Goal: Transaction & Acquisition: Book appointment/travel/reservation

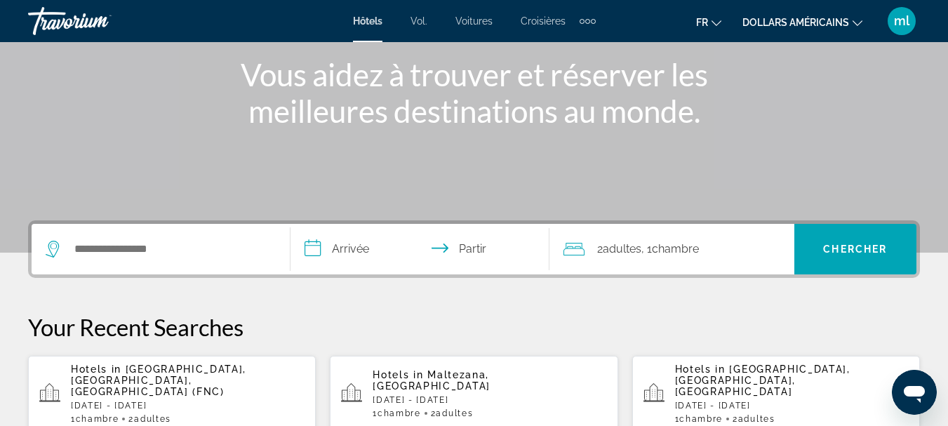
scroll to position [199, 0]
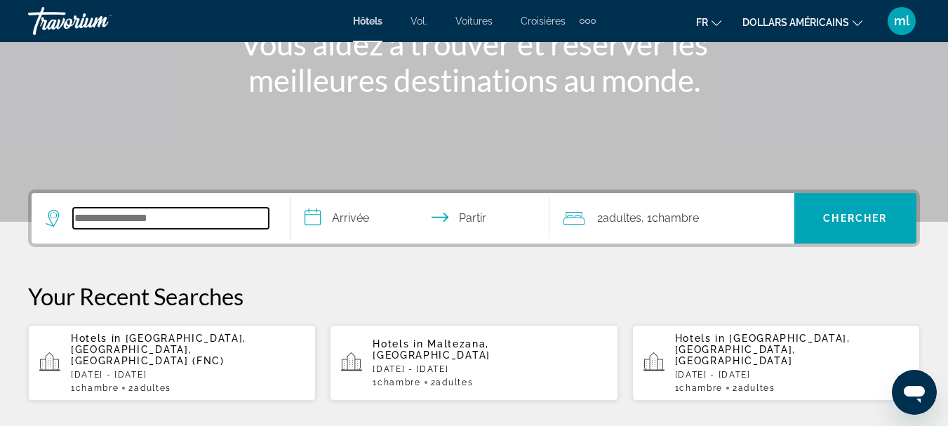
click at [90, 217] on input "Rechercher une destination hôtelière" at bounding box center [171, 218] width 196 height 21
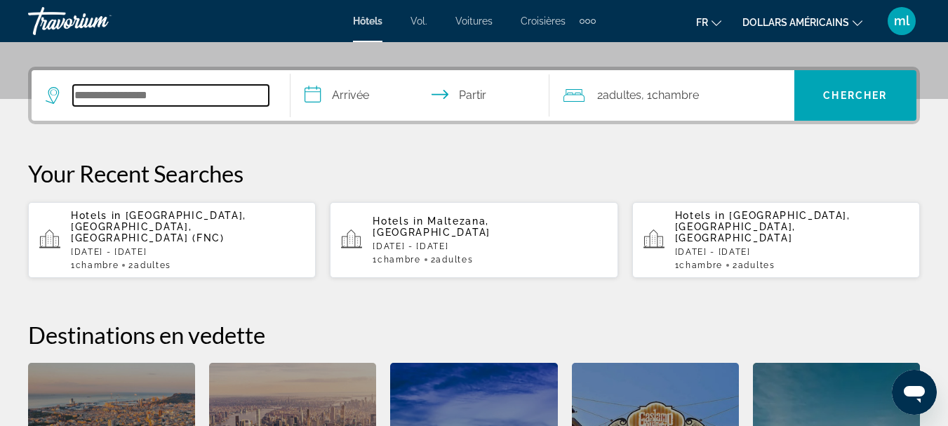
scroll to position [343, 0]
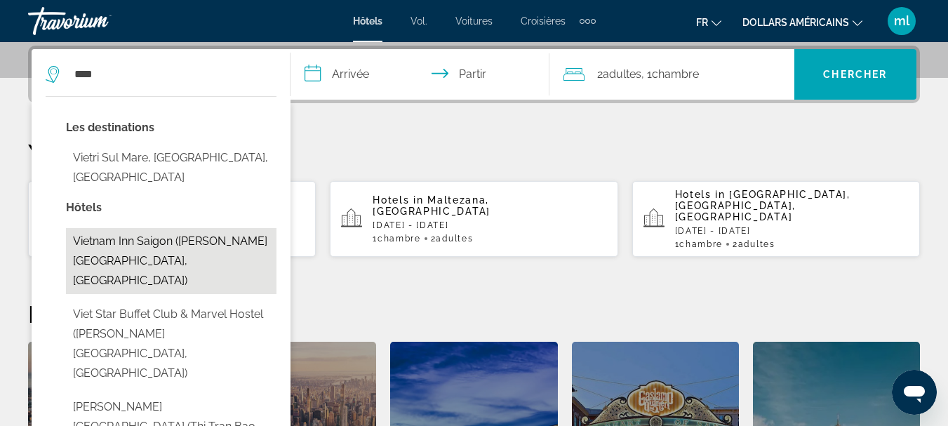
click at [231, 228] on button "Vietnam Inn Saigon ([PERSON_NAME][GEOGRAPHIC_DATA], [GEOGRAPHIC_DATA])" at bounding box center [171, 261] width 210 height 66
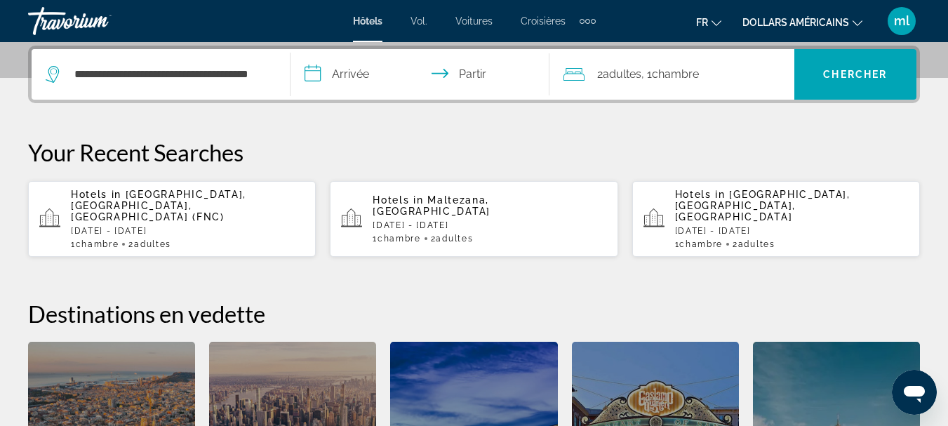
click at [351, 77] on input "**********" at bounding box center [422, 76] width 264 height 55
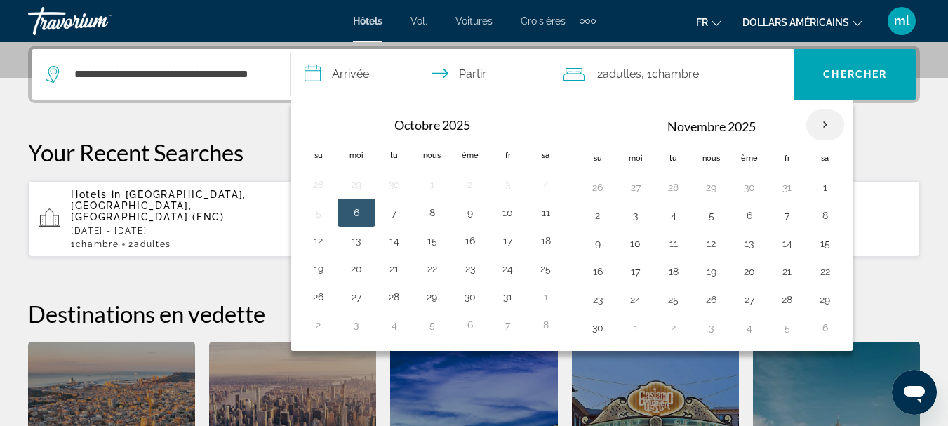
click at [816, 123] on th "Mois prochain" at bounding box center [825, 124] width 38 height 31
click at [825, 124] on th "Mois prochain" at bounding box center [825, 124] width 38 height 31
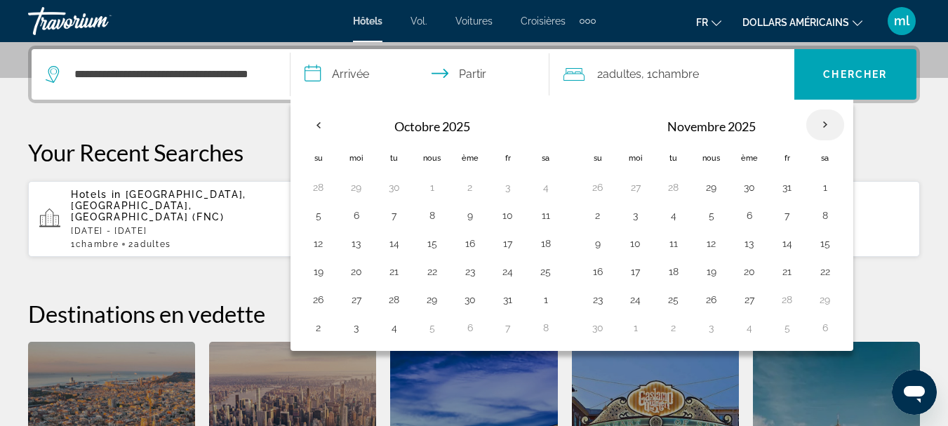
click at [825, 124] on th "Mois prochain" at bounding box center [825, 124] width 38 height 31
click at [358, 77] on input "**********" at bounding box center [422, 76] width 264 height 55
click at [357, 74] on input "**********" at bounding box center [422, 76] width 264 height 55
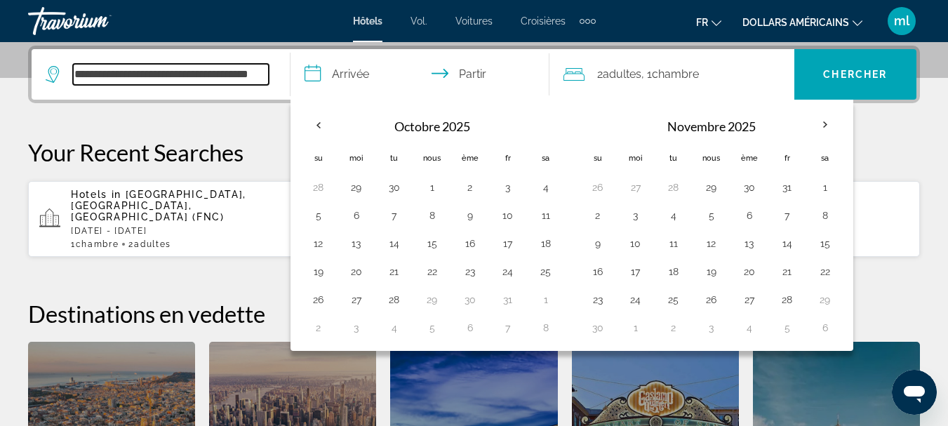
click at [231, 71] on input "**********" at bounding box center [171, 74] width 196 height 21
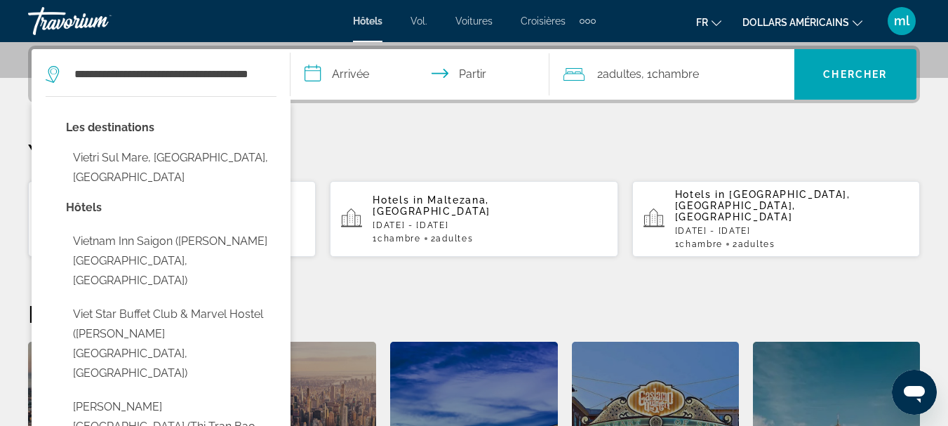
type input "**********"
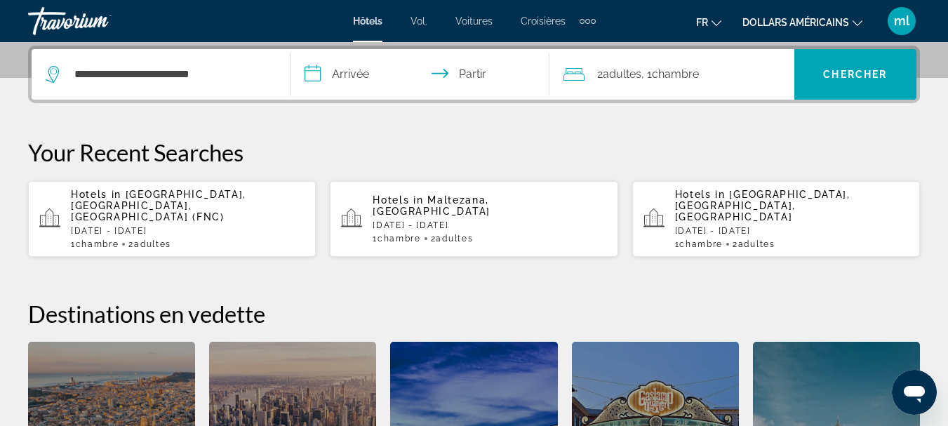
click at [330, 73] on input "**********" at bounding box center [422, 76] width 264 height 55
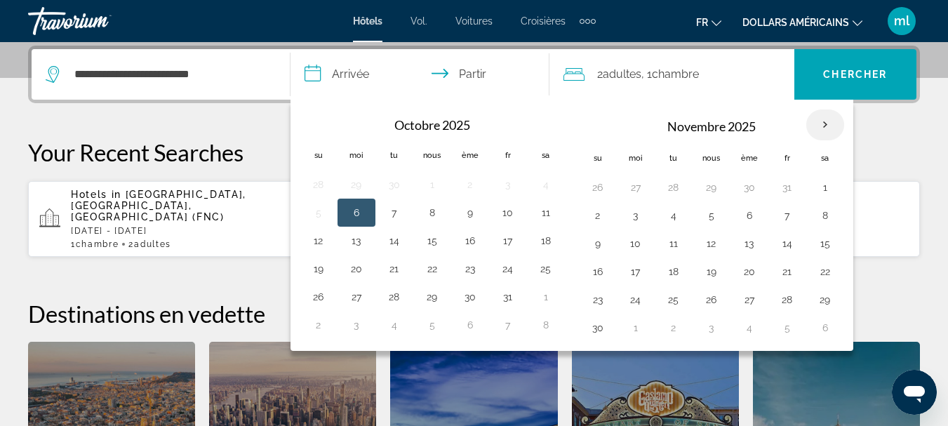
click at [828, 123] on th "Mois prochain" at bounding box center [825, 124] width 38 height 31
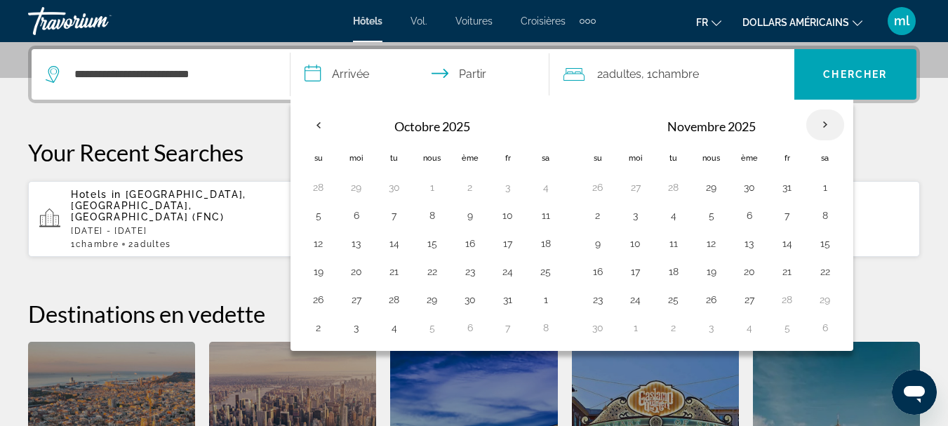
click at [828, 123] on th "Mois prochain" at bounding box center [825, 124] width 38 height 31
click at [335, 72] on input "**********" at bounding box center [422, 76] width 264 height 55
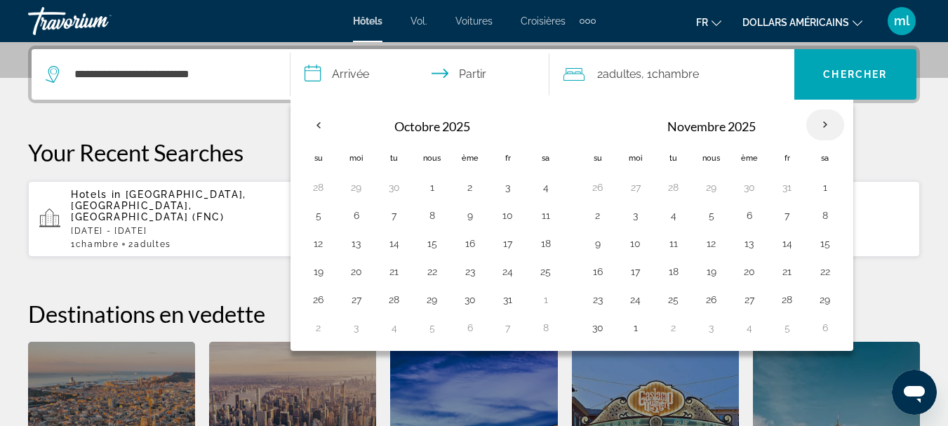
click at [828, 126] on th "Mois prochain" at bounding box center [825, 124] width 38 height 31
click at [823, 123] on th "Mois prochain" at bounding box center [825, 124] width 38 height 31
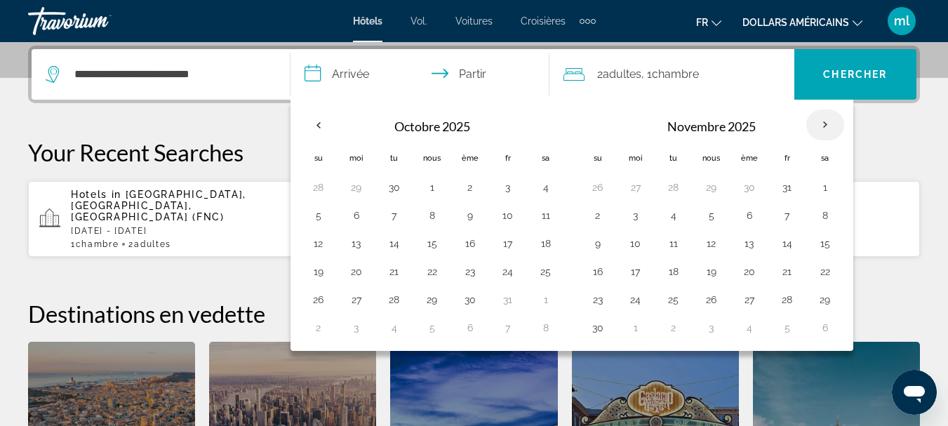
click at [823, 123] on th "Mois prochain" at bounding box center [825, 124] width 38 height 31
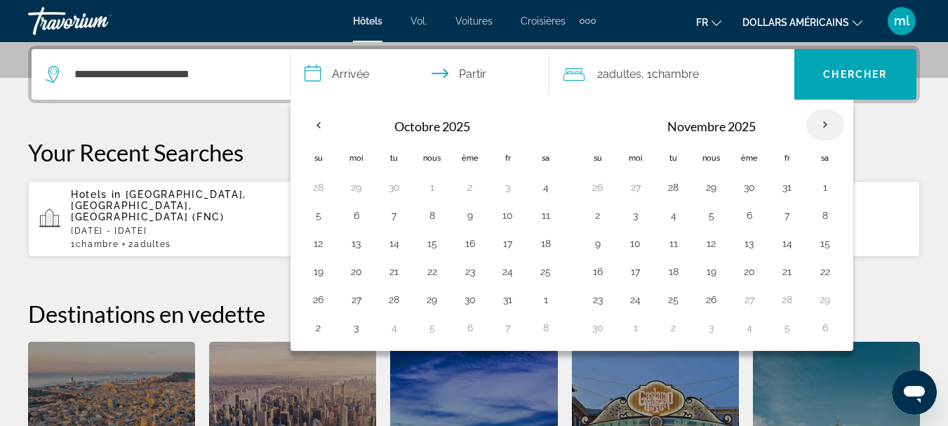
click at [823, 123] on th "Mois prochain" at bounding box center [825, 124] width 38 height 31
click at [231, 67] on input "**********" at bounding box center [171, 74] width 196 height 21
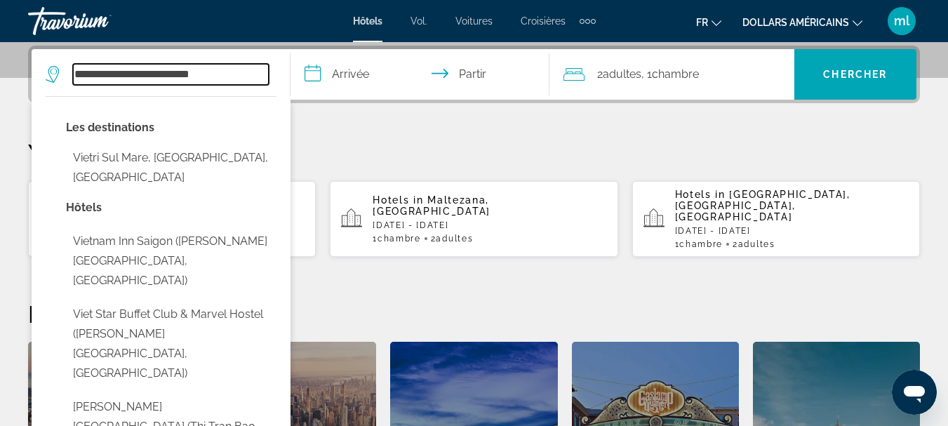
click at [229, 67] on input "**********" at bounding box center [171, 74] width 196 height 21
type input "*"
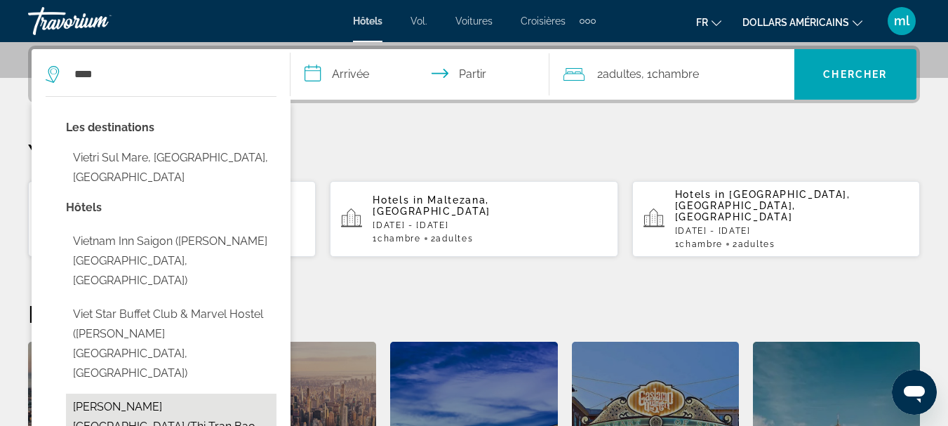
click at [119, 393] on button "[PERSON_NAME][GEOGRAPHIC_DATA] (Thi Tran Bao Lac, [GEOGRAPHIC_DATA])" at bounding box center [171, 426] width 210 height 66
type input "**********"
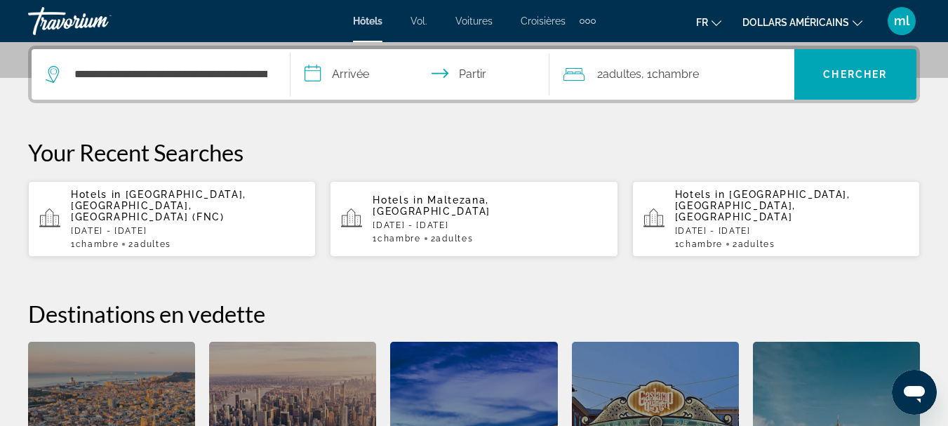
click at [368, 70] on input "**********" at bounding box center [422, 76] width 264 height 55
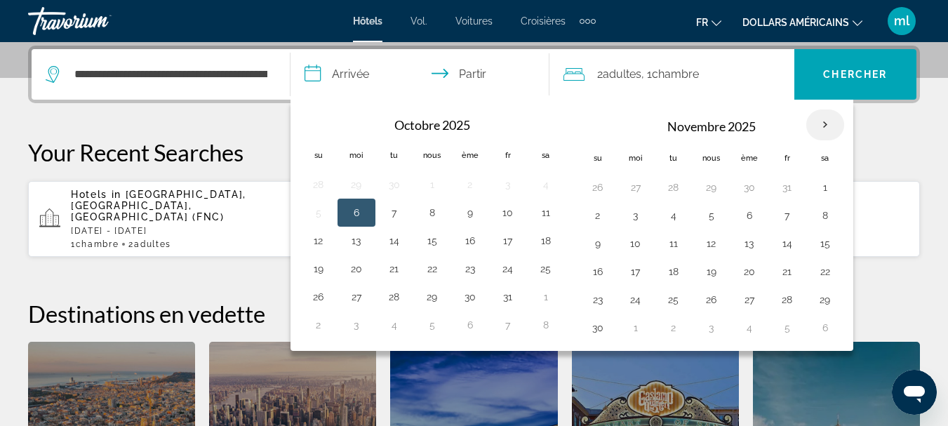
click at [822, 129] on th "Mois prochain" at bounding box center [825, 124] width 38 height 31
click at [823, 123] on th "Mois prochain" at bounding box center [825, 124] width 38 height 31
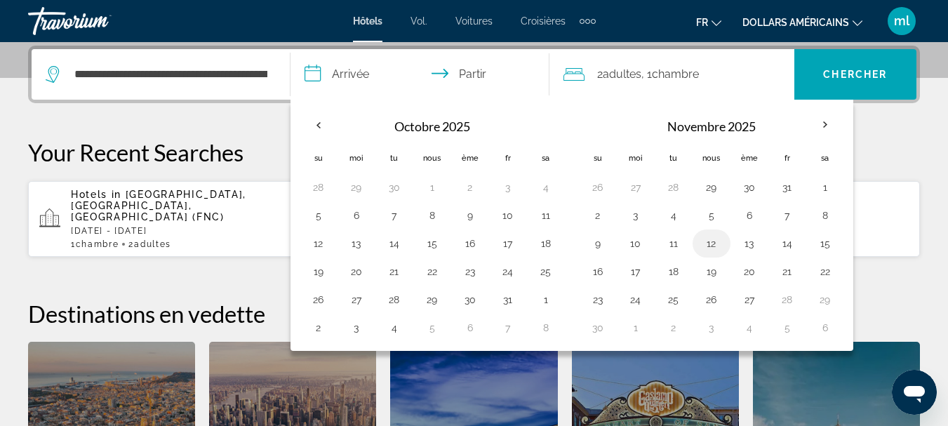
click at [713, 241] on button "12" at bounding box center [711, 244] width 22 height 20
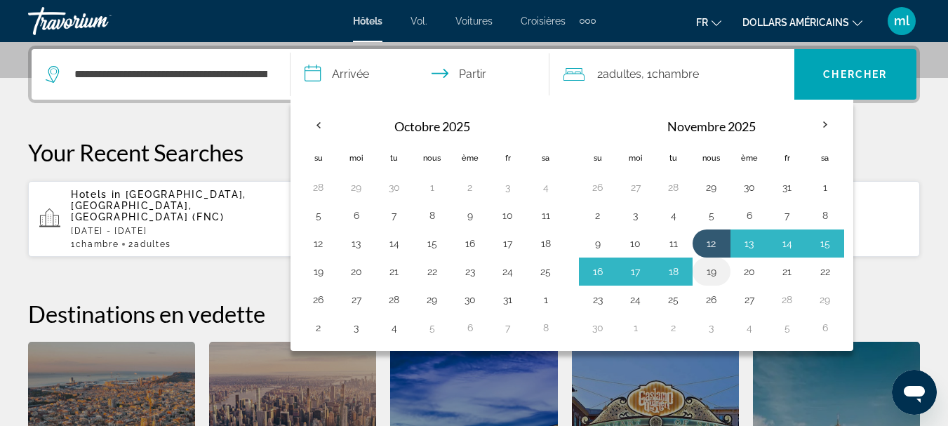
click at [713, 272] on button "19" at bounding box center [711, 272] width 22 height 20
type input "**********"
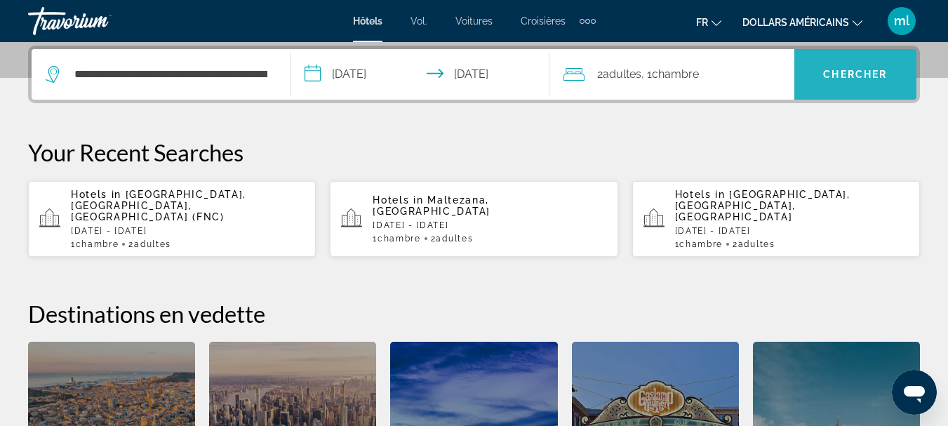
click at [872, 62] on span "Recherche" at bounding box center [855, 75] width 122 height 34
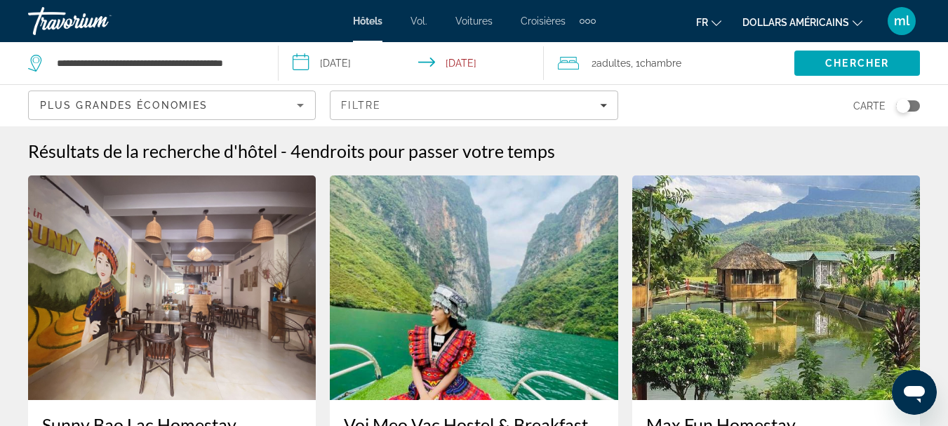
click at [910, 108] on div "Toggle map" at bounding box center [908, 105] width 24 height 11
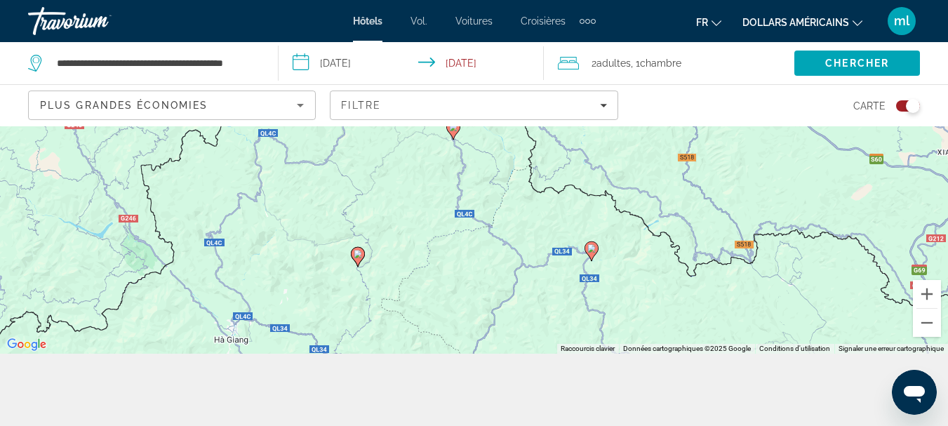
scroll to position [76, 0]
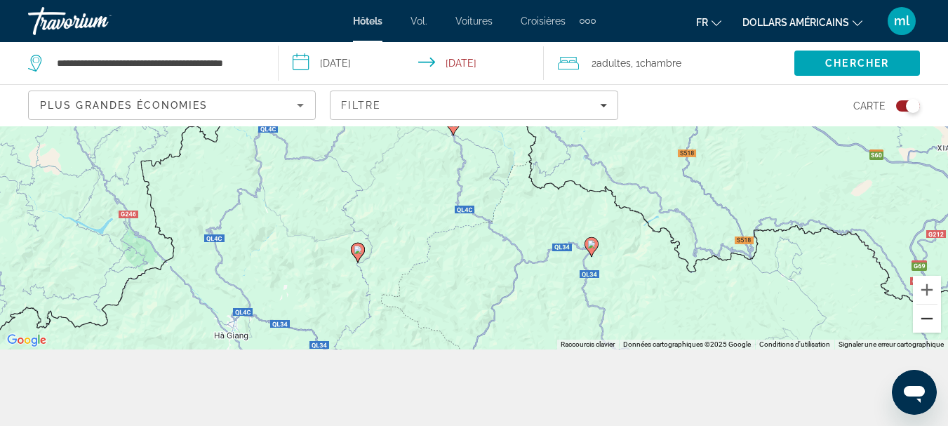
click at [924, 315] on button "Zoom arrière" at bounding box center [927, 318] width 28 height 28
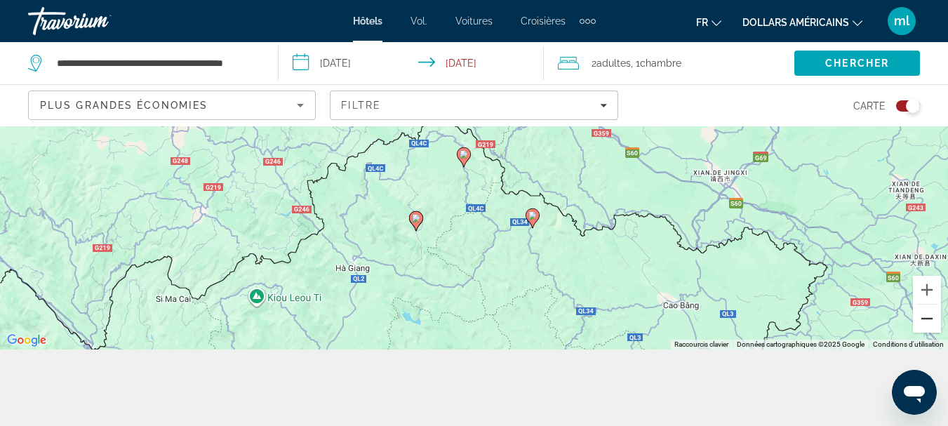
click at [924, 315] on button "Zoom arrière" at bounding box center [927, 318] width 28 height 28
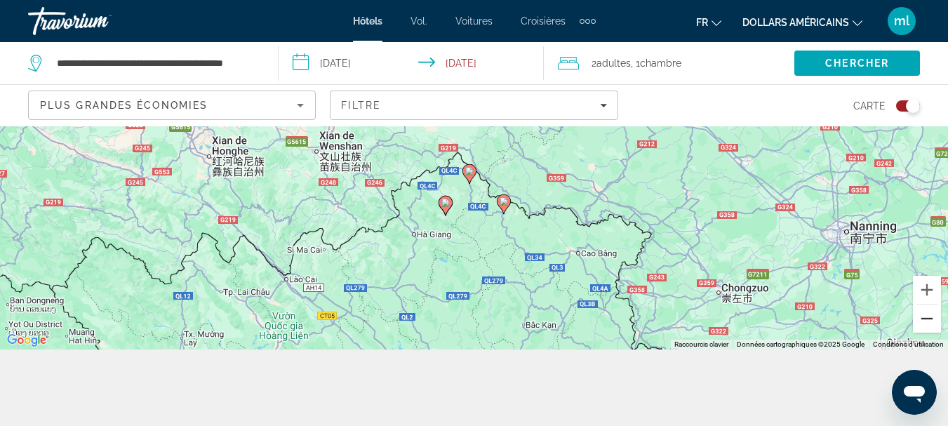
click at [924, 315] on button "Zoom arrière" at bounding box center [927, 318] width 28 height 28
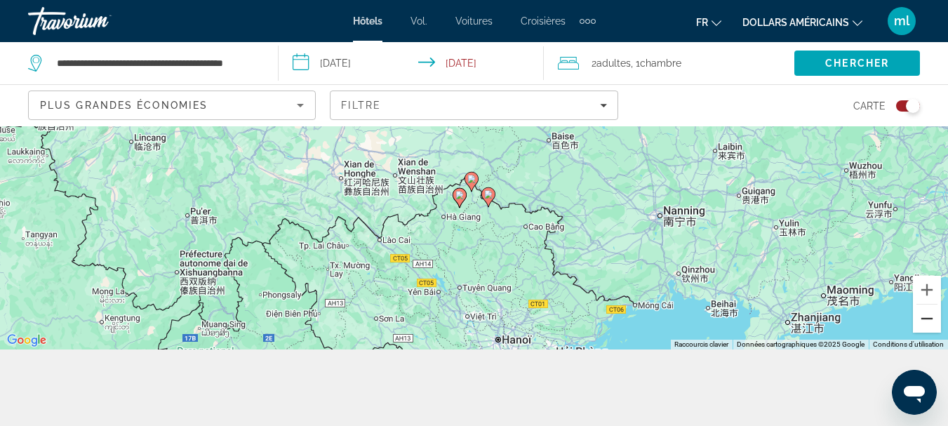
click at [924, 315] on button "Zoom arrière" at bounding box center [927, 318] width 28 height 28
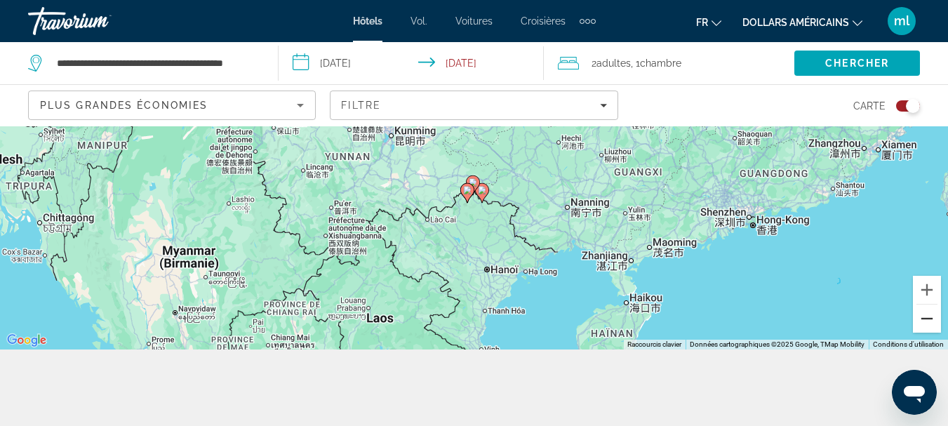
click at [924, 315] on button "Zoom arrière" at bounding box center [927, 318] width 28 height 28
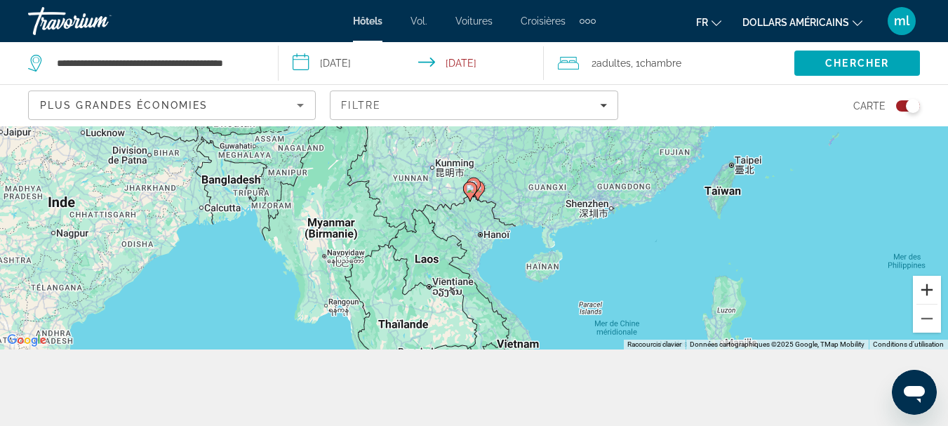
click at [934, 282] on button "Zoom avant" at bounding box center [927, 290] width 28 height 28
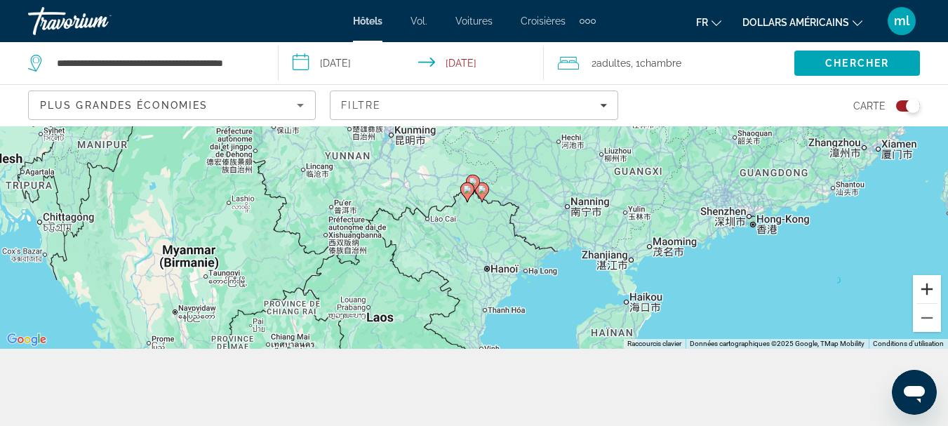
scroll to position [107, 0]
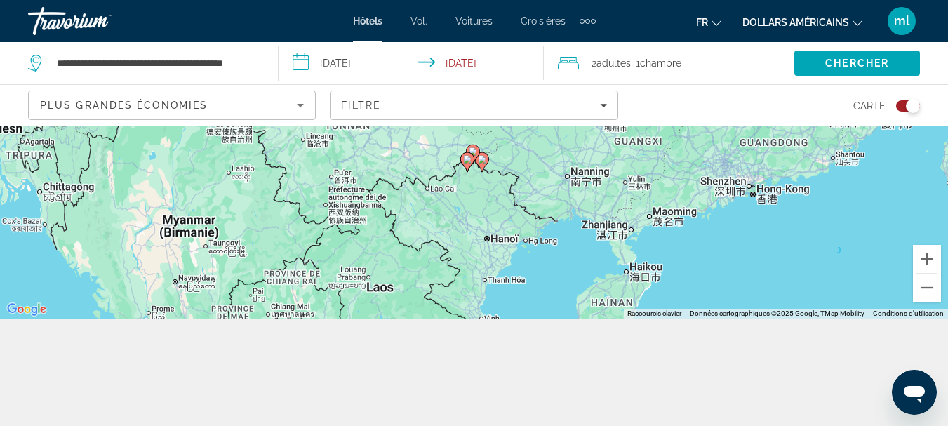
click at [903, 109] on div "Toggle map" at bounding box center [908, 105] width 24 height 11
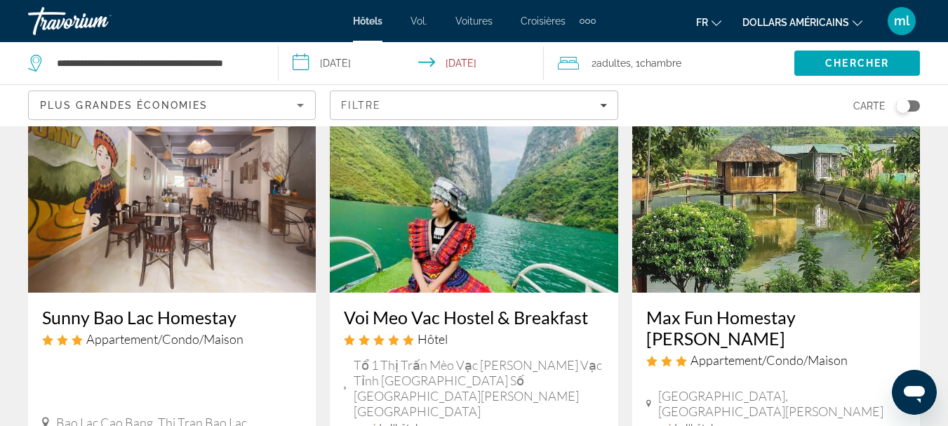
scroll to position [121, 0]
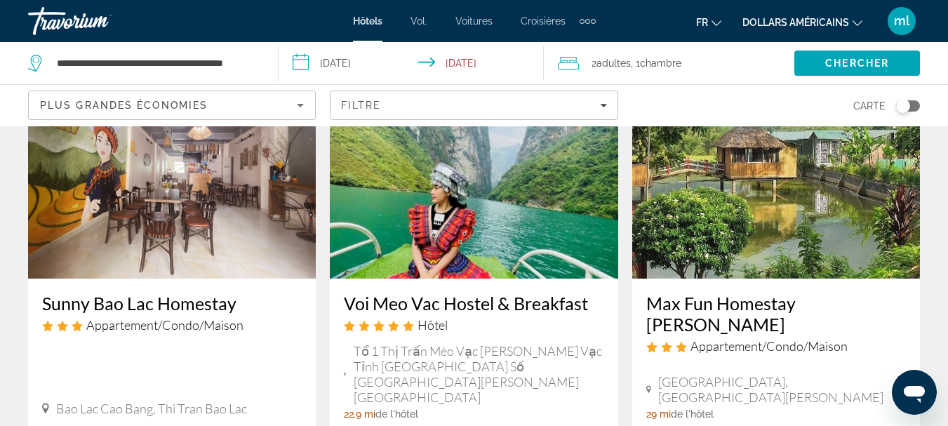
drag, startPoint x: 903, startPoint y: 109, endPoint x: 957, endPoint y: 134, distance: 60.3
click at [948, 134] on html "**********" at bounding box center [474, 92] width 948 height 426
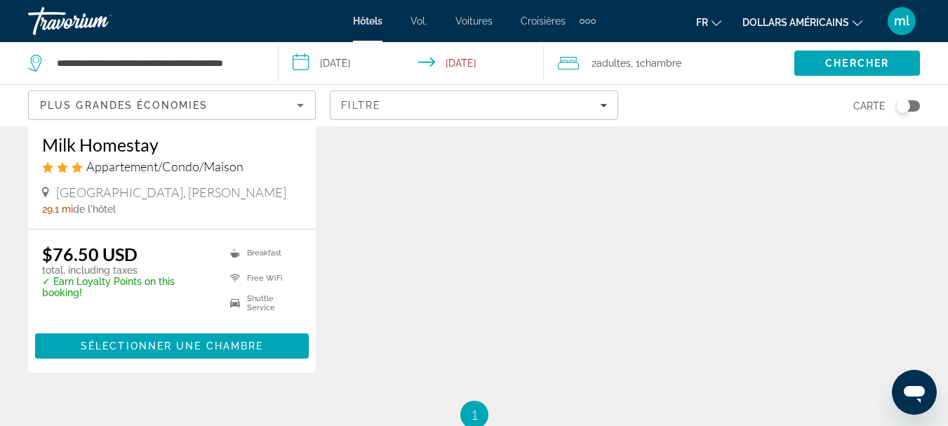
scroll to position [553, 0]
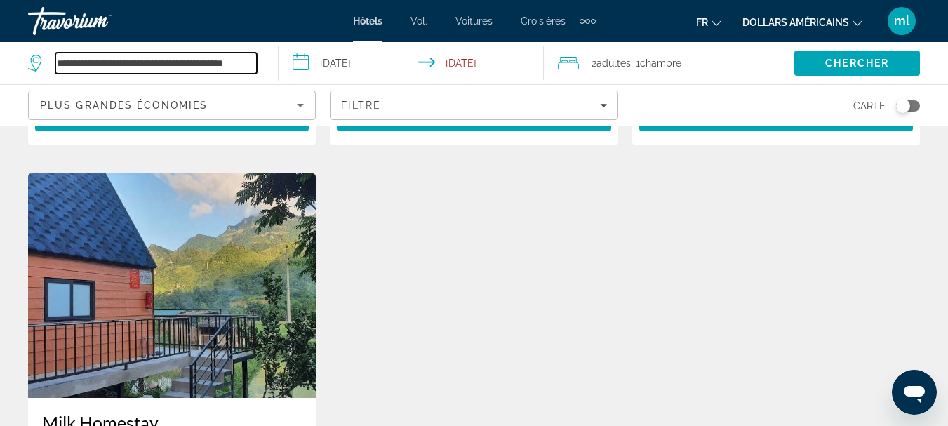
click at [187, 60] on input "**********" at bounding box center [155, 63] width 201 height 21
click at [251, 62] on input "**********" at bounding box center [155, 63] width 201 height 21
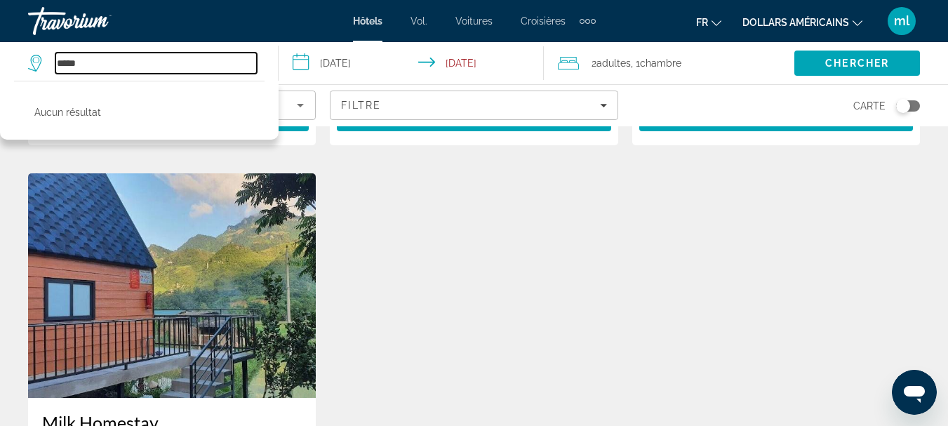
click at [107, 61] on input "*****" at bounding box center [155, 63] width 201 height 21
type input "*"
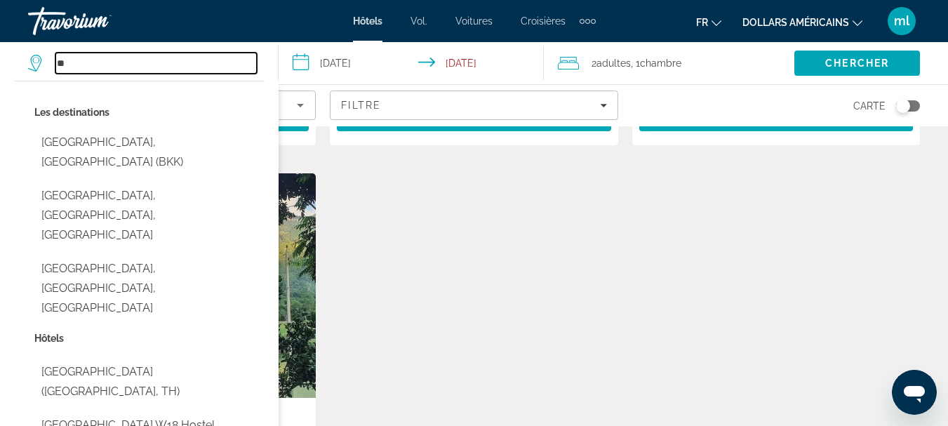
type input "*"
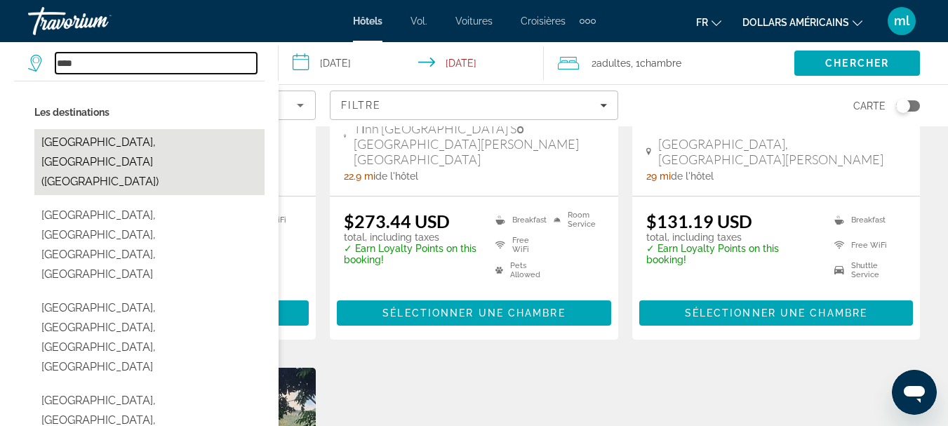
scroll to position [358, 0]
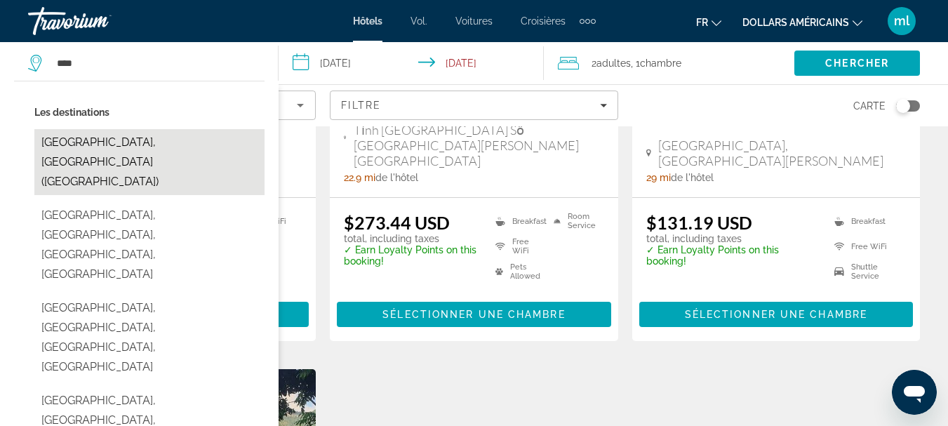
click at [107, 130] on button "[GEOGRAPHIC_DATA], [GEOGRAPHIC_DATA] ([GEOGRAPHIC_DATA])" at bounding box center [149, 162] width 230 height 66
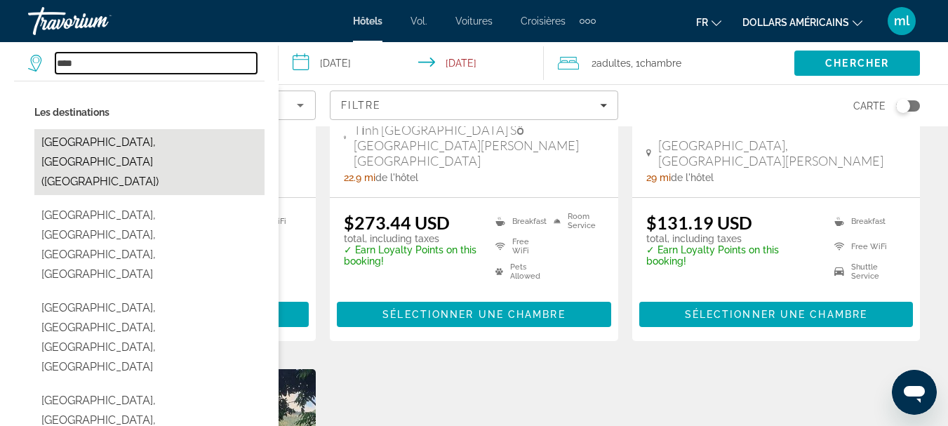
type input "**********"
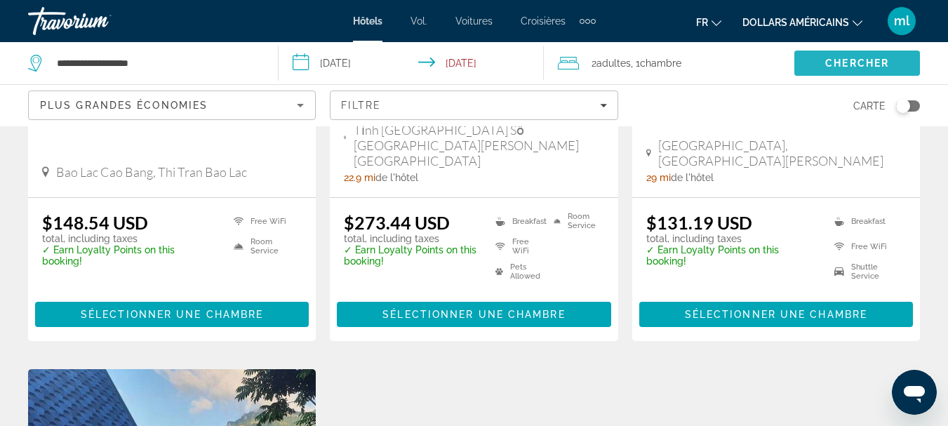
click at [849, 65] on span "Chercher" at bounding box center [857, 63] width 64 height 11
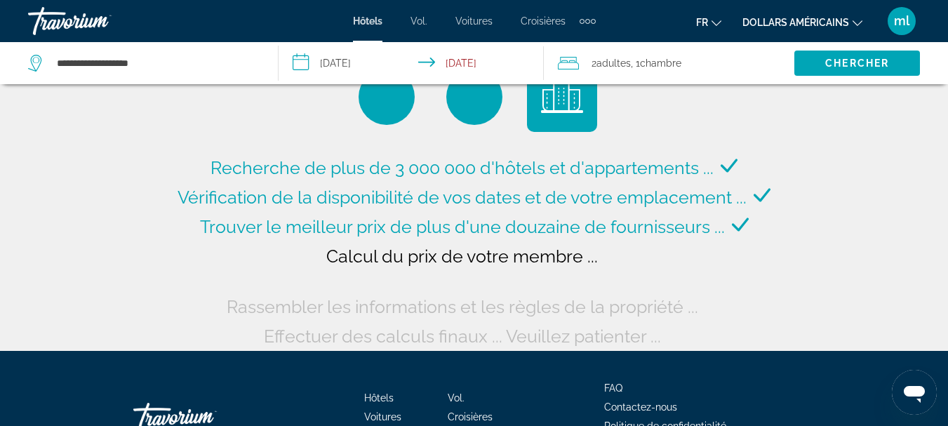
scroll to position [0, 0]
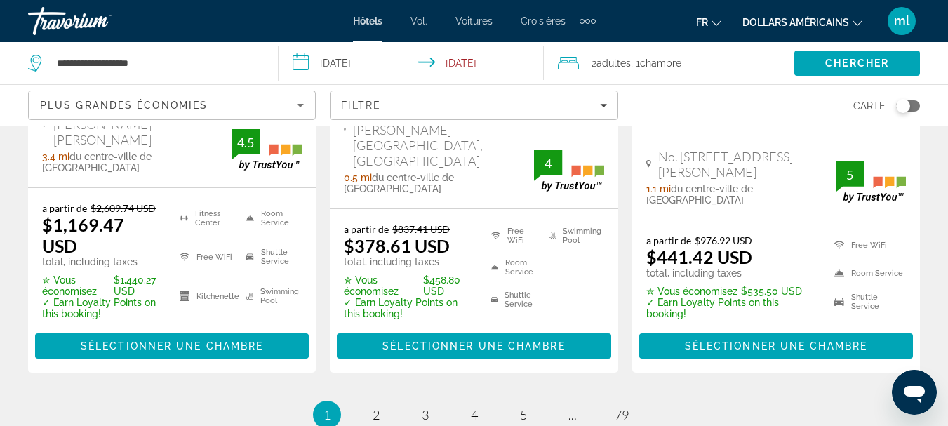
scroll to position [2030, 0]
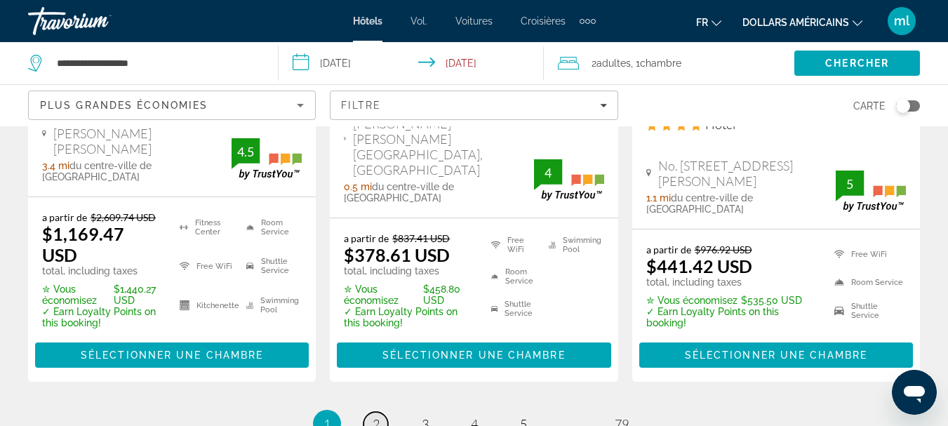
click at [377, 416] on span "2" at bounding box center [375, 423] width 7 height 15
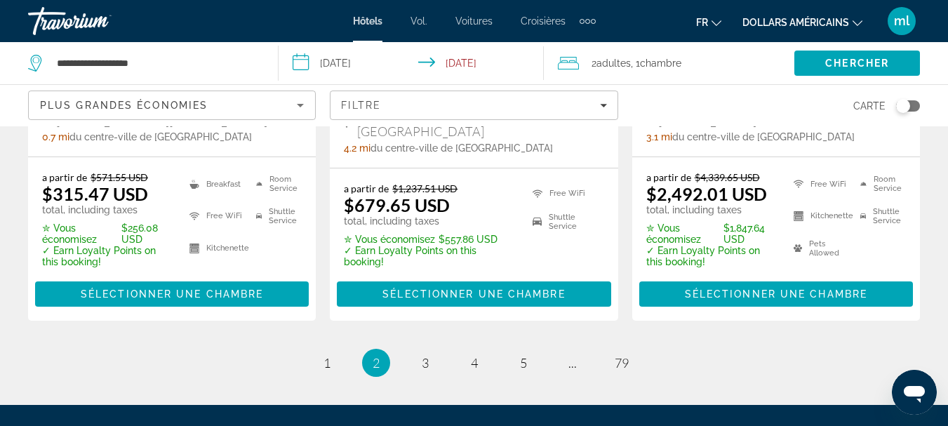
scroll to position [2094, 0]
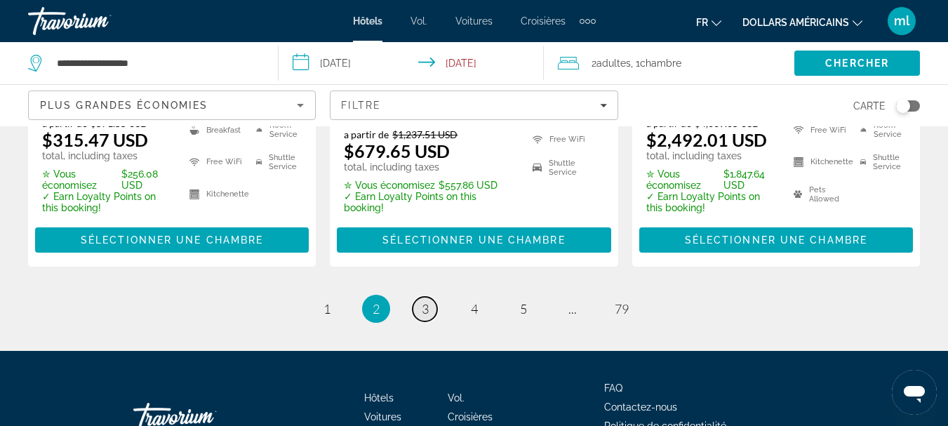
click at [424, 301] on span "3" at bounding box center [425, 308] width 7 height 15
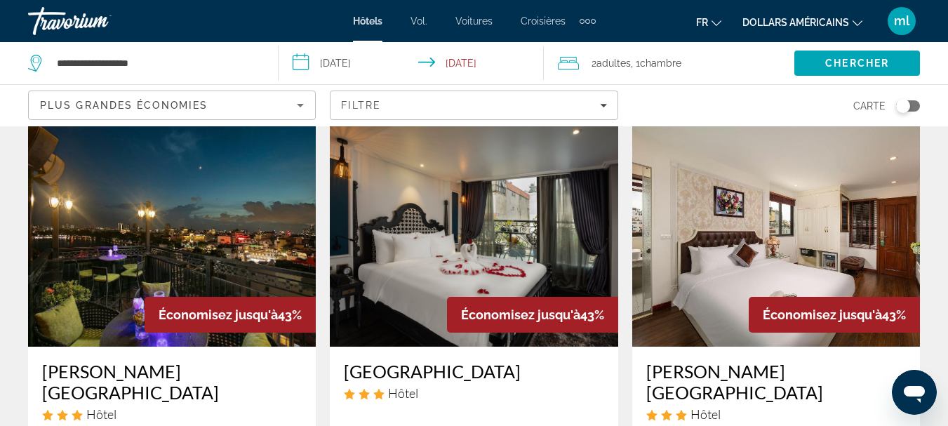
scroll to position [49, 0]
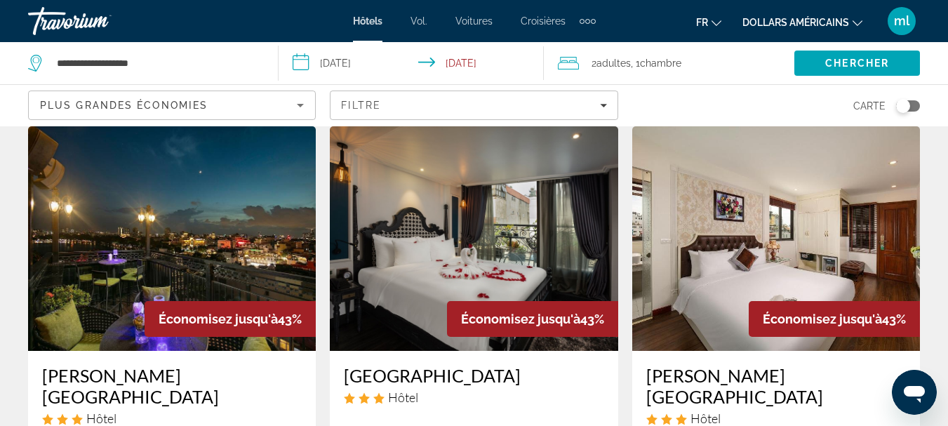
click at [136, 314] on img "Contenu principal" at bounding box center [172, 238] width 288 height 224
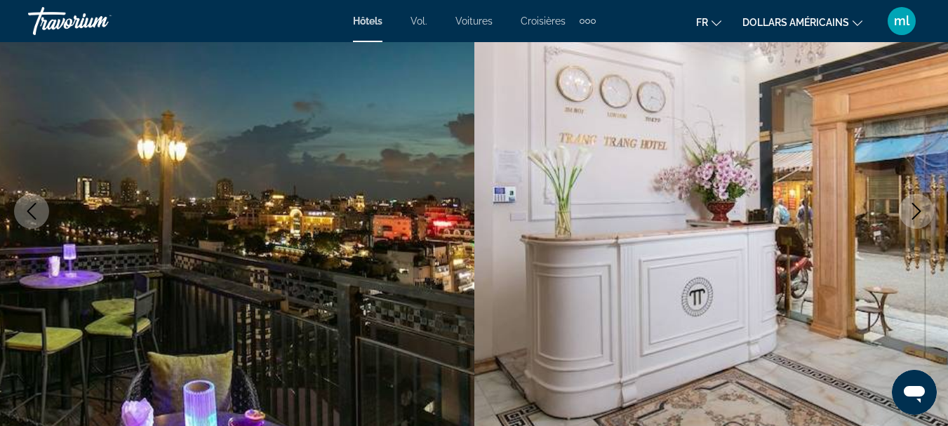
scroll to position [183, 0]
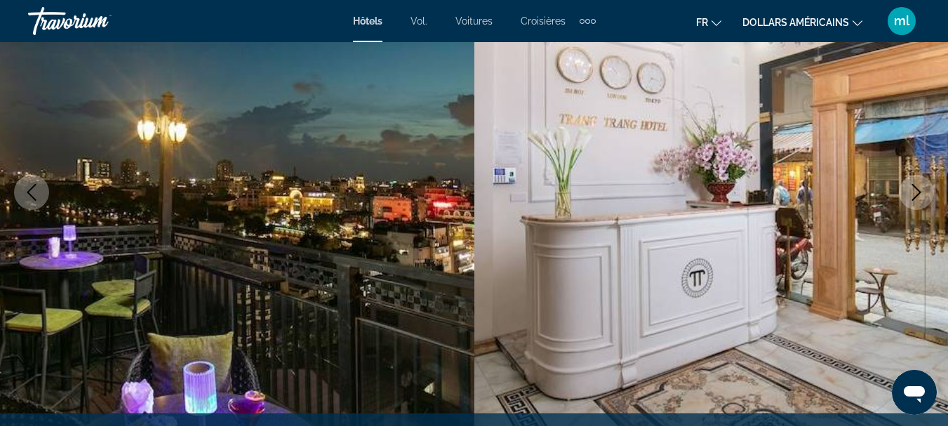
click at [915, 199] on icon "Next image" at bounding box center [916, 192] width 17 height 17
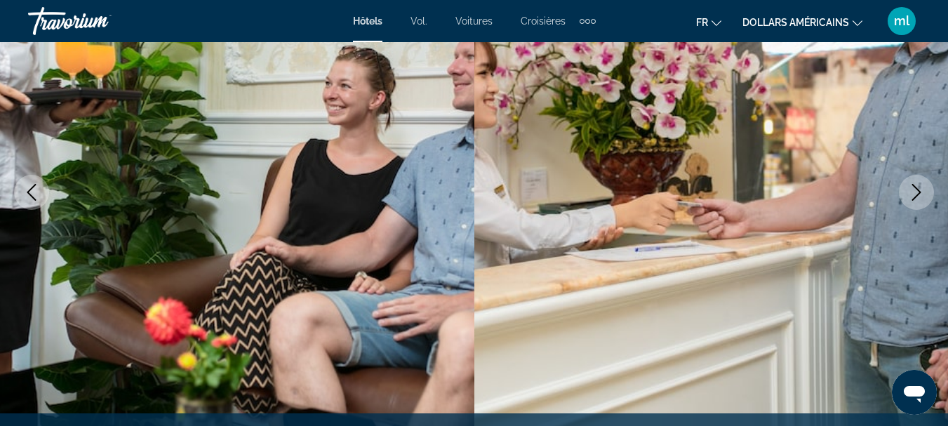
click at [915, 195] on icon "Next image" at bounding box center [916, 192] width 17 height 17
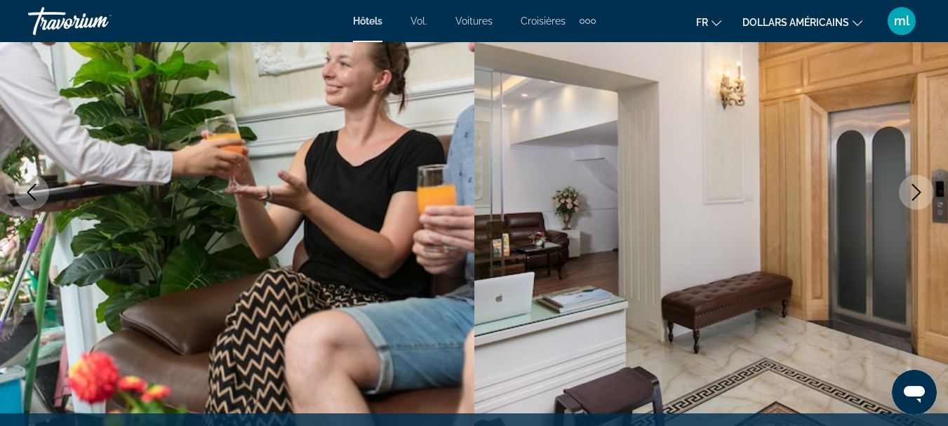
click at [915, 195] on icon "Next image" at bounding box center [916, 192] width 17 height 17
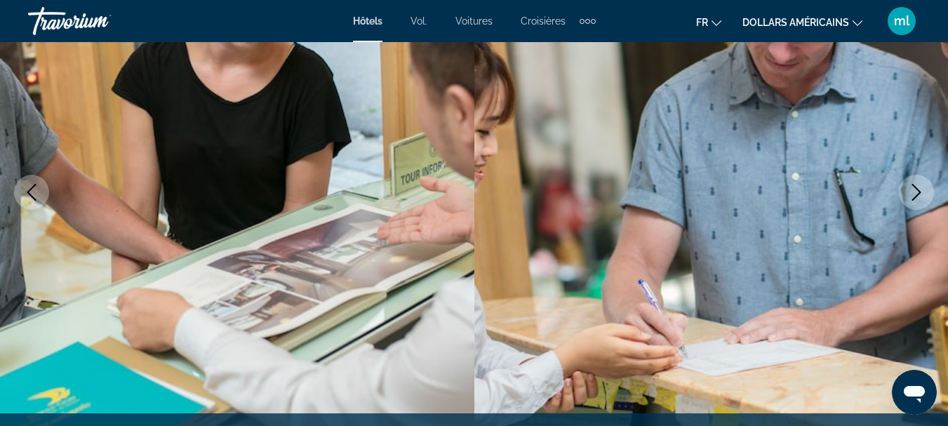
click at [915, 195] on icon "Next image" at bounding box center [916, 192] width 17 height 17
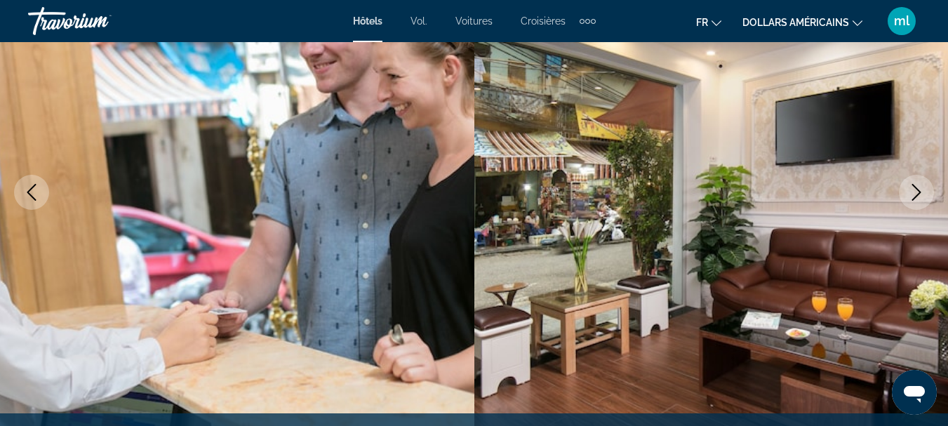
click at [915, 195] on icon "Next image" at bounding box center [916, 192] width 17 height 17
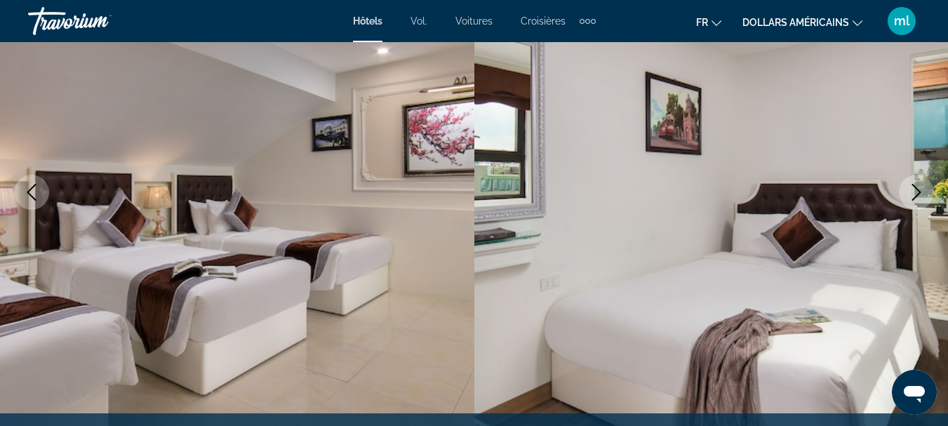
click at [915, 195] on icon "Next image" at bounding box center [916, 192] width 17 height 17
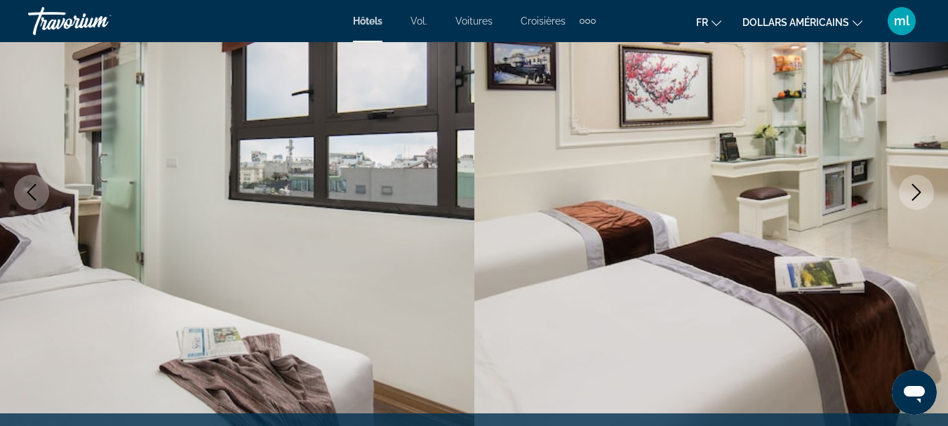
click at [915, 195] on icon "Next image" at bounding box center [916, 192] width 17 height 17
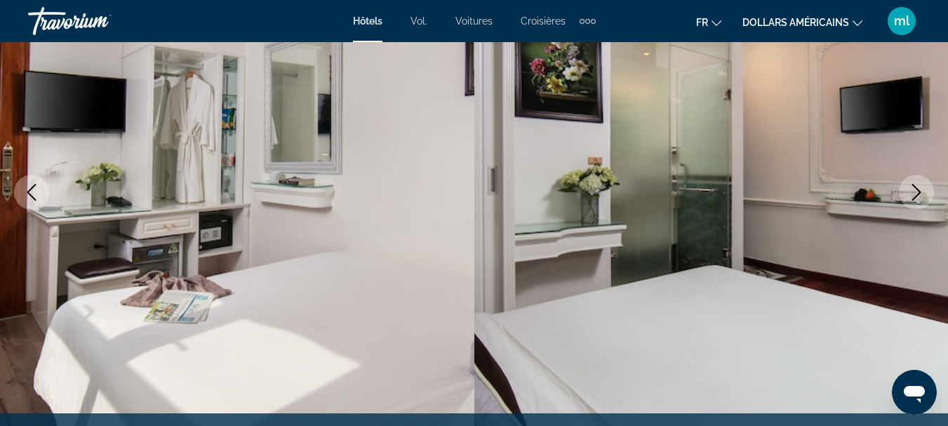
click at [915, 195] on icon "Next image" at bounding box center [916, 192] width 17 height 17
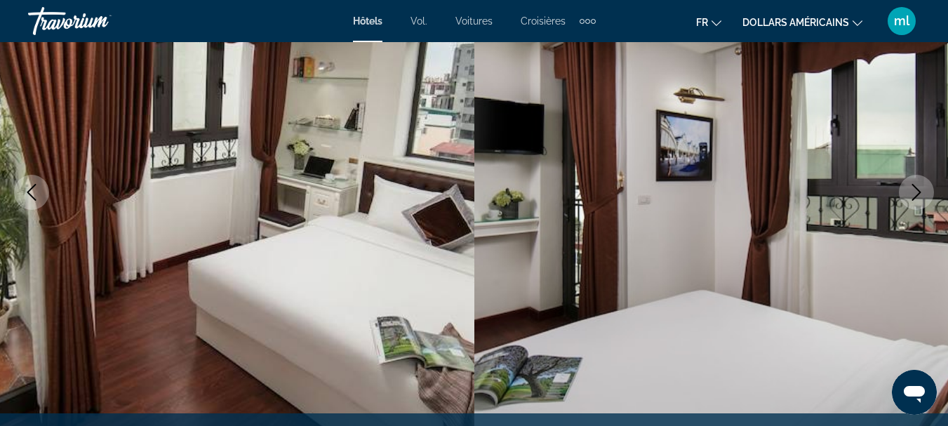
click at [915, 195] on icon "Next image" at bounding box center [916, 192] width 17 height 17
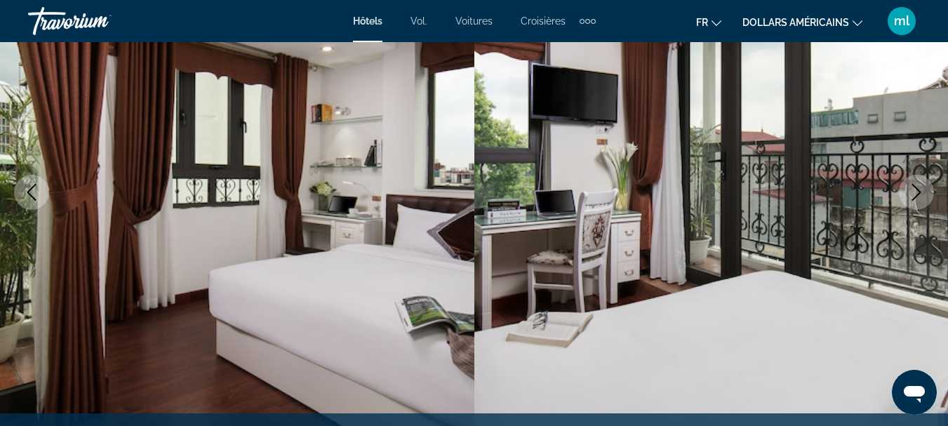
click at [915, 195] on icon "Next image" at bounding box center [916, 192] width 17 height 17
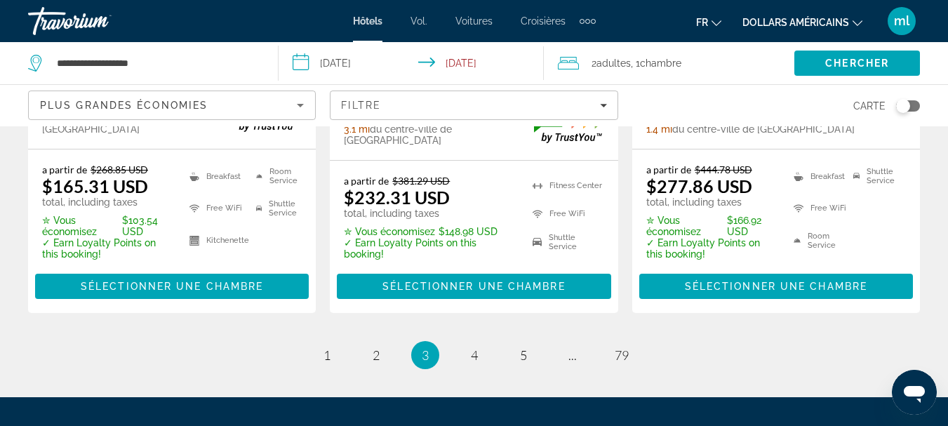
scroll to position [2073, 0]
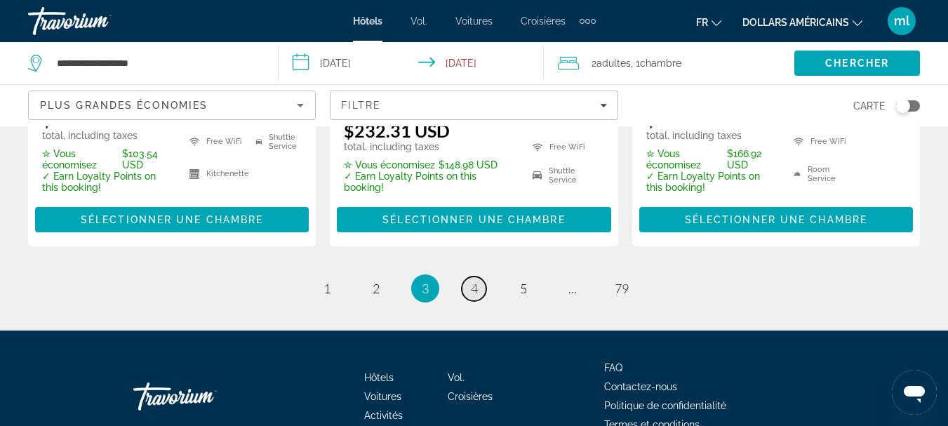
click at [476, 281] on span "4" at bounding box center [474, 288] width 7 height 15
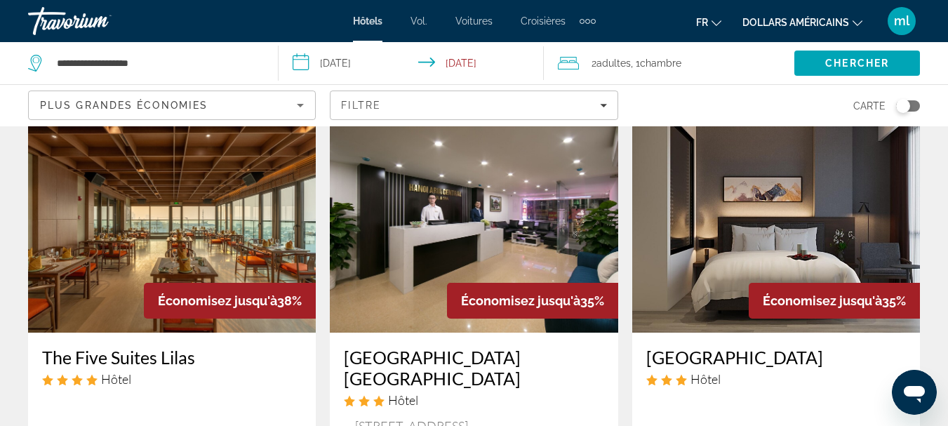
scroll to position [130, 0]
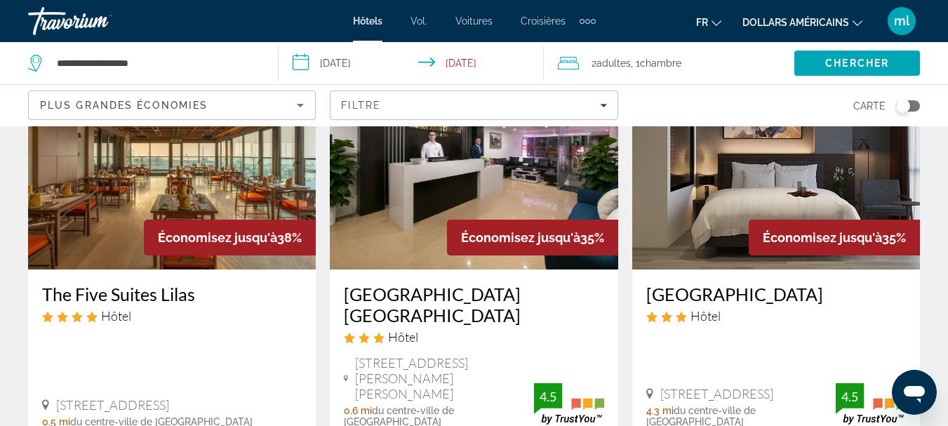
click at [418, 209] on img "Contenu principal" at bounding box center [474, 157] width 288 height 224
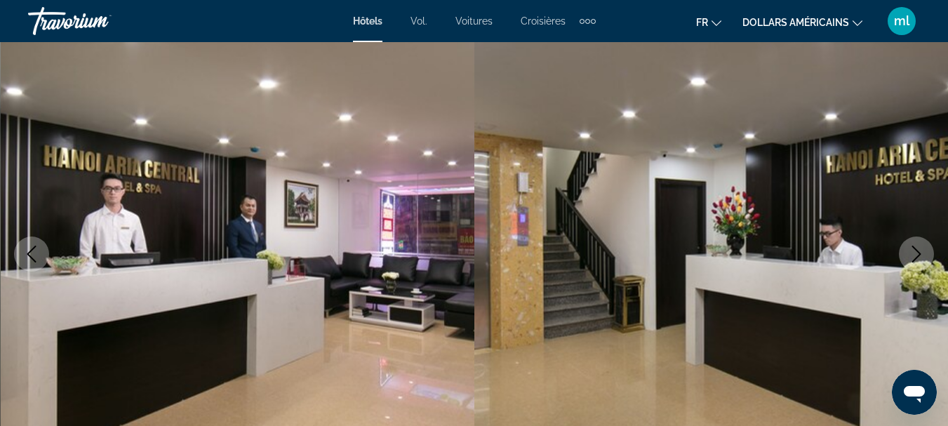
scroll to position [131, 0]
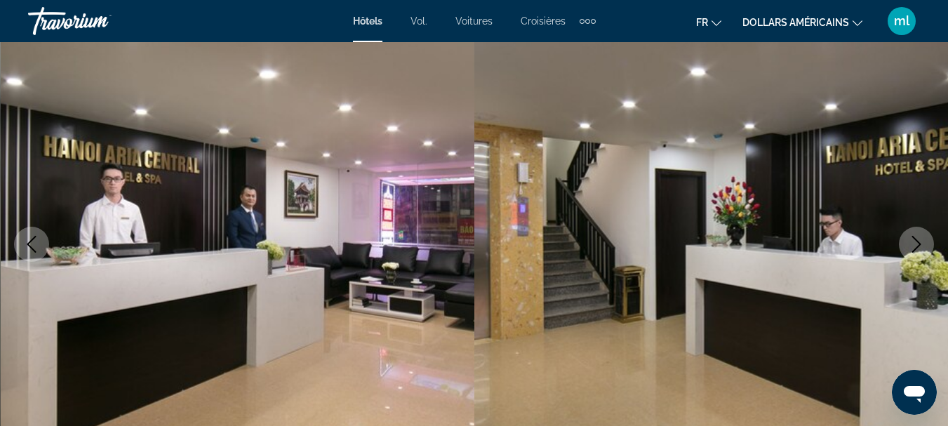
click at [912, 243] on icon "Next image" at bounding box center [916, 244] width 17 height 17
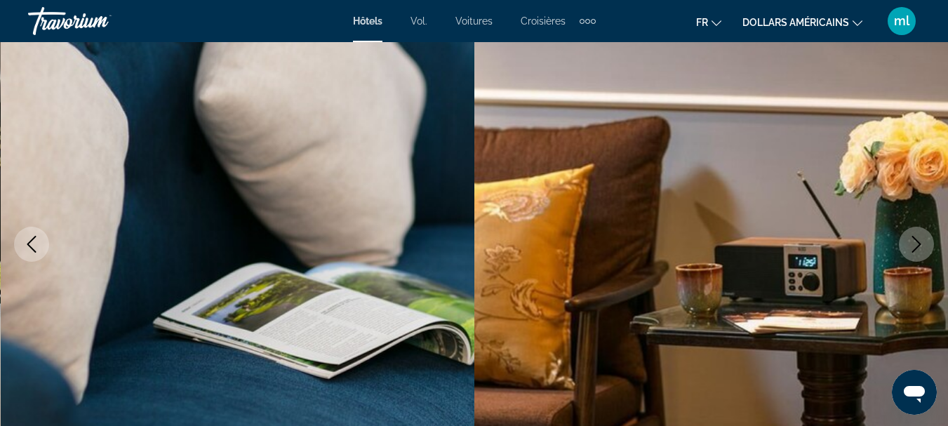
click at [912, 243] on icon "Next image" at bounding box center [916, 244] width 17 height 17
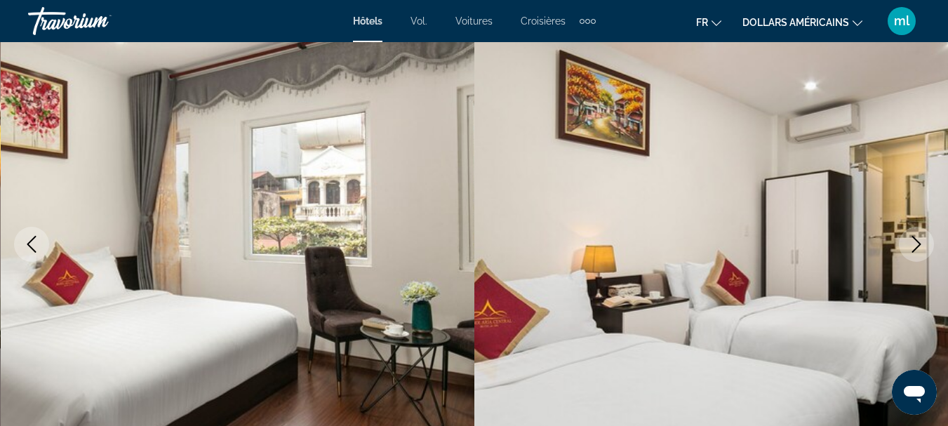
click at [912, 243] on icon "Next image" at bounding box center [916, 244] width 17 height 17
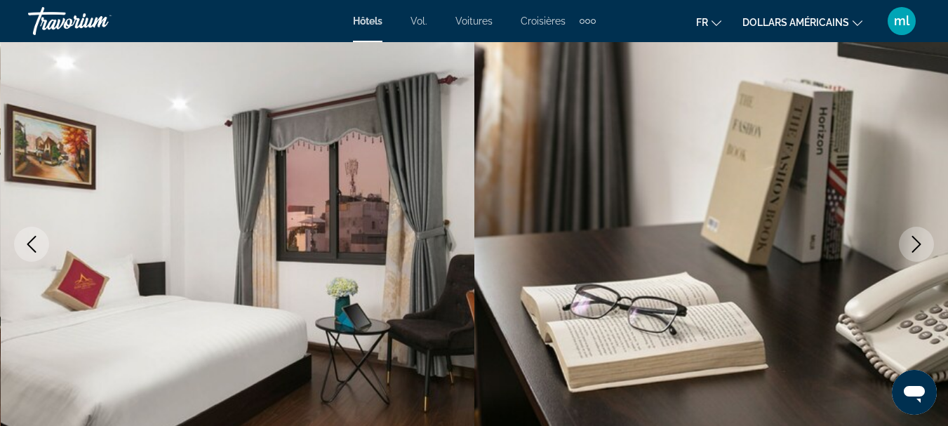
click at [912, 243] on icon "Next image" at bounding box center [916, 244] width 17 height 17
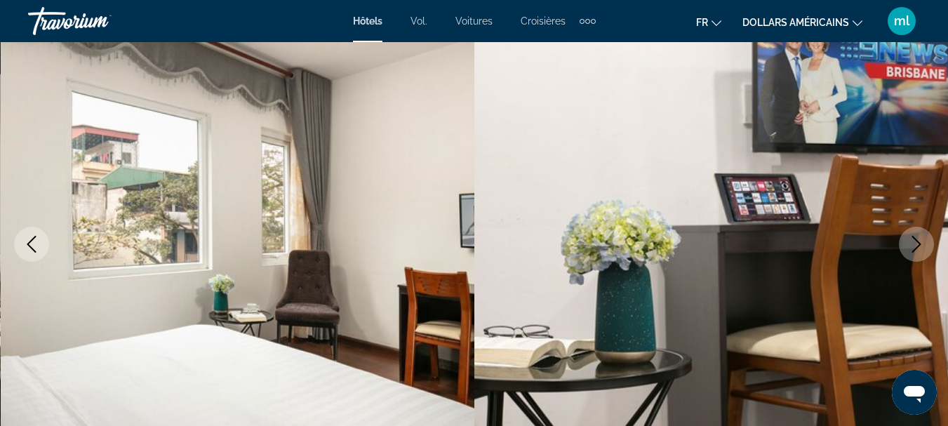
click at [912, 243] on icon "Next image" at bounding box center [916, 244] width 17 height 17
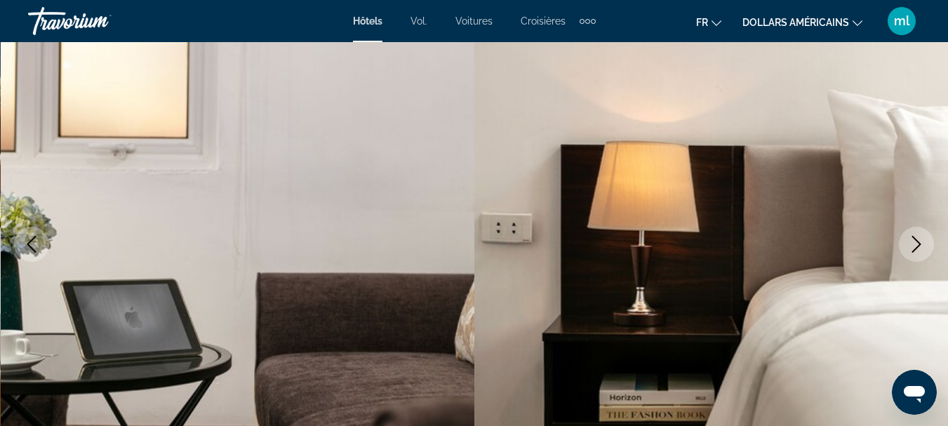
click at [912, 243] on icon "Next image" at bounding box center [916, 244] width 17 height 17
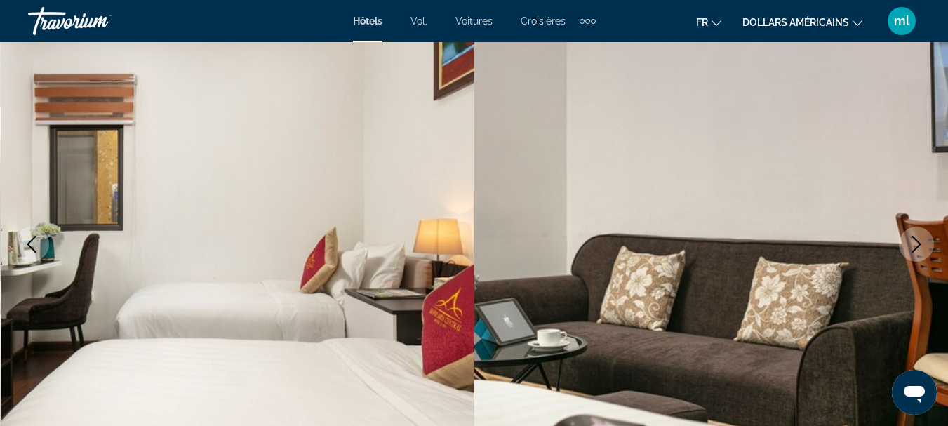
click at [912, 243] on icon "Next image" at bounding box center [916, 244] width 17 height 17
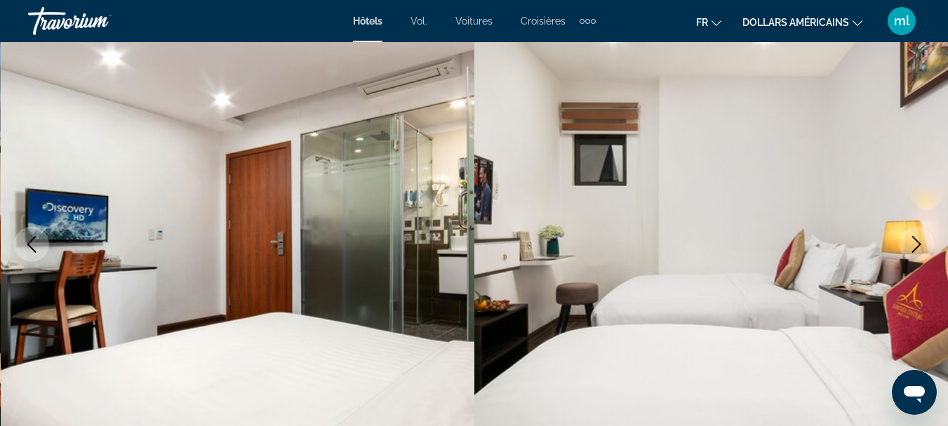
click at [912, 243] on icon "Next image" at bounding box center [916, 244] width 17 height 17
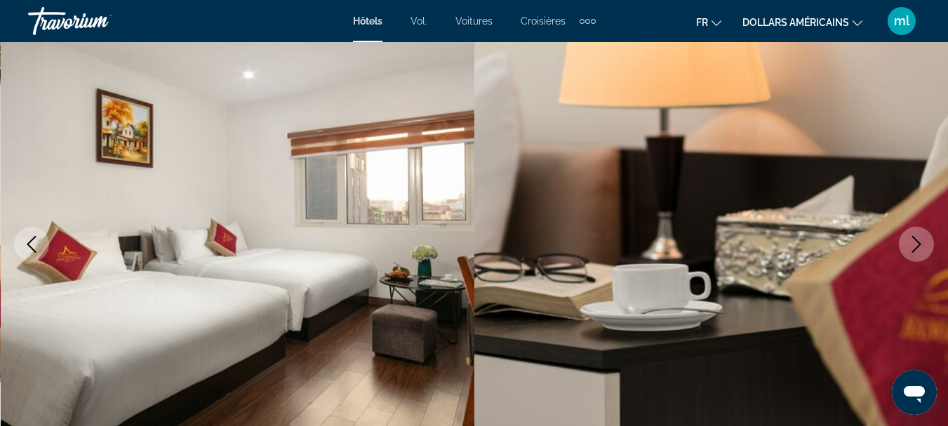
click at [912, 243] on icon "Next image" at bounding box center [916, 244] width 17 height 17
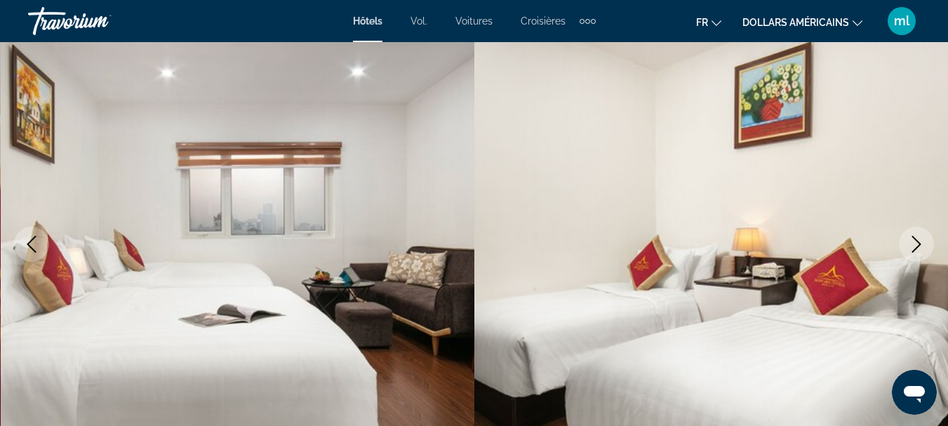
click at [912, 243] on icon "Next image" at bounding box center [916, 244] width 17 height 17
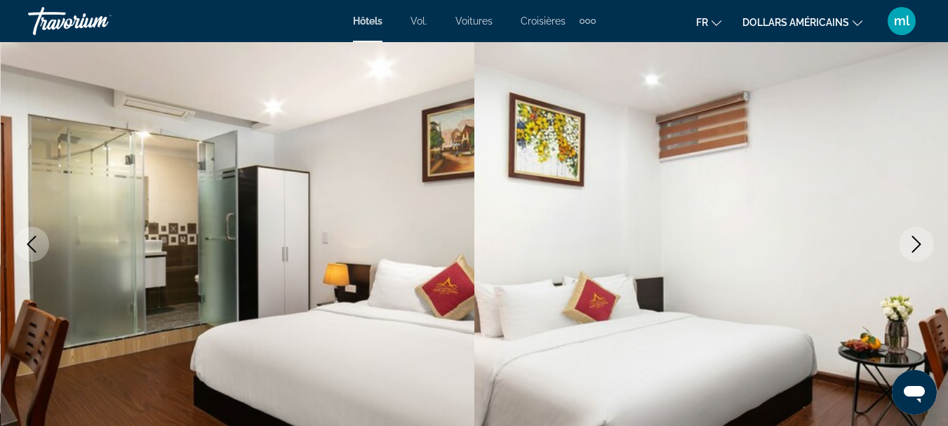
click at [912, 243] on icon "Next image" at bounding box center [916, 244] width 17 height 17
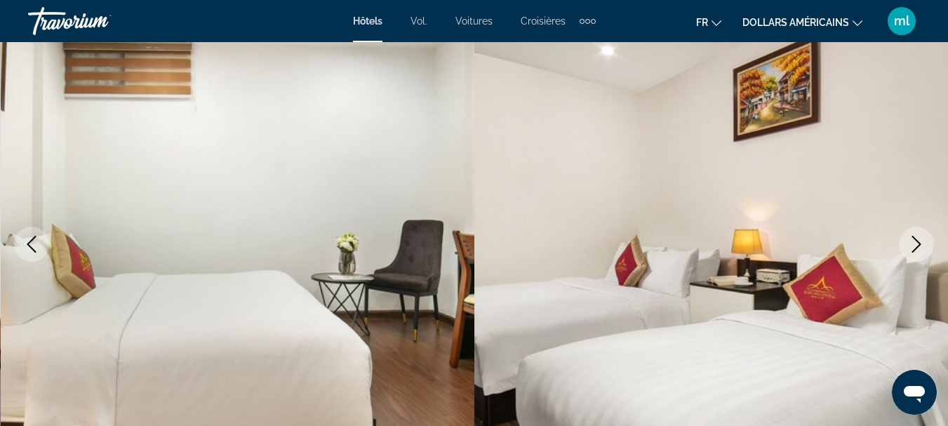
click at [912, 243] on icon "Next image" at bounding box center [916, 244] width 17 height 17
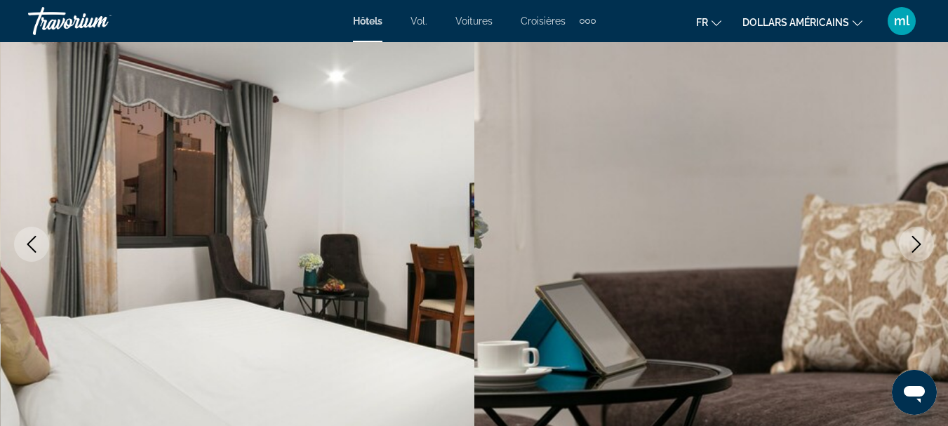
click at [912, 243] on icon "Next image" at bounding box center [916, 244] width 17 height 17
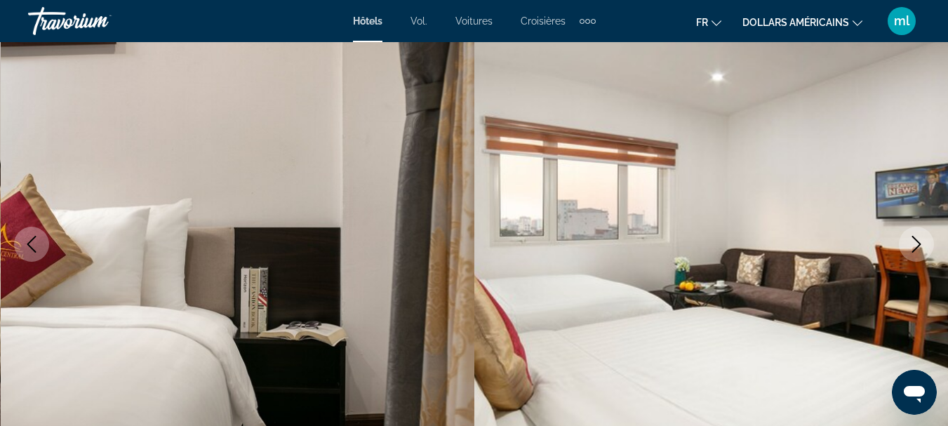
click at [912, 243] on icon "Next image" at bounding box center [916, 244] width 17 height 17
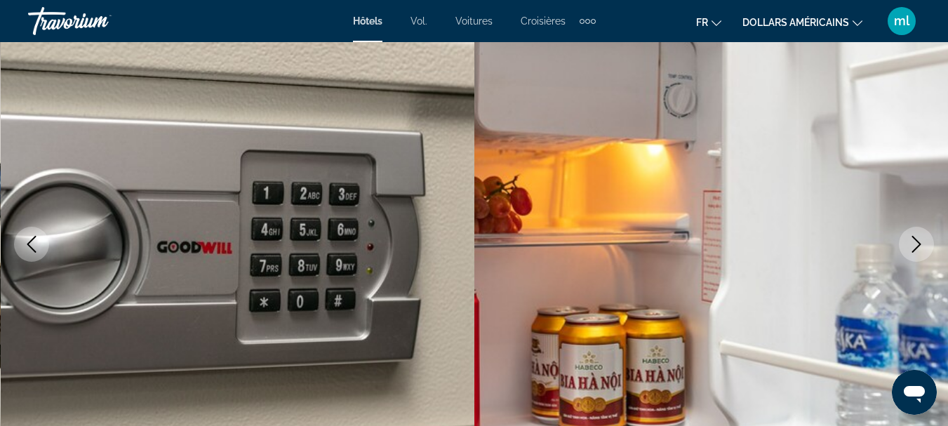
click at [912, 243] on icon "Next image" at bounding box center [916, 244] width 17 height 17
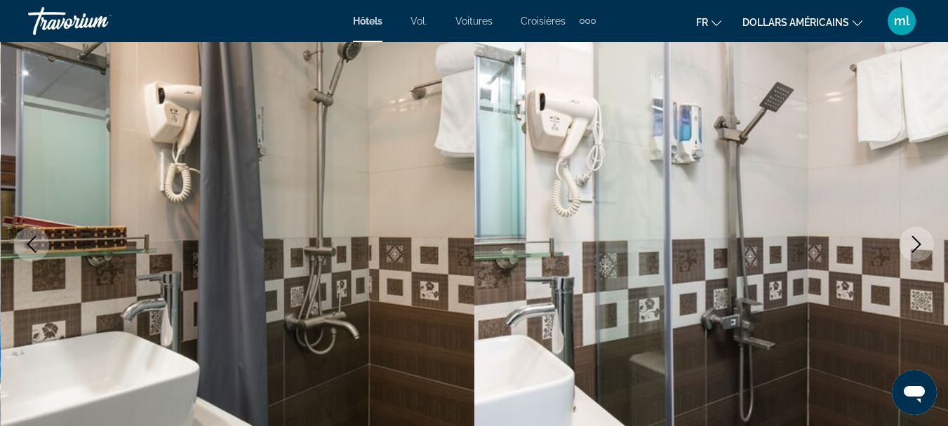
click at [912, 243] on icon "Next image" at bounding box center [916, 244] width 17 height 17
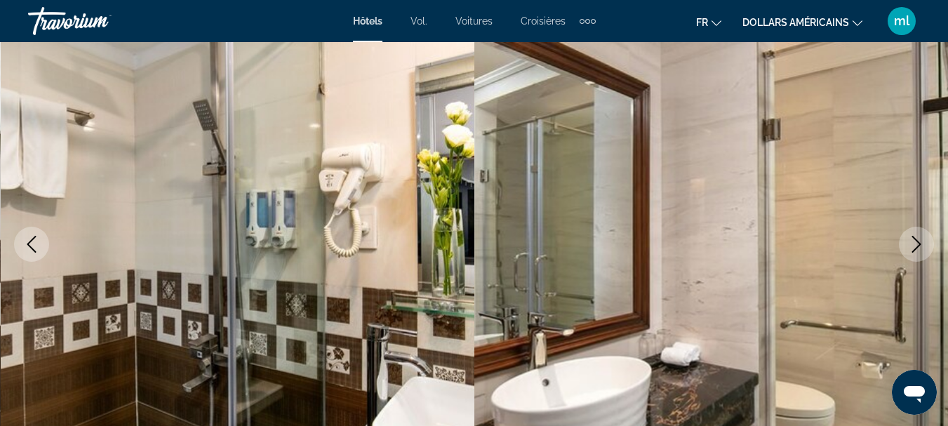
click at [912, 243] on icon "Next image" at bounding box center [916, 244] width 17 height 17
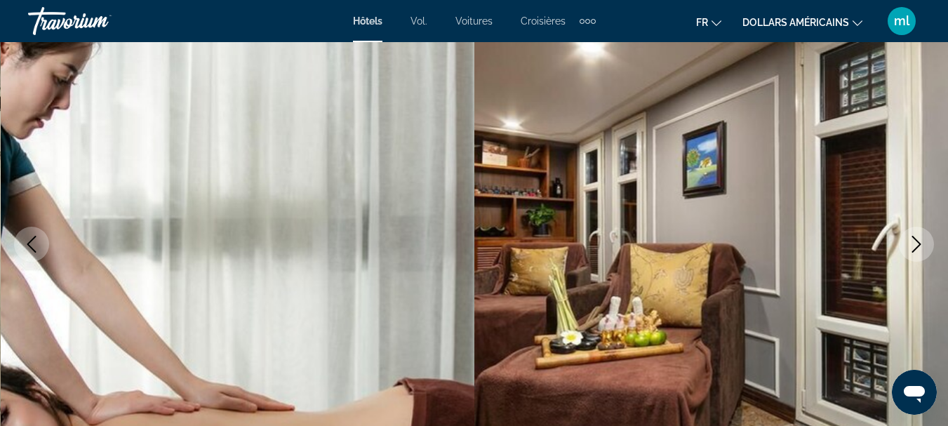
click at [912, 243] on icon "Next image" at bounding box center [916, 244] width 17 height 17
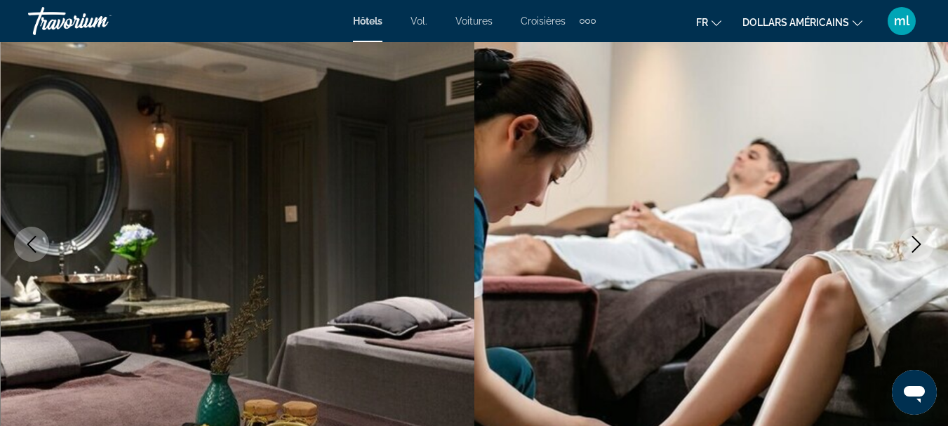
click at [912, 243] on icon "Next image" at bounding box center [916, 244] width 17 height 17
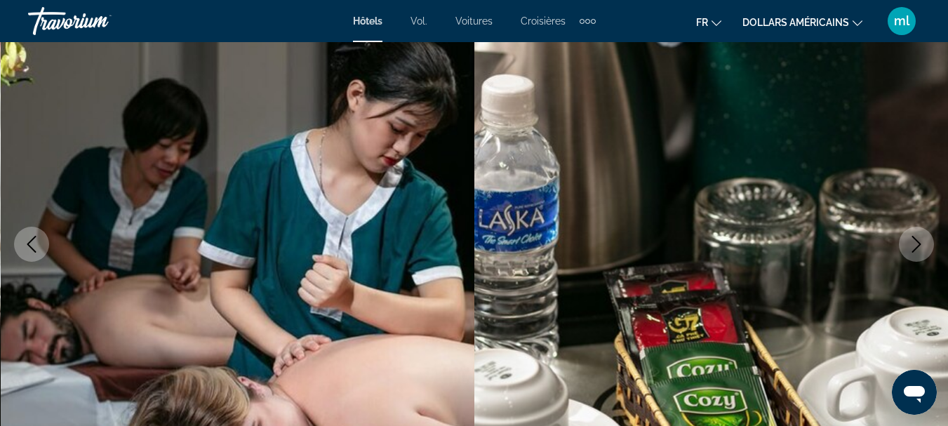
click at [912, 243] on icon "Next image" at bounding box center [916, 244] width 17 height 17
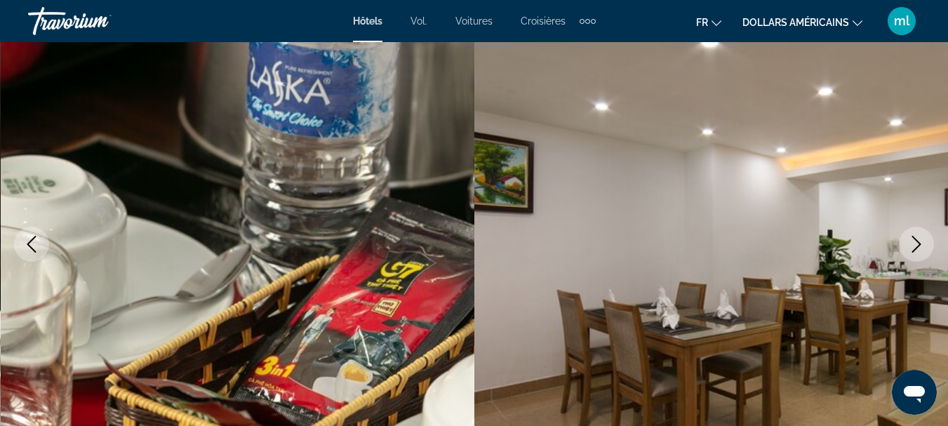
click at [912, 243] on icon "Next image" at bounding box center [916, 244] width 17 height 17
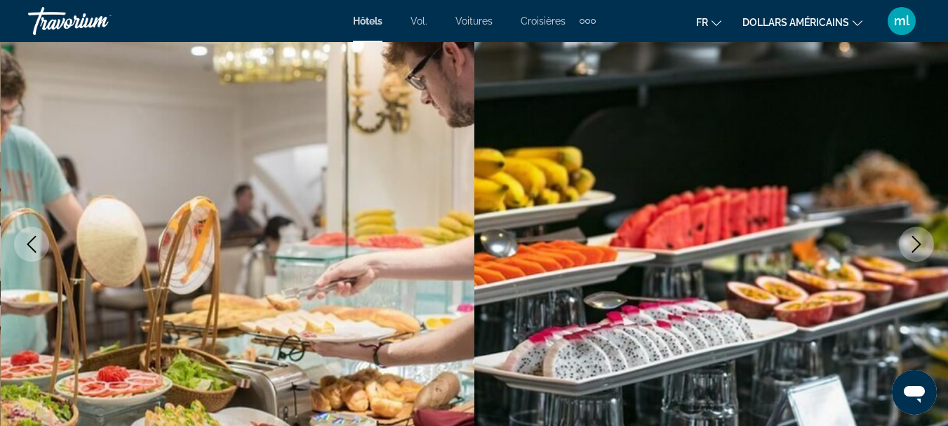
click at [912, 243] on icon "Next image" at bounding box center [916, 244] width 17 height 17
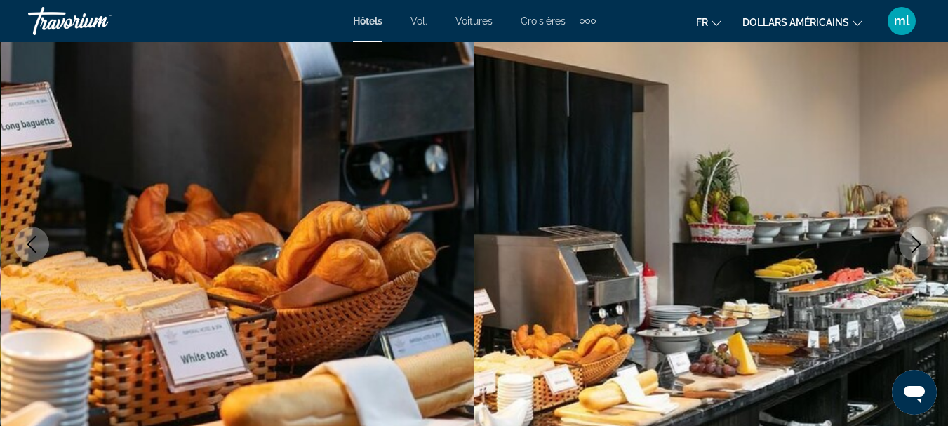
click at [912, 243] on icon "Next image" at bounding box center [916, 244] width 17 height 17
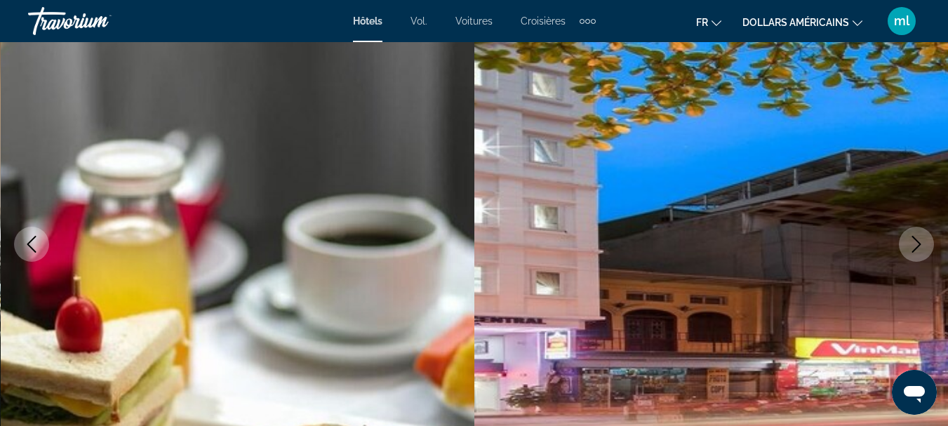
click at [912, 243] on icon "Next image" at bounding box center [916, 244] width 17 height 17
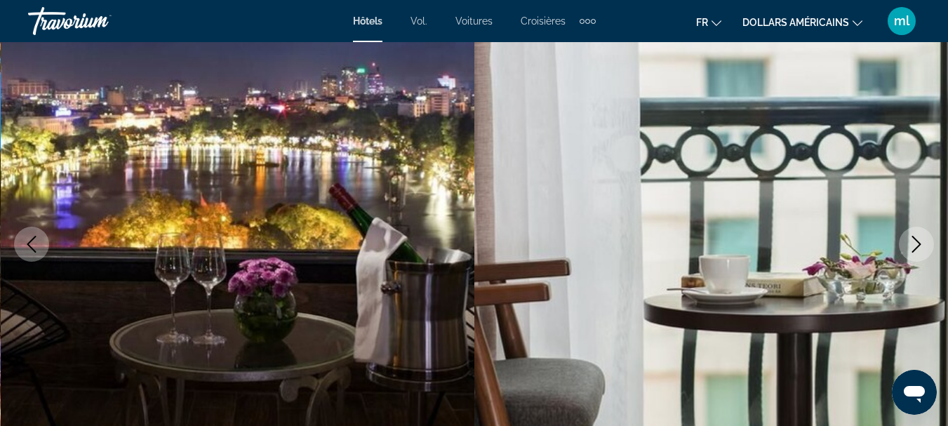
click at [912, 243] on icon "Next image" at bounding box center [916, 244] width 17 height 17
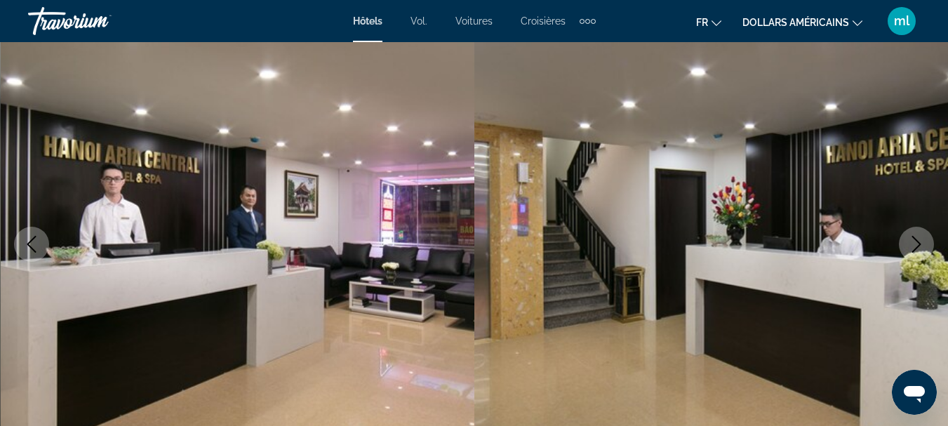
click at [912, 243] on icon "Next image" at bounding box center [916, 244] width 17 height 17
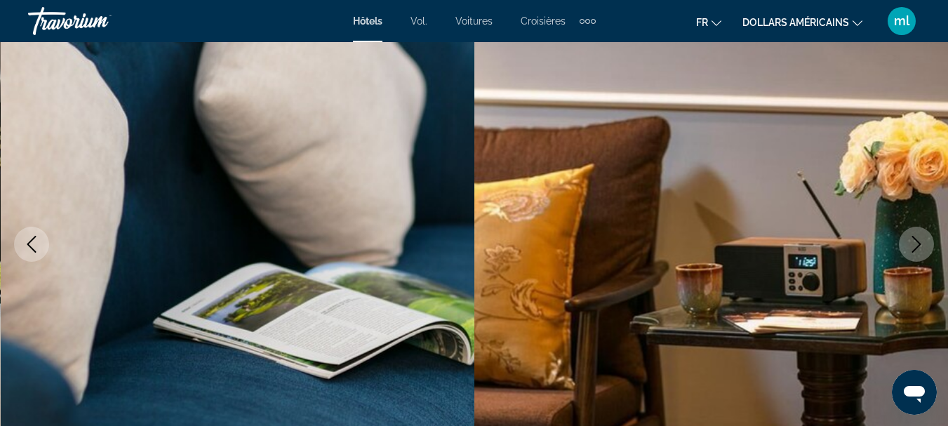
click at [912, 243] on icon "Next image" at bounding box center [916, 244] width 17 height 17
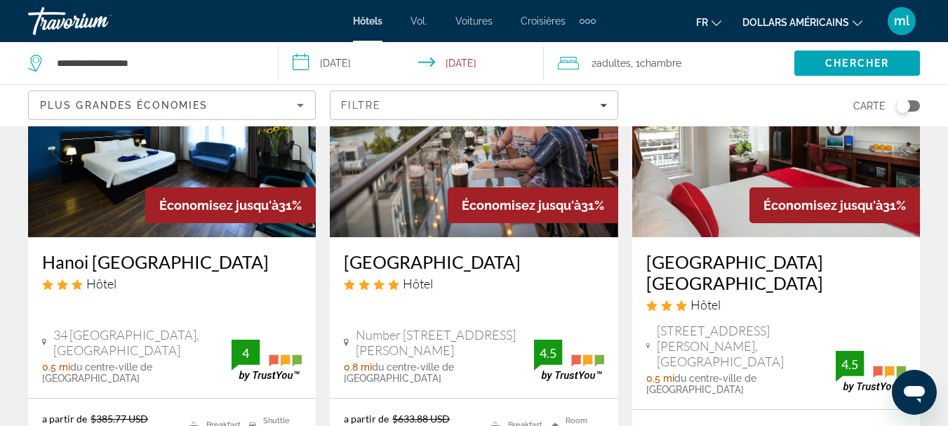
scroll to position [1977, 0]
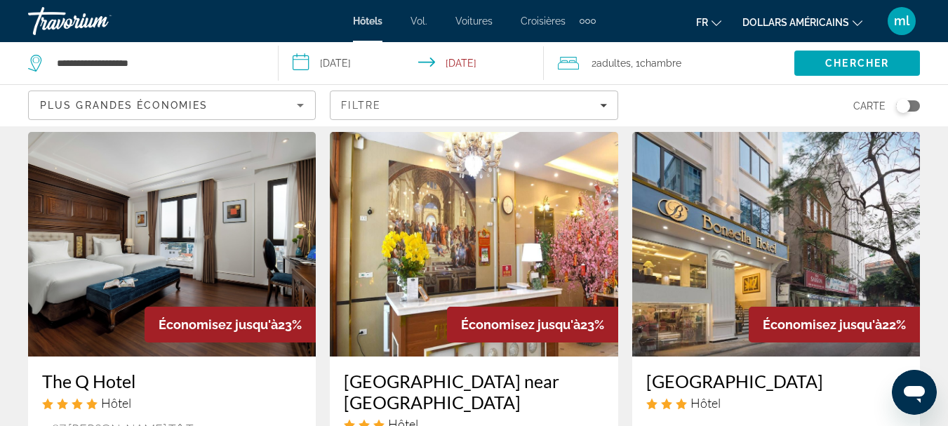
scroll to position [1733, 0]
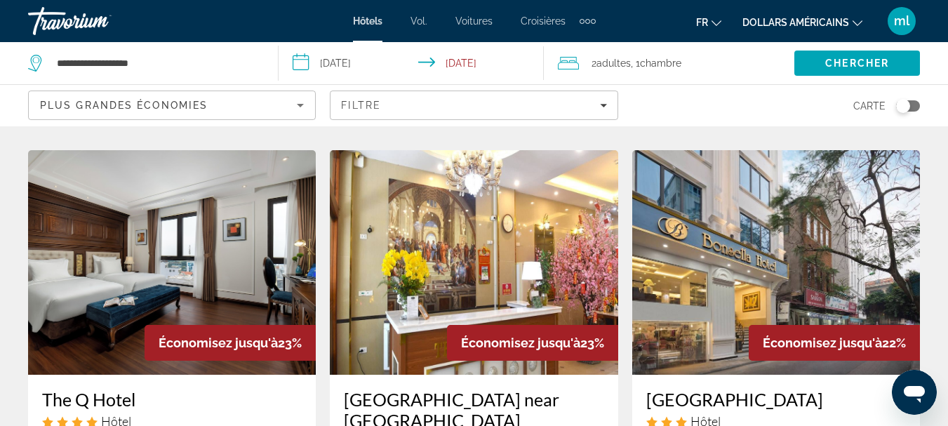
click at [379, 233] on img "Contenu principal" at bounding box center [474, 262] width 288 height 224
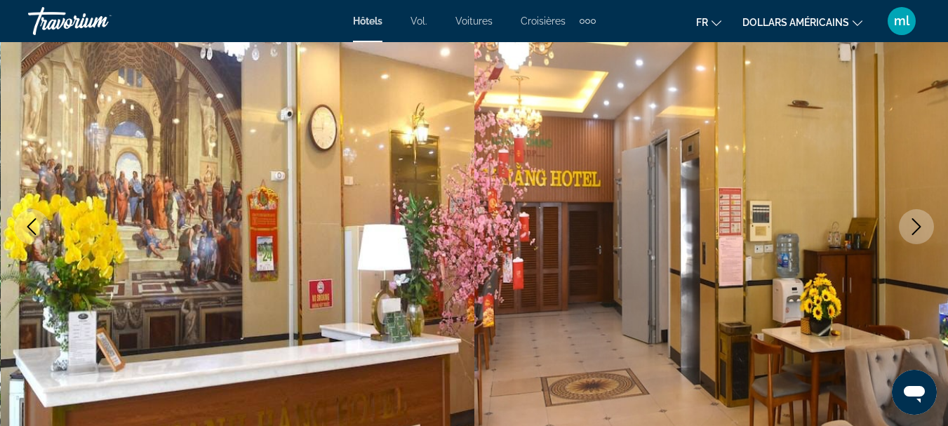
scroll to position [144, 0]
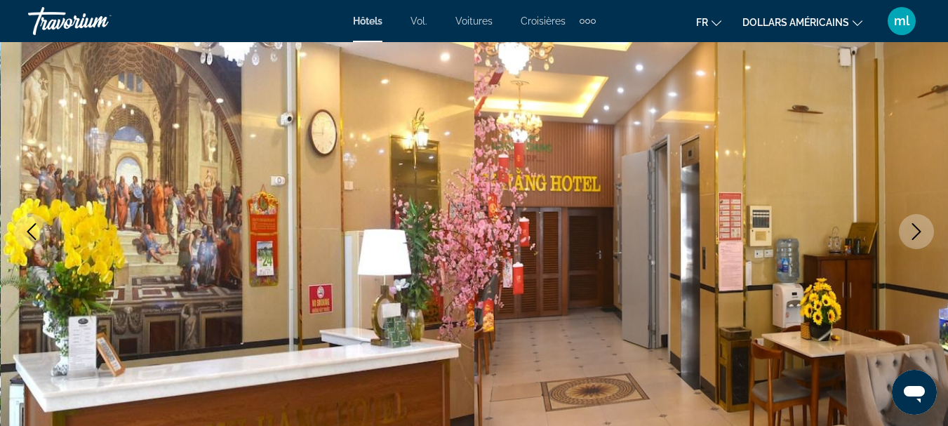
click at [913, 234] on icon "Next image" at bounding box center [916, 231] width 17 height 17
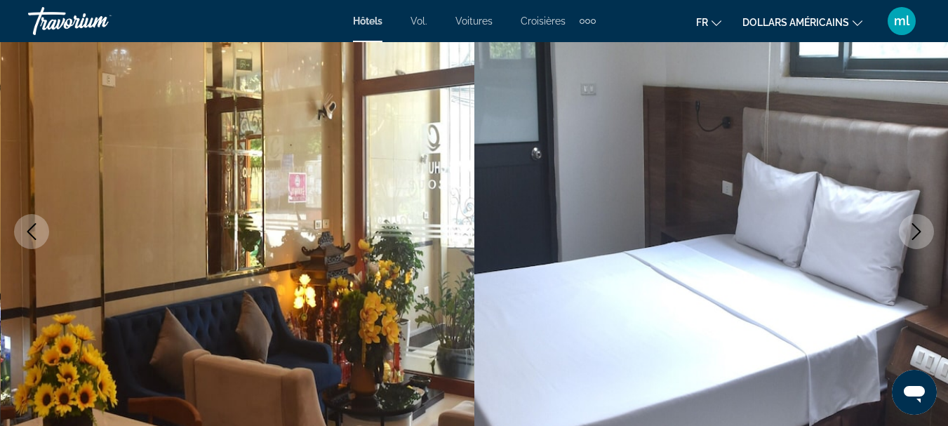
click at [913, 234] on icon "Next image" at bounding box center [916, 231] width 17 height 17
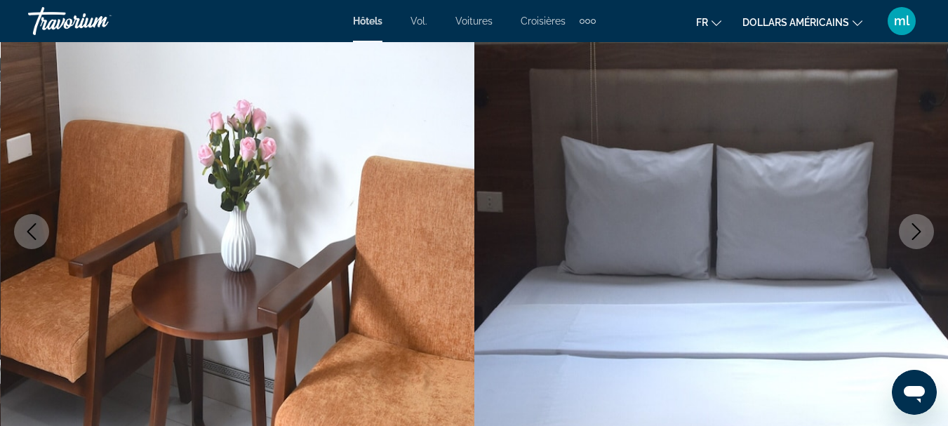
click at [913, 234] on icon "Next image" at bounding box center [916, 231] width 17 height 17
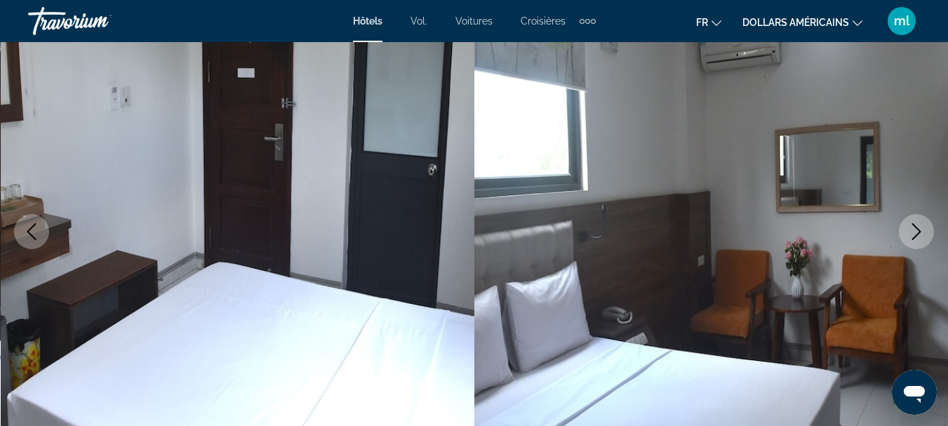
click at [913, 234] on icon "Next image" at bounding box center [916, 231] width 17 height 17
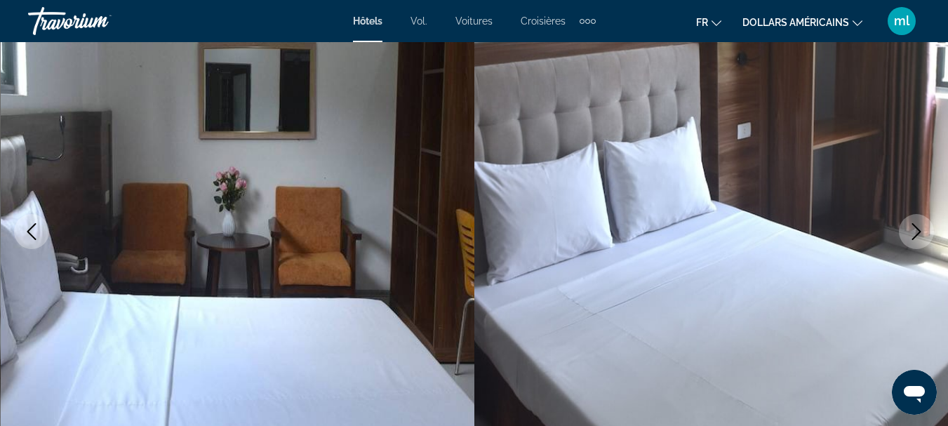
click at [913, 234] on icon "Next image" at bounding box center [916, 231] width 17 height 17
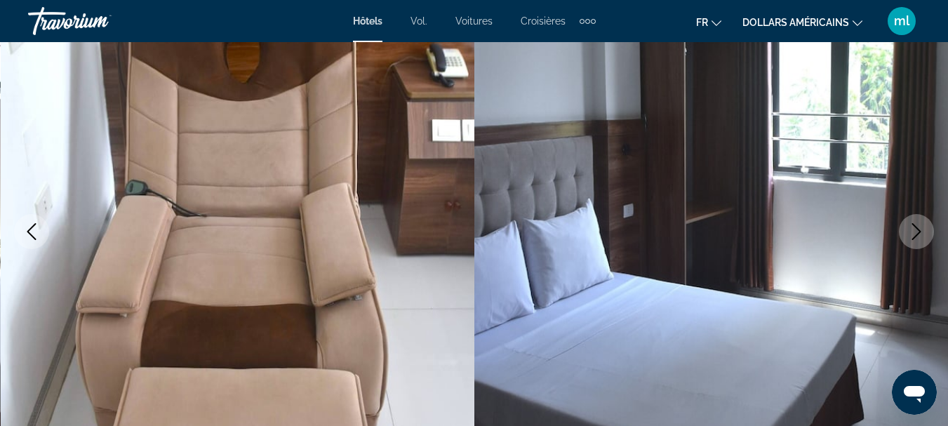
click at [913, 234] on icon "Next image" at bounding box center [916, 231] width 17 height 17
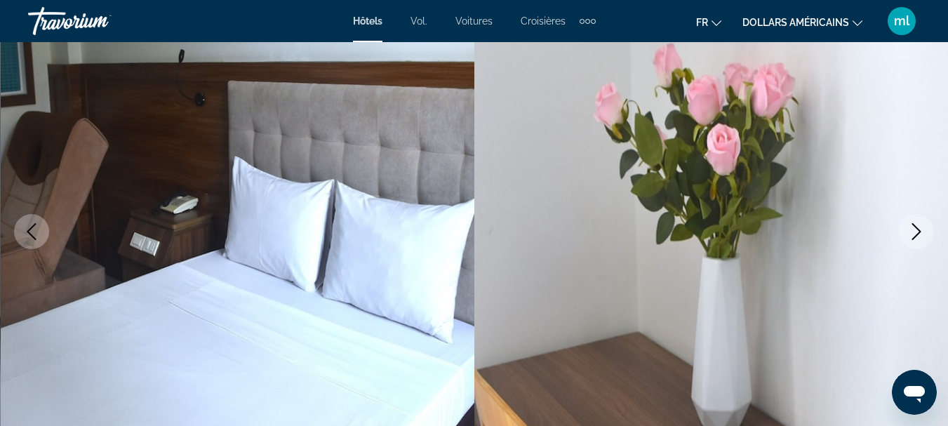
click at [913, 234] on icon "Next image" at bounding box center [916, 231] width 17 height 17
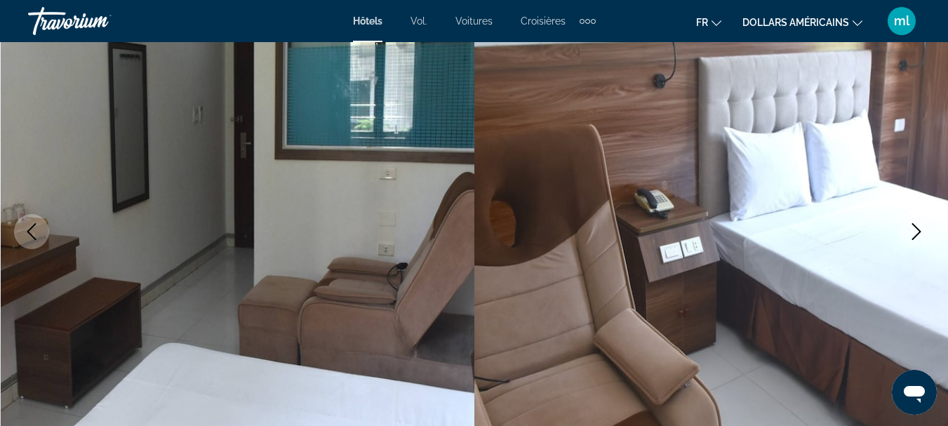
click at [913, 234] on icon "Next image" at bounding box center [916, 231] width 17 height 17
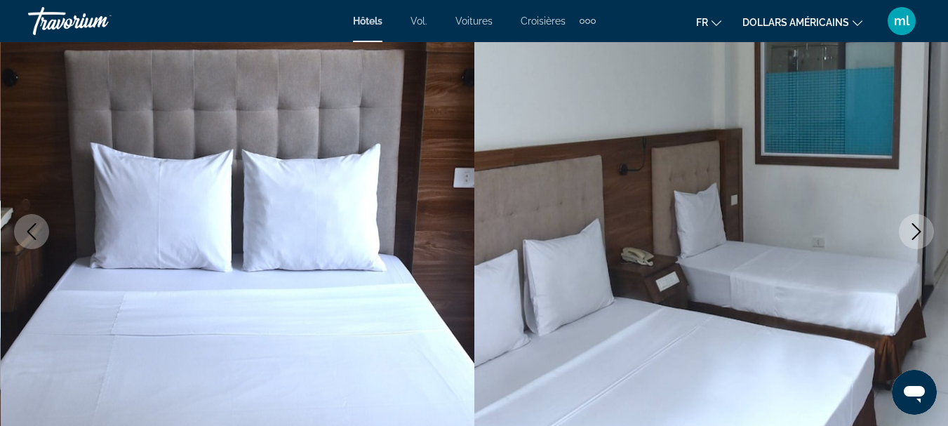
click at [913, 234] on icon "Next image" at bounding box center [916, 231] width 17 height 17
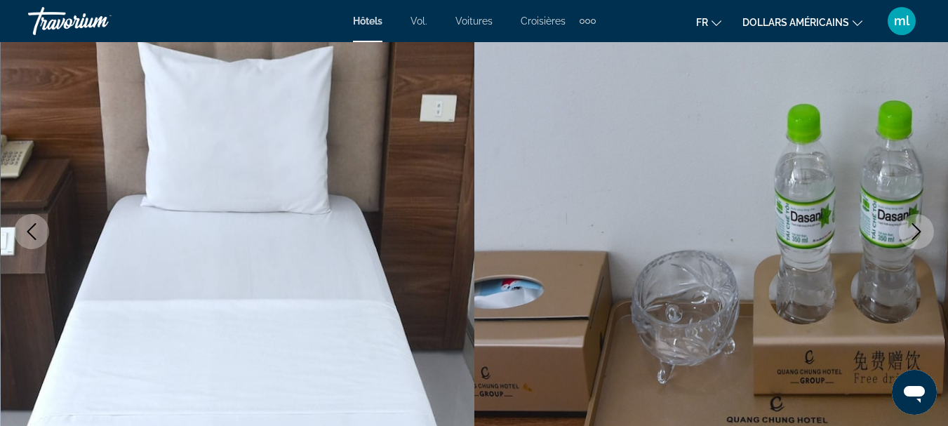
click at [913, 234] on icon "Next image" at bounding box center [916, 231] width 17 height 17
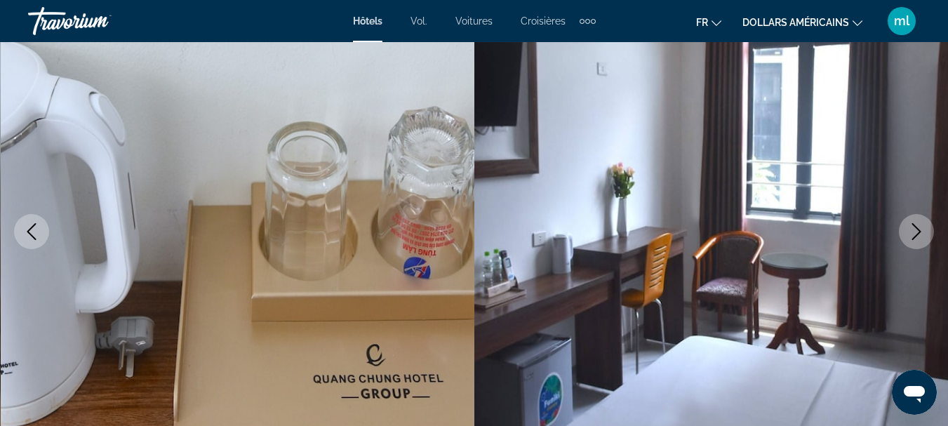
click at [913, 234] on icon "Next image" at bounding box center [916, 231] width 17 height 17
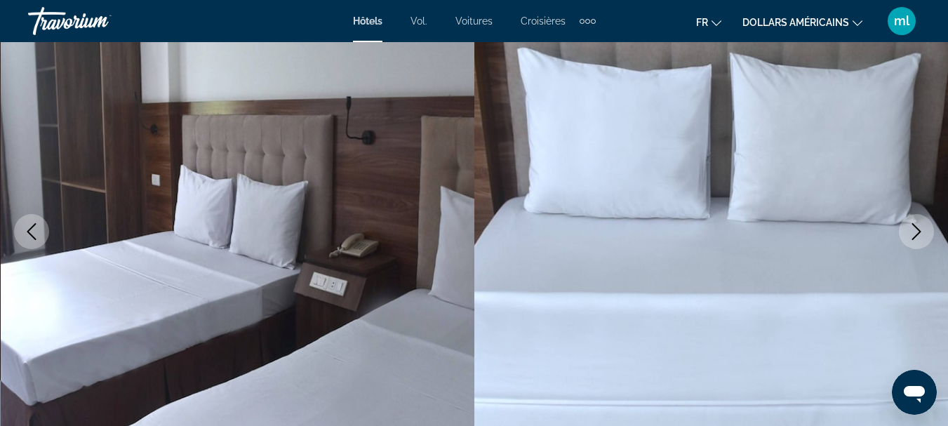
click at [913, 234] on icon "Next image" at bounding box center [916, 231] width 17 height 17
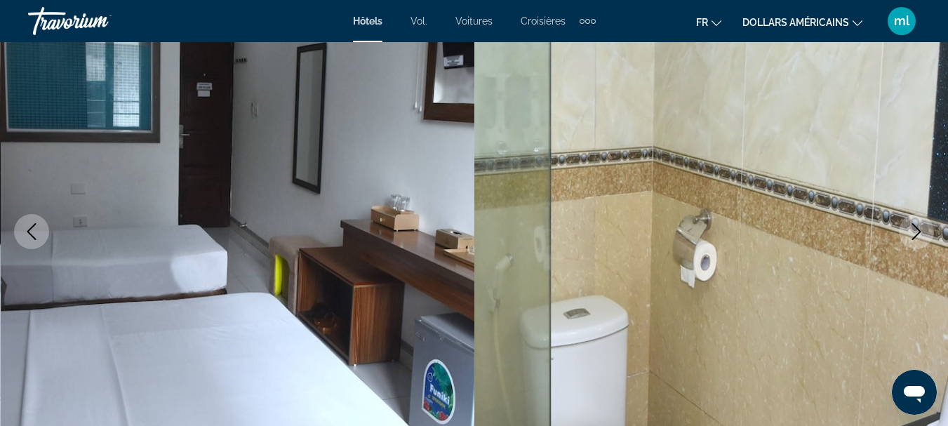
click at [913, 234] on icon "Next image" at bounding box center [916, 231] width 17 height 17
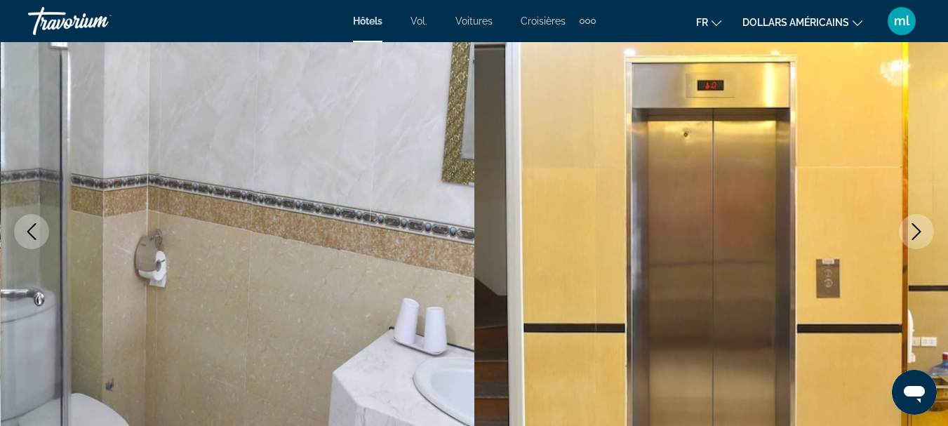
click at [913, 234] on icon "Next image" at bounding box center [916, 231] width 17 height 17
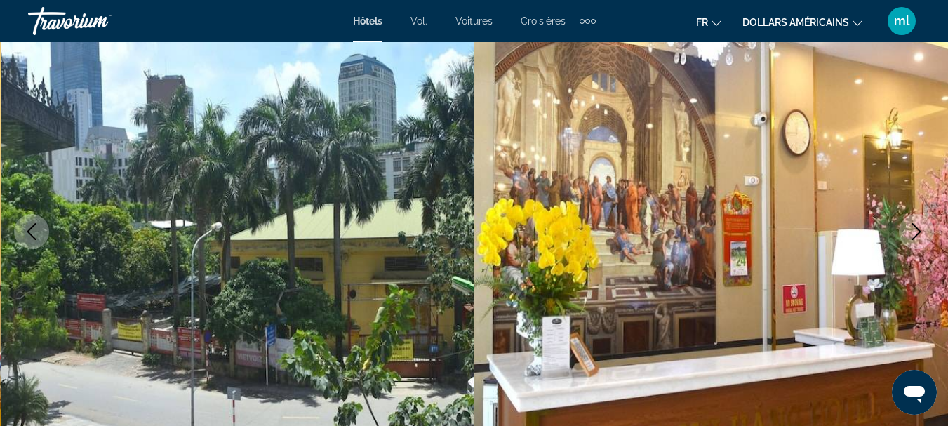
click at [913, 234] on icon "Next image" at bounding box center [916, 231] width 17 height 17
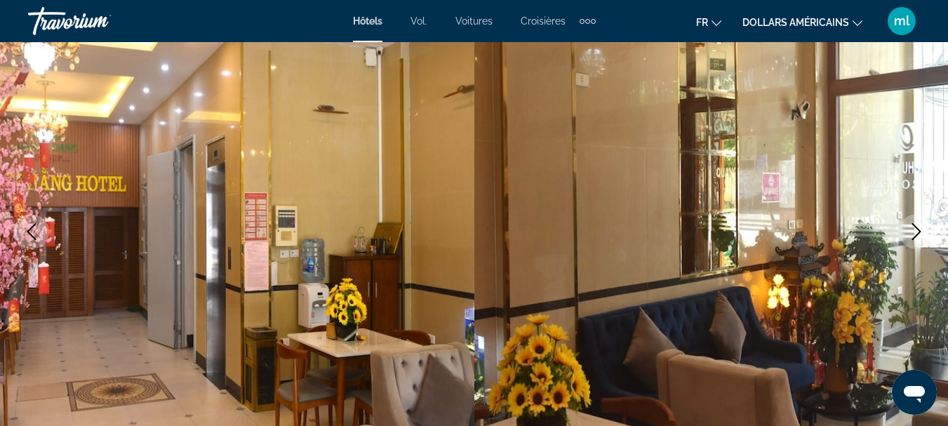
click at [913, 234] on icon "Next image" at bounding box center [916, 231] width 17 height 17
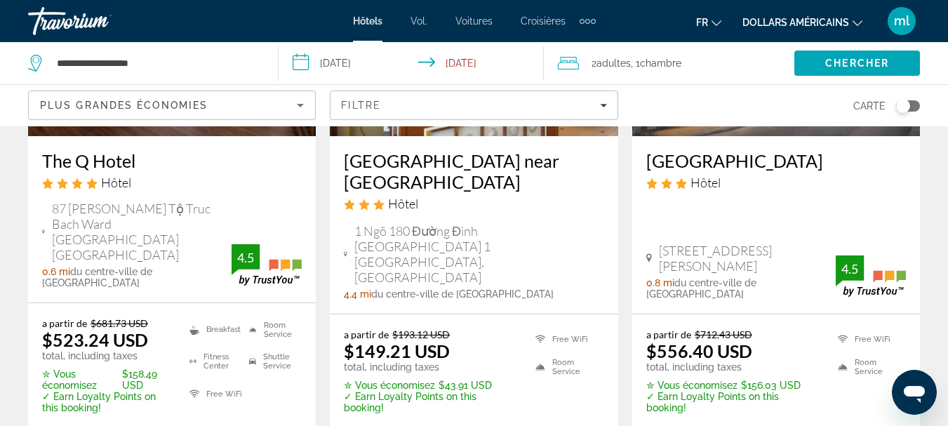
scroll to position [2130, 0]
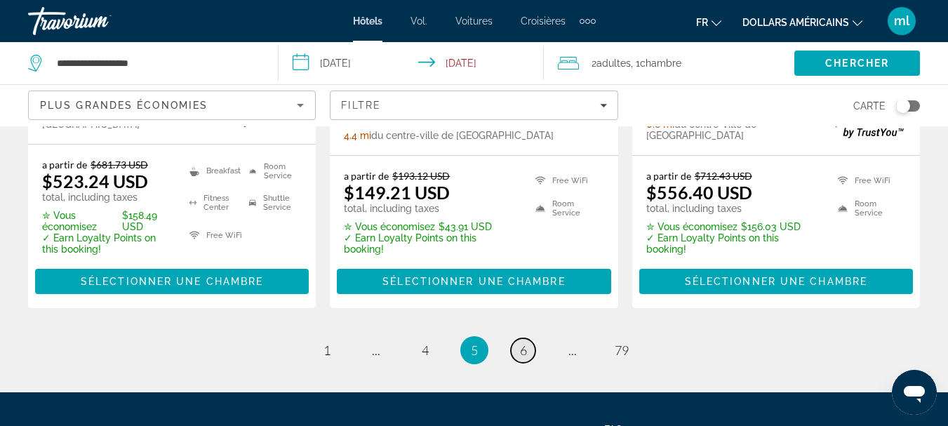
click at [520, 342] on span "6" at bounding box center [523, 349] width 7 height 15
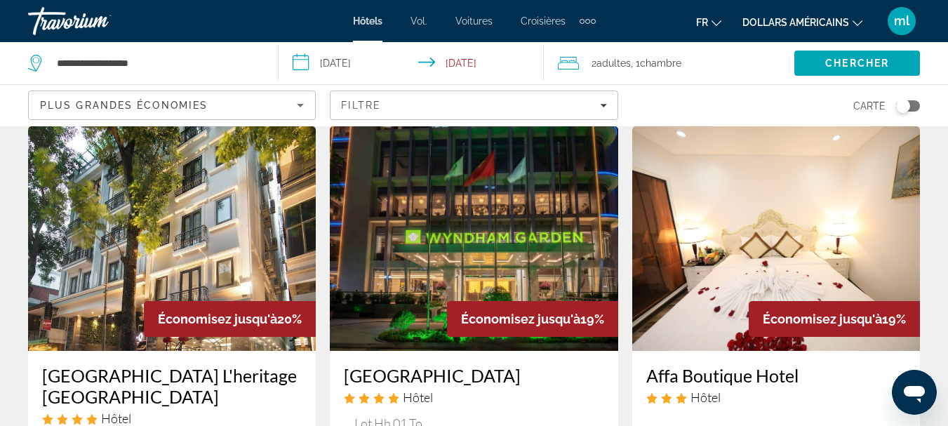
scroll to position [1703, 0]
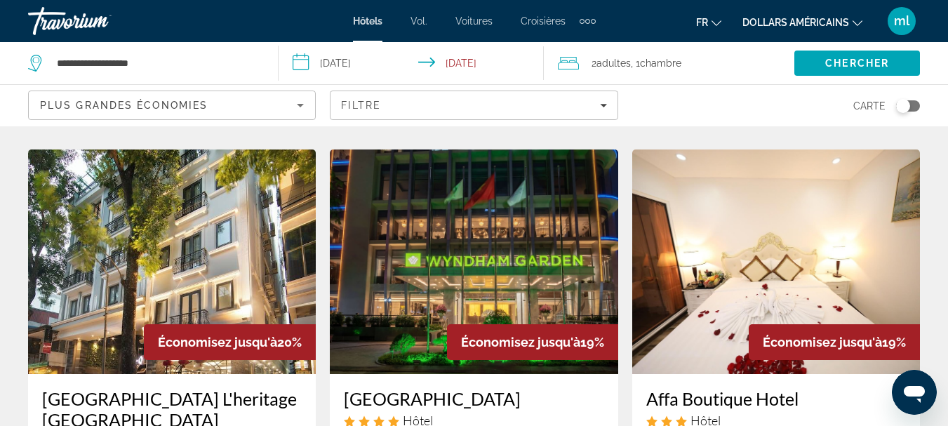
click at [726, 280] on img "Contenu principal" at bounding box center [776, 261] width 288 height 224
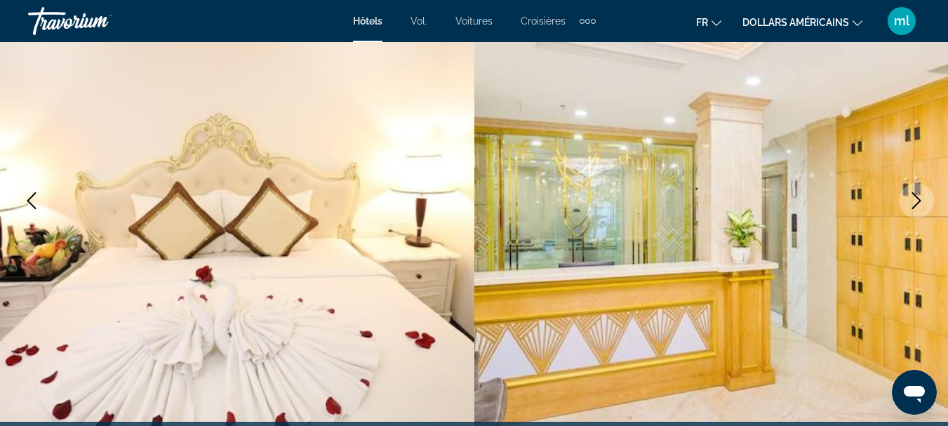
scroll to position [180, 0]
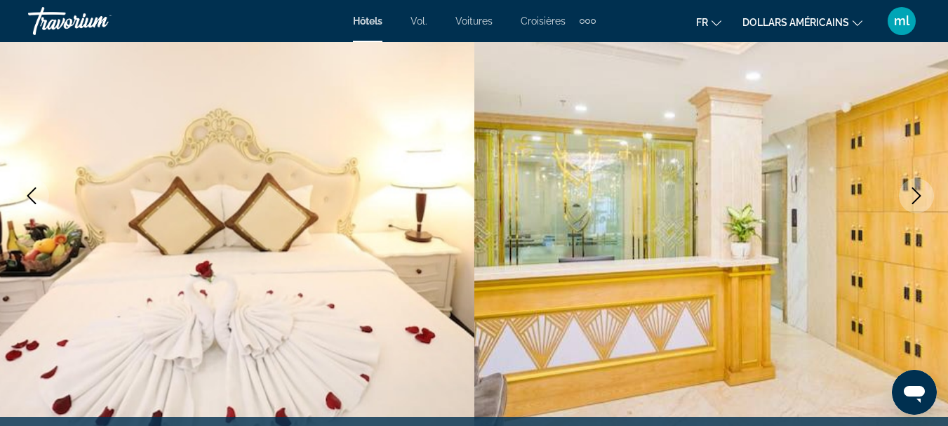
click at [922, 198] on icon "Next image" at bounding box center [916, 195] width 17 height 17
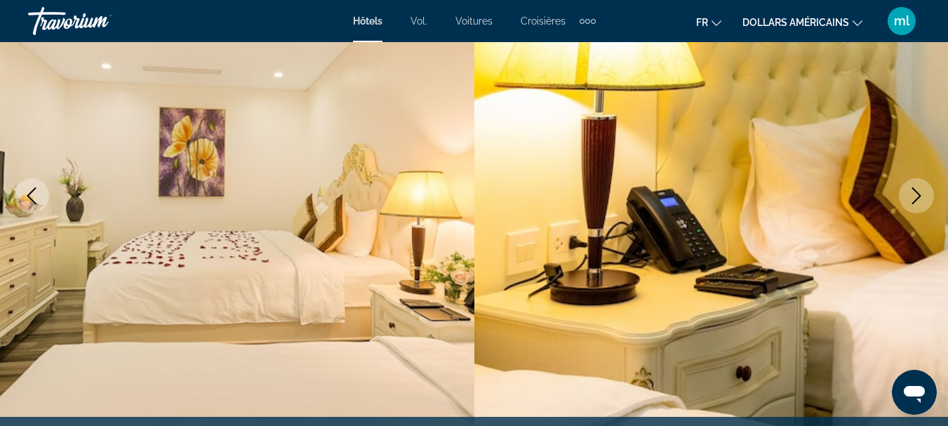
click at [922, 198] on icon "Next image" at bounding box center [916, 195] width 17 height 17
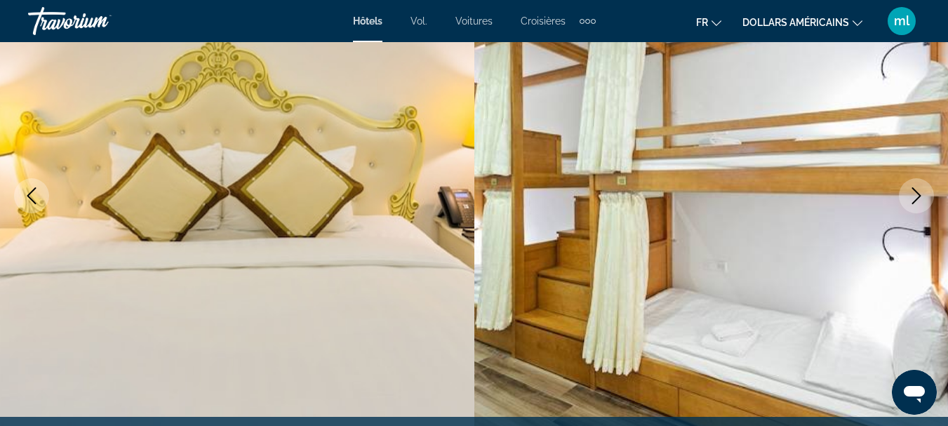
click at [922, 198] on icon "Next image" at bounding box center [916, 195] width 17 height 17
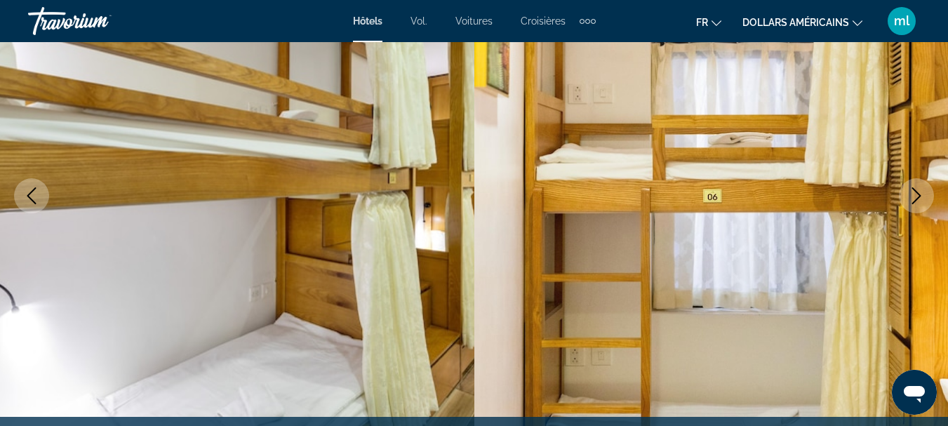
click at [922, 198] on icon "Next image" at bounding box center [916, 195] width 17 height 17
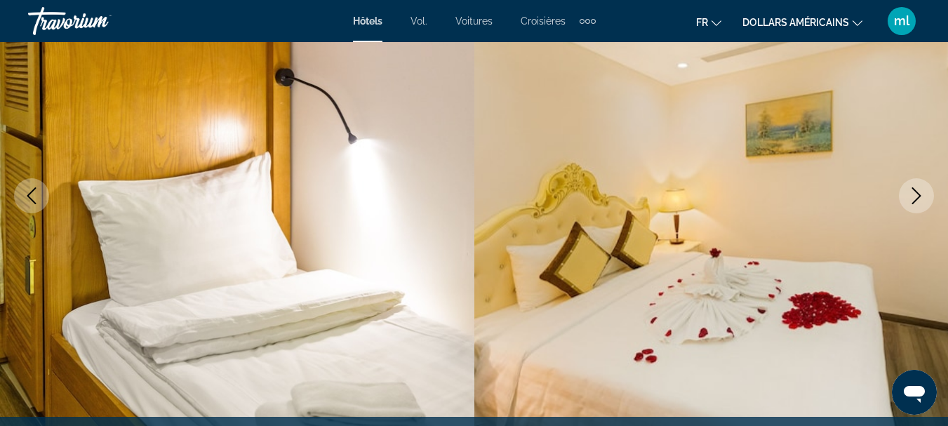
click at [922, 198] on icon "Next image" at bounding box center [916, 195] width 17 height 17
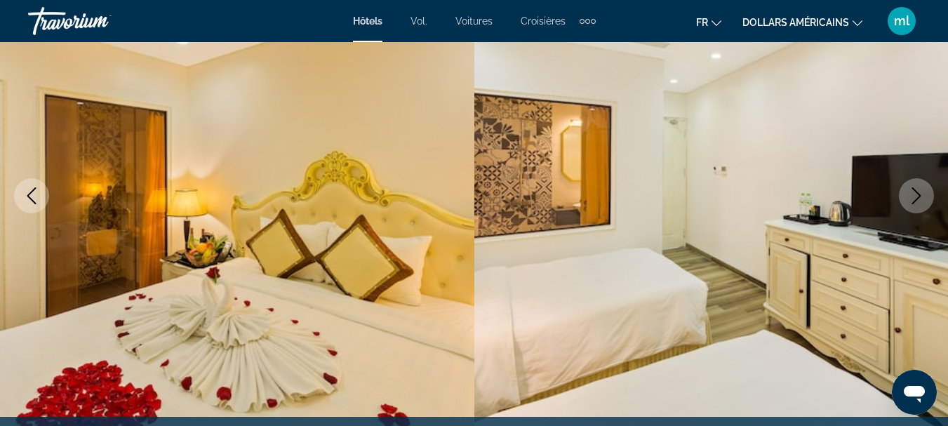
click at [922, 198] on icon "Next image" at bounding box center [916, 195] width 17 height 17
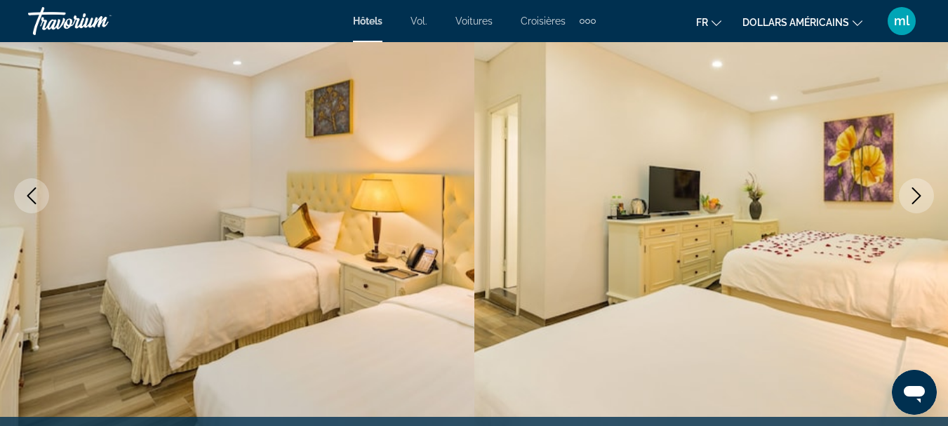
click at [922, 198] on icon "Next image" at bounding box center [916, 195] width 17 height 17
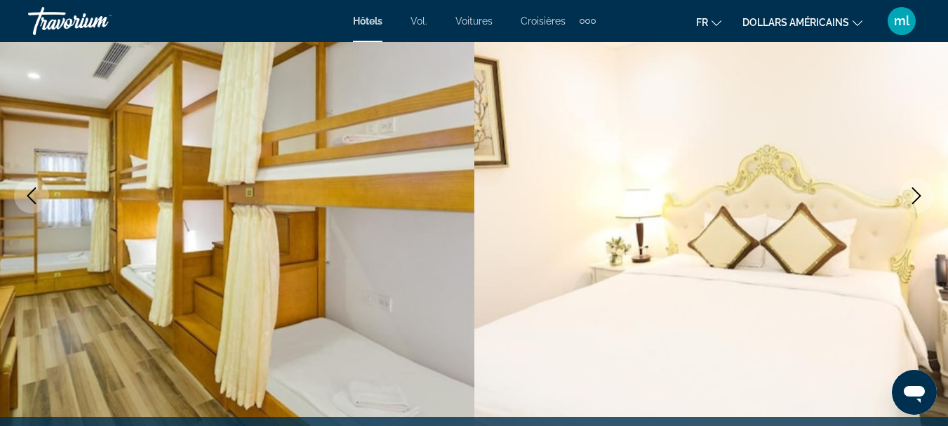
click at [922, 198] on icon "Next image" at bounding box center [916, 195] width 17 height 17
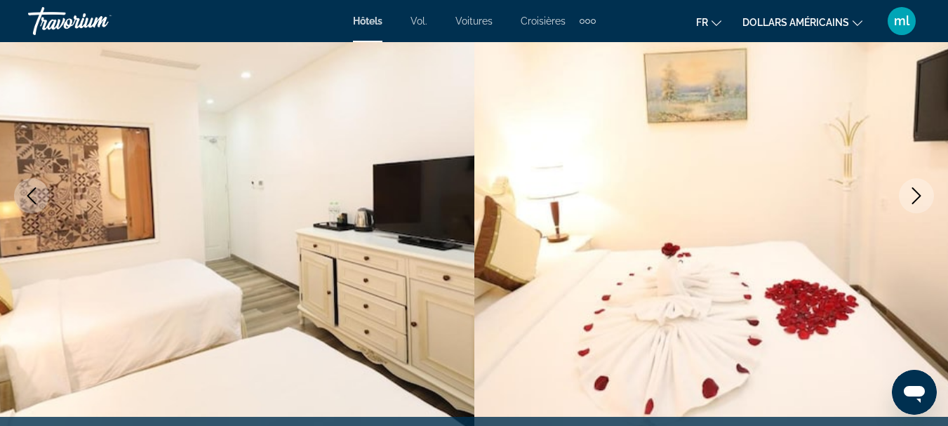
click at [922, 198] on icon "Next image" at bounding box center [916, 195] width 17 height 17
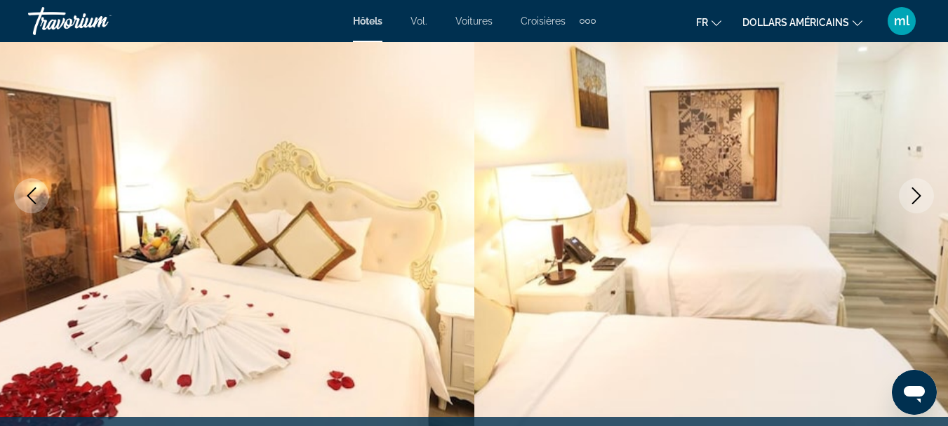
click at [922, 198] on icon "Next image" at bounding box center [916, 195] width 17 height 17
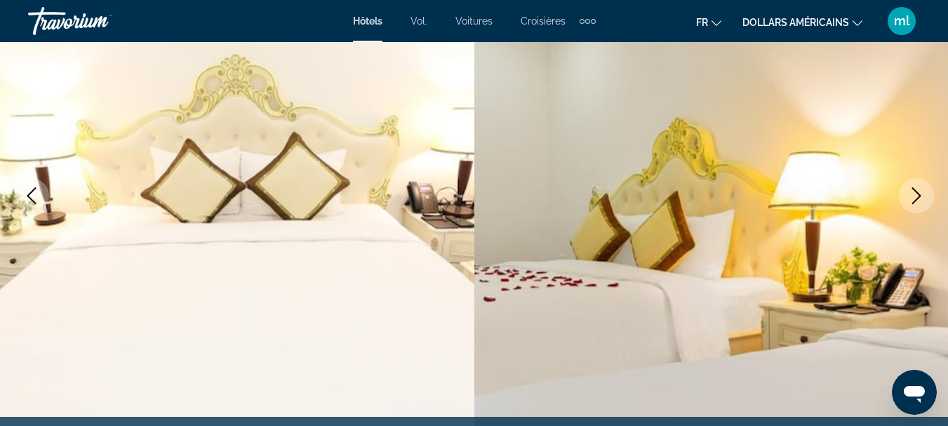
click at [922, 198] on icon "Next image" at bounding box center [916, 195] width 17 height 17
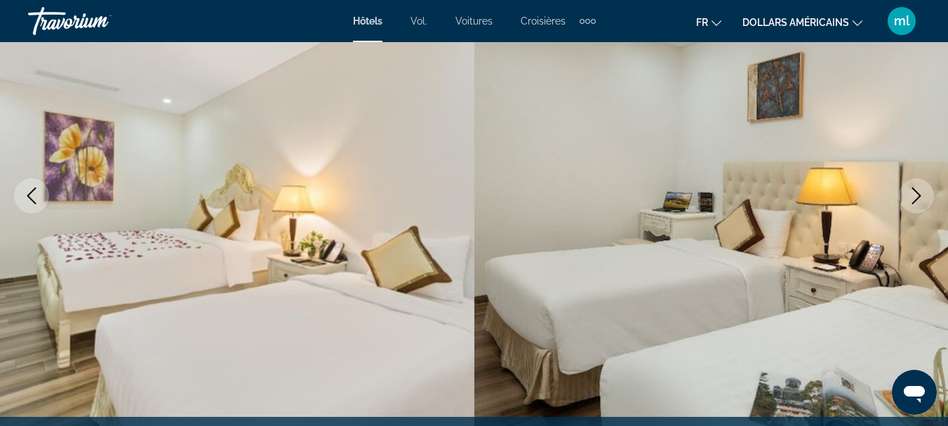
click at [922, 198] on icon "Next image" at bounding box center [916, 195] width 17 height 17
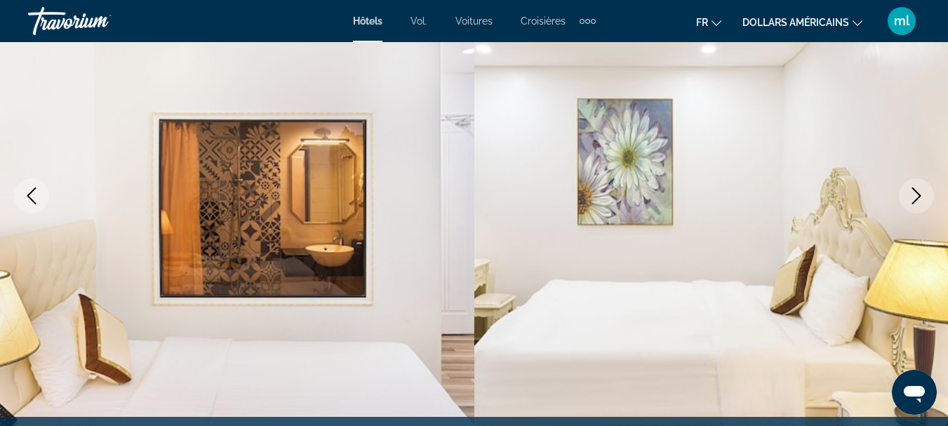
click at [922, 198] on icon "Next image" at bounding box center [916, 195] width 17 height 17
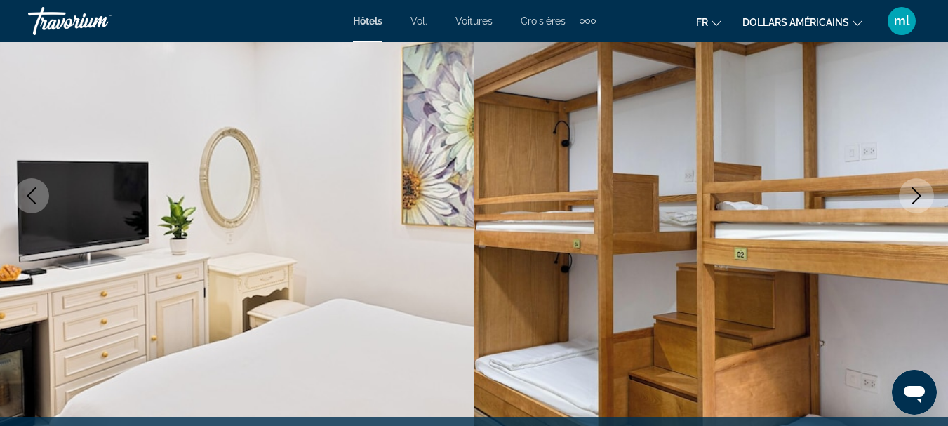
click at [922, 198] on icon "Next image" at bounding box center [916, 195] width 17 height 17
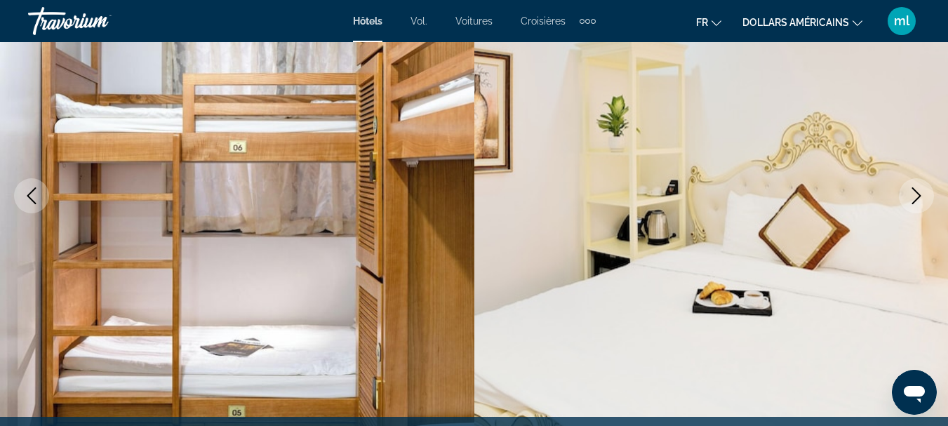
click at [922, 198] on icon "Next image" at bounding box center [916, 195] width 17 height 17
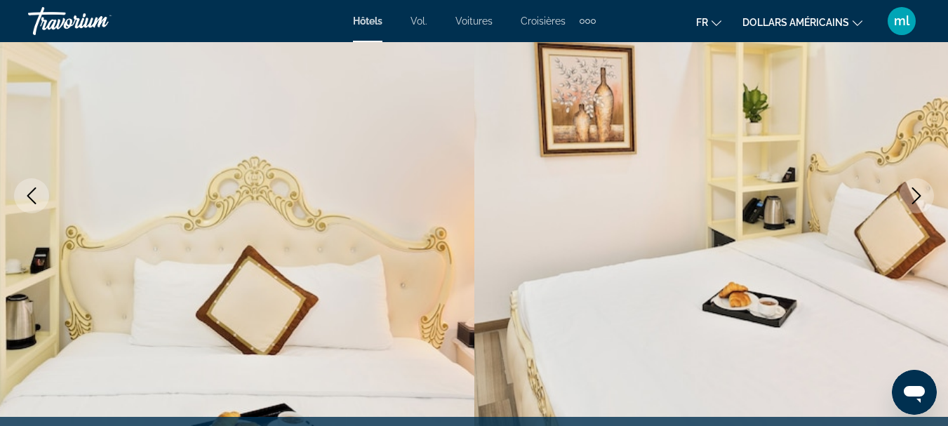
click at [922, 198] on icon "Next image" at bounding box center [916, 195] width 17 height 17
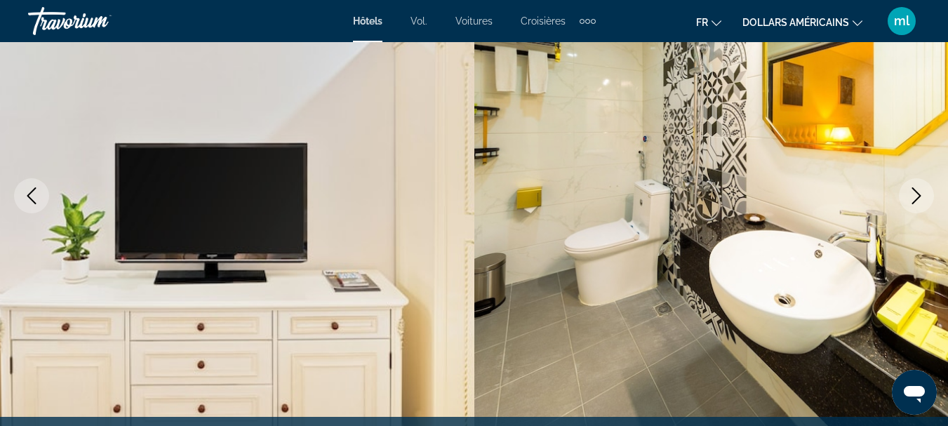
click at [922, 198] on icon "Next image" at bounding box center [916, 195] width 17 height 17
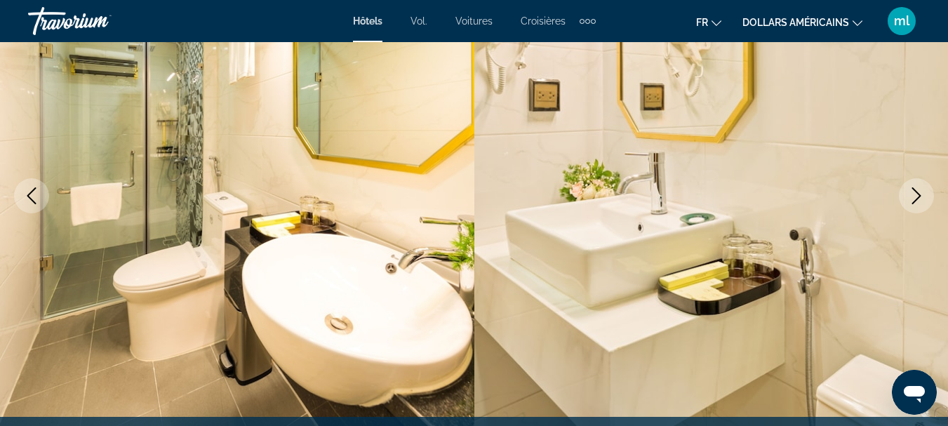
click at [922, 198] on icon "Next image" at bounding box center [916, 195] width 17 height 17
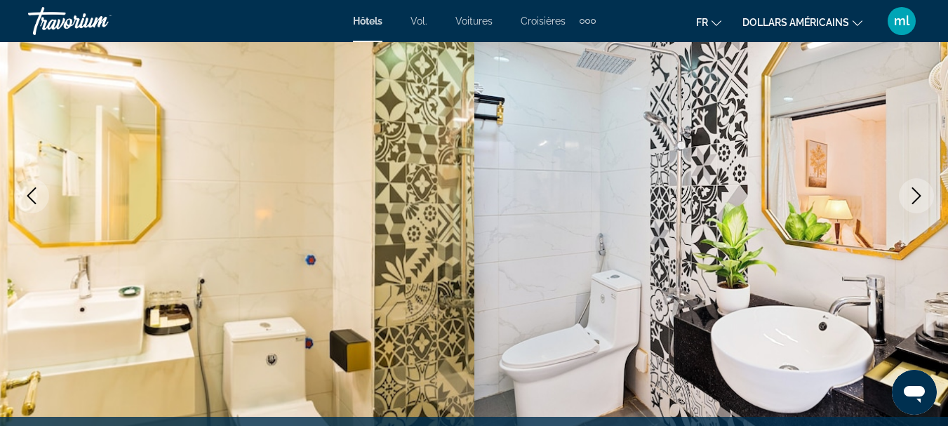
click at [922, 198] on icon "Next image" at bounding box center [916, 195] width 17 height 17
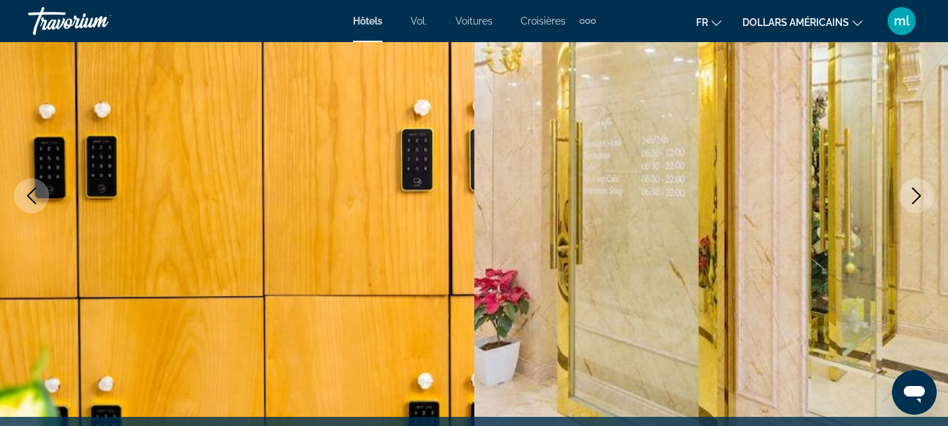
click at [922, 198] on icon "Next image" at bounding box center [916, 195] width 17 height 17
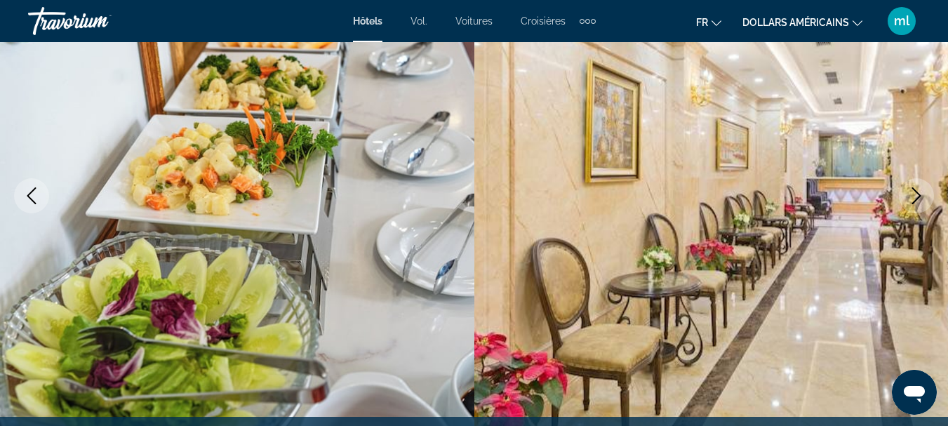
click at [922, 198] on icon "Next image" at bounding box center [916, 195] width 17 height 17
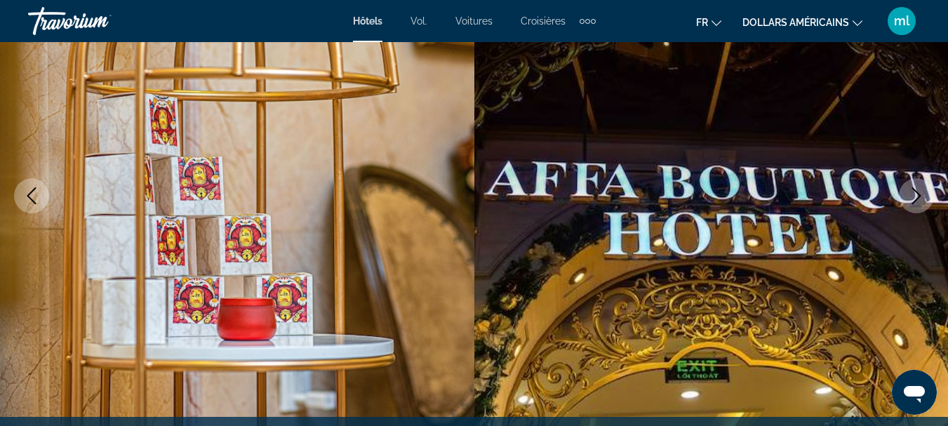
click at [922, 198] on icon "Next image" at bounding box center [916, 195] width 17 height 17
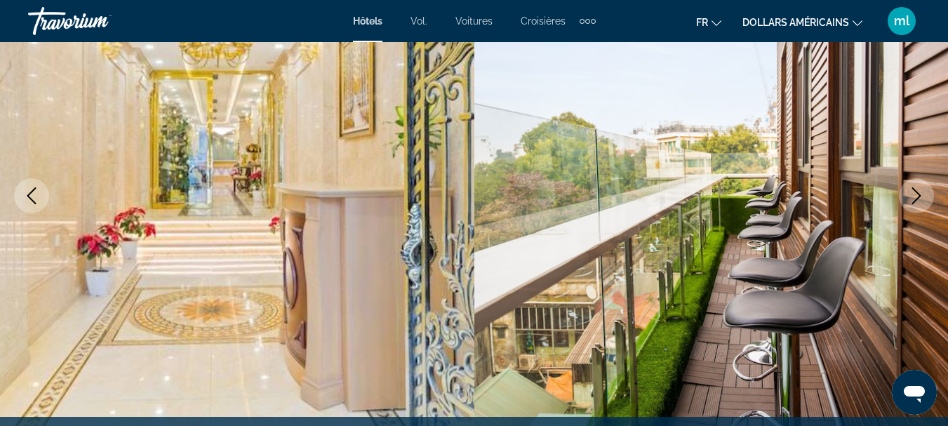
click at [922, 198] on icon "Next image" at bounding box center [916, 195] width 17 height 17
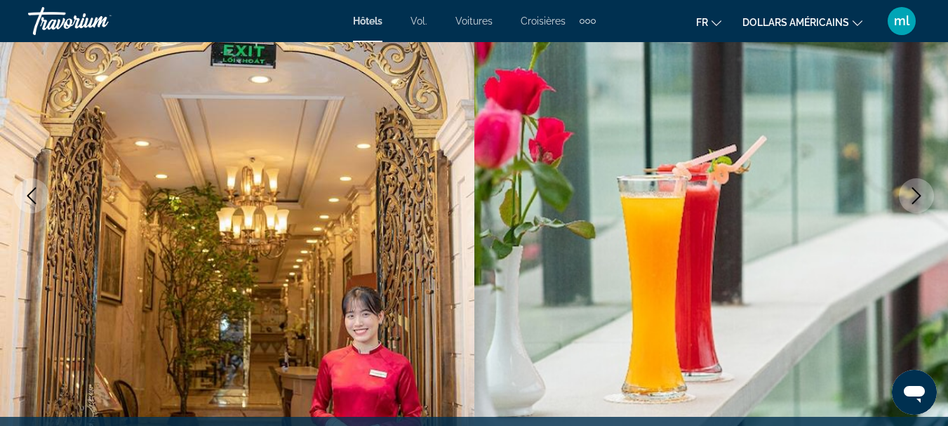
click at [922, 198] on icon "Next image" at bounding box center [916, 195] width 17 height 17
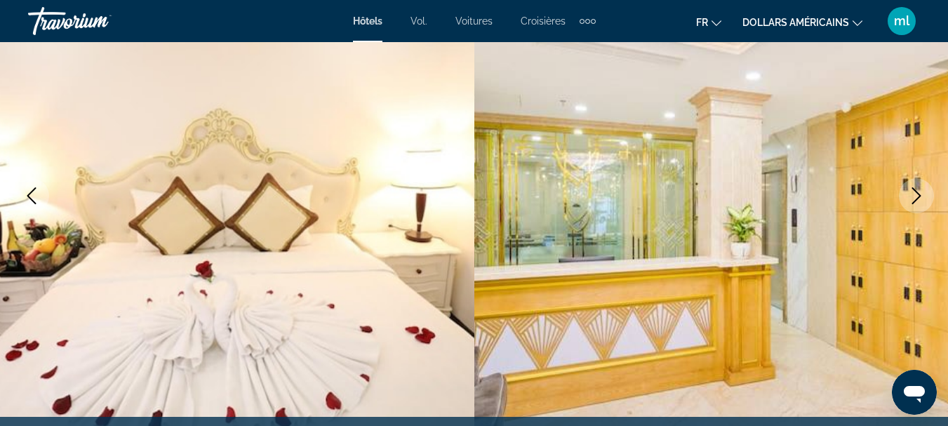
click at [922, 198] on icon "Next image" at bounding box center [916, 195] width 17 height 17
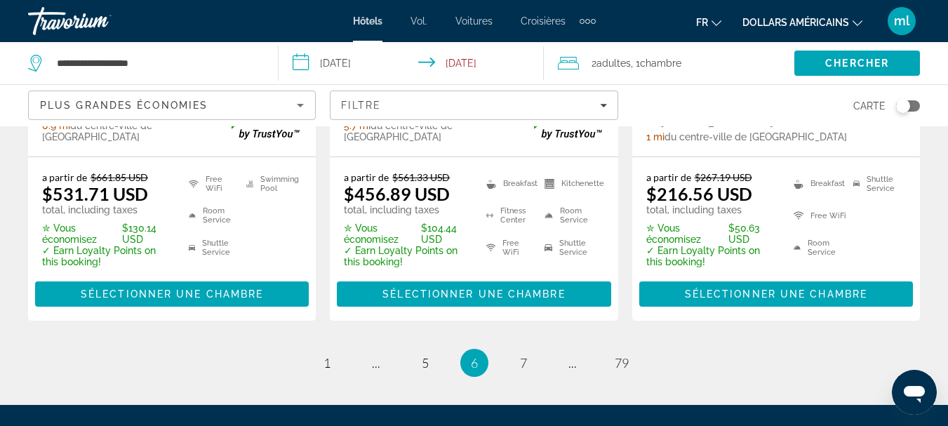
scroll to position [2083, 0]
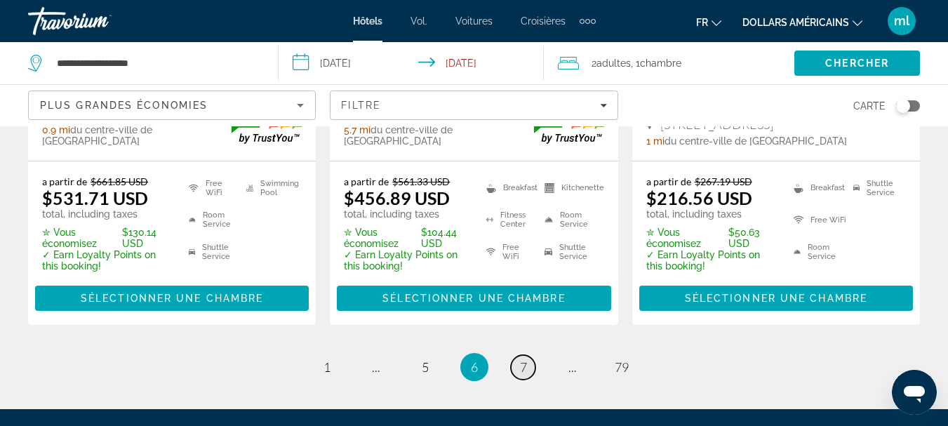
click at [525, 359] on span "7" at bounding box center [523, 366] width 7 height 15
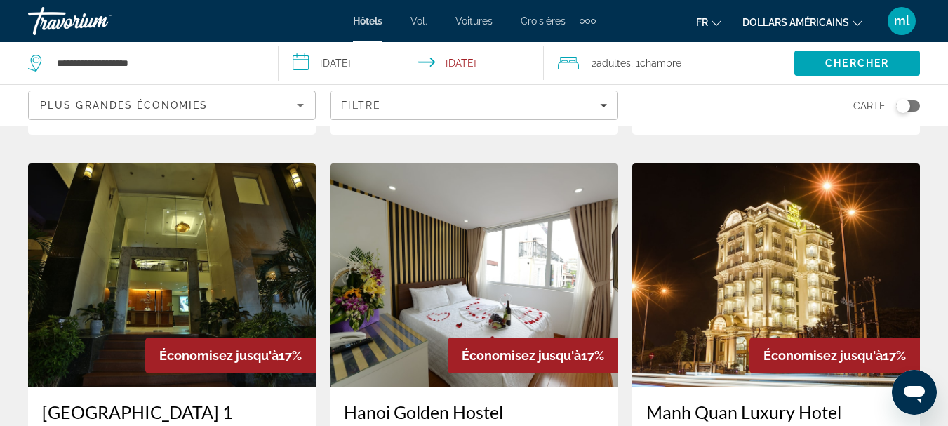
scroll to position [1120, 0]
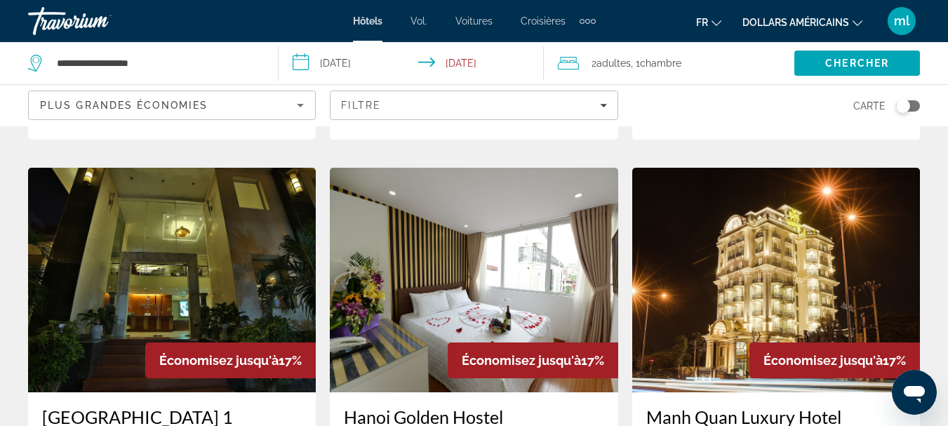
click at [796, 224] on img "Contenu principal" at bounding box center [776, 280] width 288 height 224
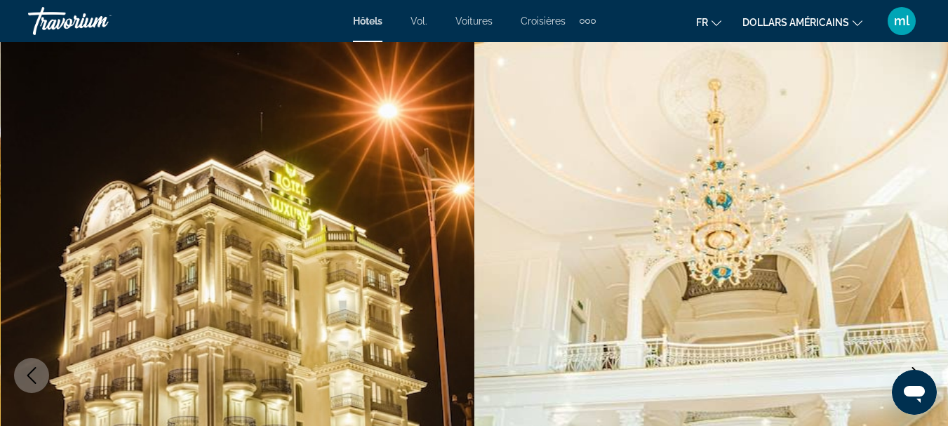
scroll to position [20, 0]
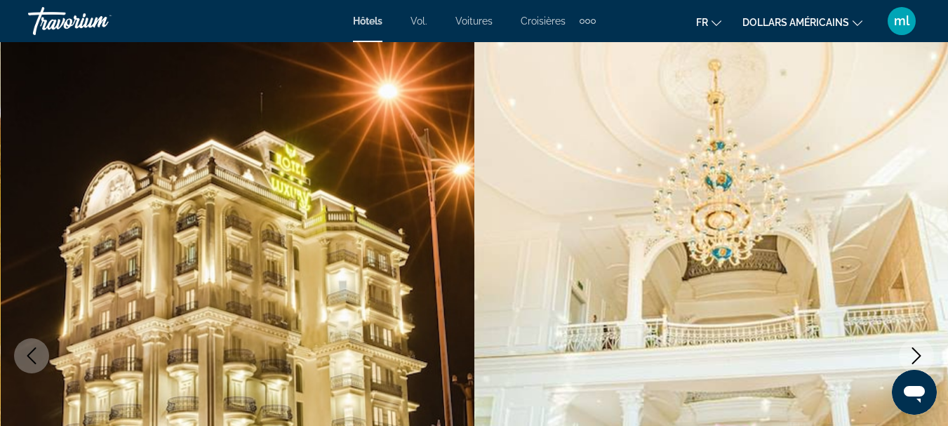
click at [908, 352] on icon "Next image" at bounding box center [916, 355] width 17 height 17
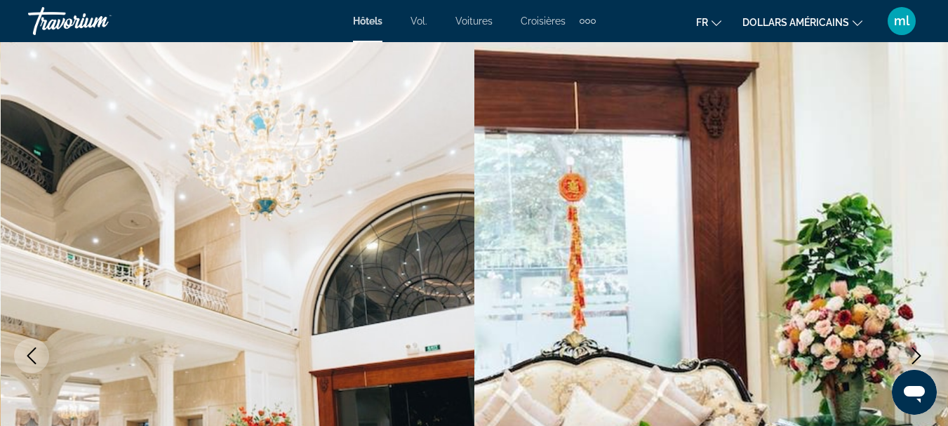
click at [908, 352] on icon "Next image" at bounding box center [916, 355] width 17 height 17
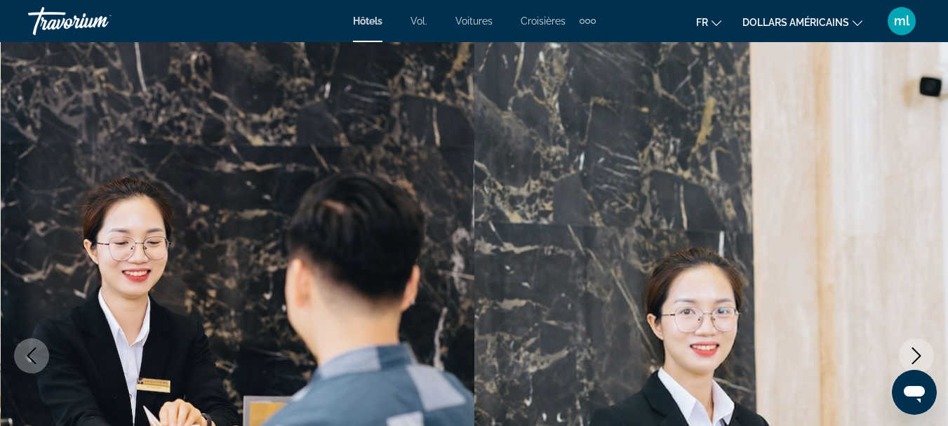
click at [908, 352] on icon "Next image" at bounding box center [916, 355] width 17 height 17
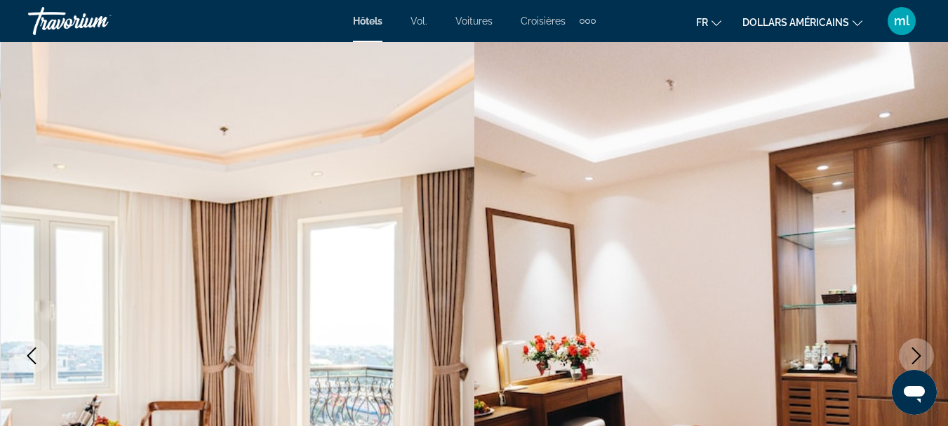
click at [908, 352] on icon "Next image" at bounding box center [916, 355] width 17 height 17
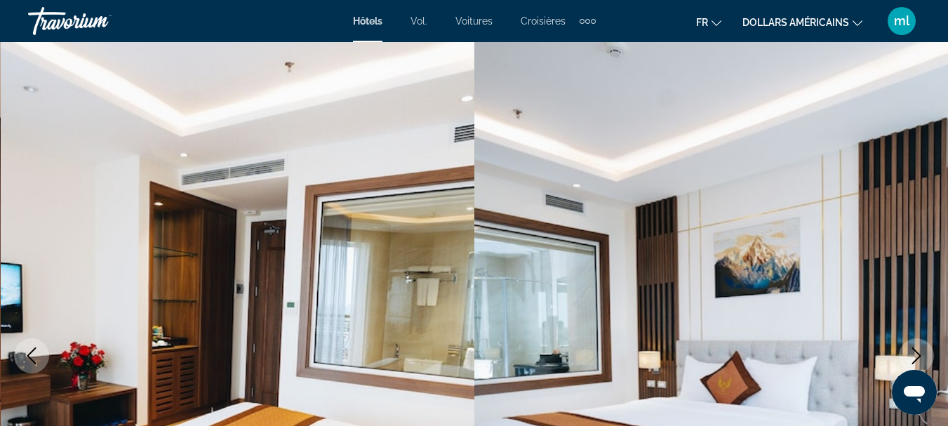
click at [908, 352] on icon "Next image" at bounding box center [916, 355] width 17 height 17
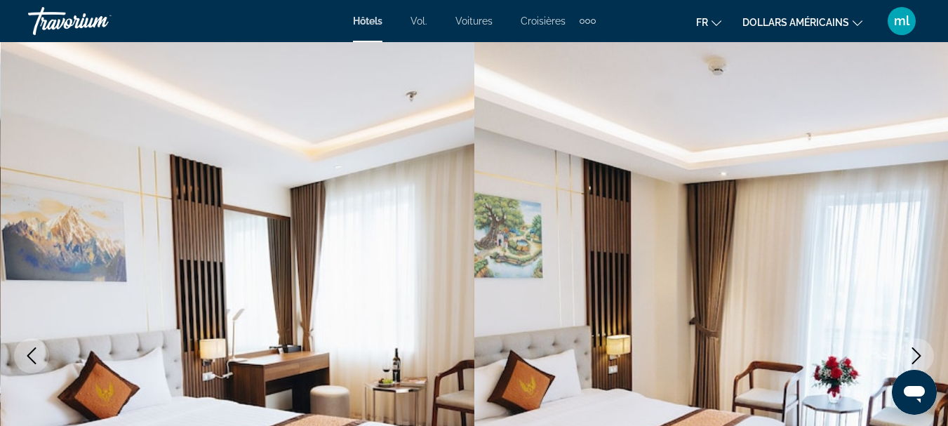
click at [908, 352] on icon "Next image" at bounding box center [916, 355] width 17 height 17
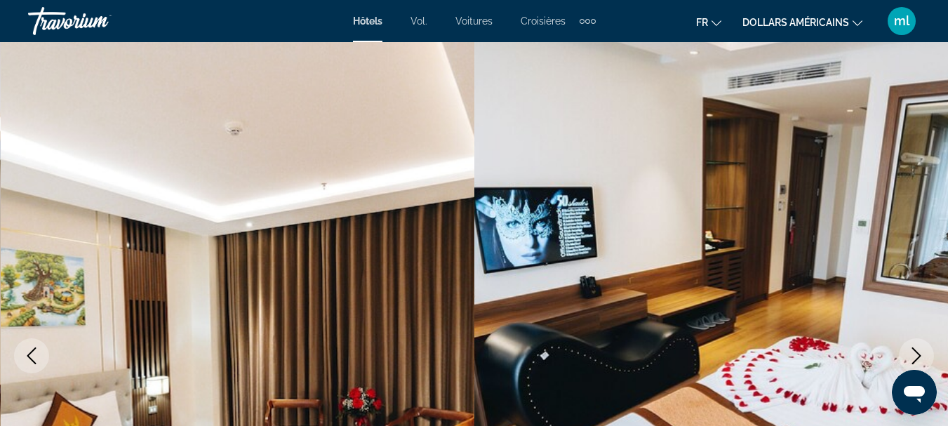
click at [908, 352] on icon "Next image" at bounding box center [916, 355] width 17 height 17
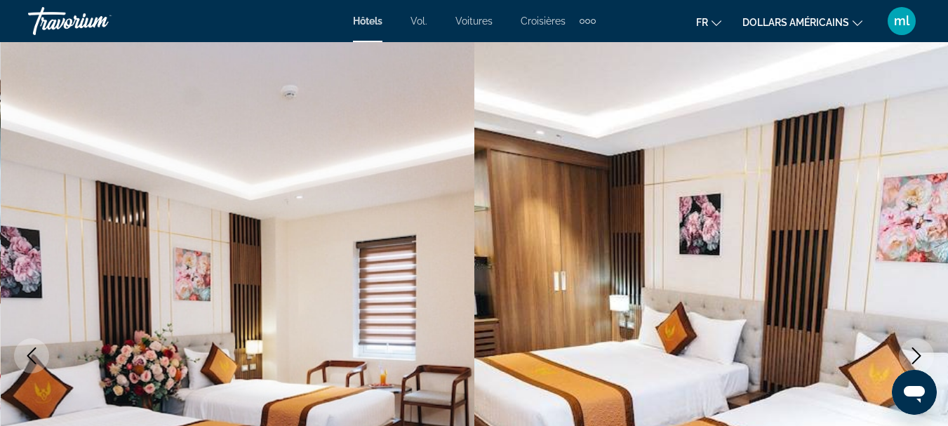
click at [908, 352] on icon "Next image" at bounding box center [916, 355] width 17 height 17
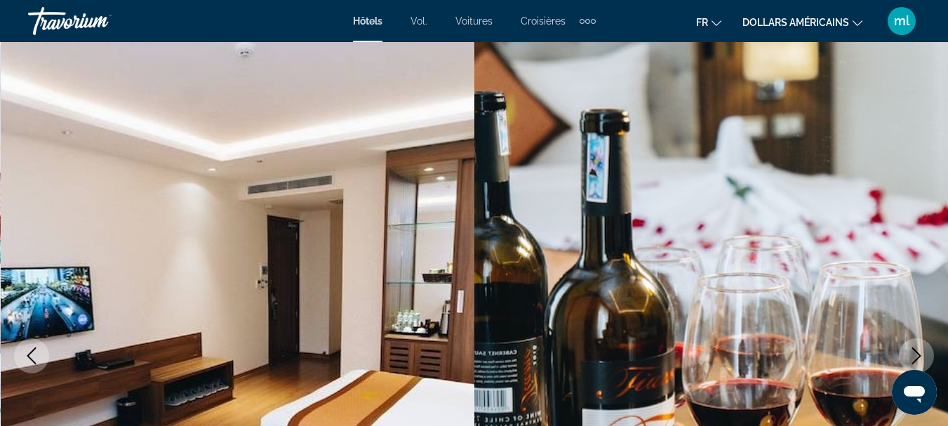
click at [908, 352] on icon "Next image" at bounding box center [916, 355] width 17 height 17
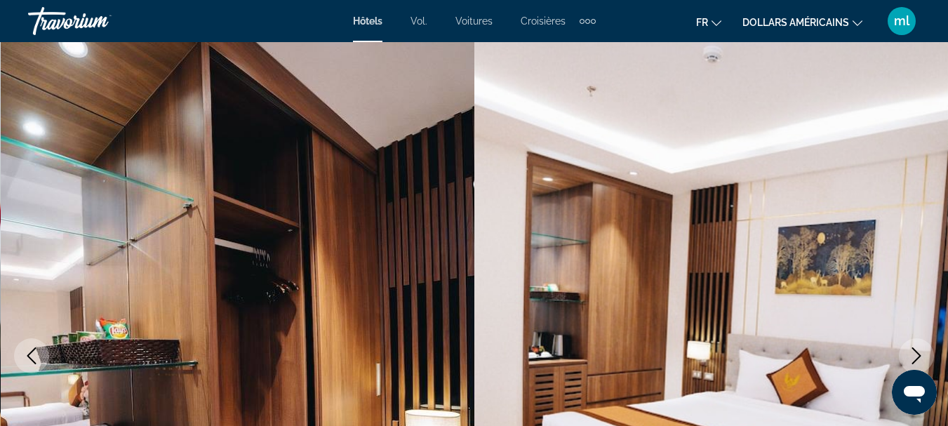
click at [908, 352] on icon "Next image" at bounding box center [916, 355] width 17 height 17
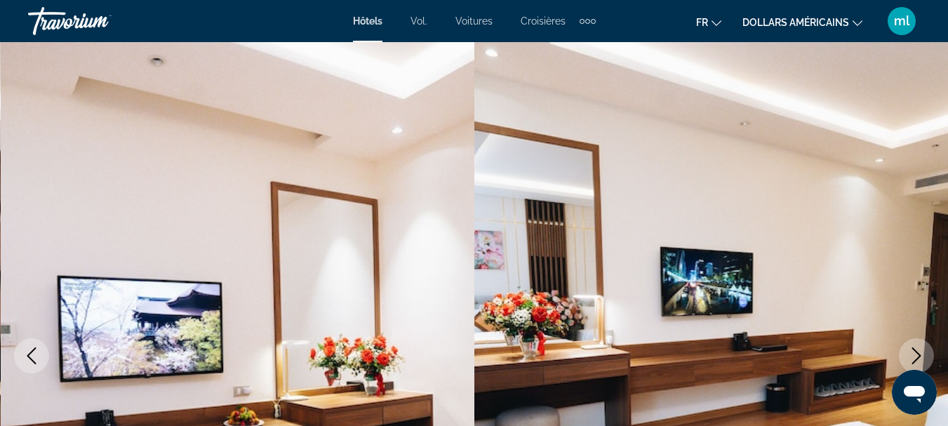
click at [908, 352] on icon "Next image" at bounding box center [916, 355] width 17 height 17
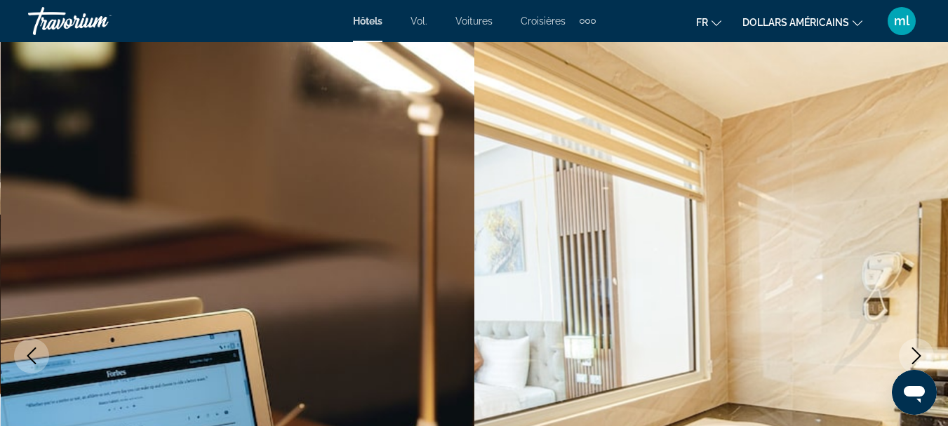
click at [908, 352] on icon "Next image" at bounding box center [916, 355] width 17 height 17
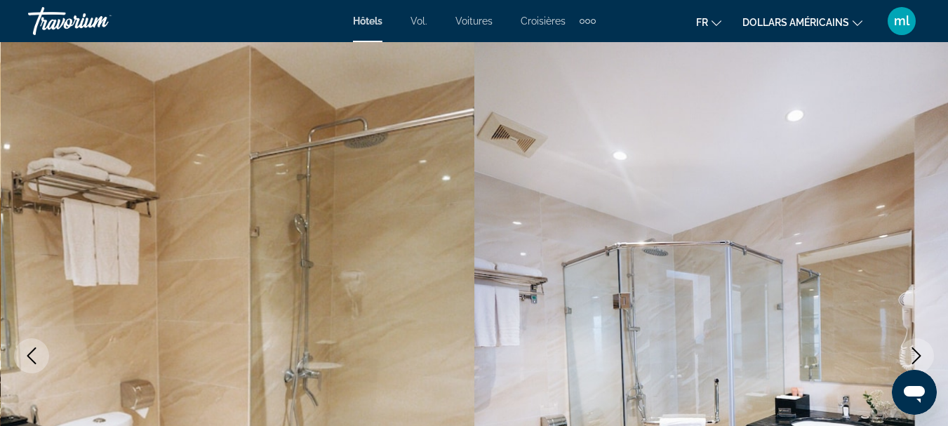
click at [908, 352] on icon "Next image" at bounding box center [916, 355] width 17 height 17
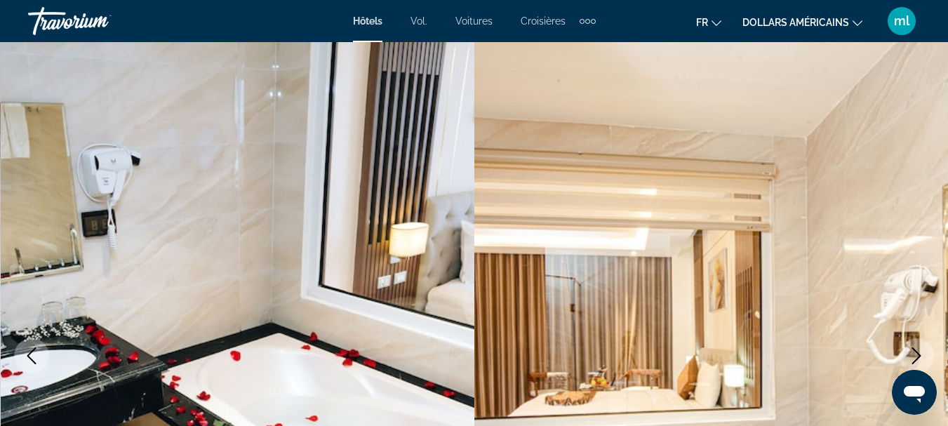
click at [908, 352] on icon "Next image" at bounding box center [916, 355] width 17 height 17
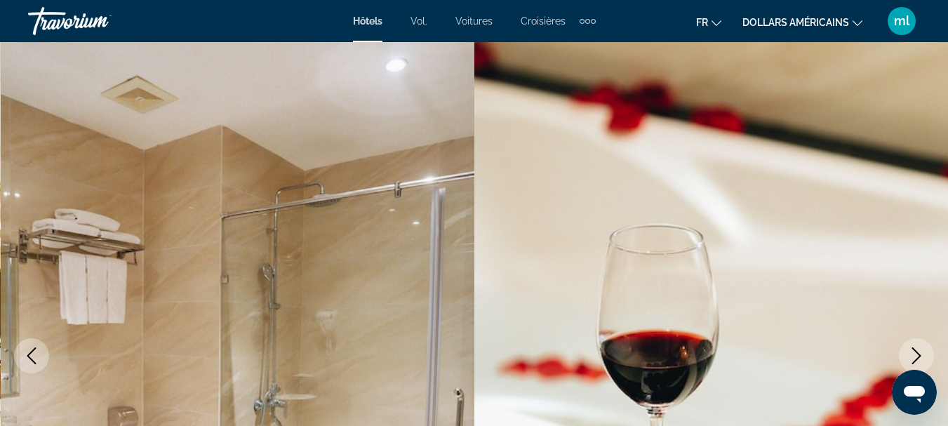
click at [908, 352] on icon "Next image" at bounding box center [916, 355] width 17 height 17
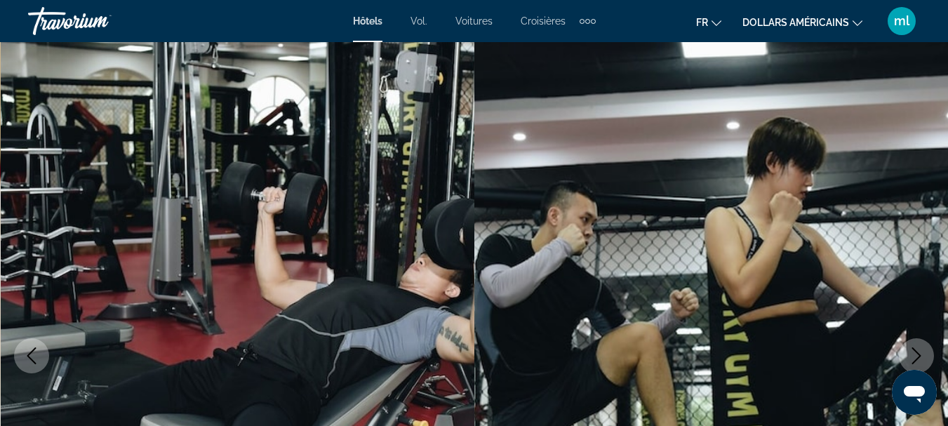
click at [908, 352] on icon "Next image" at bounding box center [916, 355] width 17 height 17
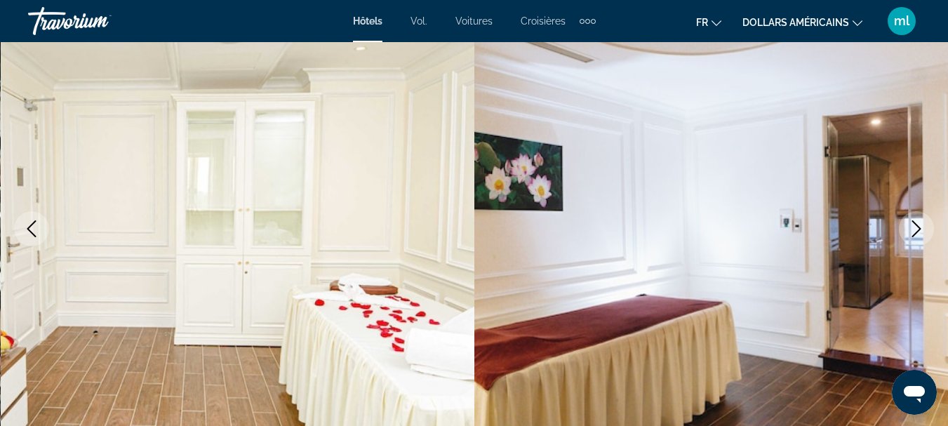
scroll to position [154, 0]
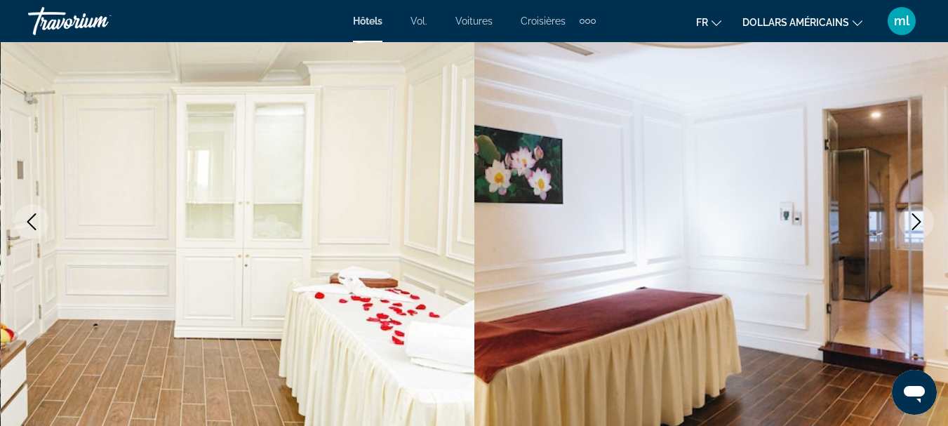
click at [922, 220] on icon "Next image" at bounding box center [916, 221] width 17 height 17
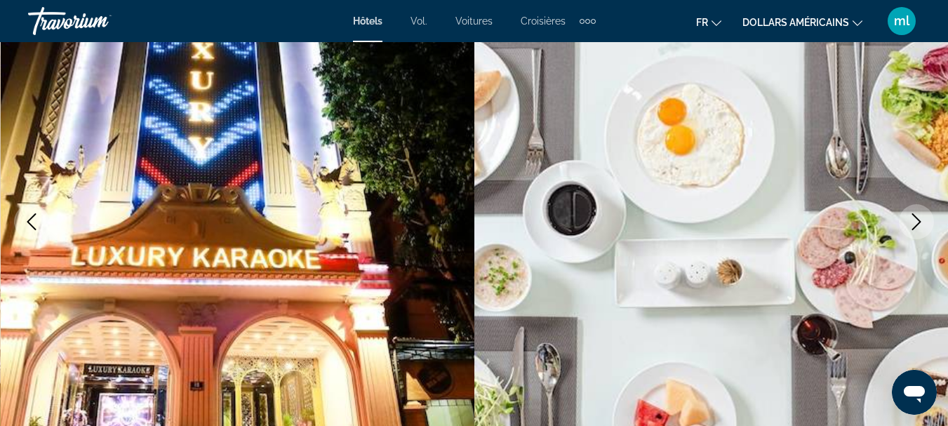
click at [922, 220] on icon "Next image" at bounding box center [916, 221] width 17 height 17
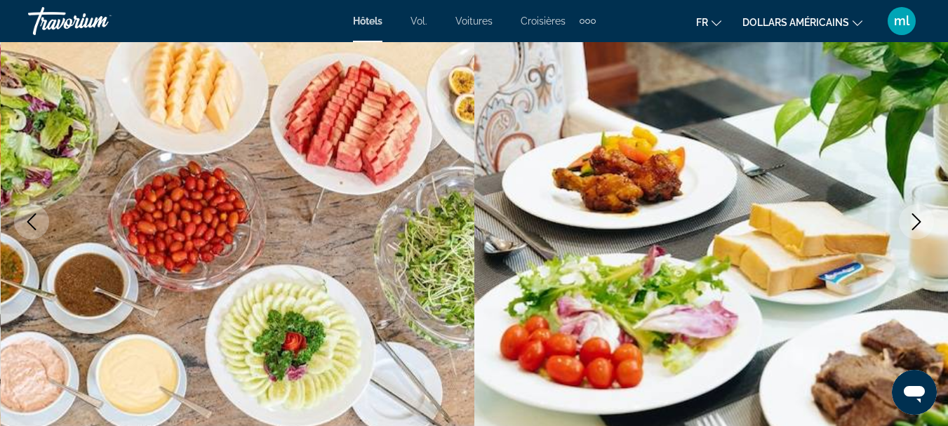
click at [922, 220] on icon "Next image" at bounding box center [916, 221] width 17 height 17
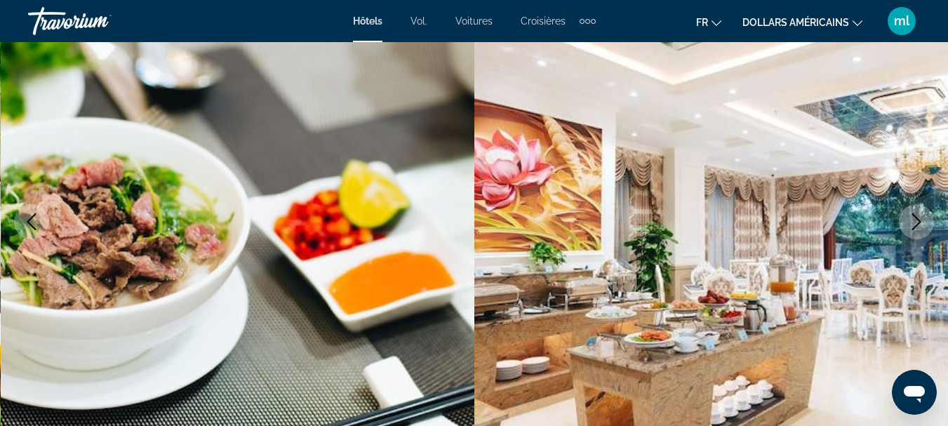
click at [922, 220] on icon "Next image" at bounding box center [916, 221] width 17 height 17
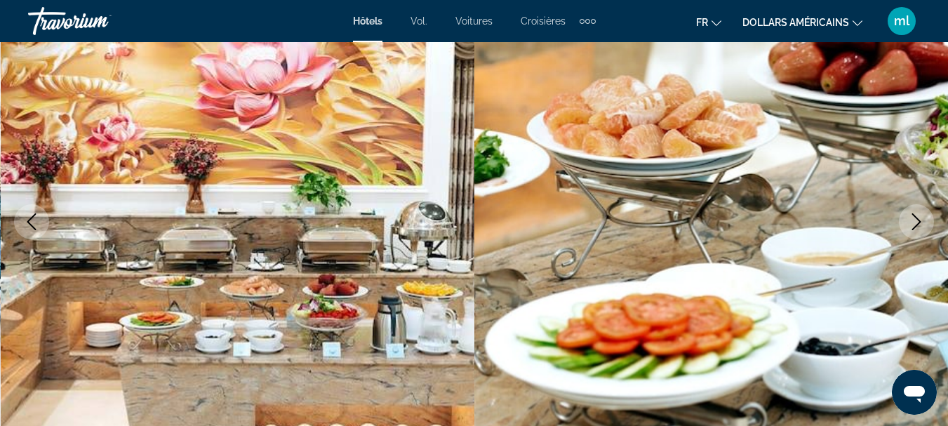
click at [922, 220] on icon "Next image" at bounding box center [916, 221] width 17 height 17
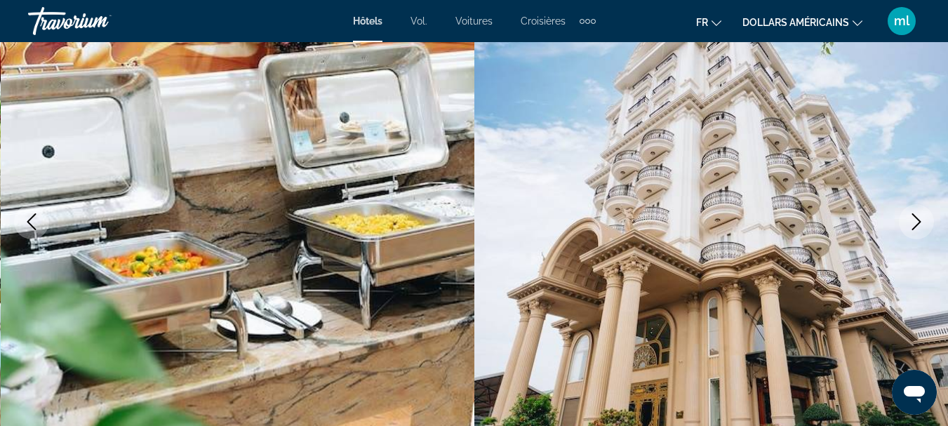
click at [922, 220] on icon "Next image" at bounding box center [916, 221] width 17 height 17
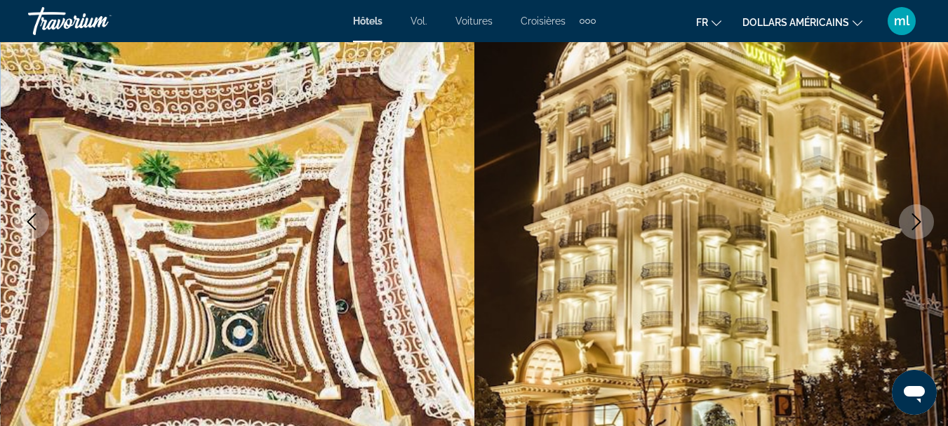
click at [922, 220] on icon "Next image" at bounding box center [916, 221] width 17 height 17
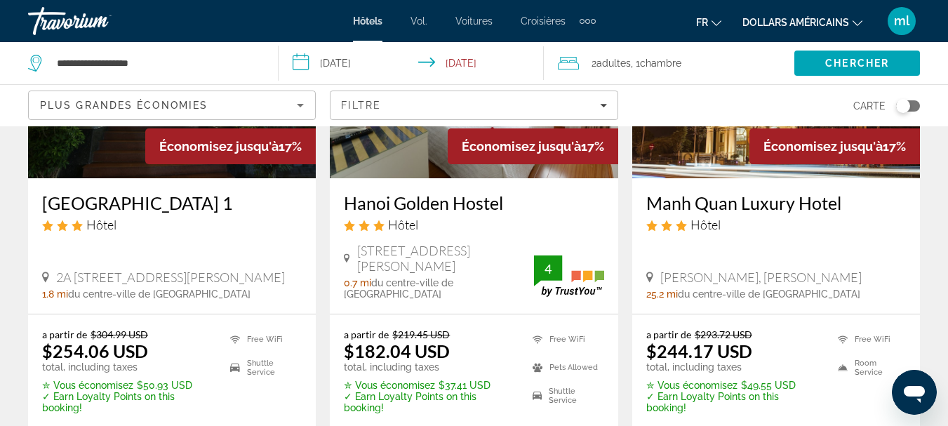
scroll to position [1320, 0]
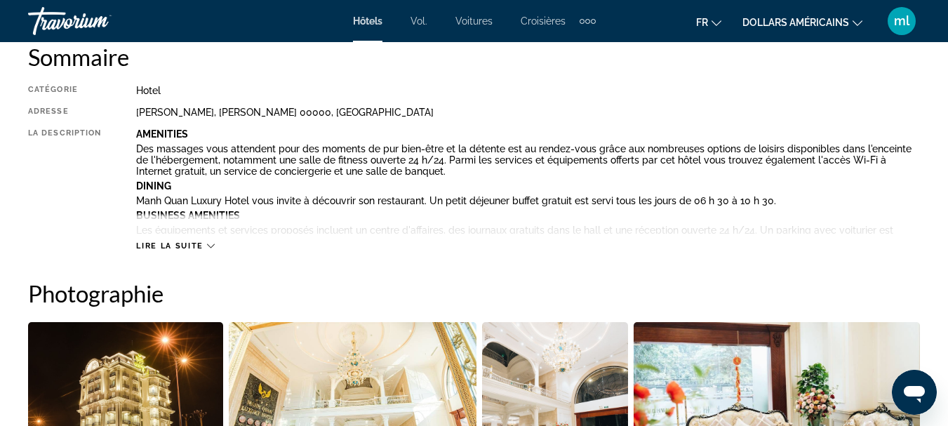
scroll to position [814, 0]
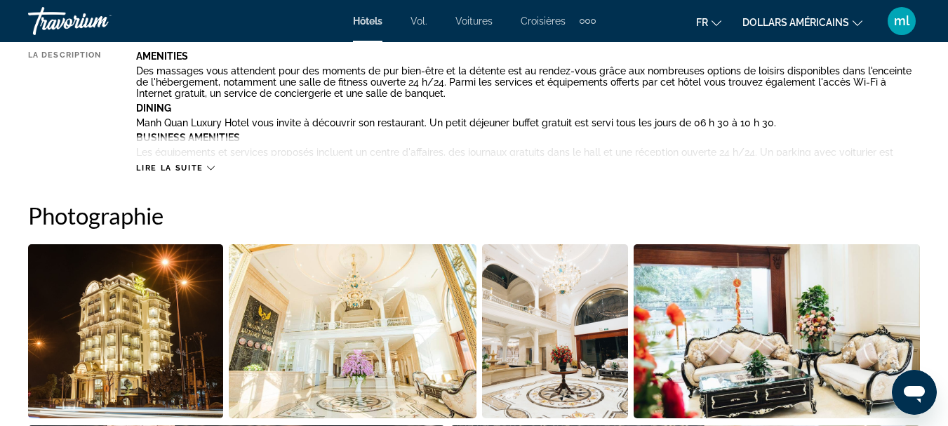
click at [210, 171] on icon "Contenu principal" at bounding box center [211, 168] width 8 height 8
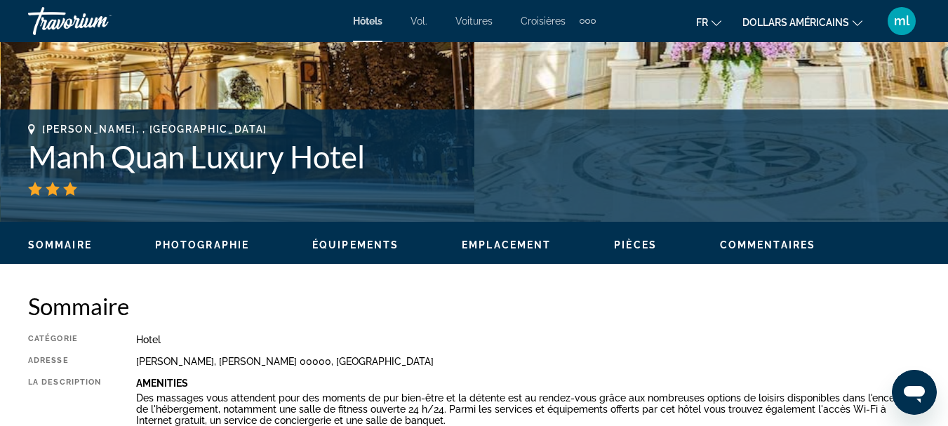
scroll to position [502, 0]
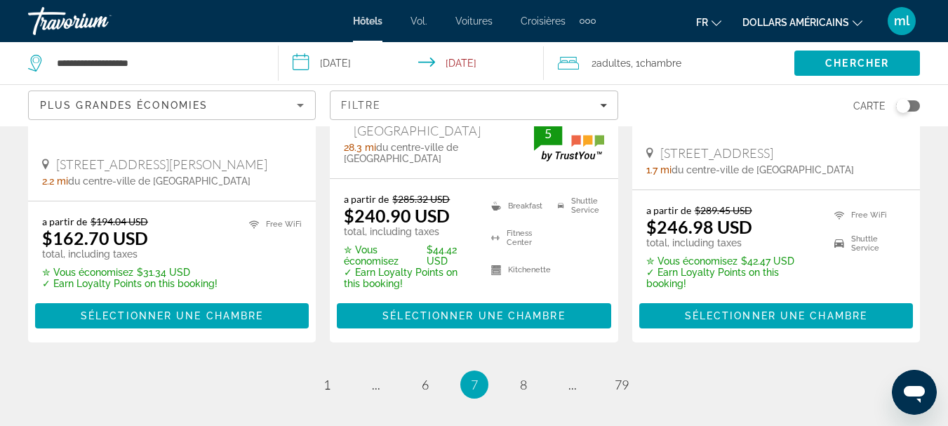
scroll to position [2064, 0]
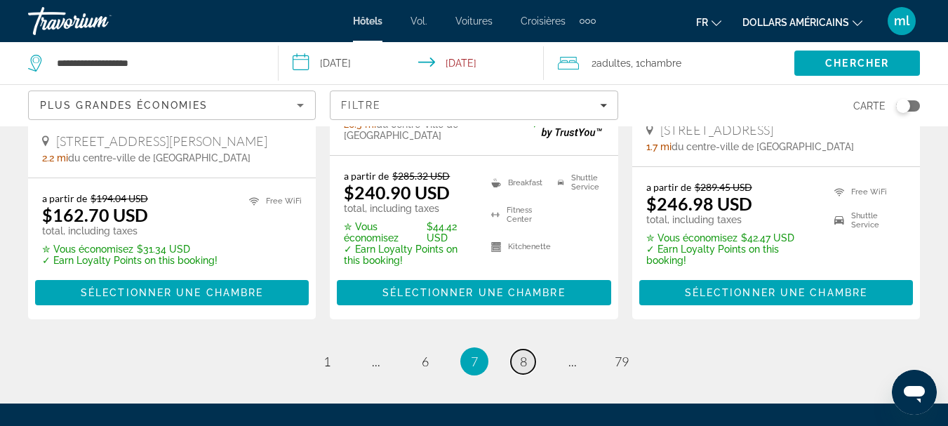
click at [523, 354] on span "8" at bounding box center [523, 361] width 7 height 15
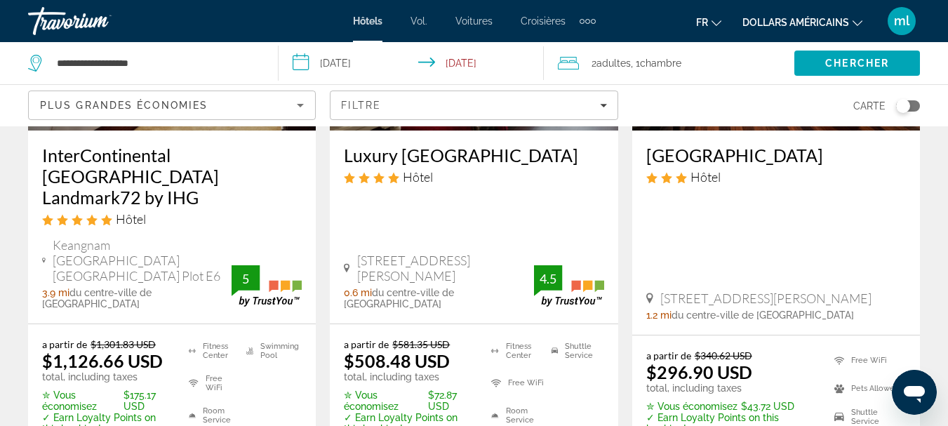
scroll to position [2170, 0]
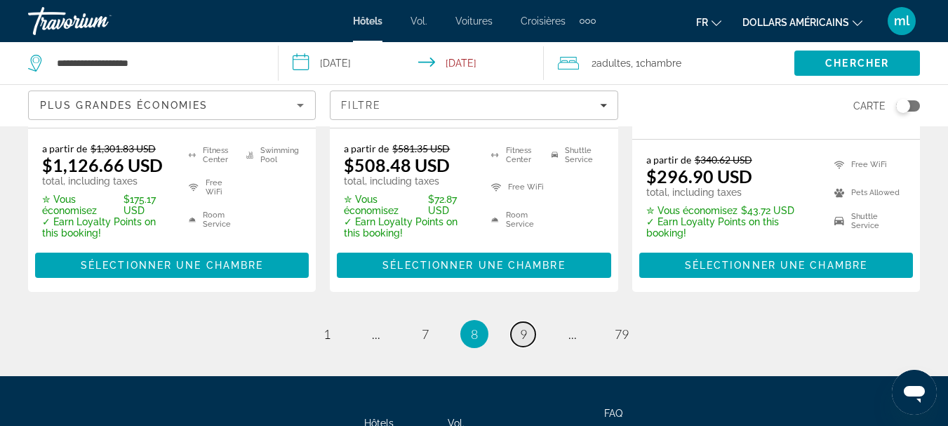
click at [528, 322] on link "page 9" at bounding box center [523, 334] width 25 height 25
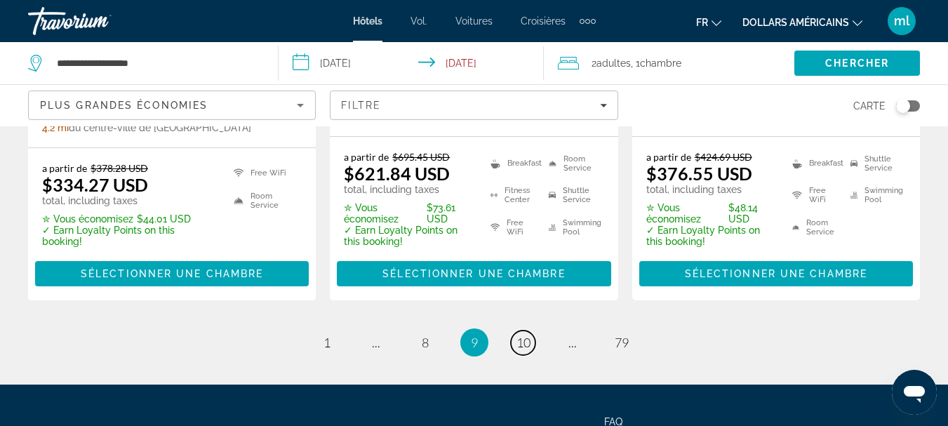
scroll to position [2139, 0]
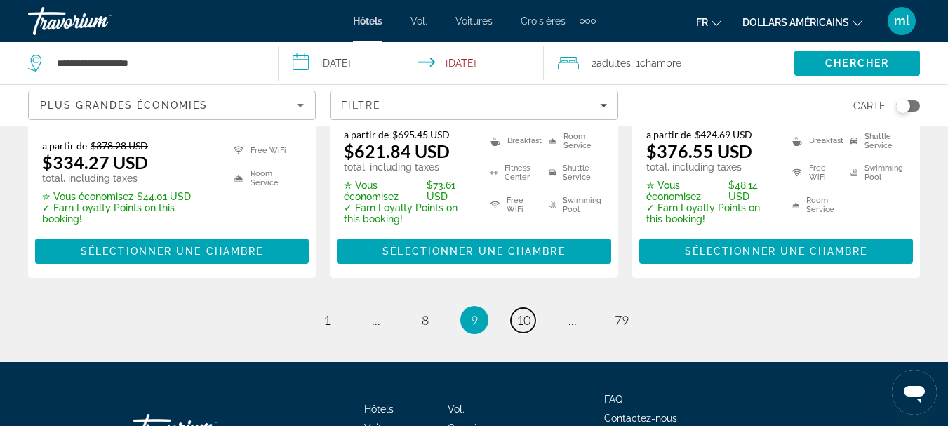
drag, startPoint x: 954, startPoint y: 53, endPoint x: 31, endPoint y: 5, distance: 924.3
click at [520, 312] on span "10" at bounding box center [523, 319] width 14 height 15
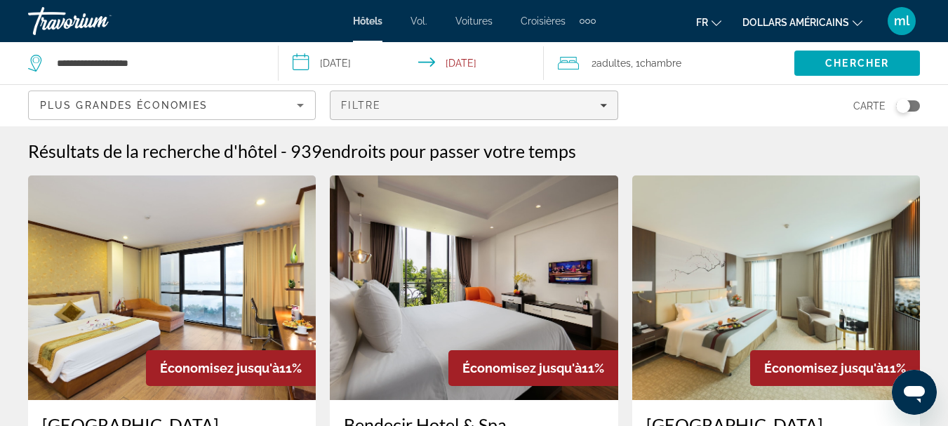
click at [556, 113] on span "Filters" at bounding box center [473, 105] width 286 height 34
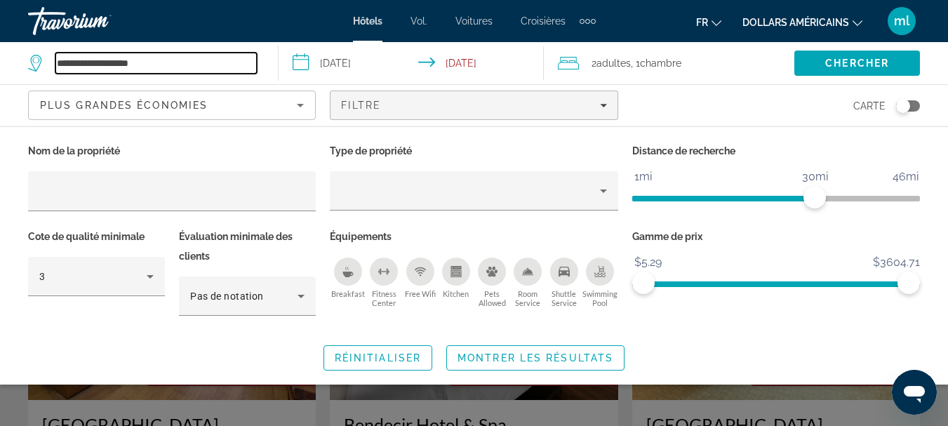
click at [230, 65] on input "**********" at bounding box center [155, 63] width 201 height 21
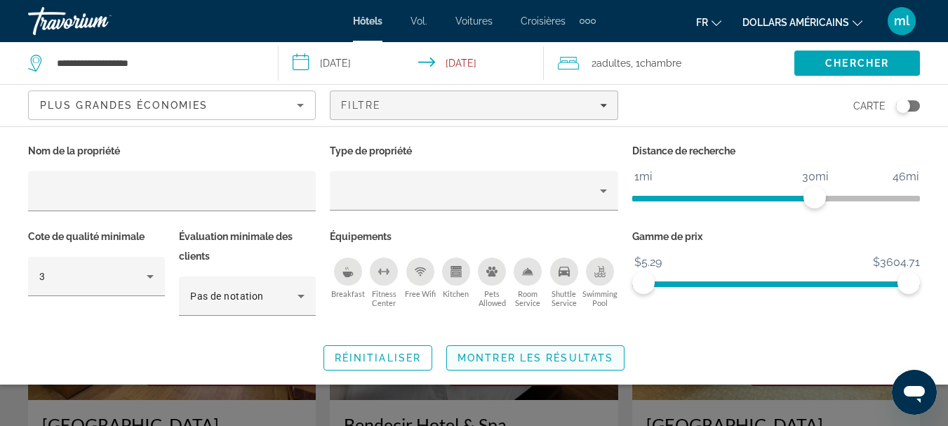
click at [524, 356] on span "Montrer les résultats" at bounding box center [535, 357] width 156 height 11
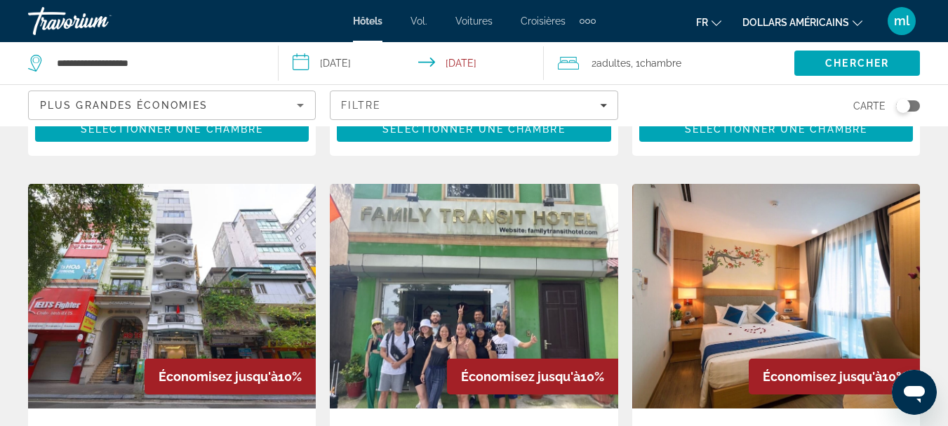
scroll to position [1667, 0]
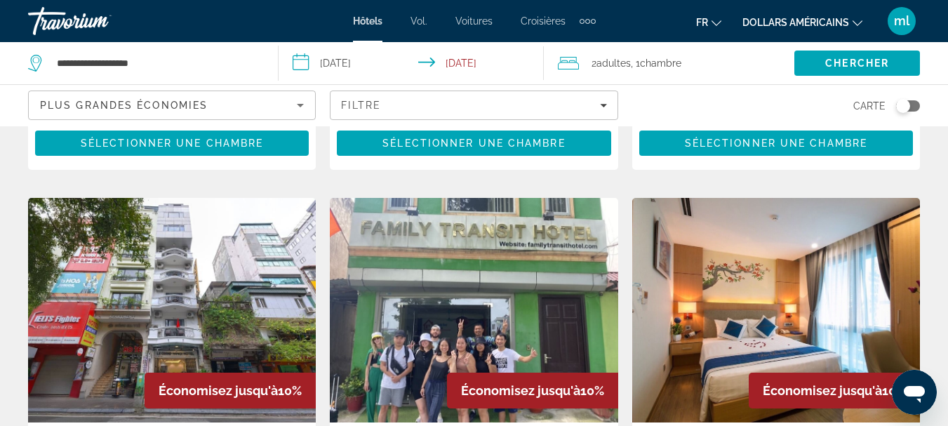
click at [438, 250] on img "Contenu principal" at bounding box center [474, 310] width 288 height 224
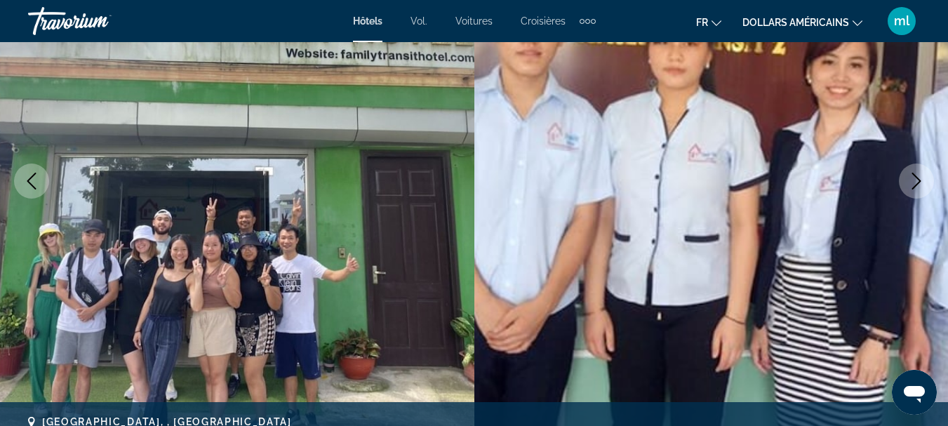
scroll to position [185, 0]
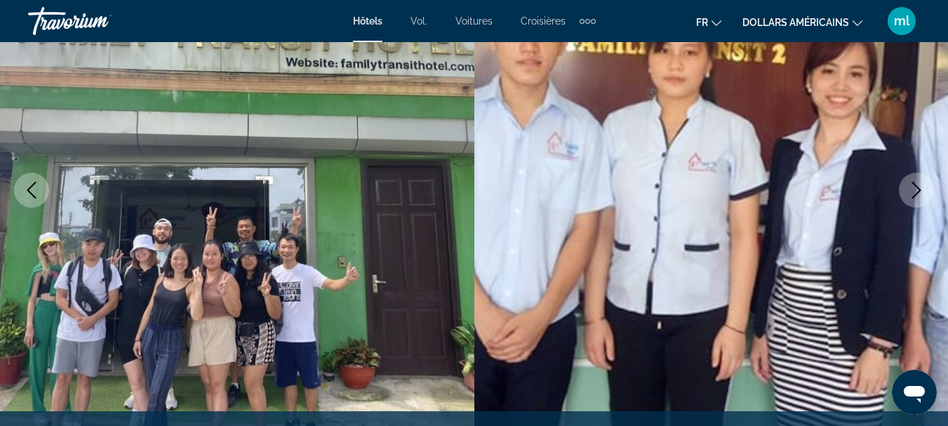
click at [909, 183] on icon "Next image" at bounding box center [916, 190] width 17 height 17
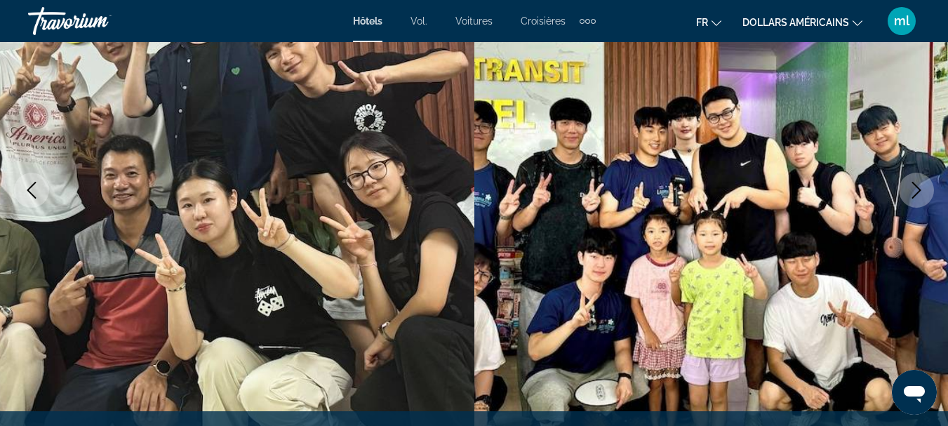
click at [909, 183] on icon "Next image" at bounding box center [916, 190] width 17 height 17
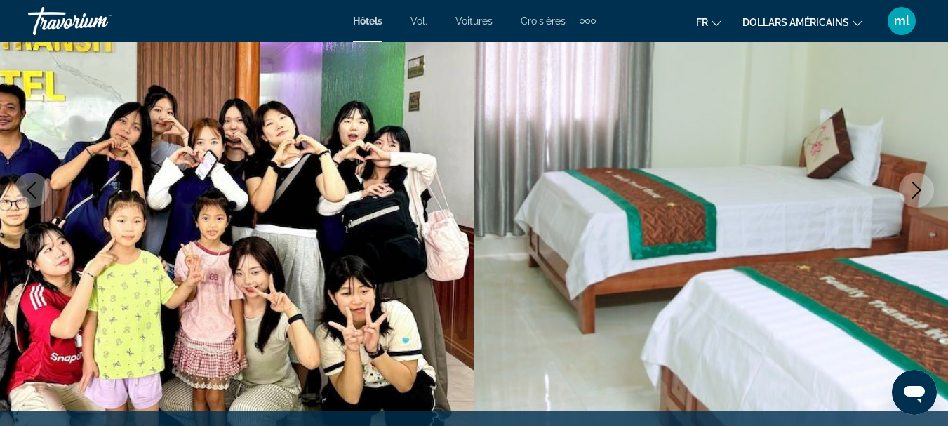
click at [909, 183] on icon "Next image" at bounding box center [916, 190] width 17 height 17
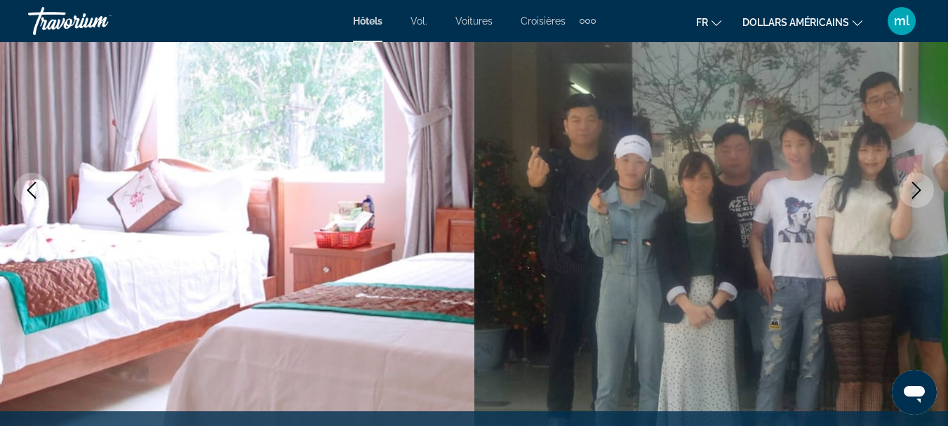
click at [909, 183] on icon "Next image" at bounding box center [916, 190] width 17 height 17
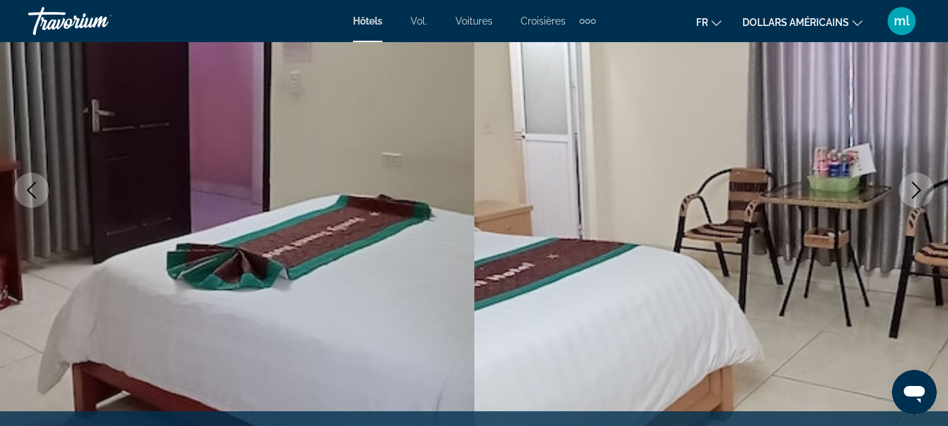
click at [909, 183] on icon "Next image" at bounding box center [916, 190] width 17 height 17
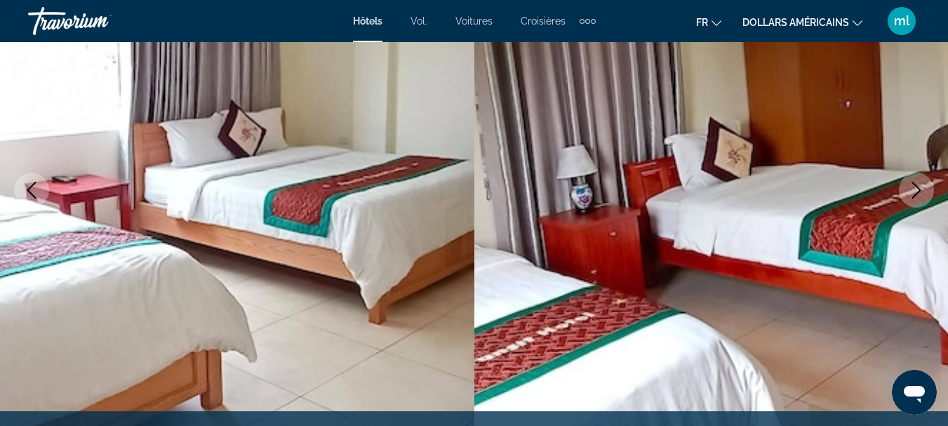
click at [909, 183] on icon "Next image" at bounding box center [916, 190] width 17 height 17
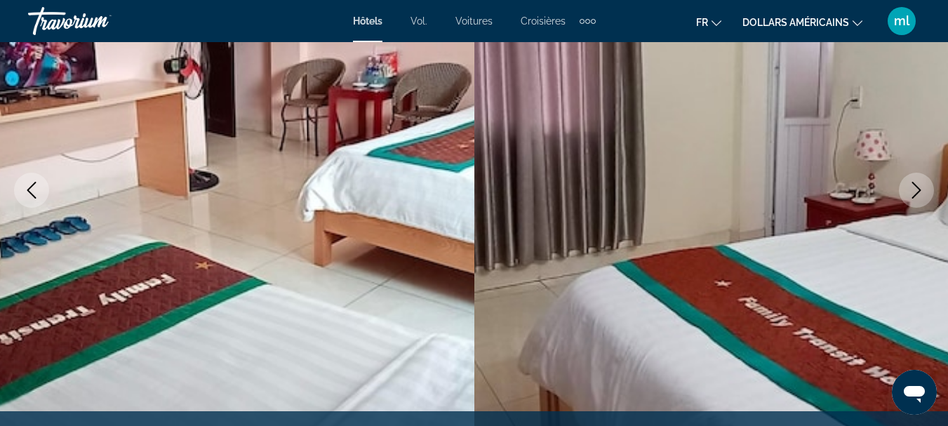
click at [909, 183] on icon "Next image" at bounding box center [916, 190] width 17 height 17
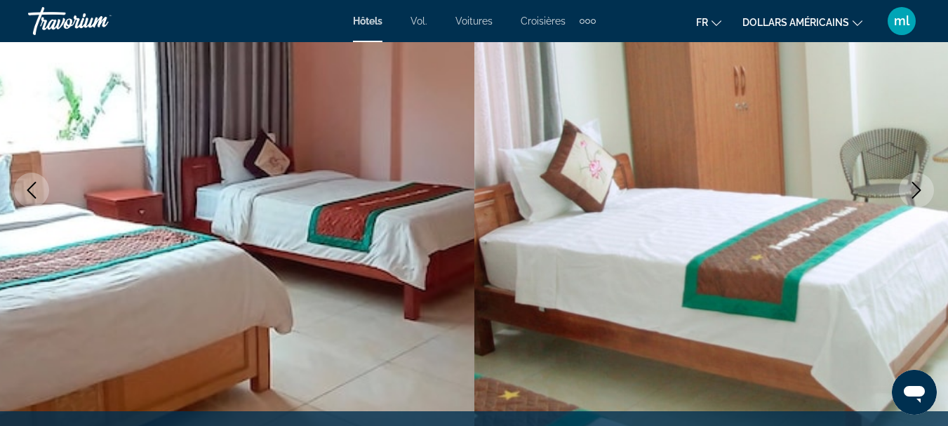
click at [909, 183] on icon "Next image" at bounding box center [916, 190] width 17 height 17
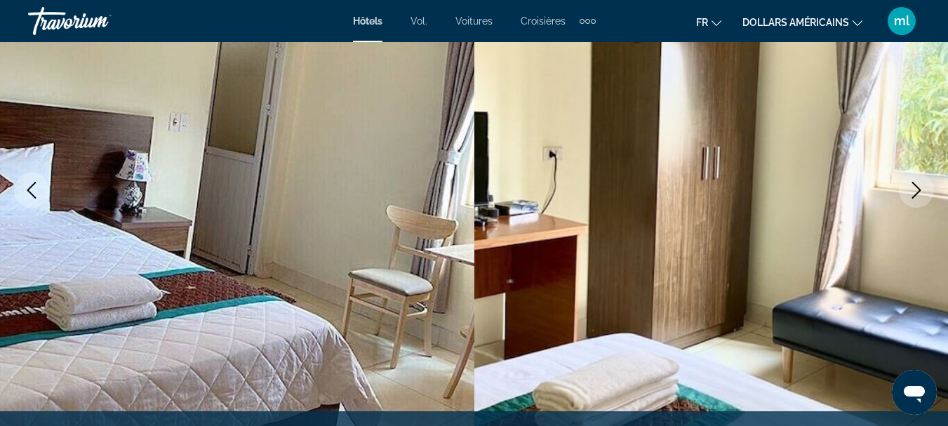
click at [909, 183] on icon "Next image" at bounding box center [916, 190] width 17 height 17
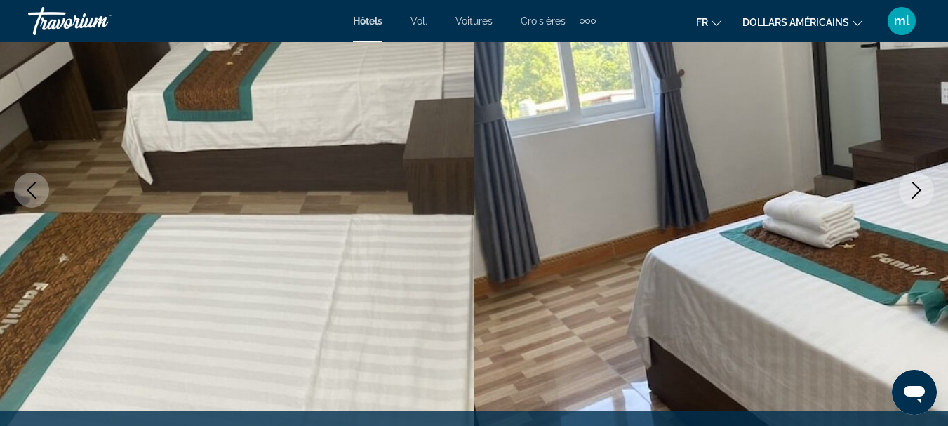
click at [909, 183] on icon "Next image" at bounding box center [916, 190] width 17 height 17
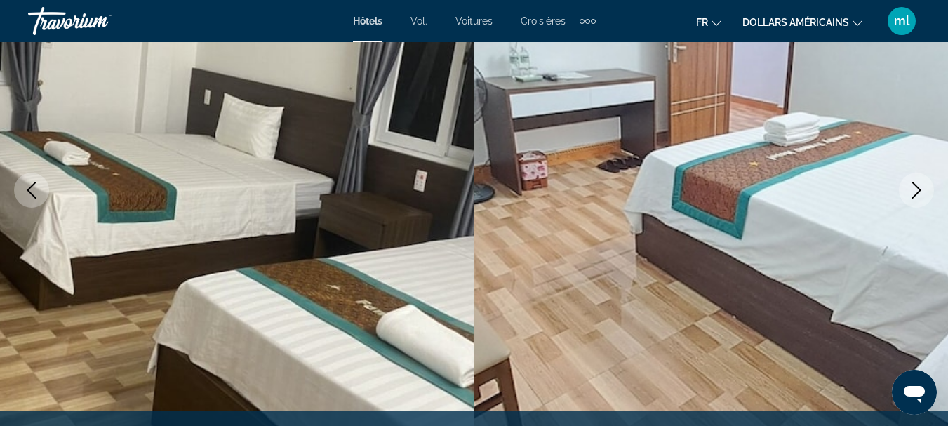
click at [909, 183] on icon "Next image" at bounding box center [916, 190] width 17 height 17
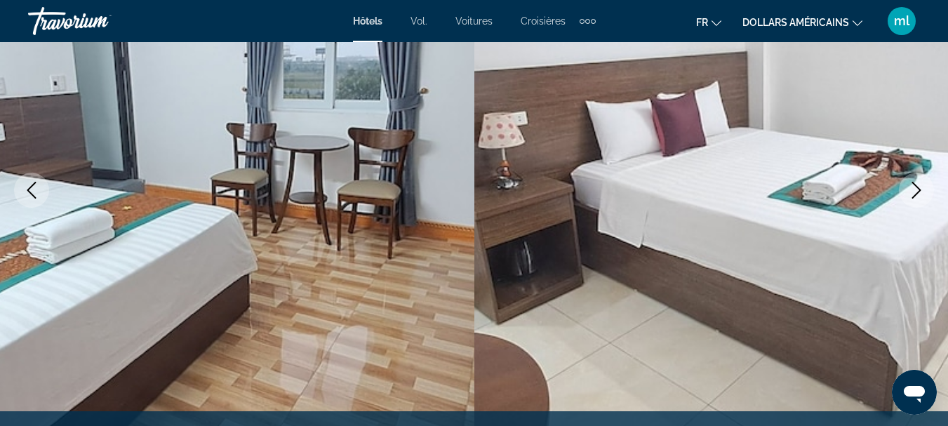
click at [909, 183] on icon "Next image" at bounding box center [916, 190] width 17 height 17
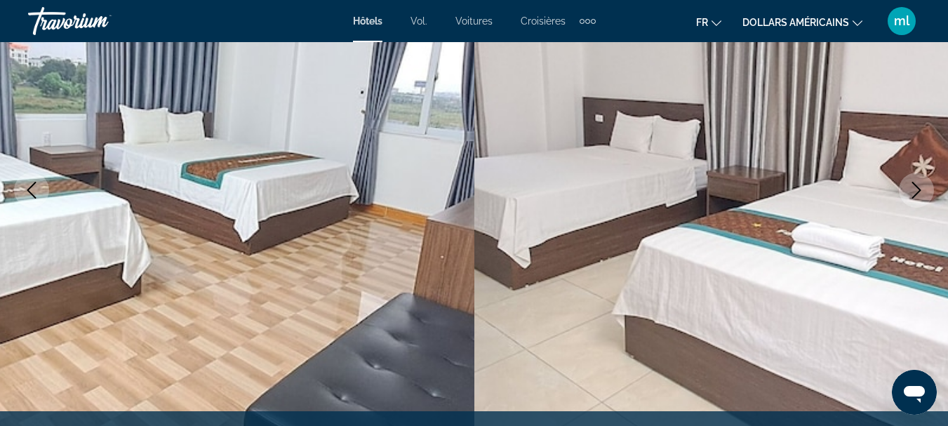
click at [909, 183] on icon "Next image" at bounding box center [916, 190] width 17 height 17
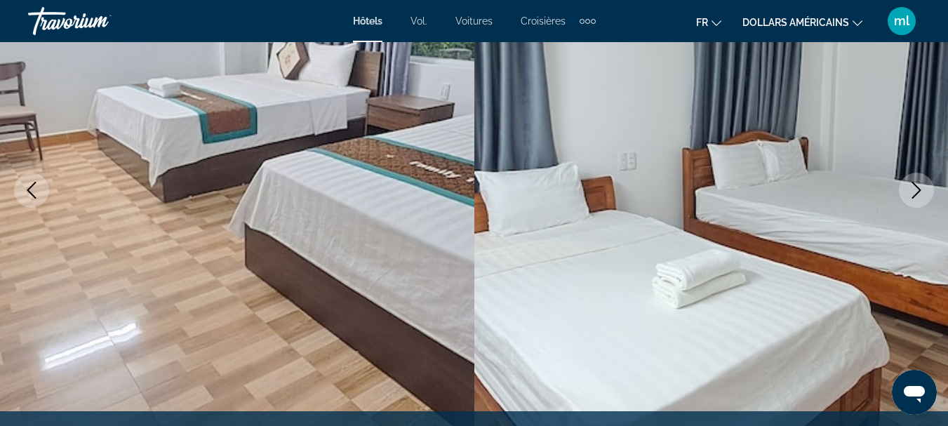
click at [909, 183] on icon "Next image" at bounding box center [916, 190] width 17 height 17
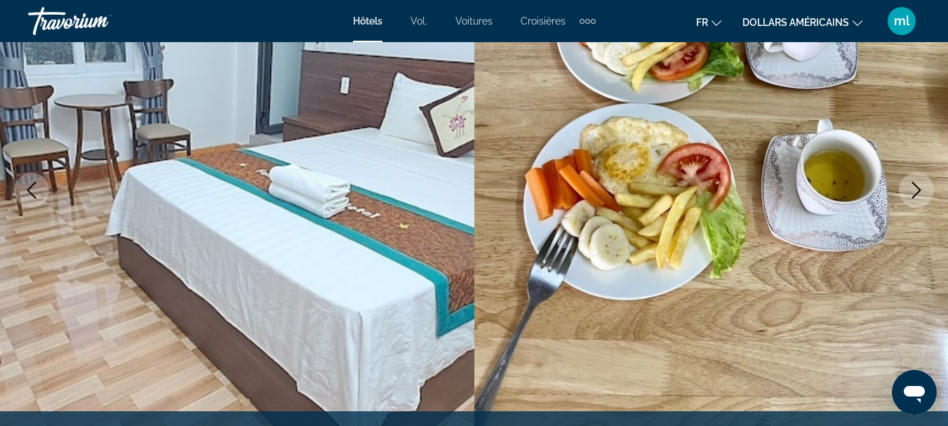
click at [909, 183] on icon "Next image" at bounding box center [916, 190] width 17 height 17
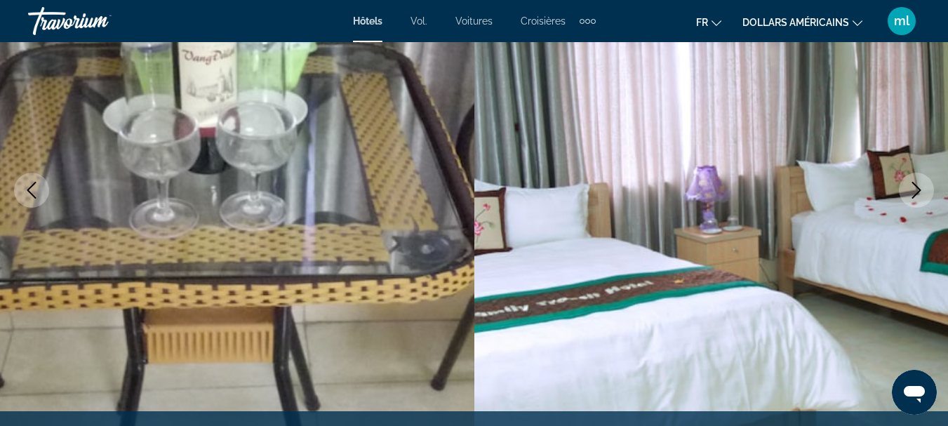
click at [909, 183] on icon "Next image" at bounding box center [916, 190] width 17 height 17
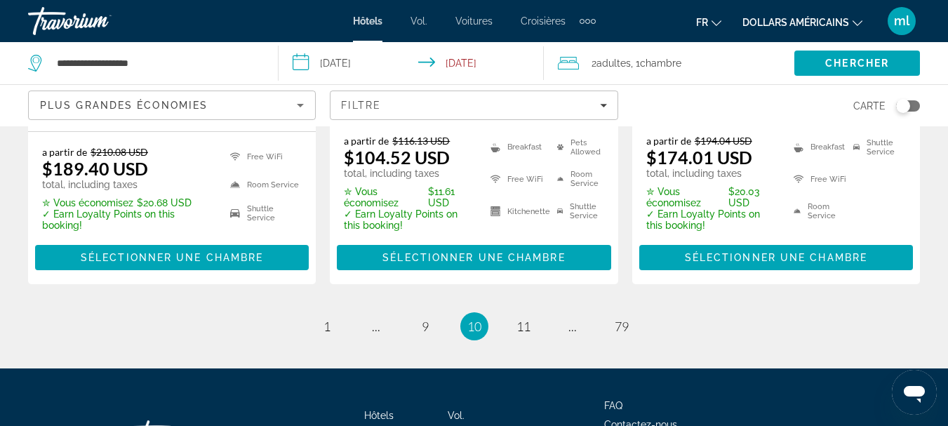
scroll to position [2134, 0]
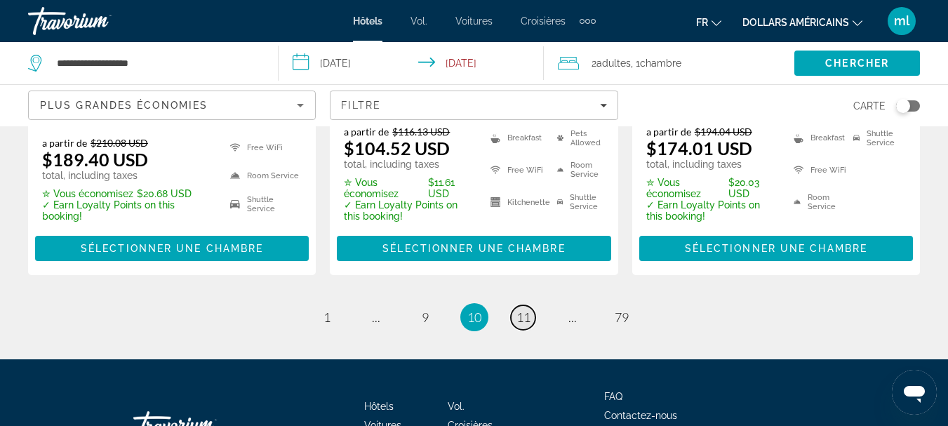
click at [522, 309] on span "11" at bounding box center [523, 316] width 14 height 15
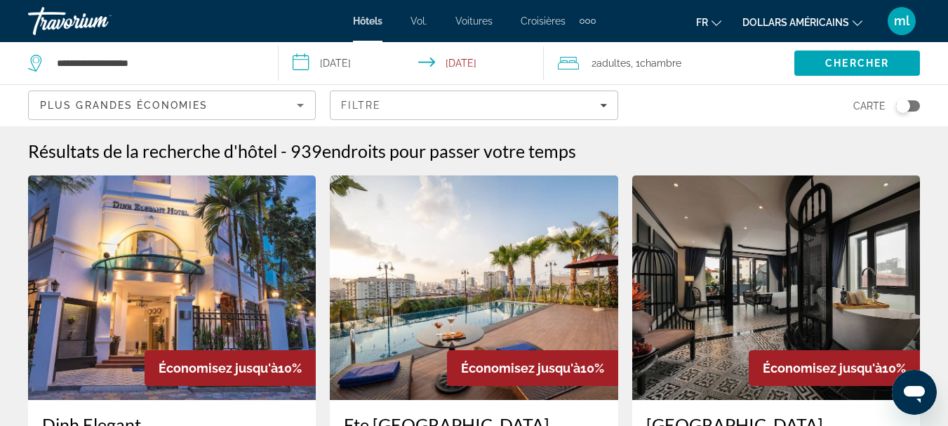
click at [180, 281] on img "Contenu principal" at bounding box center [172, 287] width 288 height 224
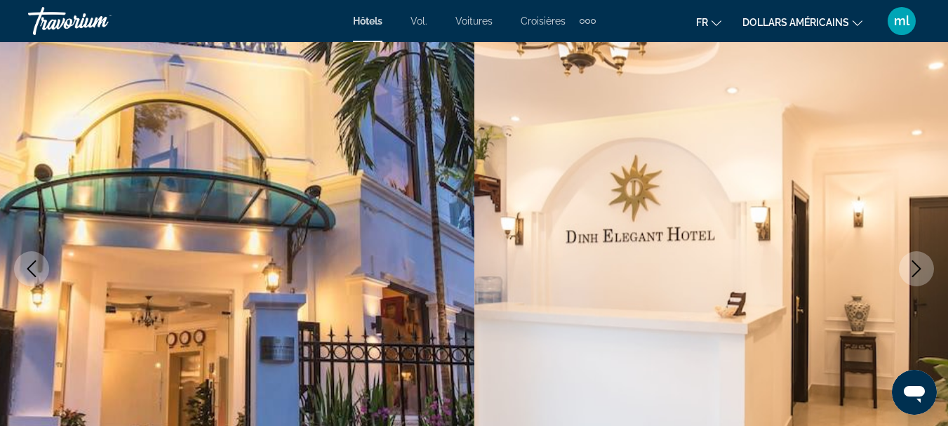
scroll to position [155, 0]
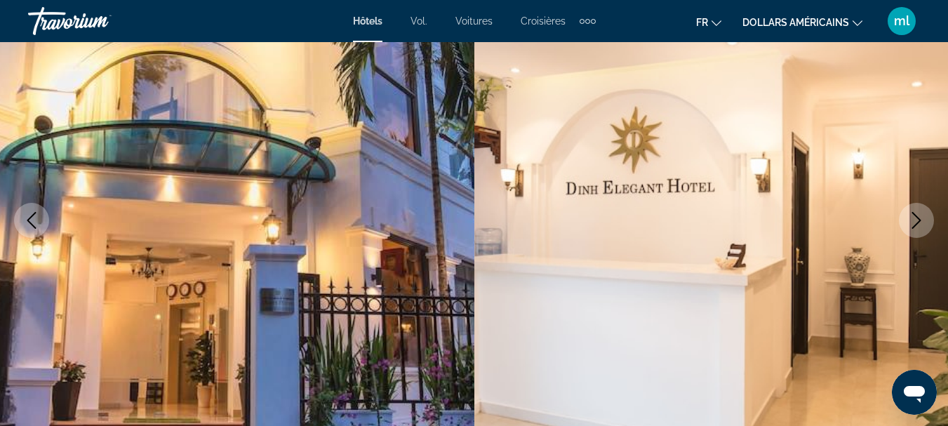
click at [906, 228] on button "Next image" at bounding box center [916, 220] width 35 height 35
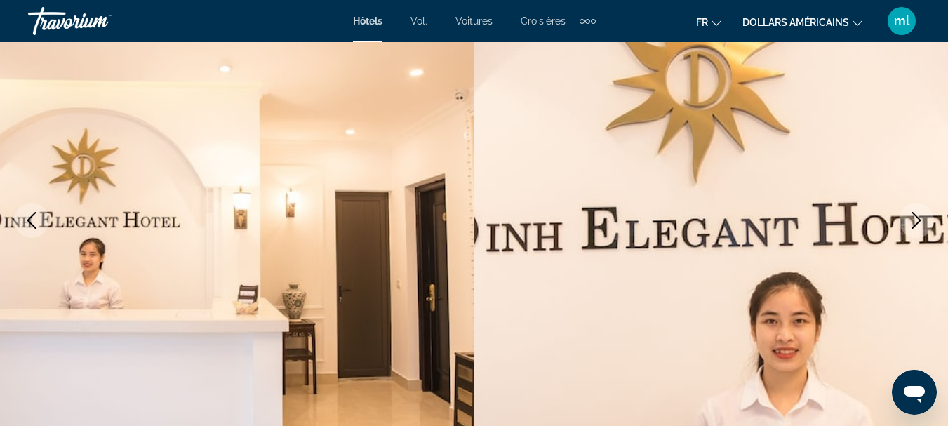
click at [906, 228] on button "Next image" at bounding box center [916, 220] width 35 height 35
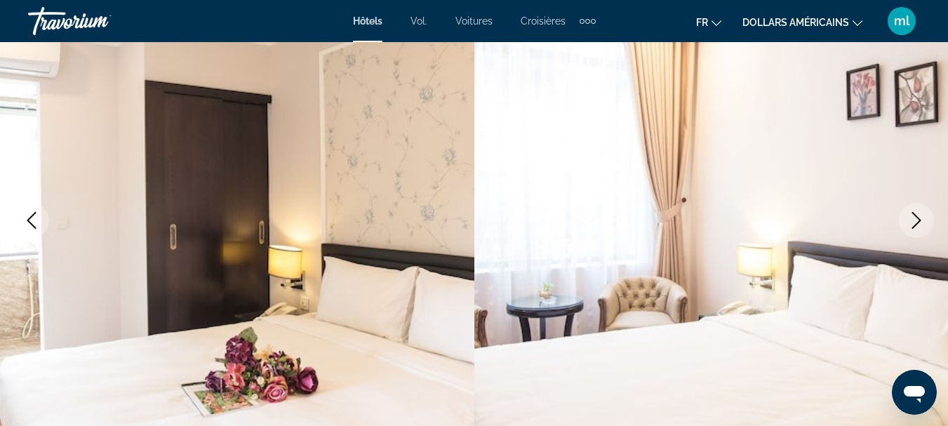
click at [906, 228] on button "Next image" at bounding box center [916, 220] width 35 height 35
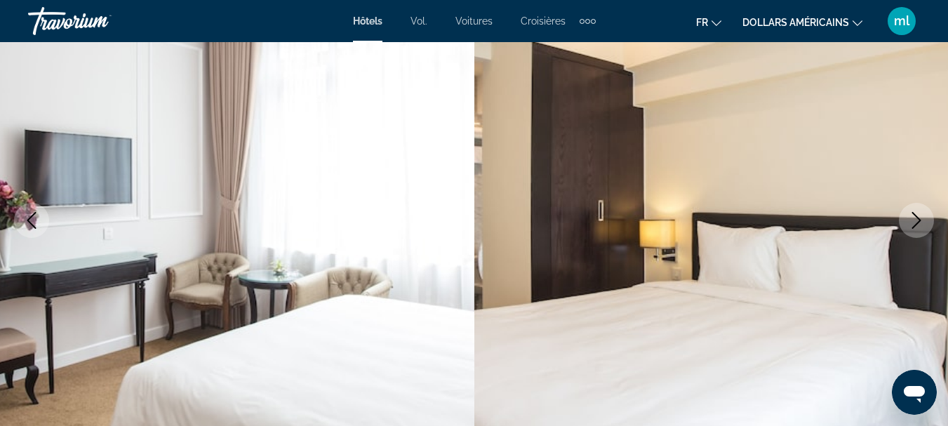
click at [906, 228] on button "Next image" at bounding box center [916, 220] width 35 height 35
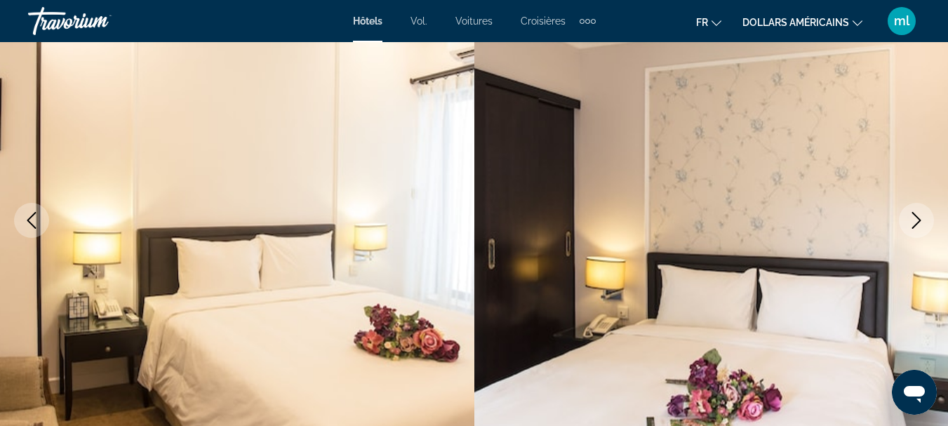
click at [906, 228] on button "Next image" at bounding box center [916, 220] width 35 height 35
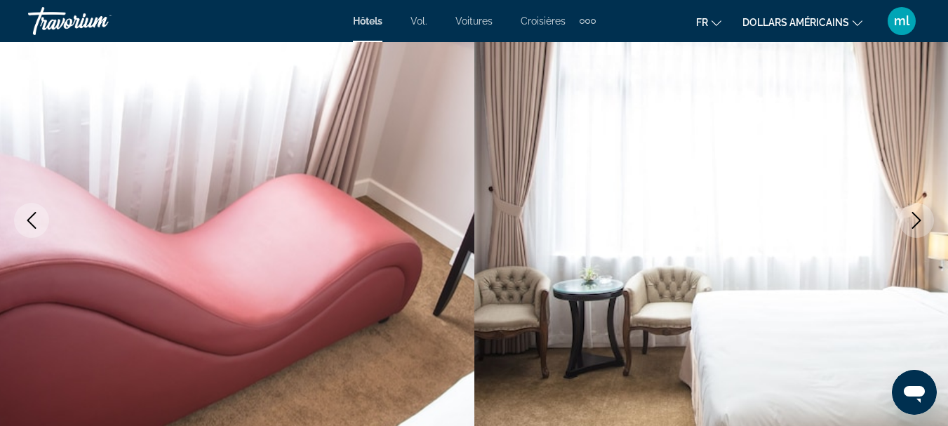
click at [906, 228] on button "Next image" at bounding box center [916, 220] width 35 height 35
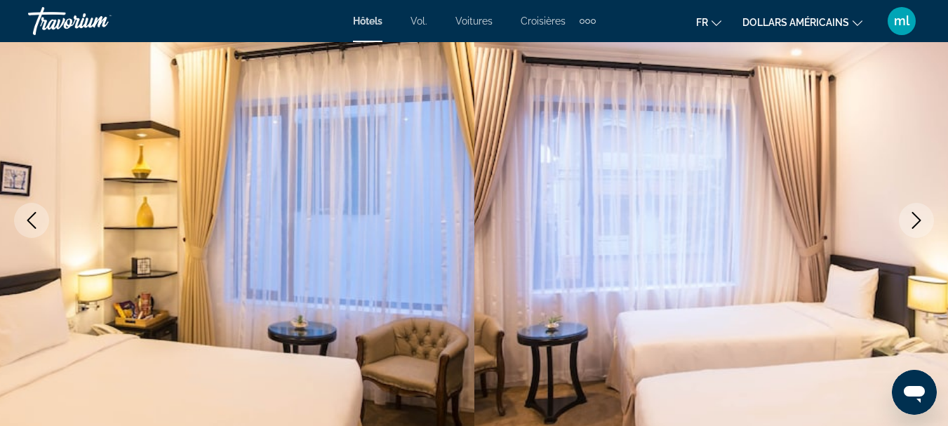
click at [906, 228] on button "Next image" at bounding box center [916, 220] width 35 height 35
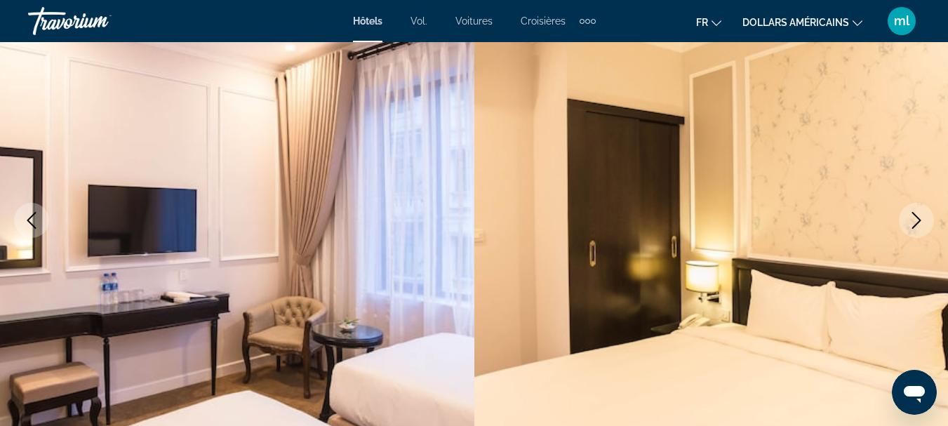
click at [906, 228] on button "Next image" at bounding box center [916, 220] width 35 height 35
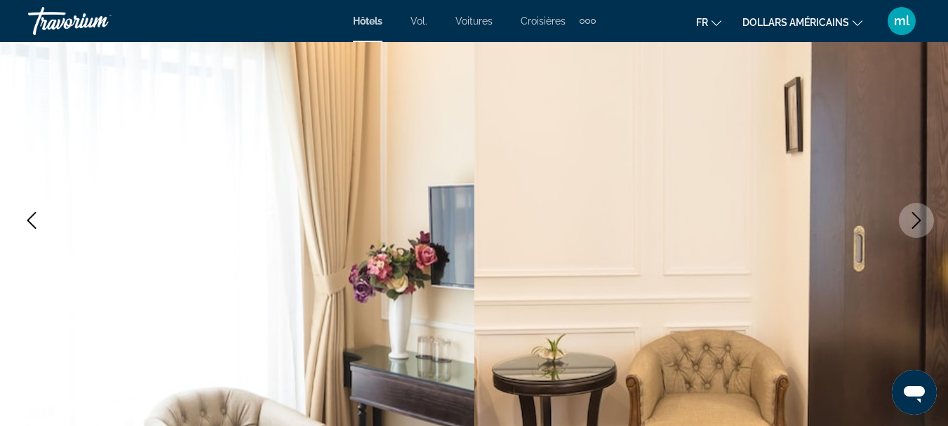
click at [906, 228] on button "Next image" at bounding box center [916, 220] width 35 height 35
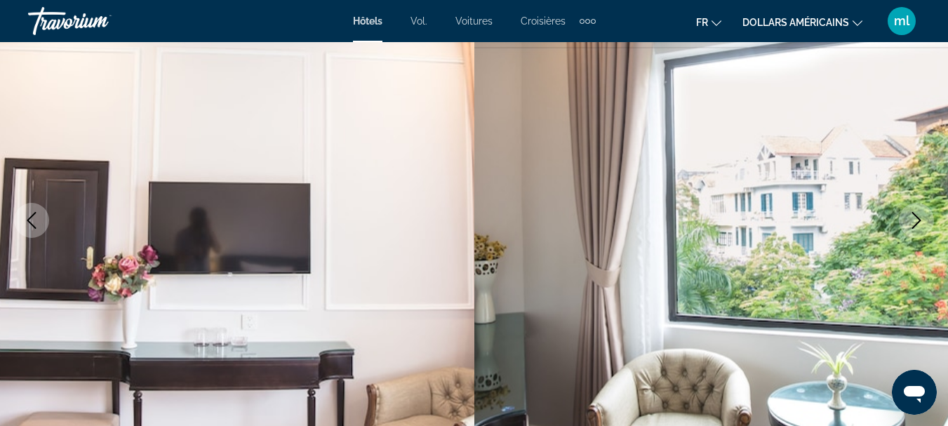
click at [912, 218] on icon "Next image" at bounding box center [916, 220] width 17 height 17
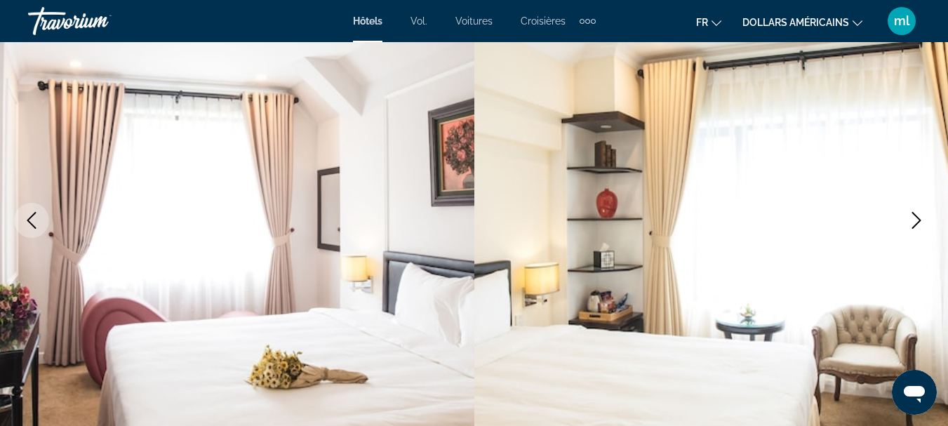
click at [912, 218] on icon "Next image" at bounding box center [916, 220] width 17 height 17
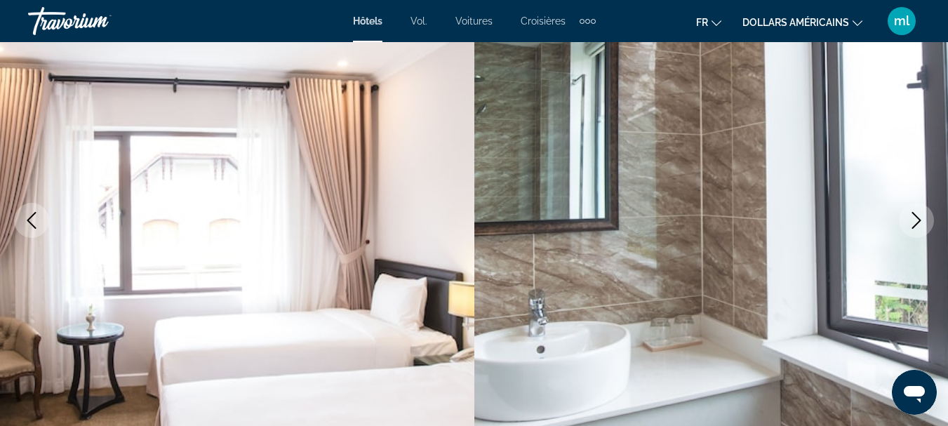
click at [912, 218] on icon "Next image" at bounding box center [916, 220] width 17 height 17
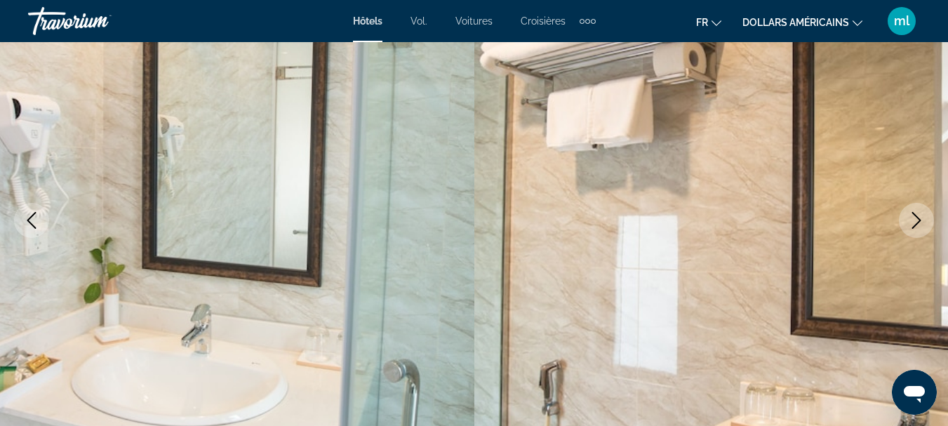
click at [912, 218] on icon "Next image" at bounding box center [916, 220] width 17 height 17
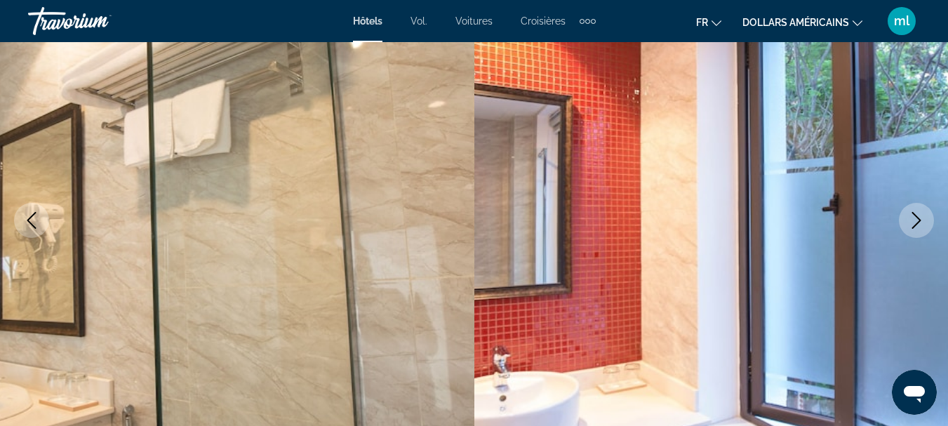
click at [912, 218] on icon "Next image" at bounding box center [916, 220] width 17 height 17
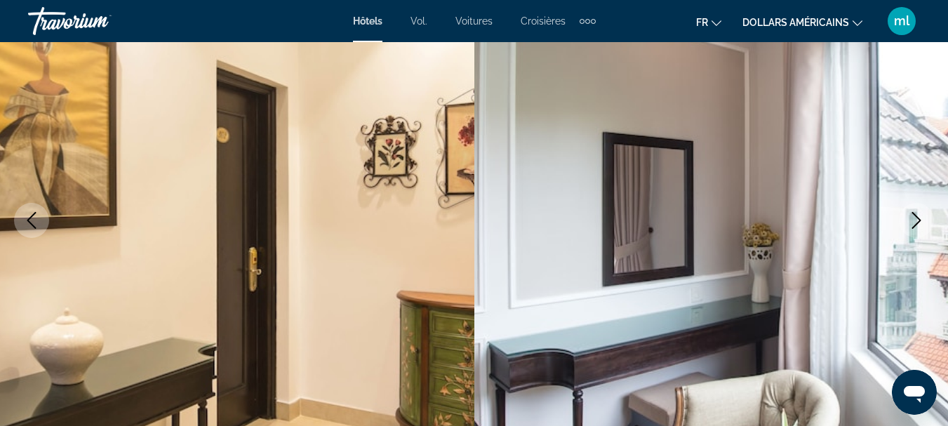
click at [912, 218] on icon "Next image" at bounding box center [916, 220] width 17 height 17
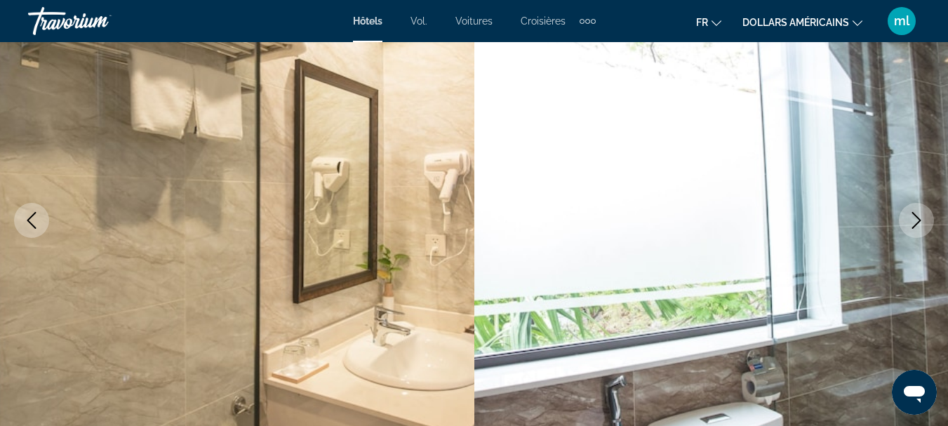
click at [912, 218] on icon "Next image" at bounding box center [916, 220] width 17 height 17
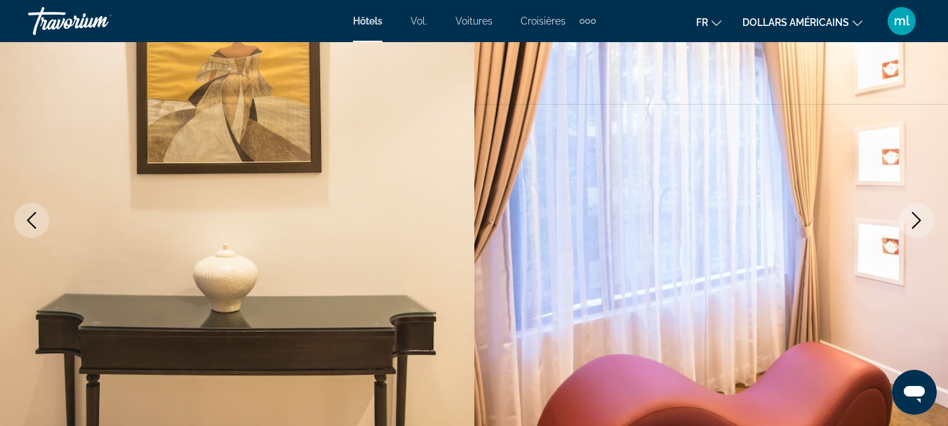
click at [912, 218] on icon "Next image" at bounding box center [916, 220] width 17 height 17
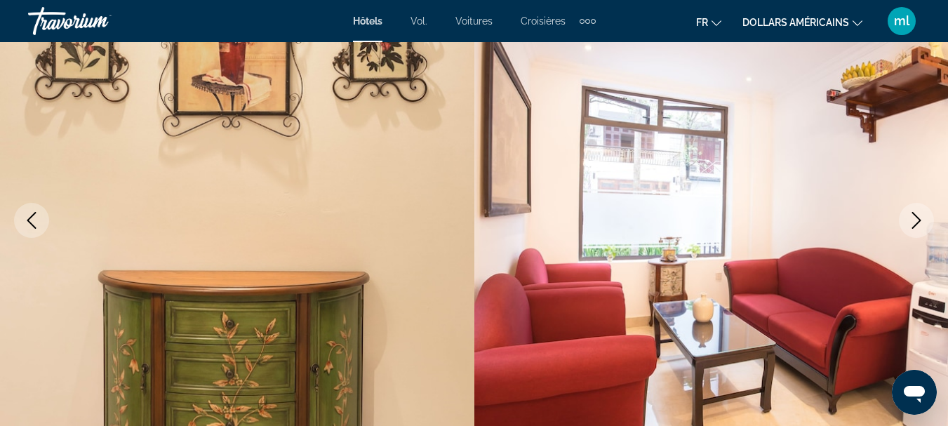
click at [912, 218] on icon "Next image" at bounding box center [916, 220] width 17 height 17
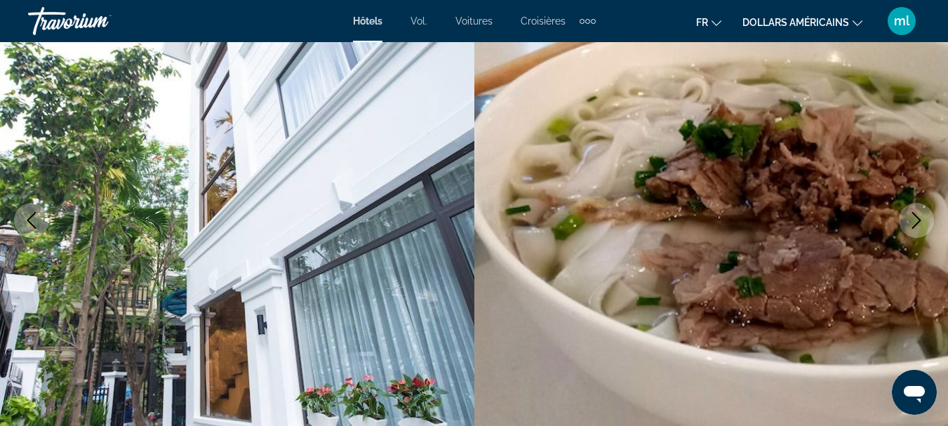
click at [912, 218] on icon "Next image" at bounding box center [916, 220] width 17 height 17
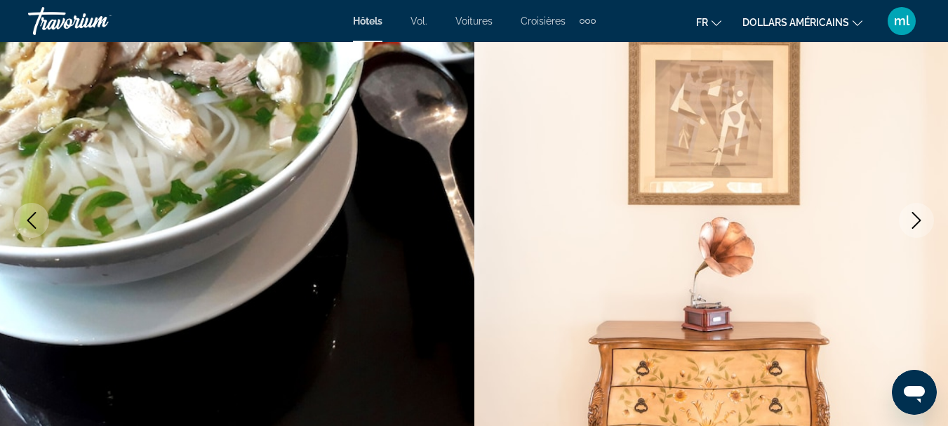
click at [912, 218] on icon "Next image" at bounding box center [916, 220] width 17 height 17
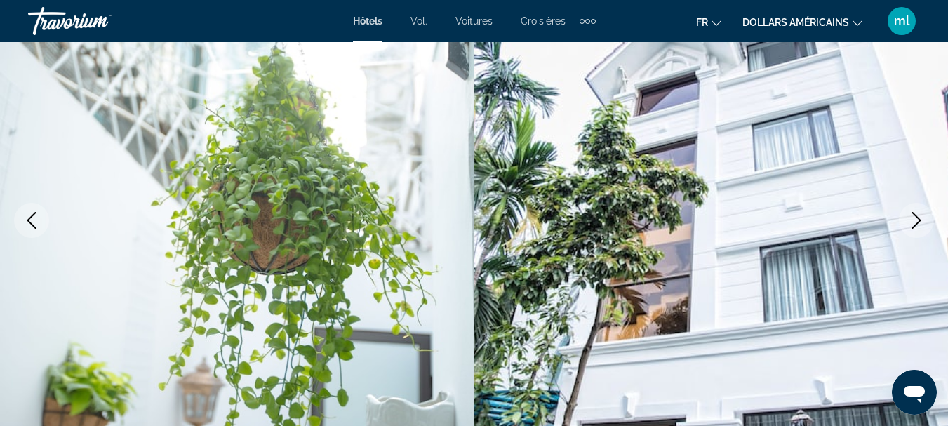
click at [912, 218] on icon "Next image" at bounding box center [916, 220] width 17 height 17
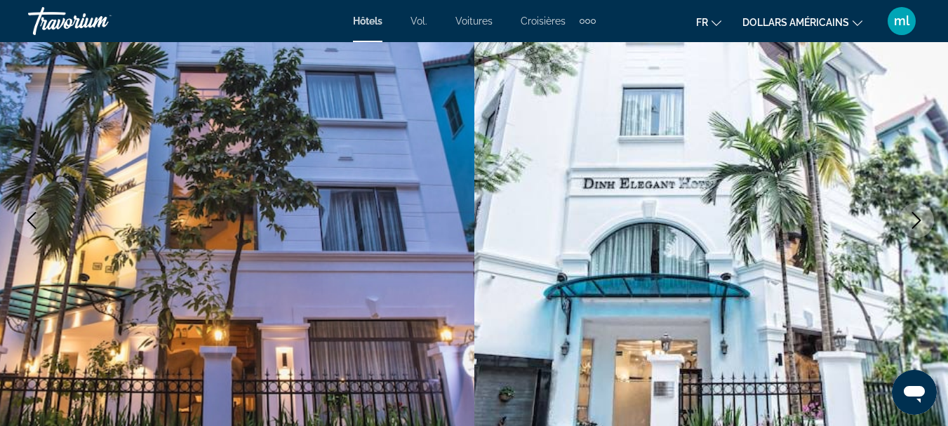
click at [912, 218] on icon "Next image" at bounding box center [916, 220] width 17 height 17
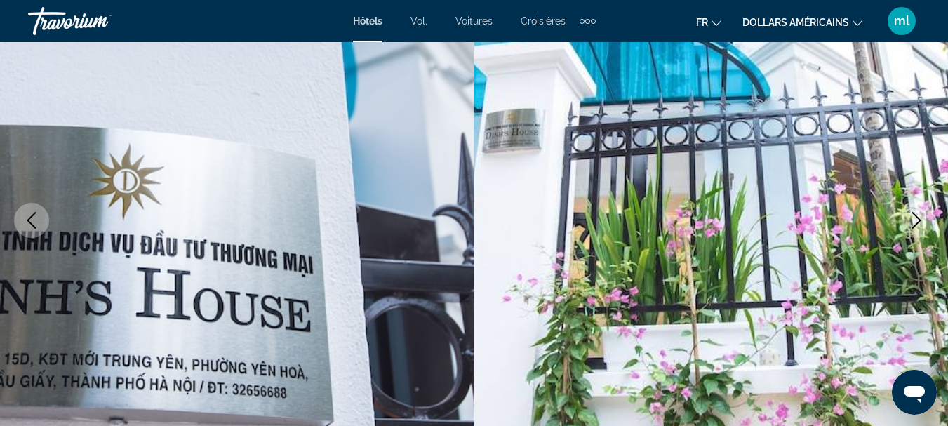
click at [912, 218] on icon "Next image" at bounding box center [916, 220] width 17 height 17
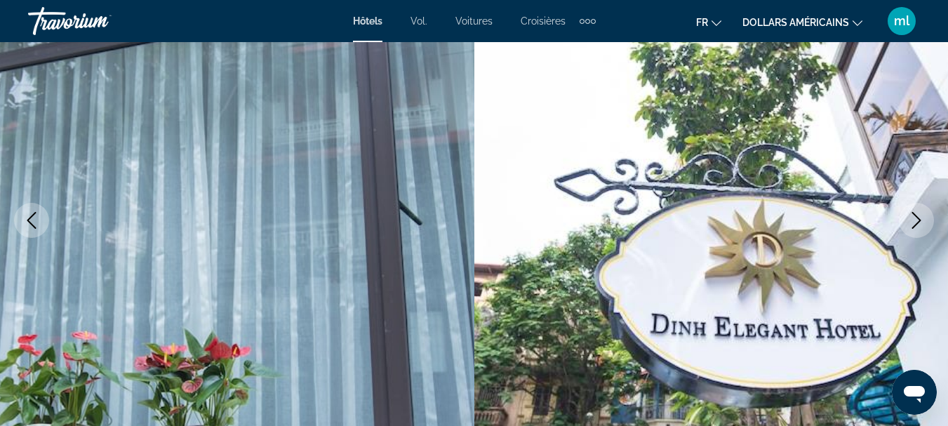
click at [912, 218] on icon "Next image" at bounding box center [916, 220] width 17 height 17
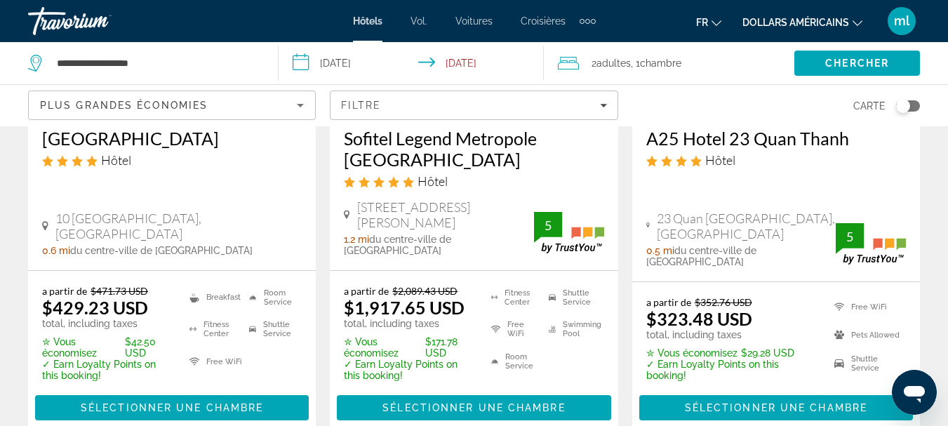
scroll to position [2050, 0]
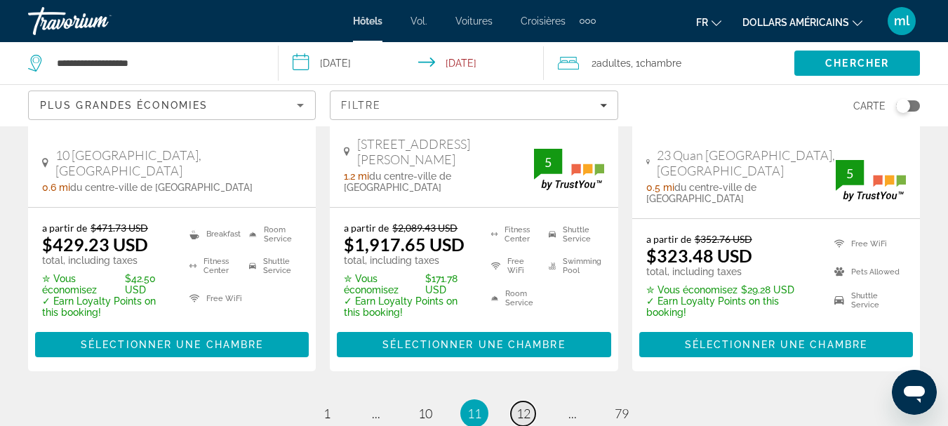
click at [522, 405] on span "12" at bounding box center [523, 412] width 14 height 15
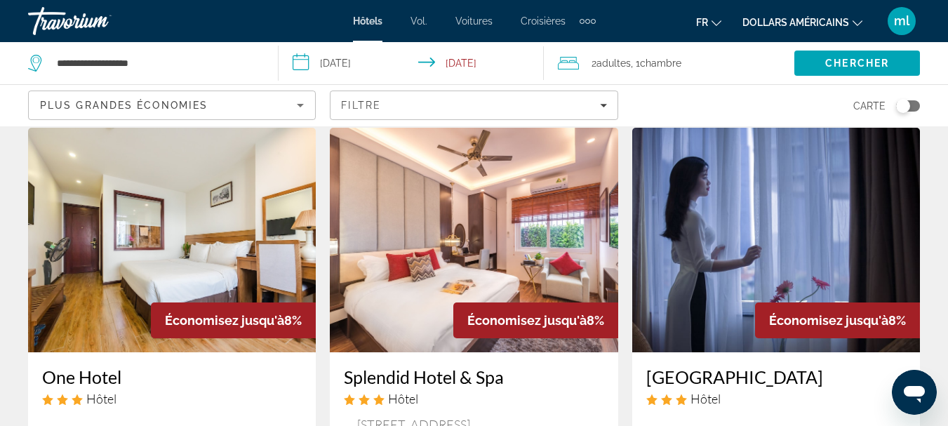
scroll to position [675, 0]
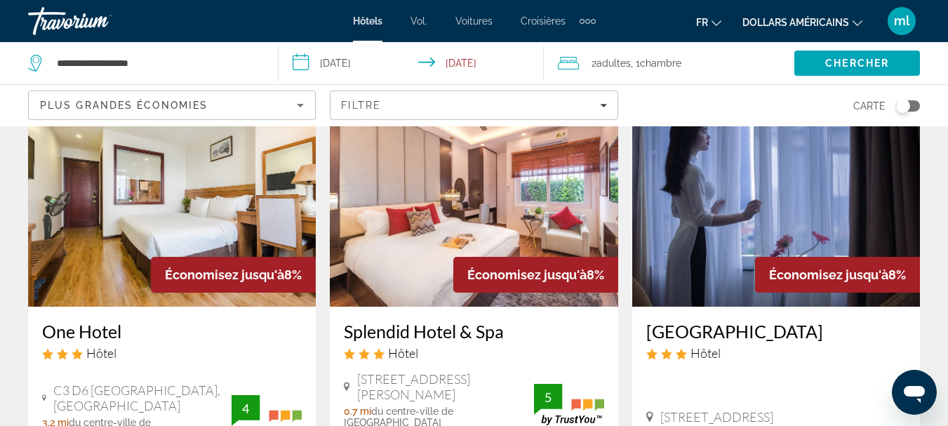
click at [171, 201] on img "Contenu principal" at bounding box center [172, 194] width 288 height 224
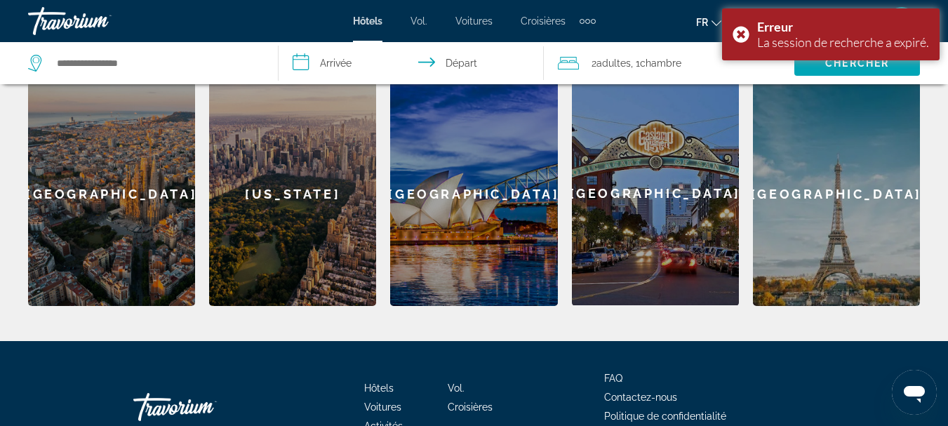
scroll to position [621, 0]
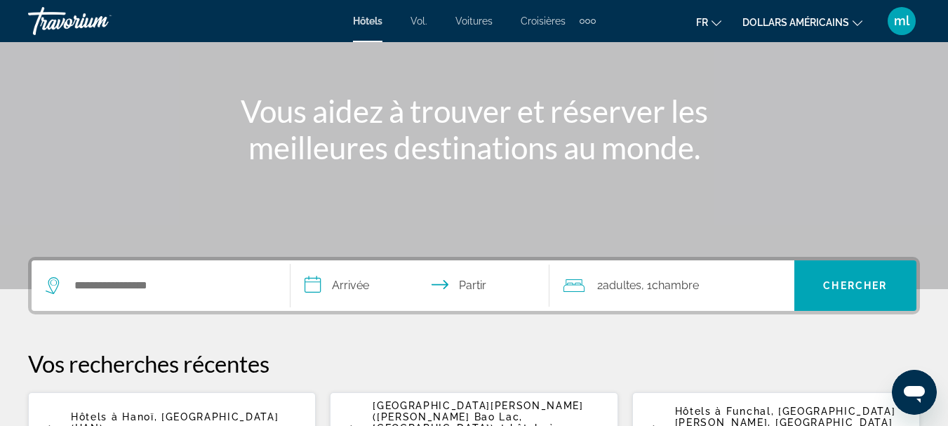
scroll to position [178, 0]
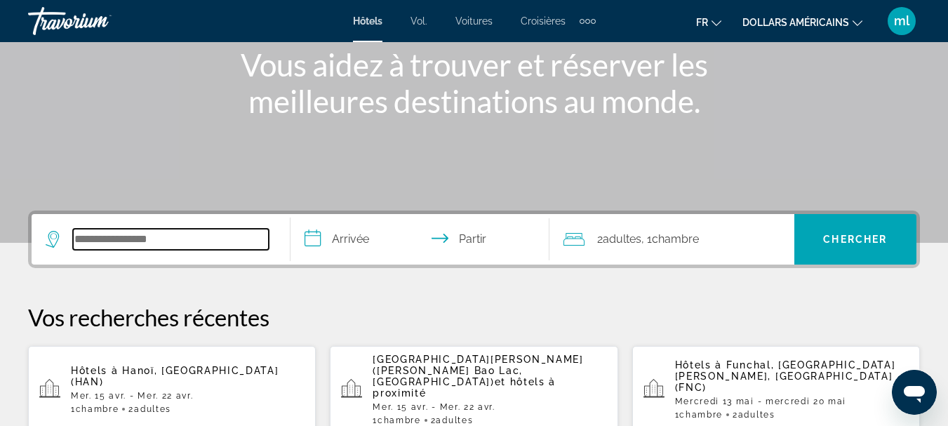
click at [170, 240] on input "Rechercher une destination hôtelière" at bounding box center [171, 239] width 196 height 21
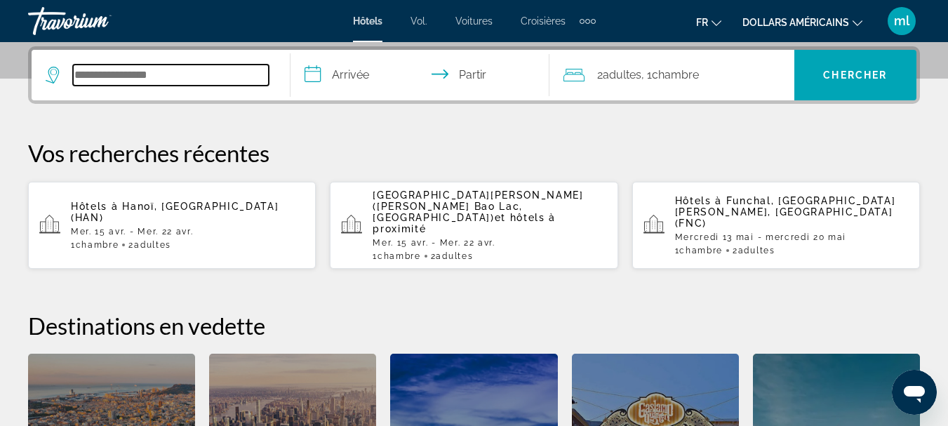
scroll to position [343, 0]
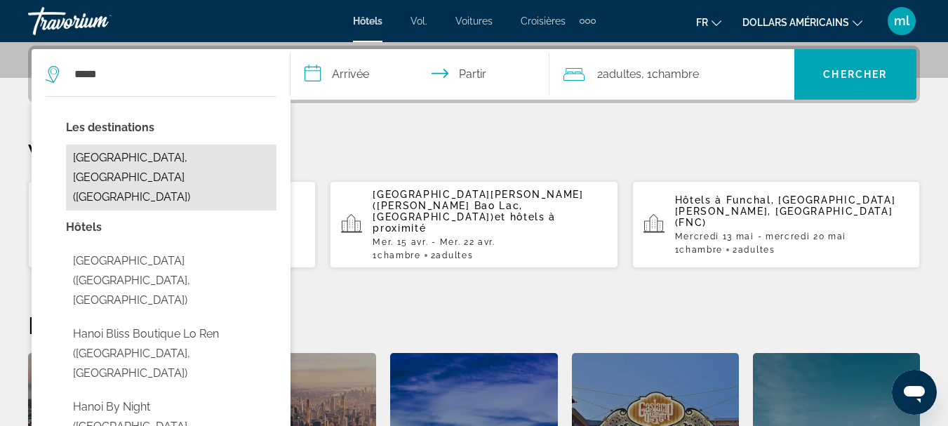
click at [110, 147] on button "[GEOGRAPHIC_DATA], [GEOGRAPHIC_DATA] ([GEOGRAPHIC_DATA])" at bounding box center [171, 177] width 210 height 66
type input "**********"
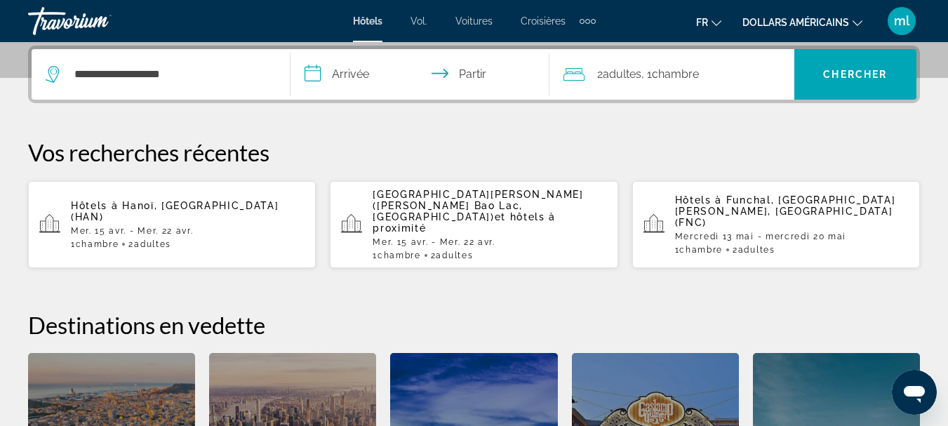
click at [373, 79] on input "**********" at bounding box center [422, 76] width 264 height 55
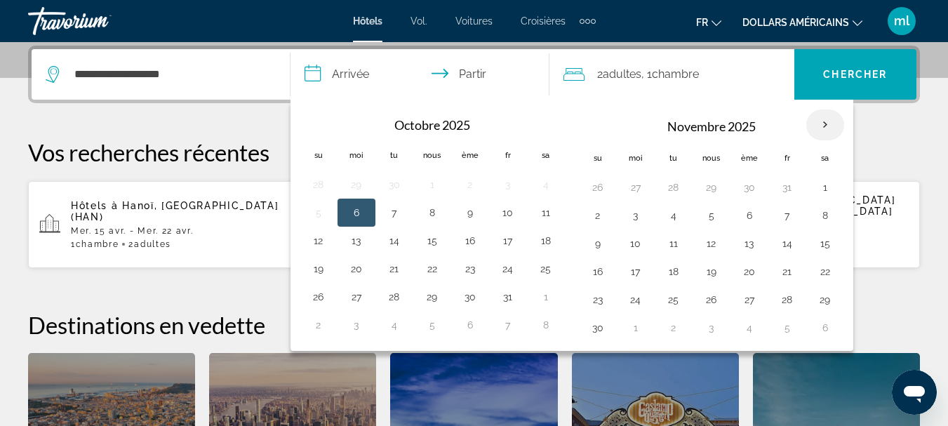
click at [823, 125] on th "Mois prochain" at bounding box center [825, 124] width 38 height 31
click at [709, 250] on button "12" at bounding box center [711, 244] width 22 height 20
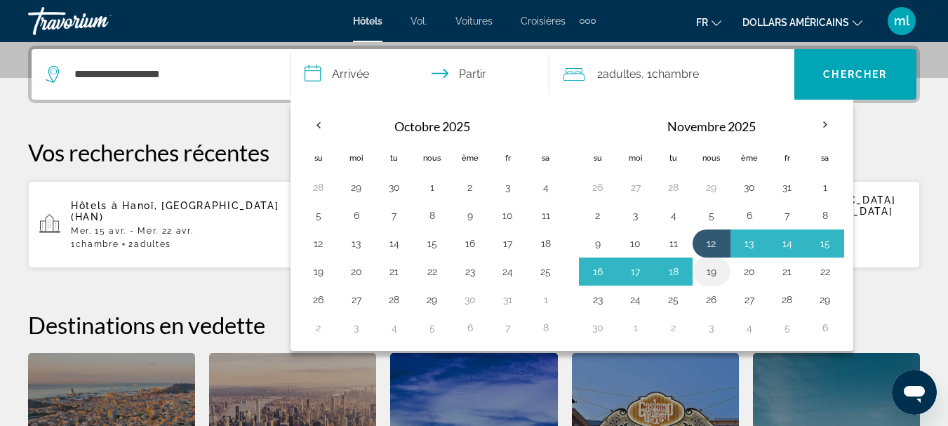
click at [711, 270] on button "19" at bounding box center [711, 272] width 22 height 20
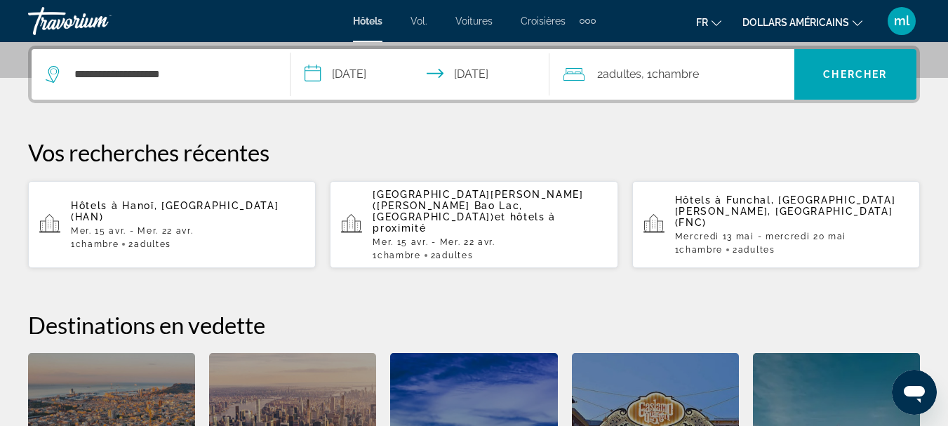
click at [380, 75] on input "**********" at bounding box center [422, 76] width 264 height 55
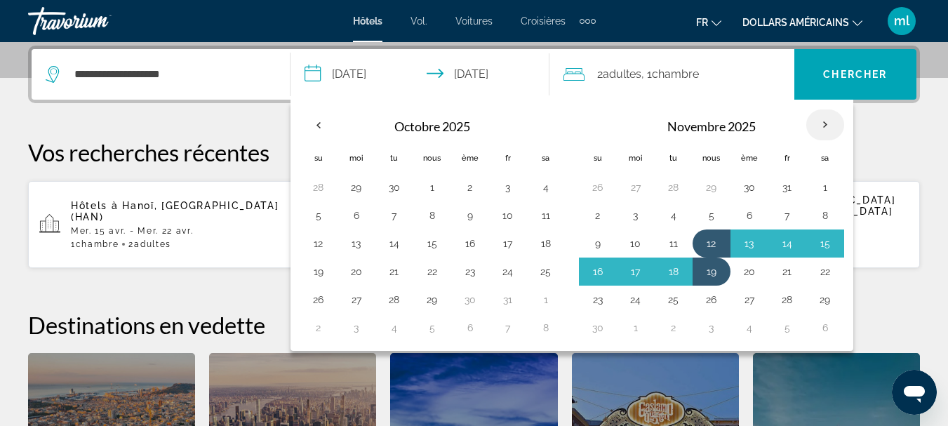
click at [825, 123] on th "Mois prochain" at bounding box center [825, 124] width 38 height 31
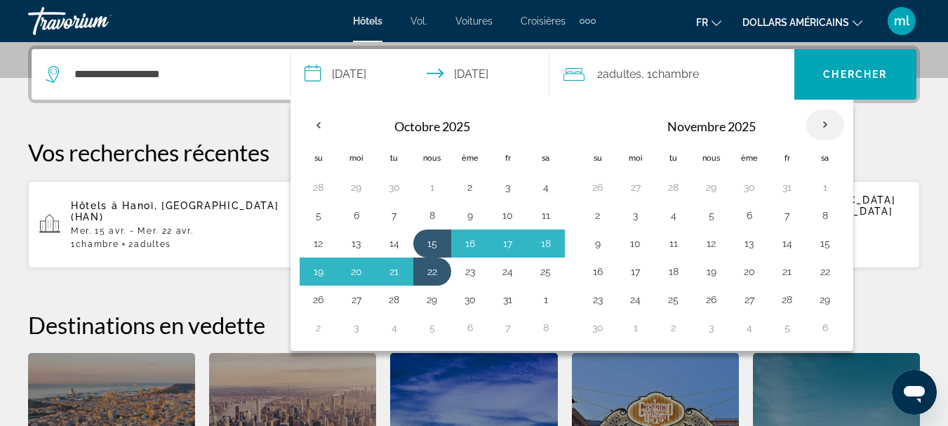
click at [825, 123] on th "Mois prochain" at bounding box center [825, 124] width 38 height 31
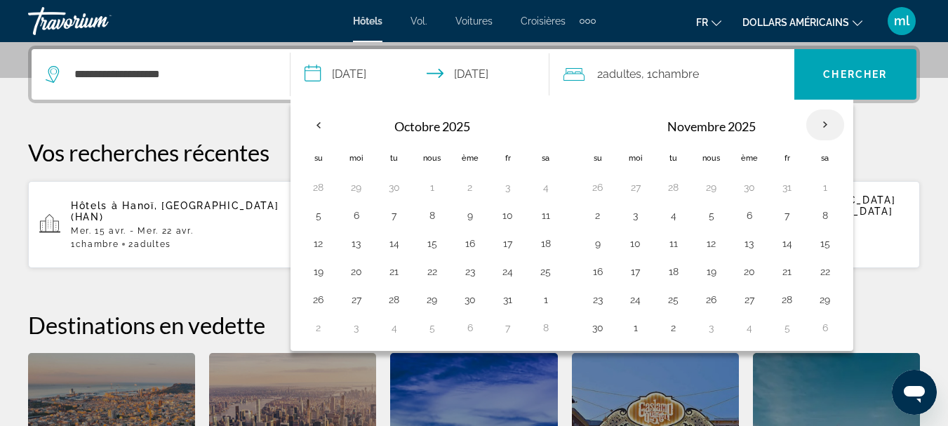
click at [825, 123] on th "Mois prochain" at bounding box center [825, 124] width 38 height 31
click at [715, 241] on button "12" at bounding box center [711, 244] width 22 height 20
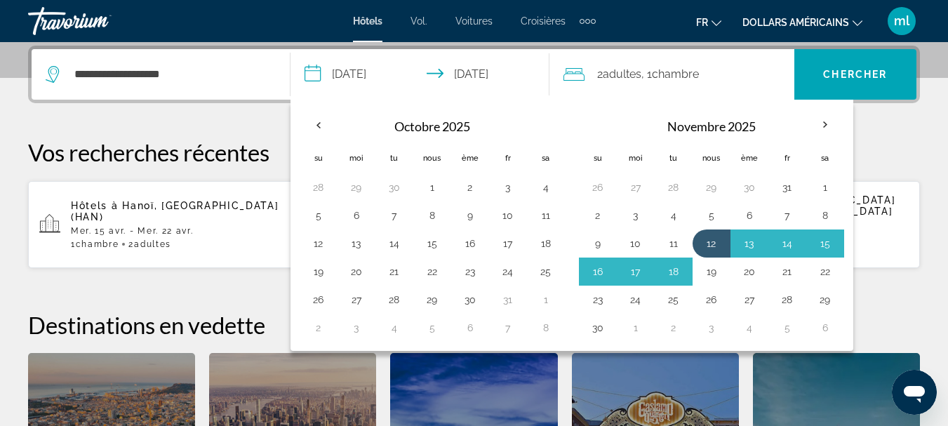
click at [705, 269] on button "19" at bounding box center [711, 272] width 22 height 20
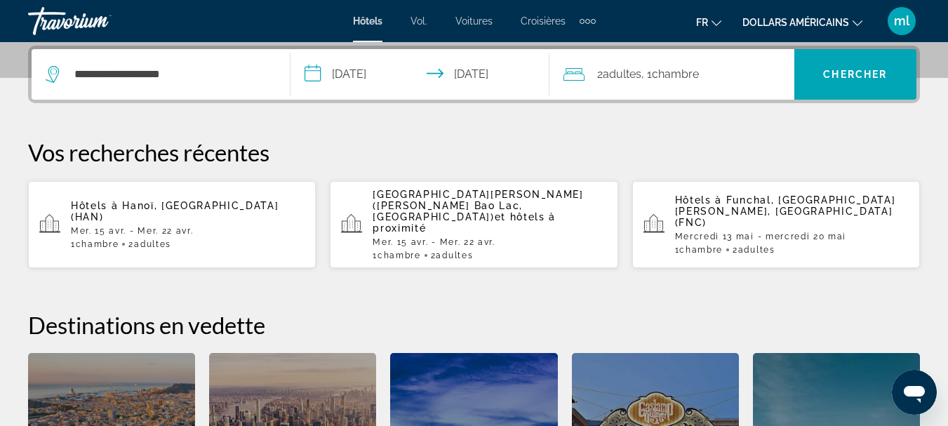
click at [353, 68] on input "**********" at bounding box center [422, 76] width 264 height 55
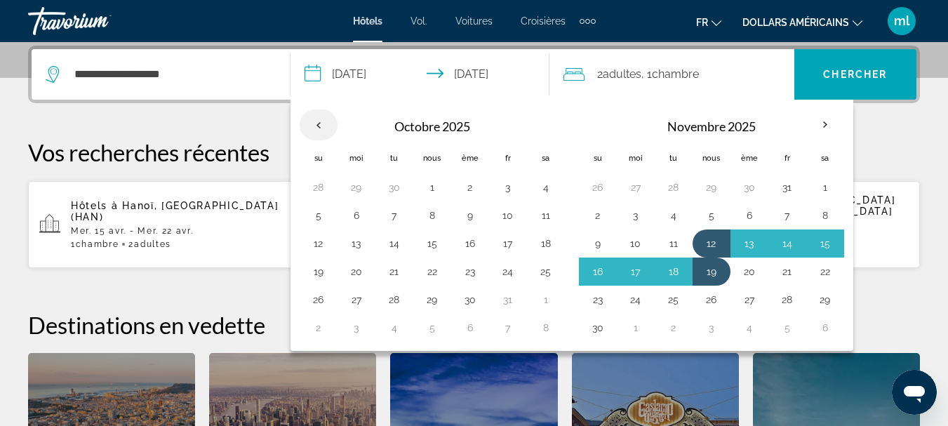
click at [332, 123] on th "Previous month" at bounding box center [319, 124] width 38 height 31
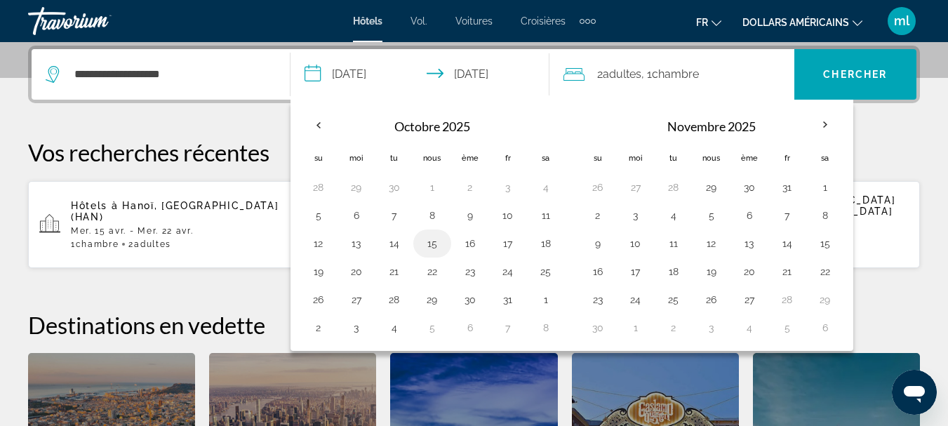
click at [428, 245] on button "15" at bounding box center [432, 244] width 22 height 20
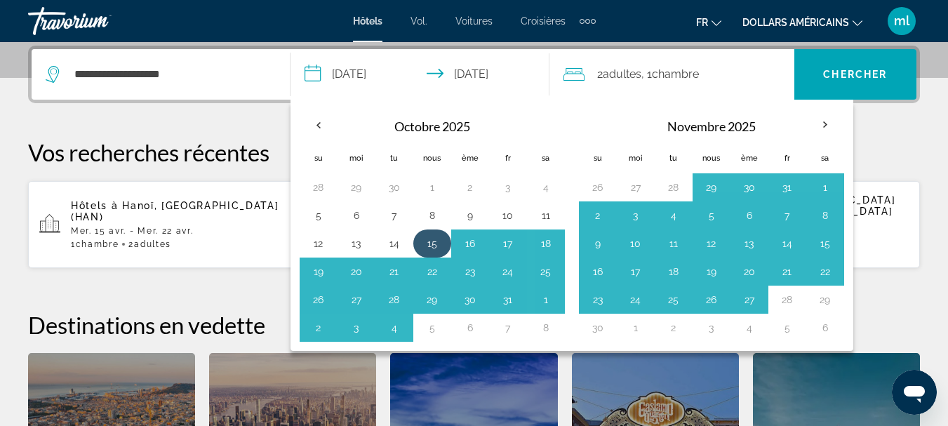
click at [429, 245] on button "15" at bounding box center [432, 244] width 22 height 20
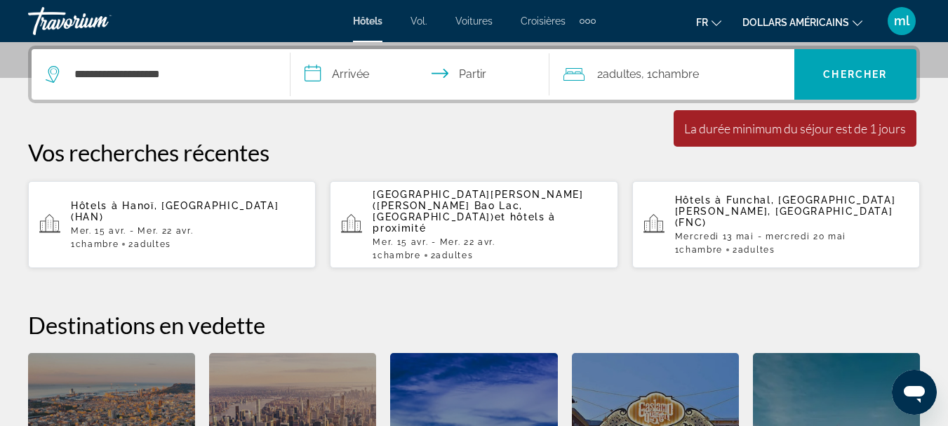
click at [360, 71] on input "**********" at bounding box center [422, 76] width 264 height 55
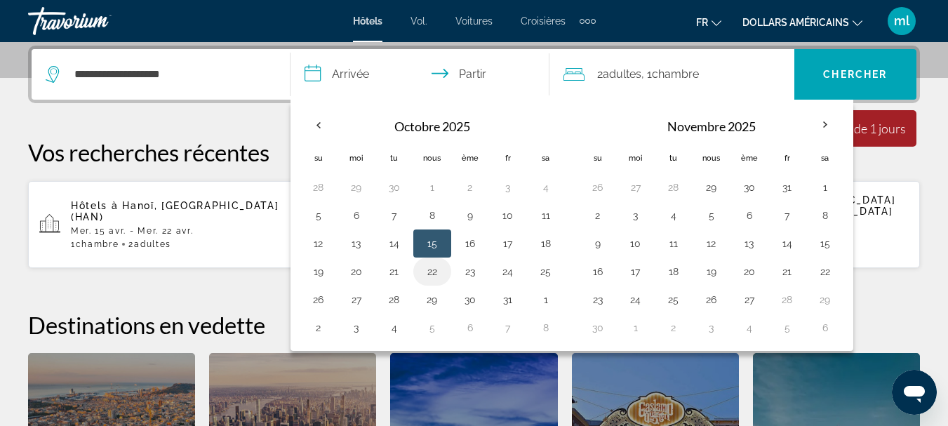
click at [430, 272] on button "22" at bounding box center [432, 272] width 22 height 20
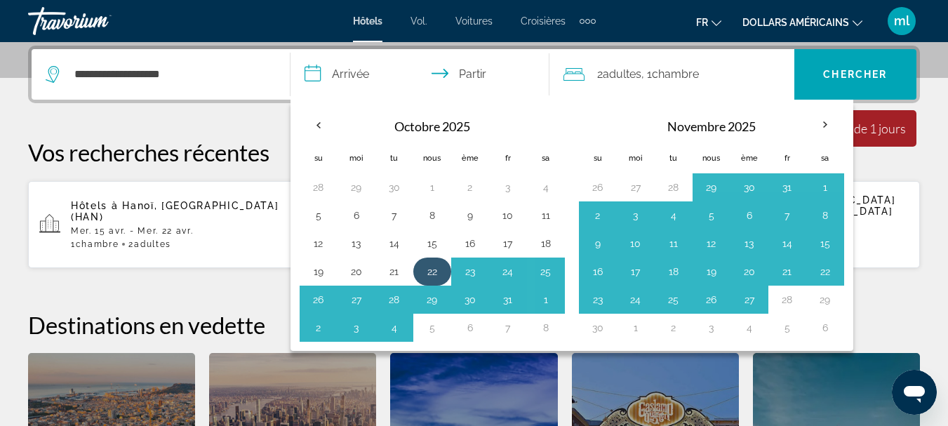
click at [430, 272] on button "22" at bounding box center [432, 272] width 22 height 20
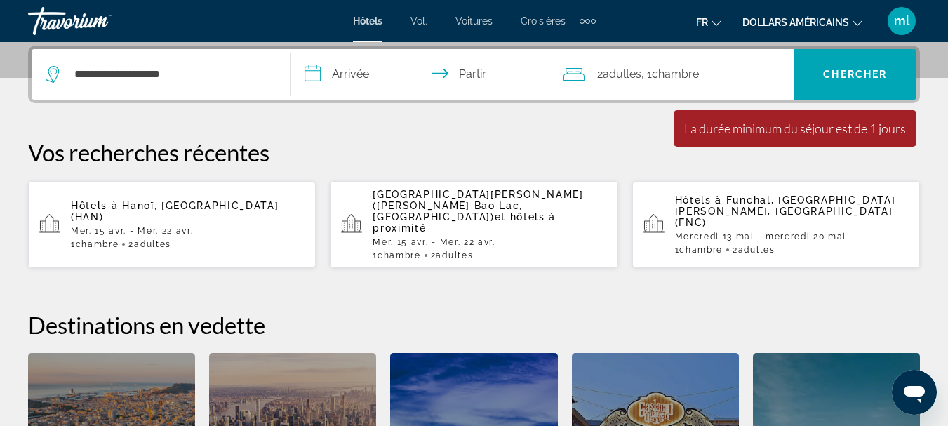
click at [358, 80] on input "**********" at bounding box center [422, 76] width 264 height 55
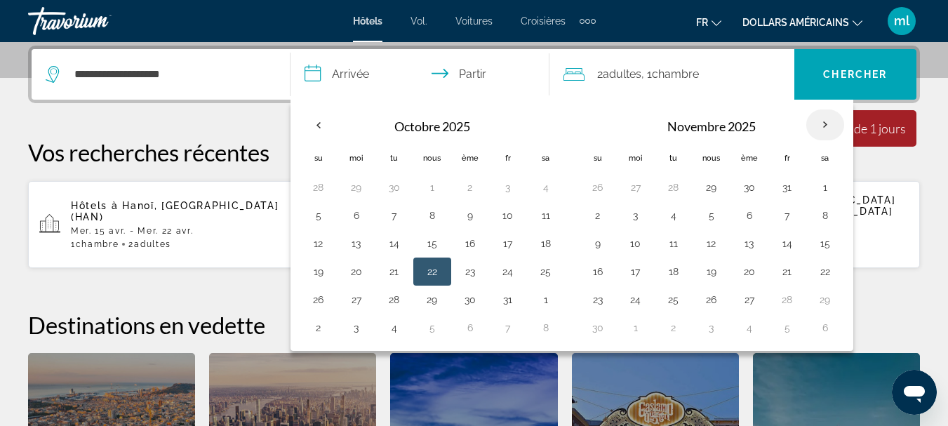
click at [822, 130] on th "Mois prochain" at bounding box center [825, 124] width 38 height 31
click at [823, 130] on th "Mois prochain" at bounding box center [825, 124] width 38 height 31
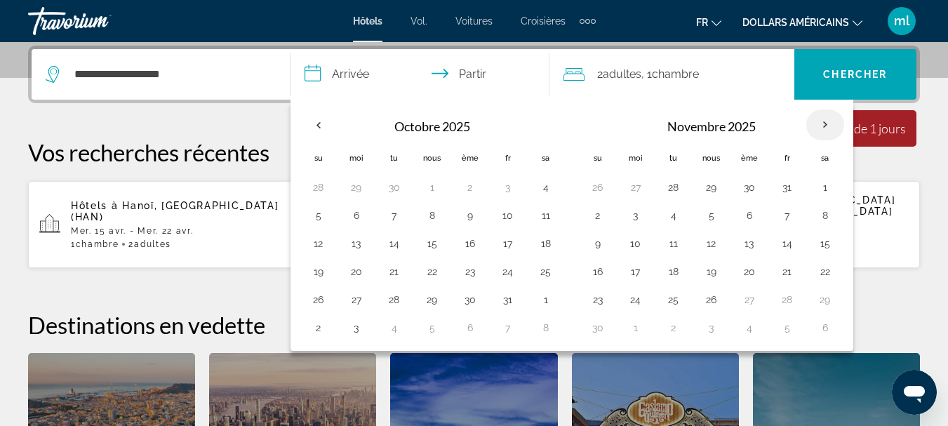
click at [823, 130] on th "Mois prochain" at bounding box center [825, 124] width 38 height 31
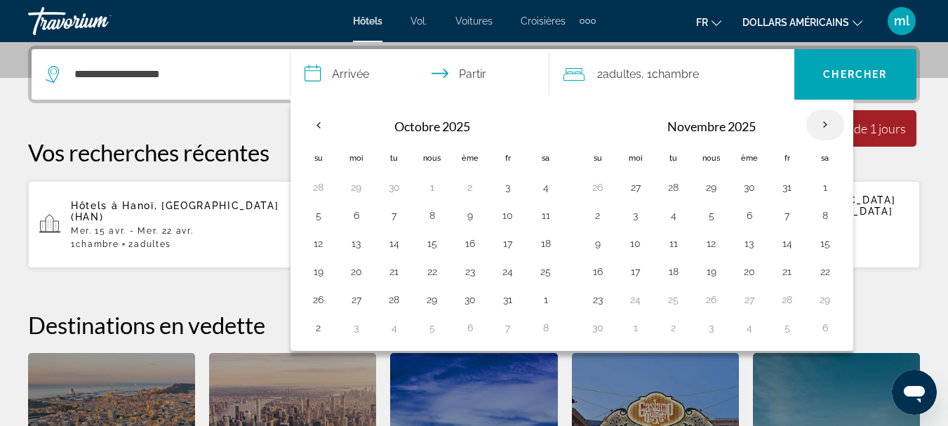
click at [825, 129] on th "Mois prochain" at bounding box center [825, 124] width 38 height 31
click at [441, 248] on button "15" at bounding box center [432, 244] width 22 height 20
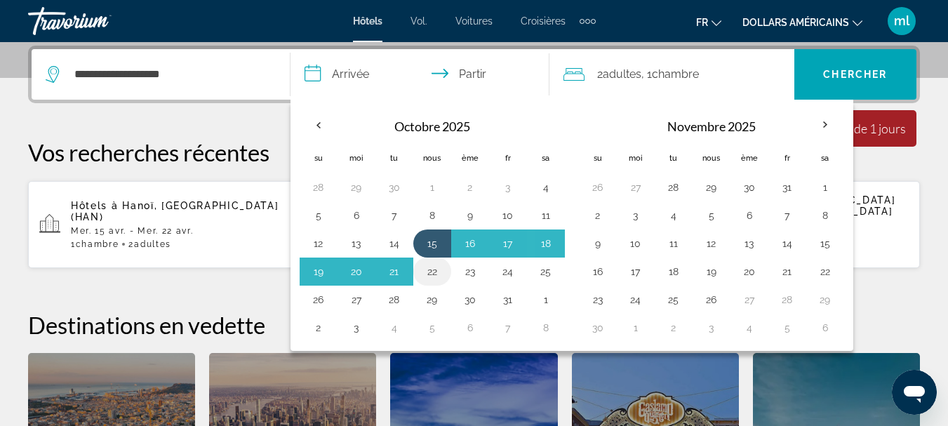
click at [431, 275] on button "22" at bounding box center [432, 272] width 22 height 20
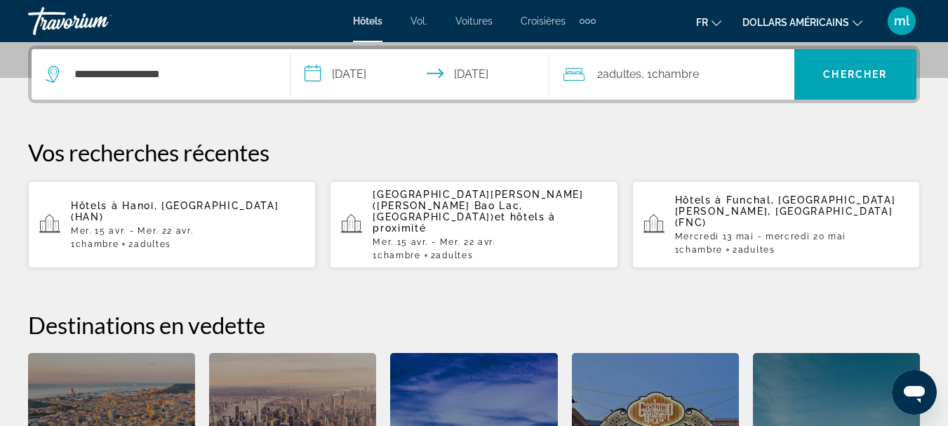
click at [400, 75] on input "**********" at bounding box center [422, 76] width 264 height 55
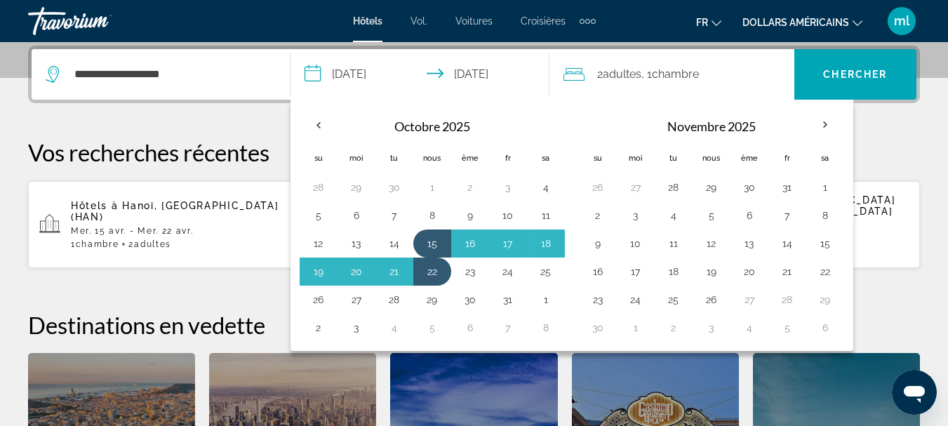
click at [701, 130] on font "Novembre 2025" at bounding box center [711, 126] width 88 height 15
click at [830, 126] on th "Mois prochain" at bounding box center [825, 124] width 38 height 31
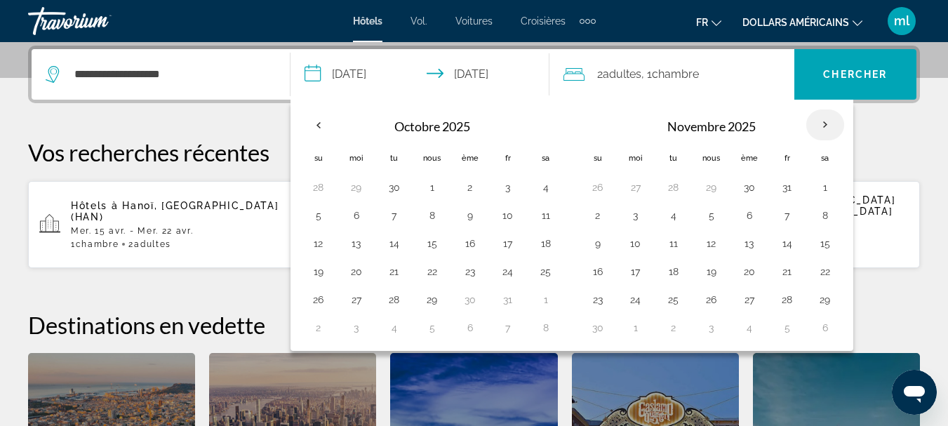
click at [830, 126] on th "Mois prochain" at bounding box center [825, 124] width 38 height 31
click at [322, 125] on th "Previous month" at bounding box center [319, 124] width 38 height 31
click at [825, 125] on th "Mois prochain" at bounding box center [825, 124] width 38 height 31
click at [438, 236] on button "15" at bounding box center [432, 244] width 22 height 20
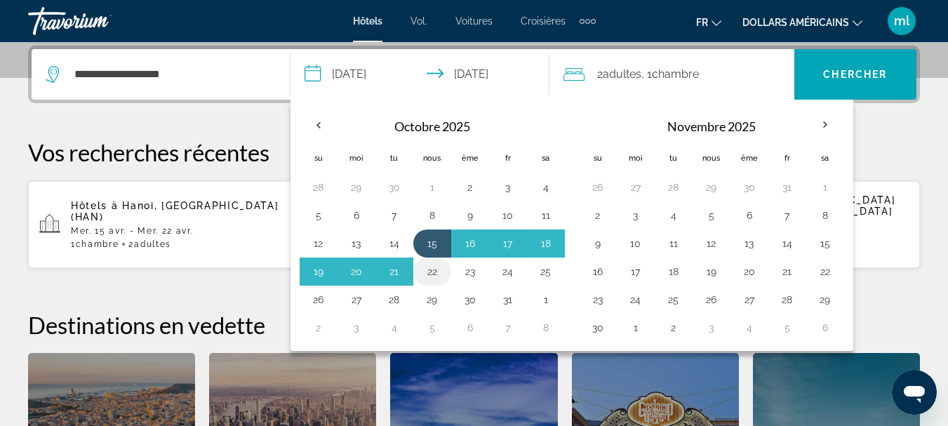
click at [432, 271] on button "22" at bounding box center [432, 272] width 22 height 20
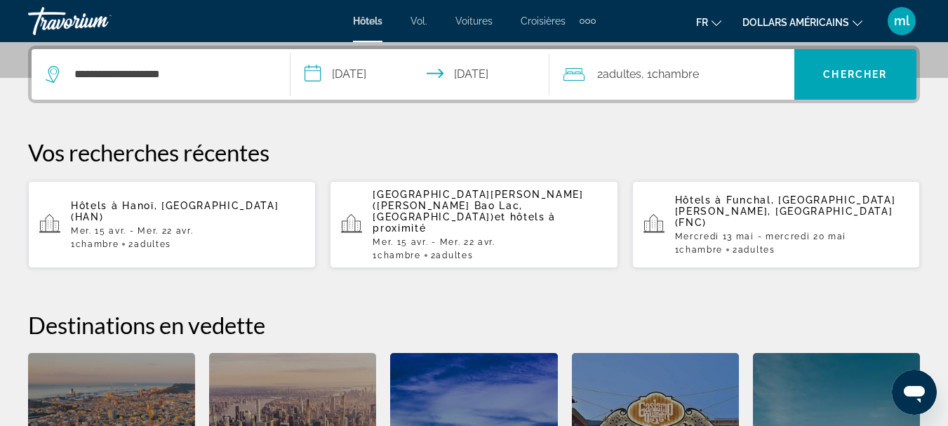
click at [344, 75] on input "**********" at bounding box center [422, 76] width 264 height 55
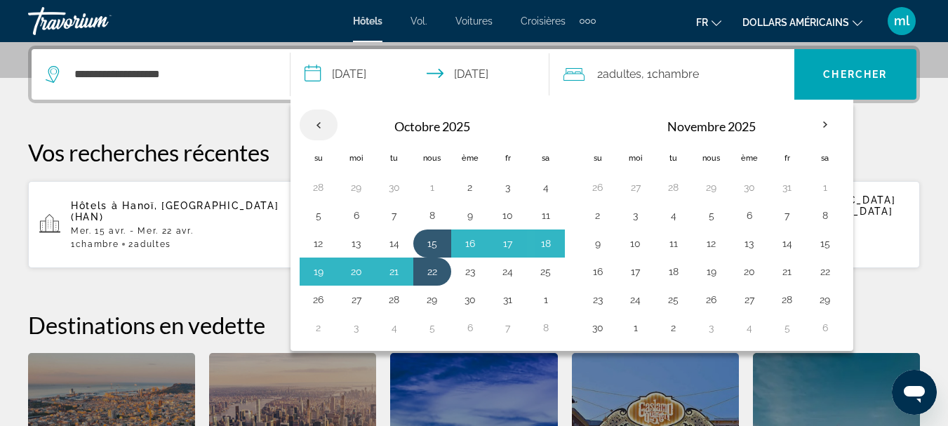
click at [322, 120] on th "Previous month" at bounding box center [319, 124] width 38 height 31
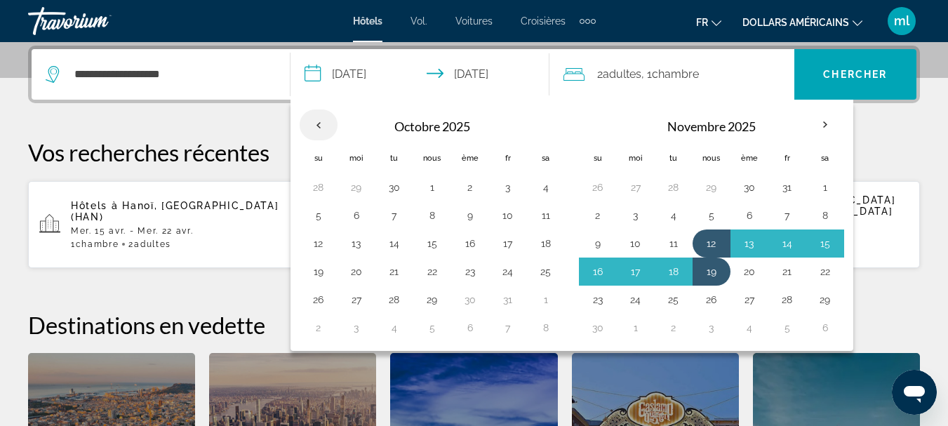
click at [322, 120] on th "Previous month" at bounding box center [319, 124] width 38 height 31
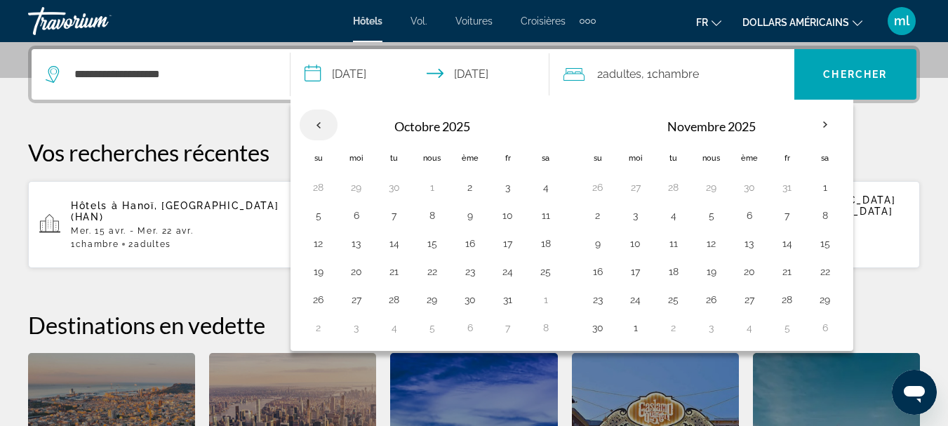
click at [322, 120] on th "Previous month" at bounding box center [319, 124] width 38 height 31
click at [311, 74] on input "**********" at bounding box center [422, 76] width 264 height 55
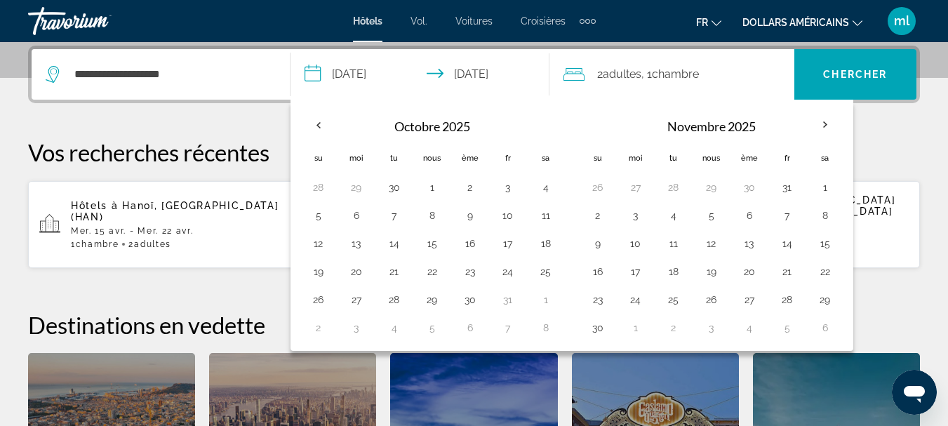
click at [345, 72] on input "**********" at bounding box center [422, 76] width 264 height 55
click at [371, 69] on input "**********" at bounding box center [422, 76] width 264 height 55
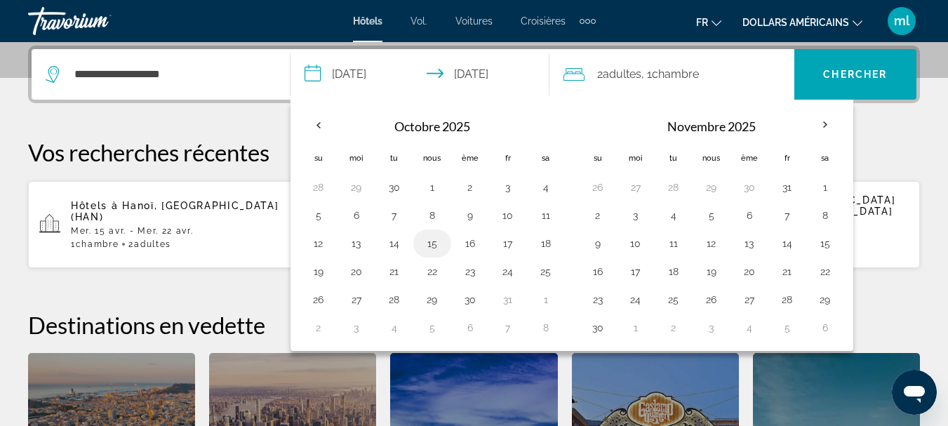
click at [436, 245] on button "15" at bounding box center [432, 244] width 22 height 20
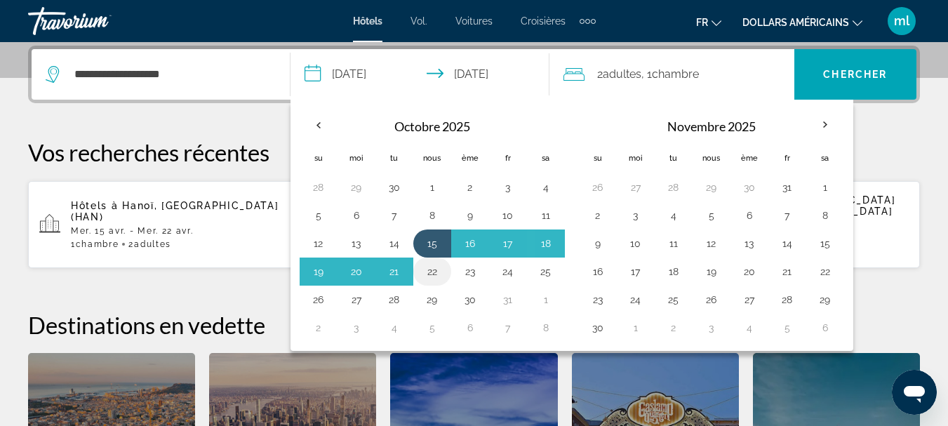
click at [434, 271] on button "22" at bounding box center [432, 272] width 22 height 20
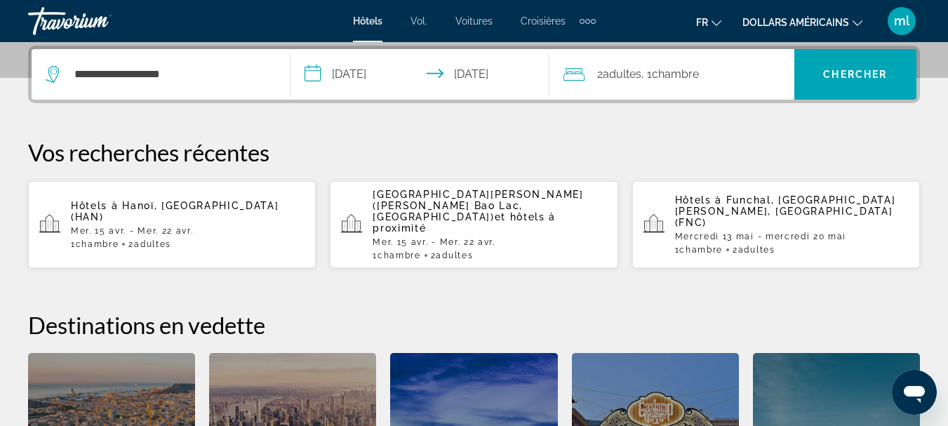
click at [382, 71] on input "**********" at bounding box center [422, 76] width 264 height 55
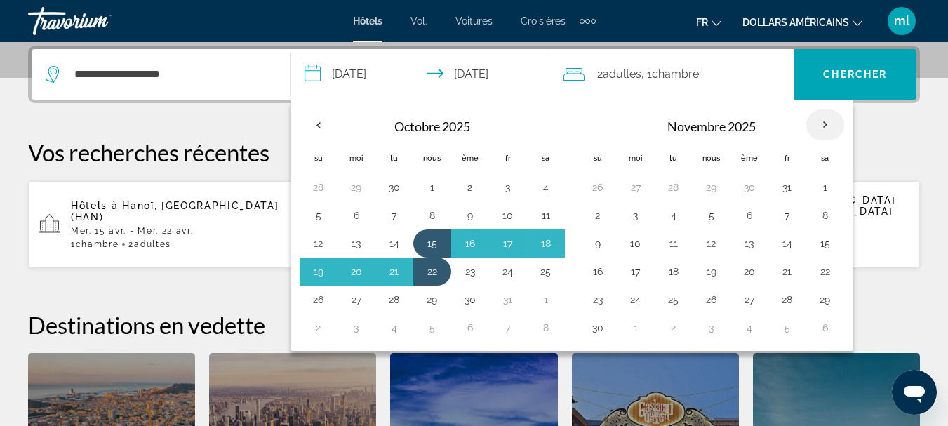
click at [824, 120] on th "Mois prochain" at bounding box center [825, 124] width 38 height 31
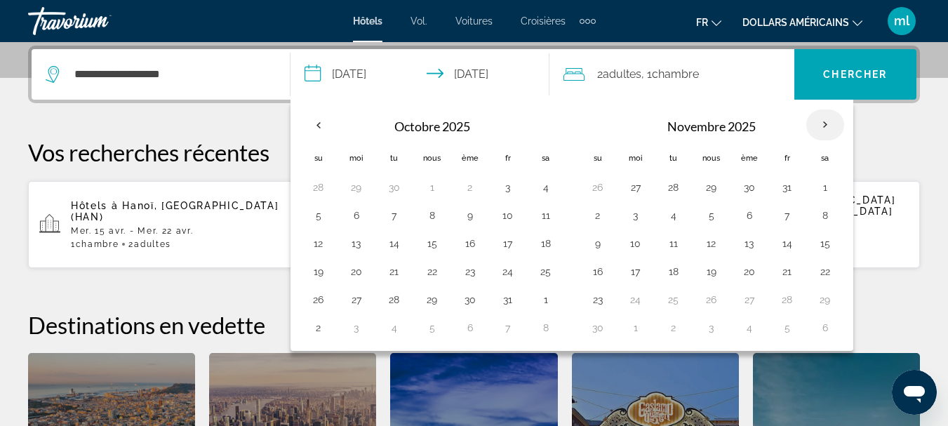
click at [824, 120] on th "Mois prochain" at bounding box center [825, 124] width 38 height 31
click at [435, 244] on button "15" at bounding box center [432, 244] width 22 height 20
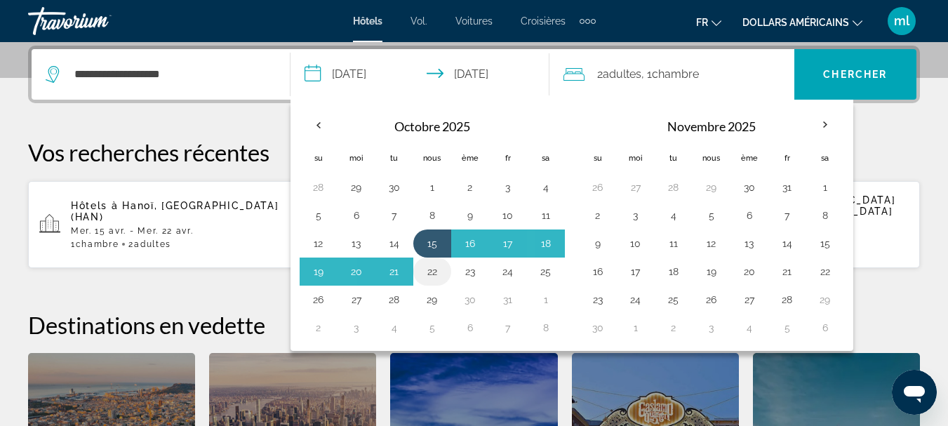
click at [434, 269] on button "22" at bounding box center [432, 272] width 22 height 20
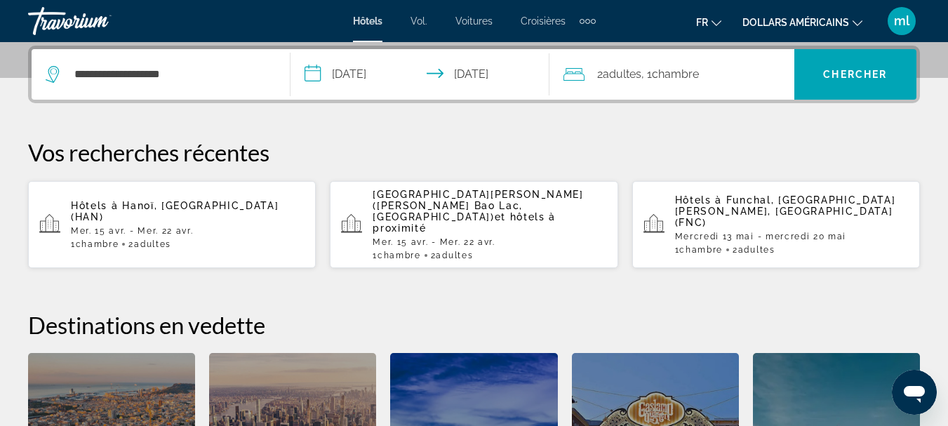
click at [379, 72] on input "**********" at bounding box center [422, 76] width 264 height 55
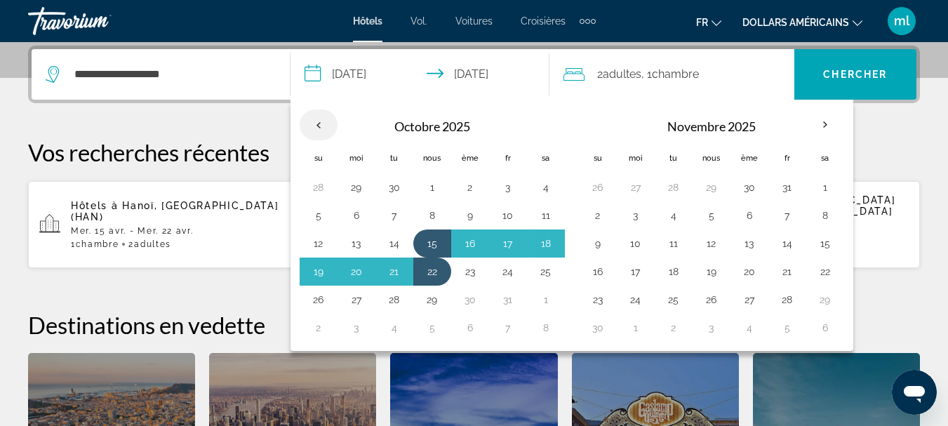
click at [316, 126] on th "Previous month" at bounding box center [319, 124] width 38 height 31
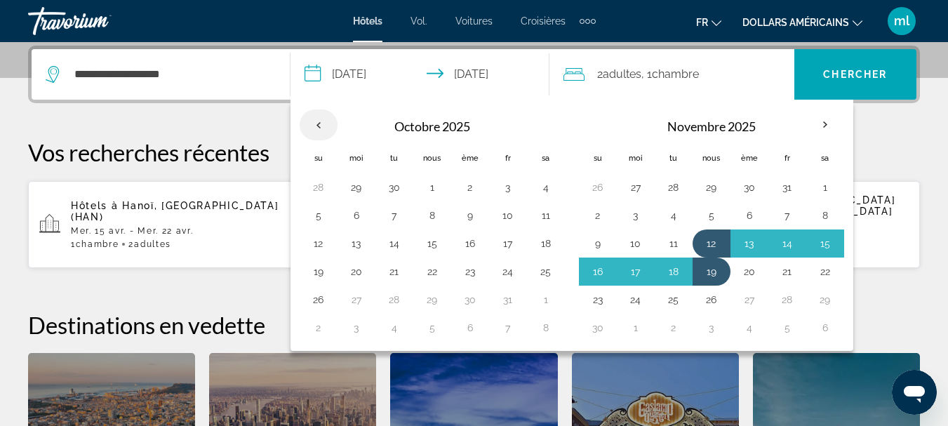
click at [316, 126] on th "Previous month" at bounding box center [319, 124] width 38 height 31
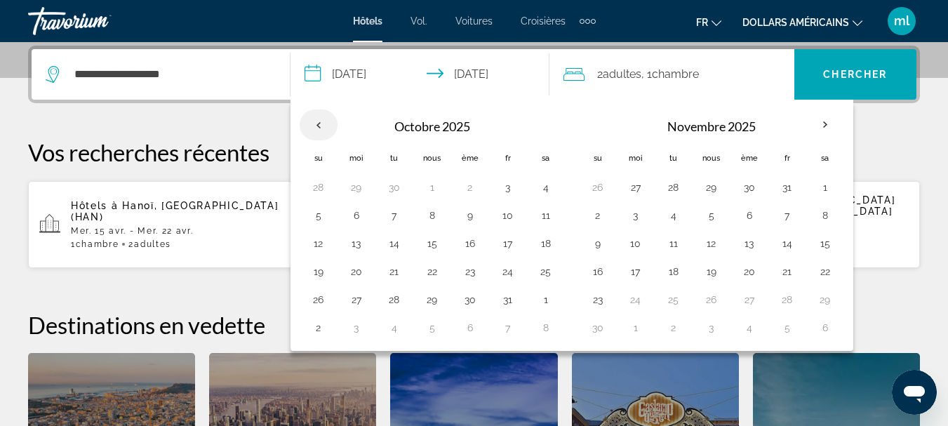
click at [316, 126] on th "Previous month" at bounding box center [319, 124] width 38 height 31
click at [399, 240] on button "14" at bounding box center [394, 244] width 22 height 20
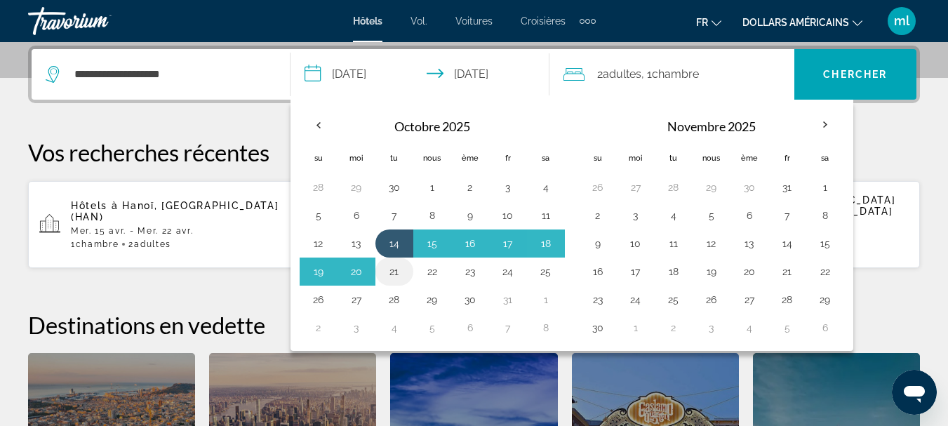
click at [397, 274] on button "21" at bounding box center [394, 272] width 22 height 20
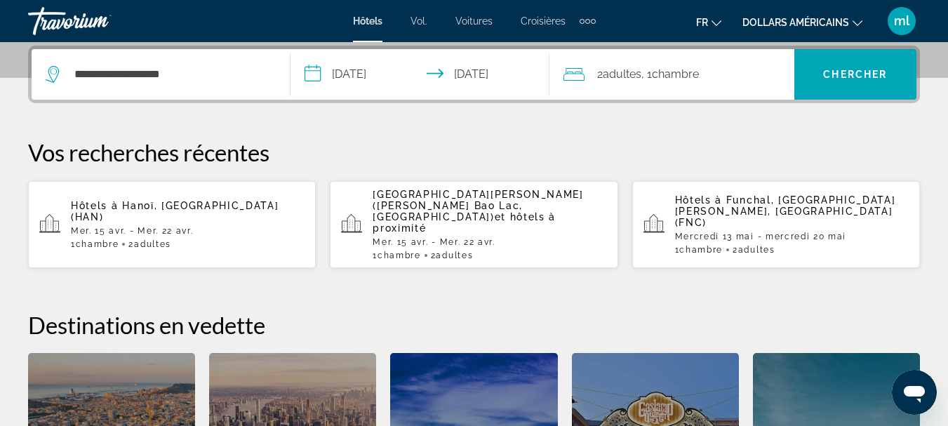
click at [367, 74] on input "**********" at bounding box center [422, 76] width 264 height 55
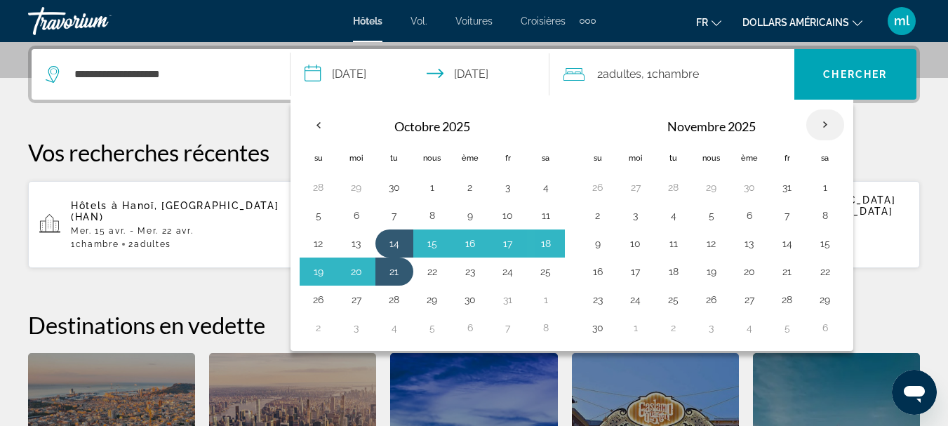
click at [827, 122] on th "Mois prochain" at bounding box center [825, 124] width 38 height 31
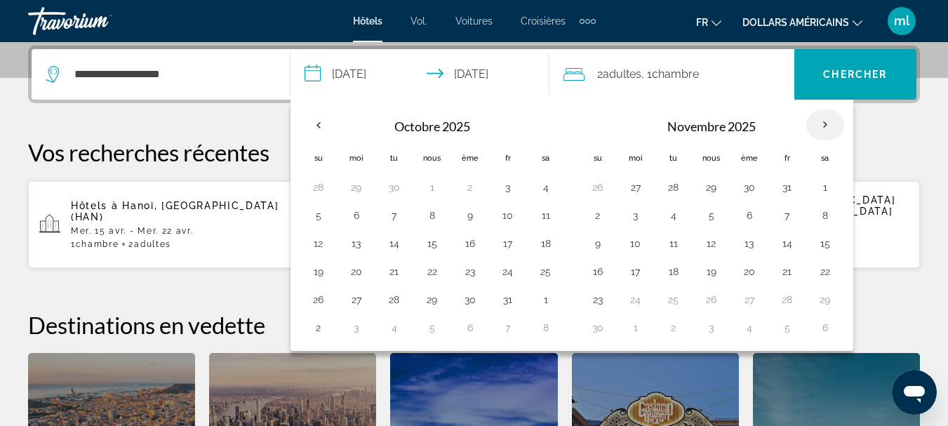
click at [827, 122] on th "Mois prochain" at bounding box center [825, 124] width 38 height 31
click at [435, 245] on button "15" at bounding box center [432, 244] width 22 height 20
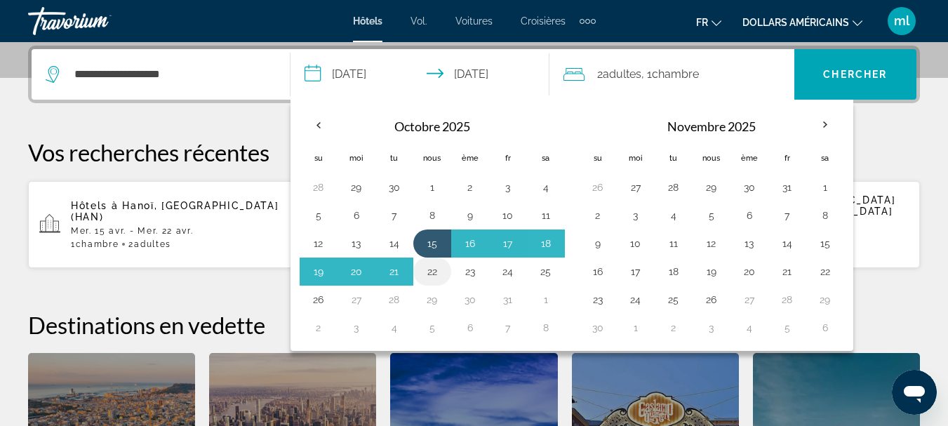
click at [432, 270] on button "22" at bounding box center [432, 272] width 22 height 20
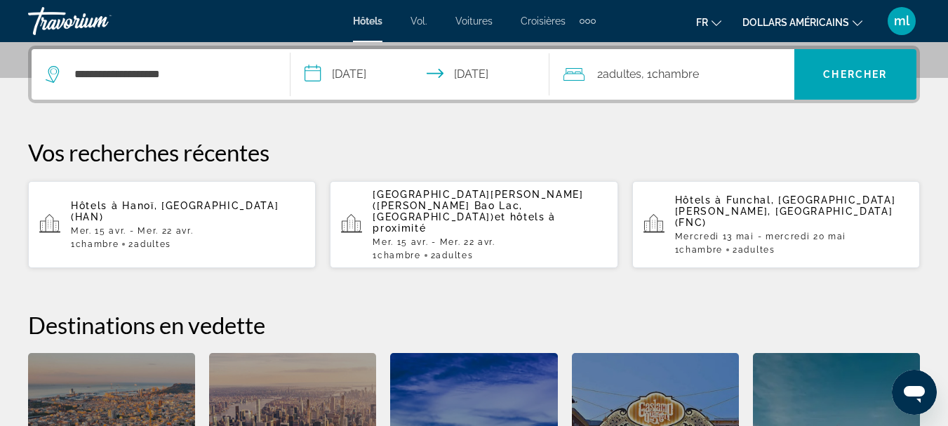
click at [368, 77] on input "**********" at bounding box center [422, 76] width 264 height 55
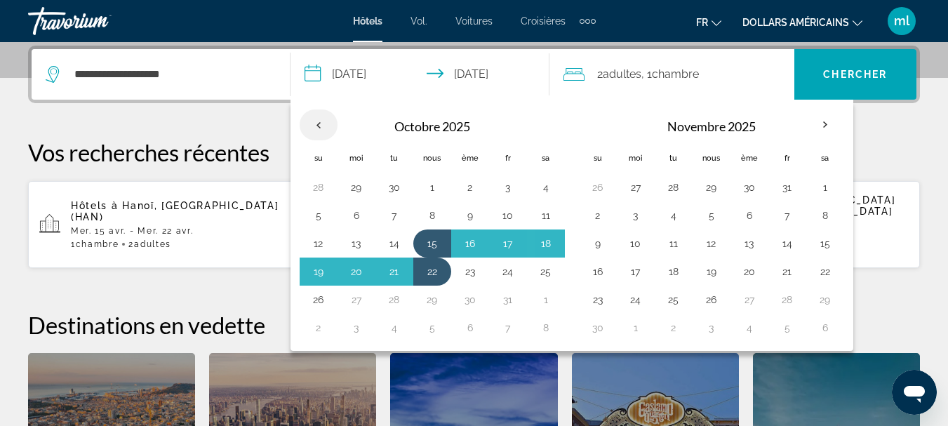
click at [325, 123] on th "Previous month" at bounding box center [319, 124] width 38 height 31
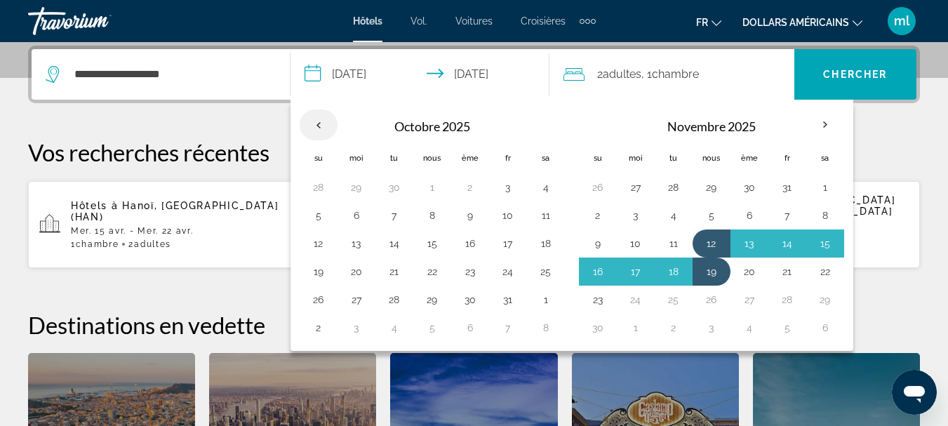
click at [325, 123] on th "Previous month" at bounding box center [319, 124] width 38 height 31
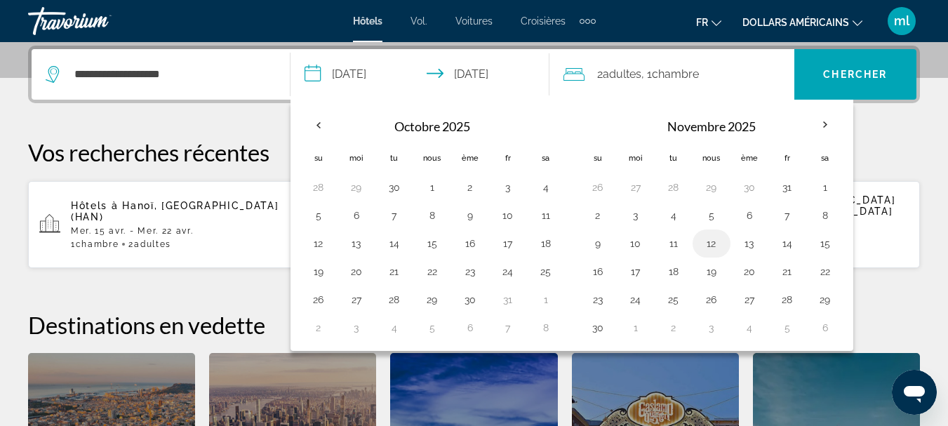
click at [711, 243] on button "12" at bounding box center [711, 244] width 22 height 20
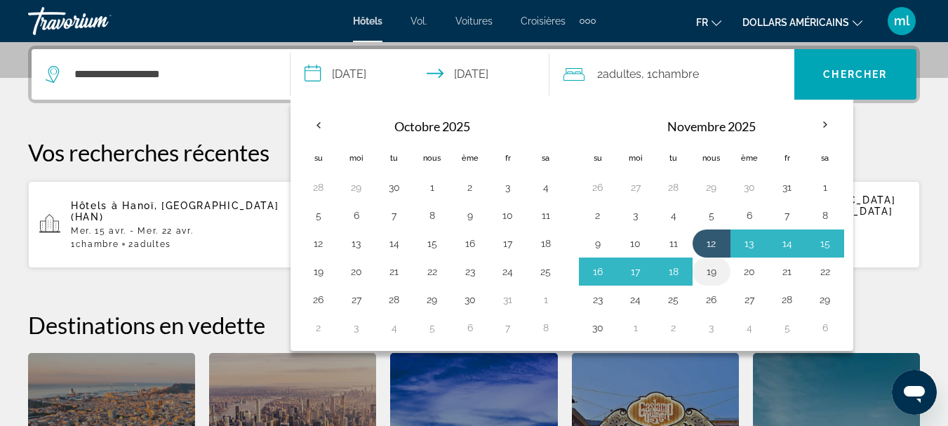
click at [713, 269] on button "19" at bounding box center [711, 272] width 22 height 20
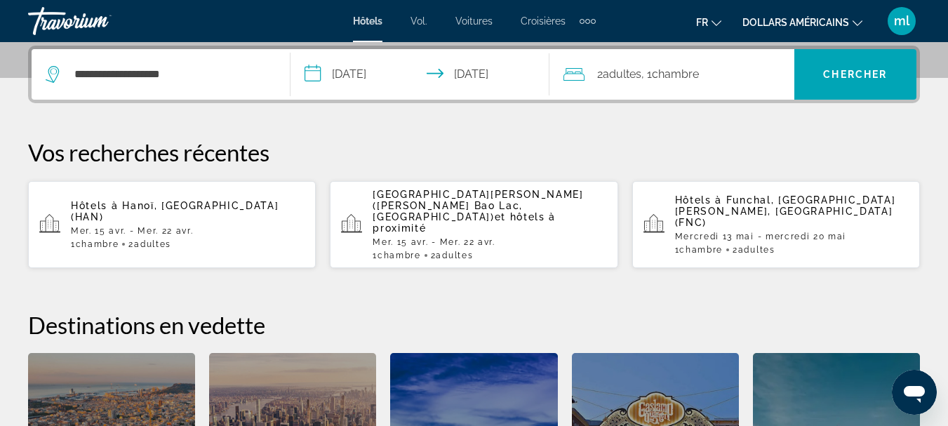
click at [372, 78] on input "**********" at bounding box center [422, 76] width 264 height 55
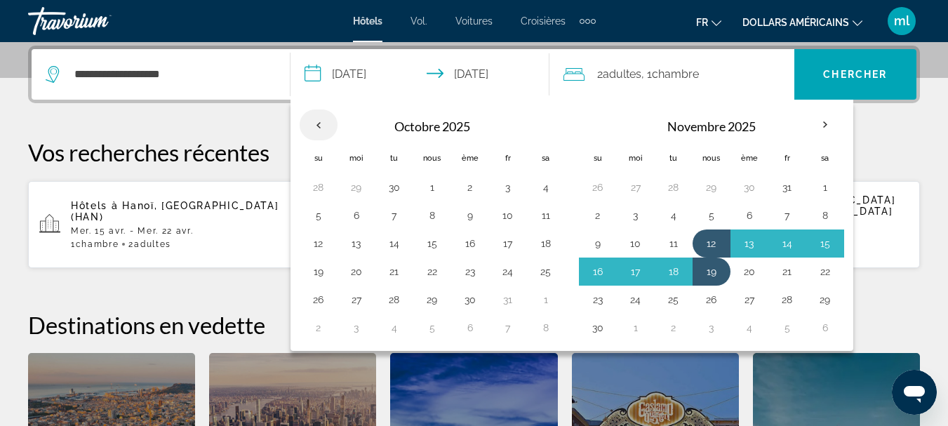
click at [321, 121] on th "Previous month" at bounding box center [319, 124] width 38 height 31
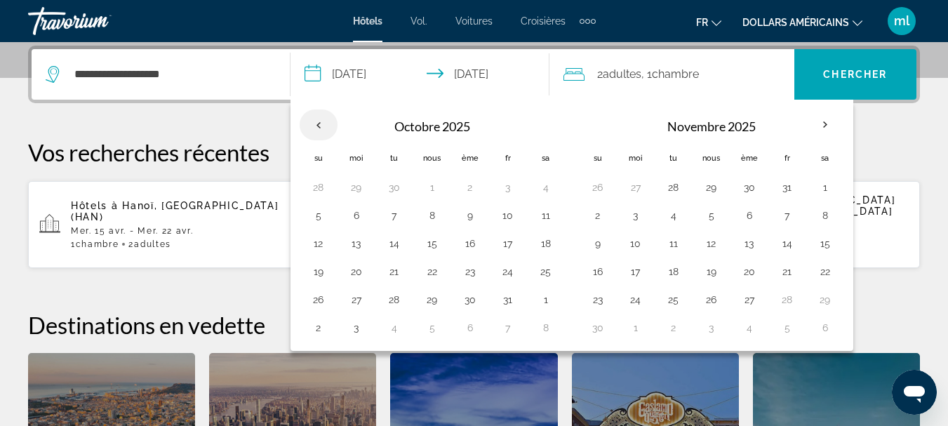
click at [321, 121] on th "Previous month" at bounding box center [319, 124] width 38 height 31
click at [713, 241] on button "12" at bounding box center [711, 244] width 22 height 20
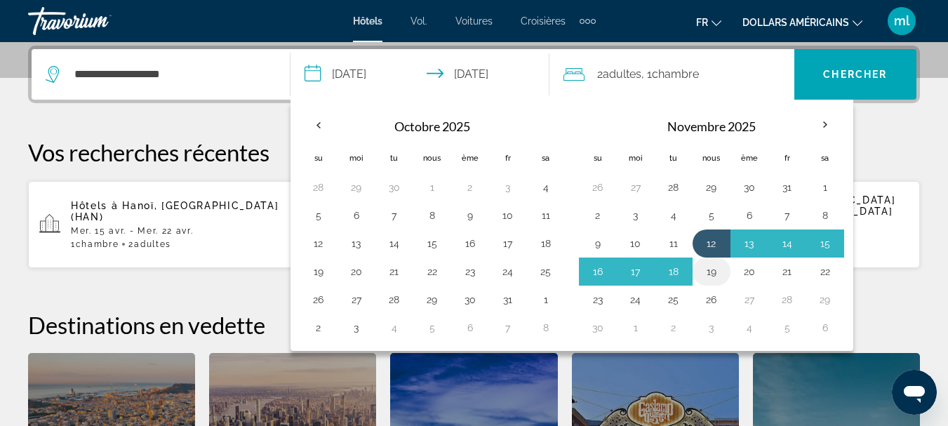
click at [713, 267] on button "19" at bounding box center [711, 272] width 22 height 20
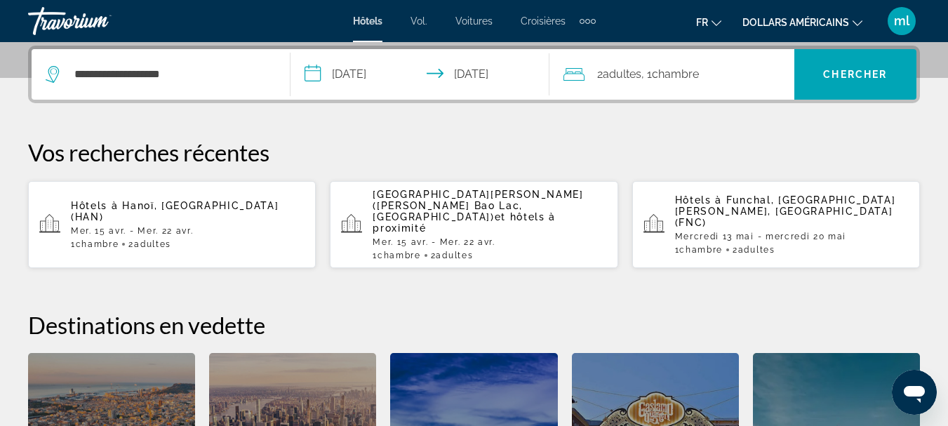
click at [494, 67] on input "**********" at bounding box center [422, 76] width 264 height 55
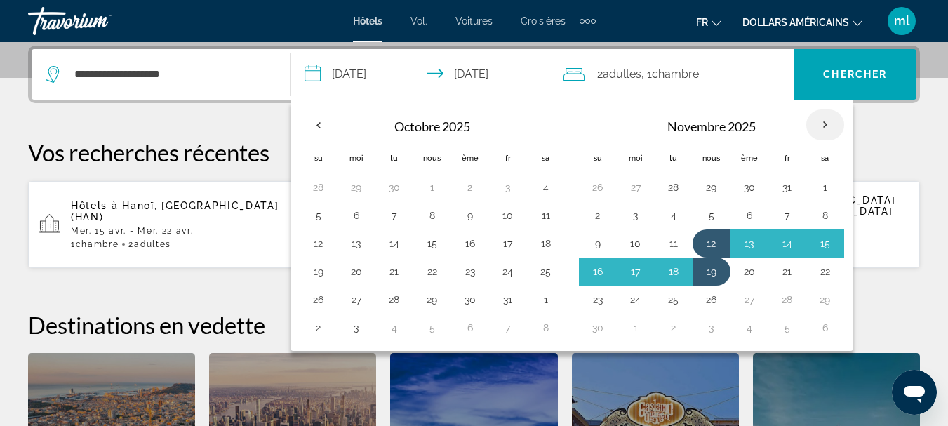
click at [826, 120] on th "Mois prochain" at bounding box center [825, 124] width 38 height 31
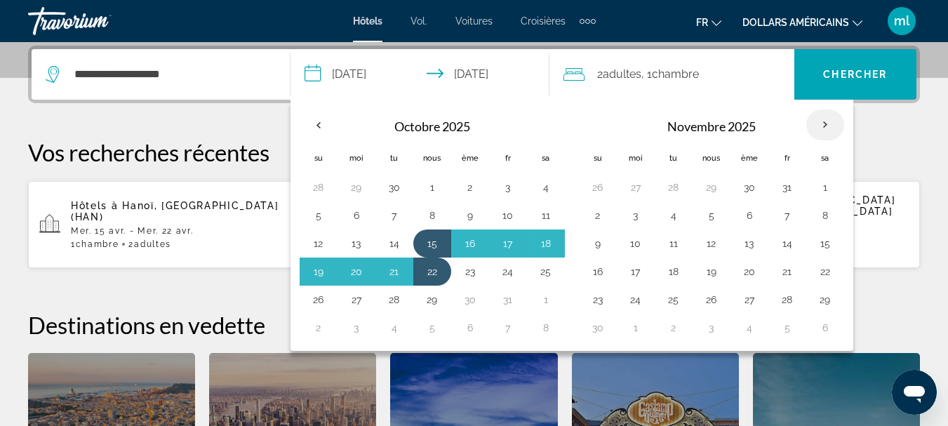
click at [826, 120] on th "Mois prochain" at bounding box center [825, 124] width 38 height 31
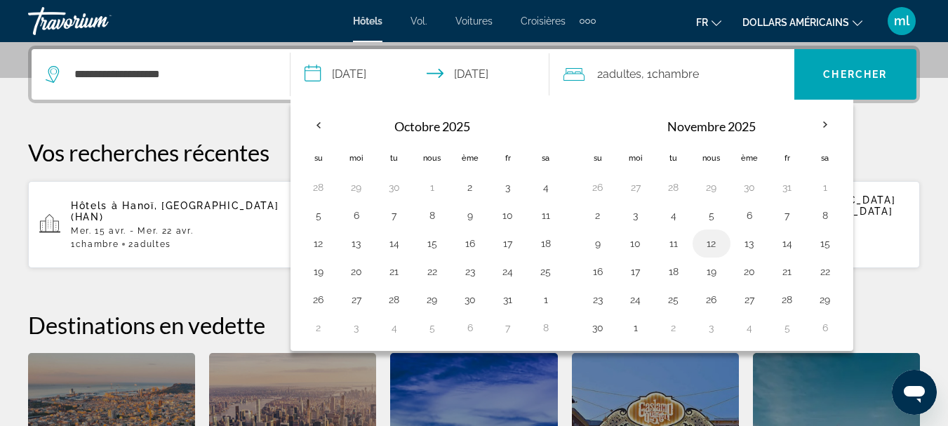
click at [710, 242] on button "12" at bounding box center [711, 244] width 22 height 20
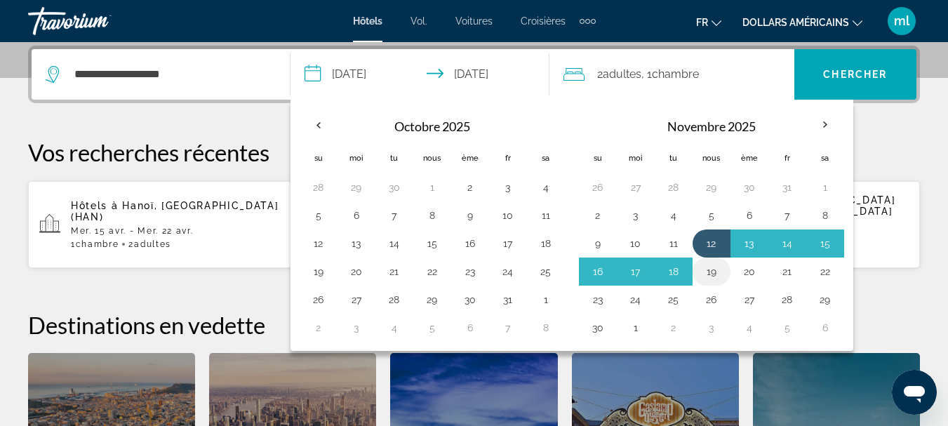
click at [706, 271] on button "19" at bounding box center [711, 272] width 22 height 20
type input "**********"
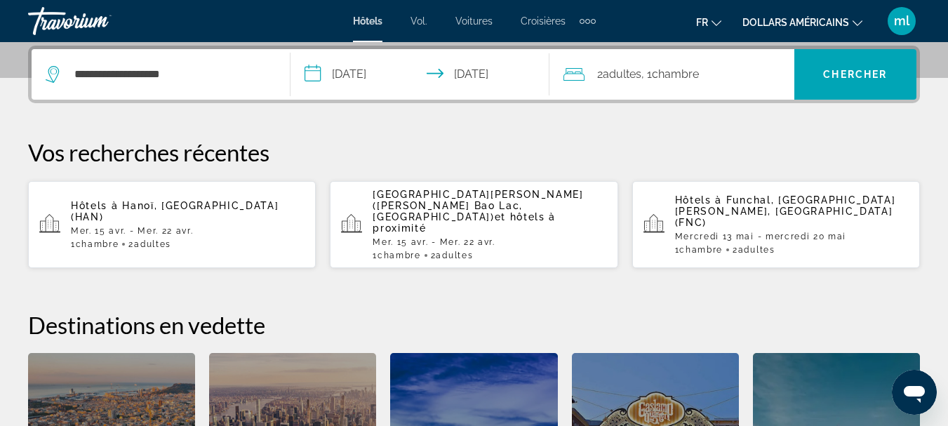
click at [467, 66] on input "**********" at bounding box center [422, 76] width 264 height 55
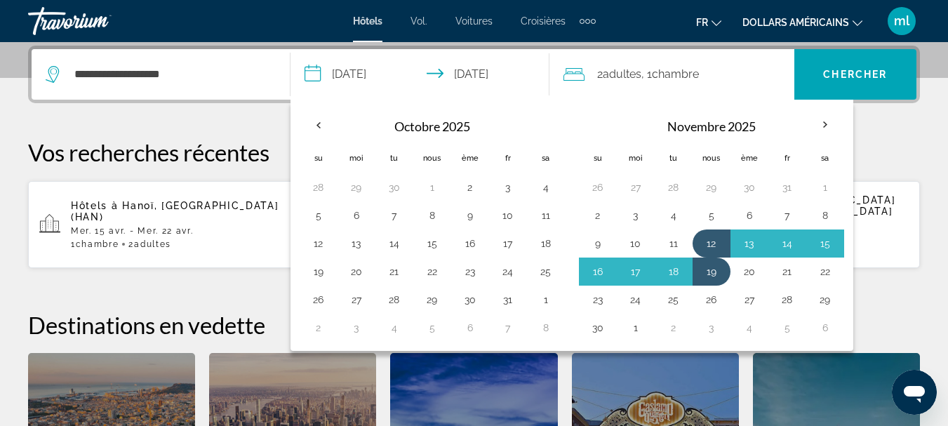
drag, startPoint x: 358, startPoint y: 62, endPoint x: 356, endPoint y: 71, distance: 8.5
click at [356, 71] on input "**********" at bounding box center [422, 76] width 264 height 55
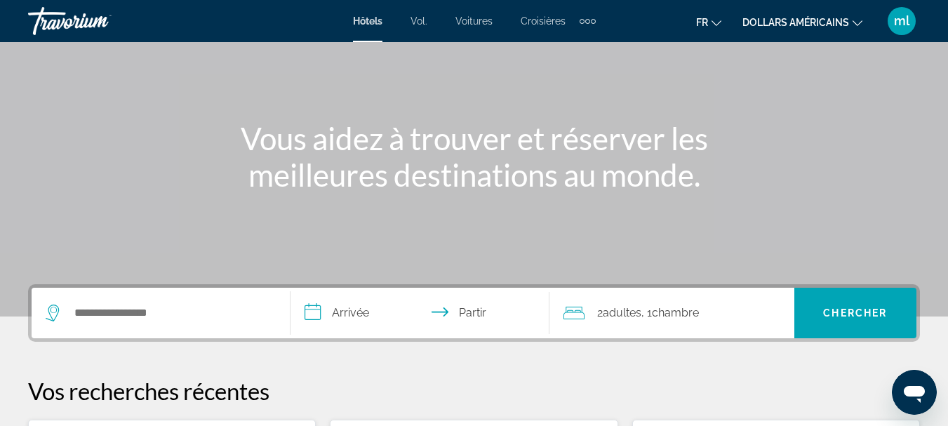
scroll to position [128, 0]
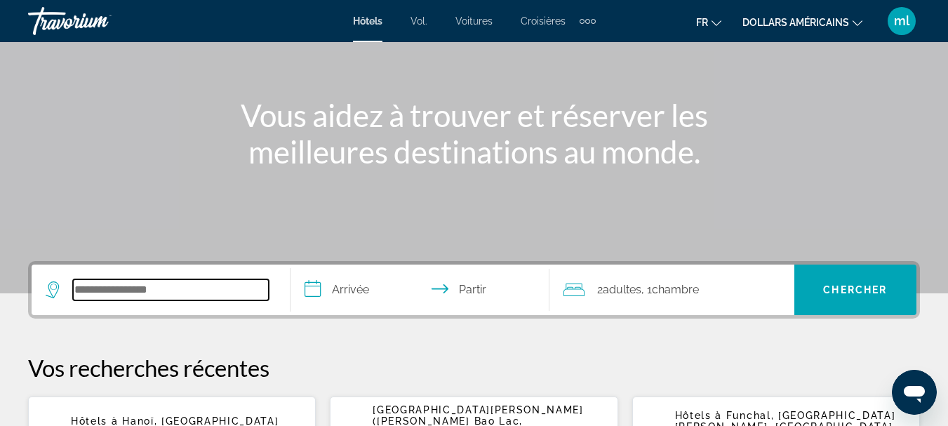
click at [98, 296] on input "Rechercher une destination hôtelière" at bounding box center [171, 289] width 196 height 21
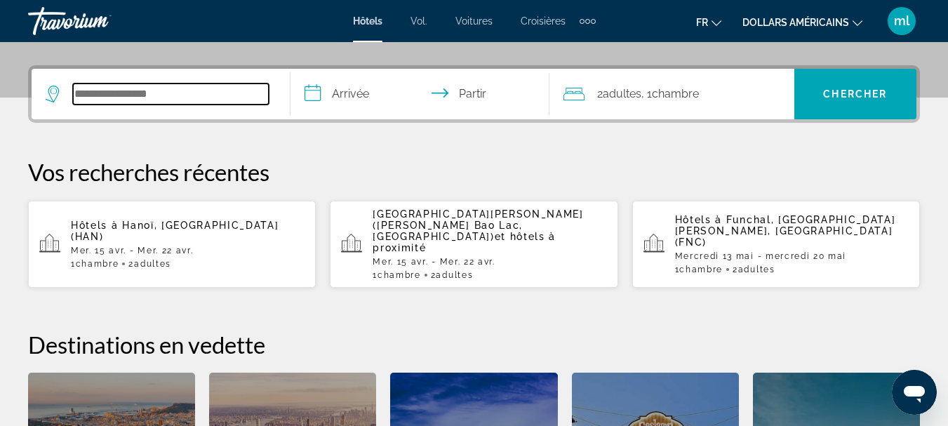
scroll to position [343, 0]
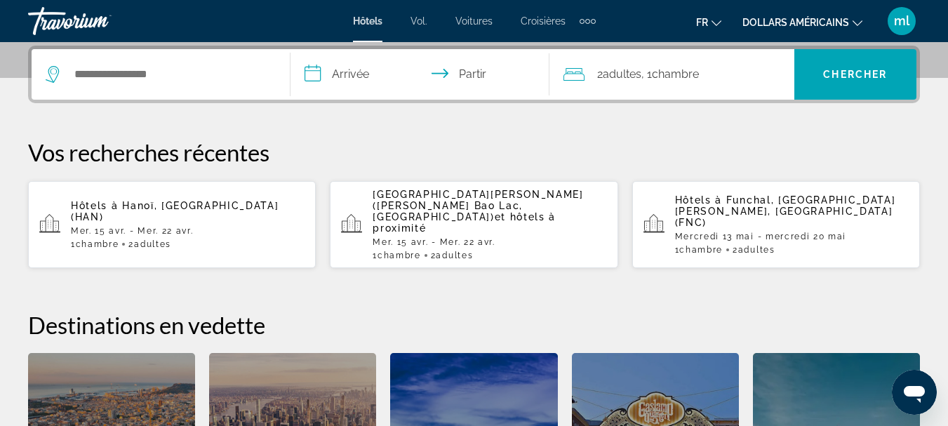
click at [140, 219] on div "Hôtels à Hanoï, Vietnam (HAN) Mer. 15 avr. - Mer. 22 avr. 1 Chambre pièces 2 ad…" at bounding box center [188, 224] width 234 height 49
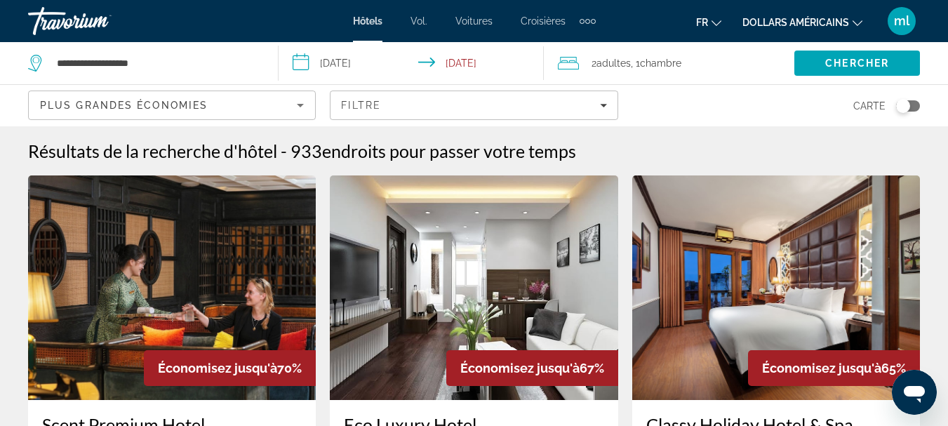
click at [917, 112] on button "Toggle map" at bounding box center [902, 106] width 34 height 13
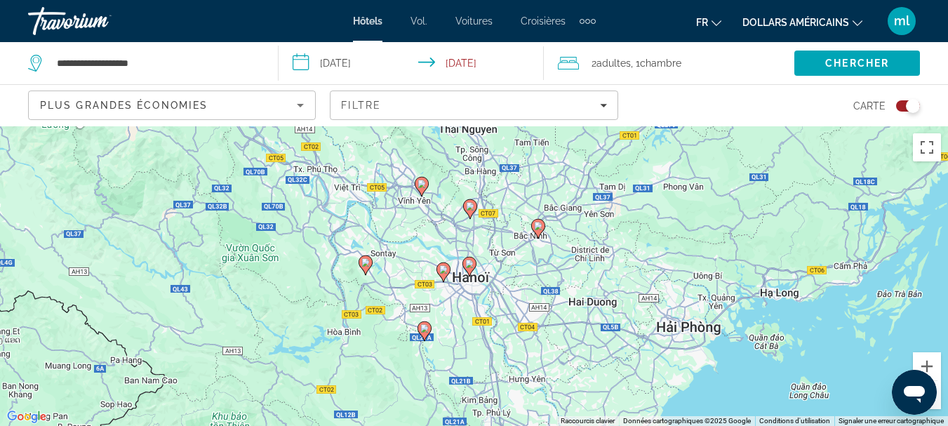
click at [468, 264] on image "Contenu principal" at bounding box center [469, 264] width 8 height 8
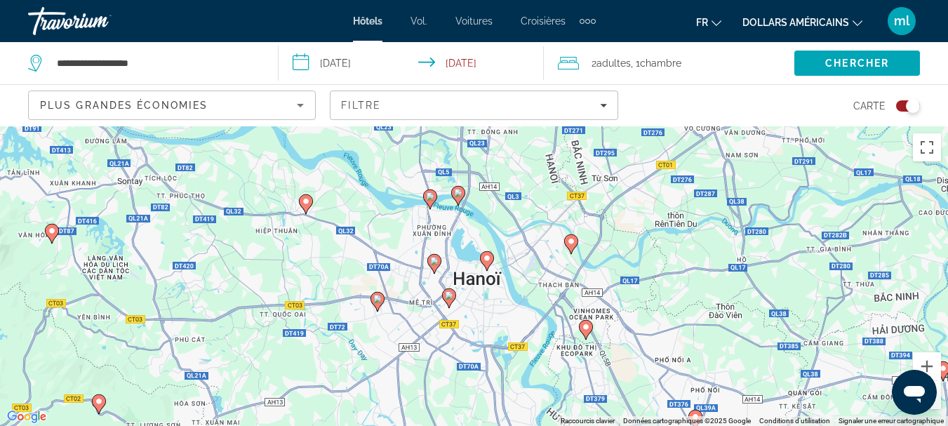
click at [487, 264] on icon "Contenu principal" at bounding box center [486, 260] width 13 height 18
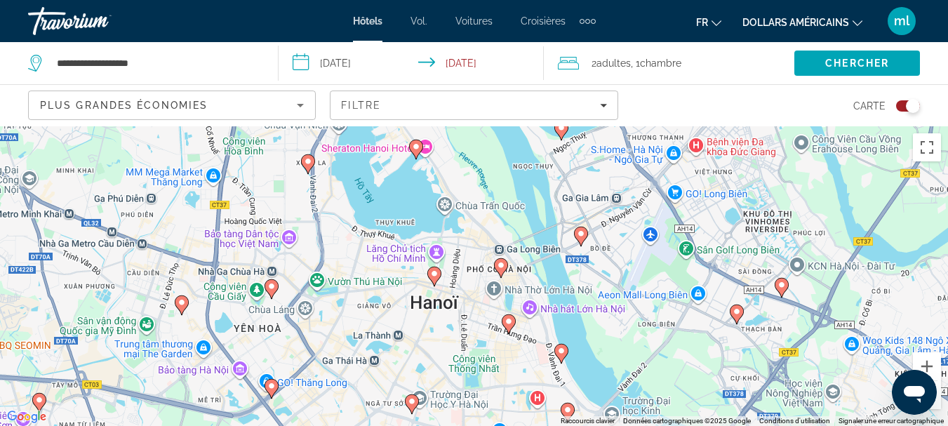
click at [437, 277] on image "Contenu principal" at bounding box center [434, 273] width 8 height 8
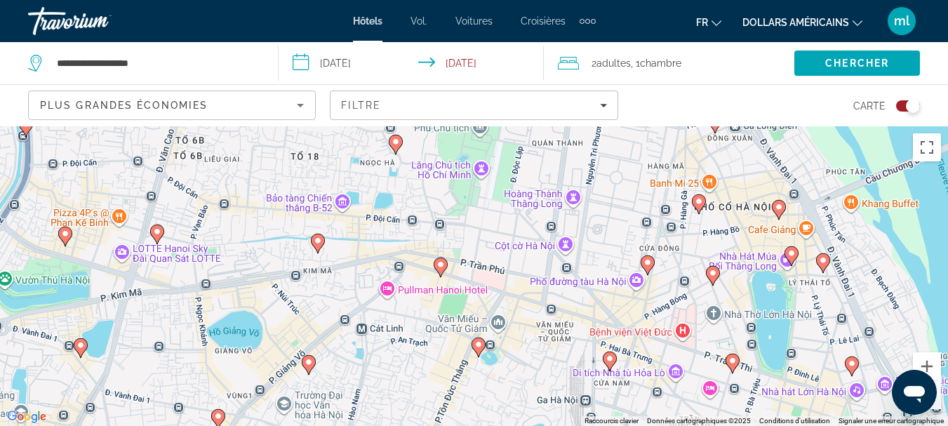
click at [902, 104] on div "Toggle map" at bounding box center [908, 105] width 24 height 11
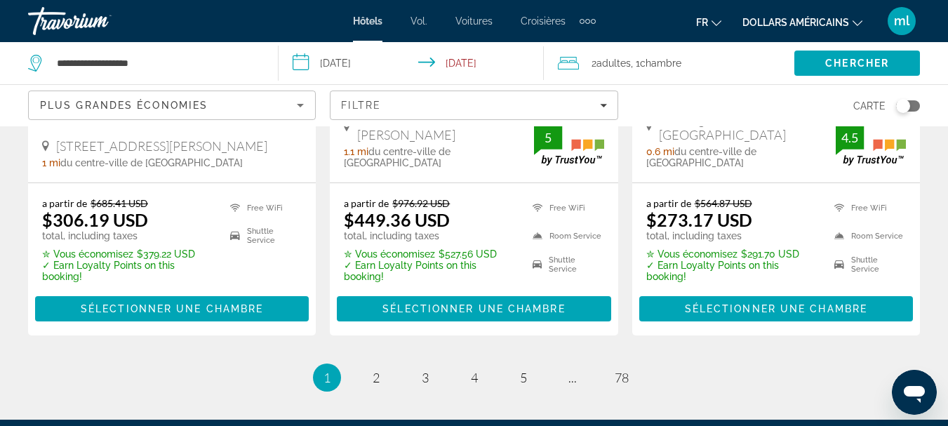
scroll to position [2148, 0]
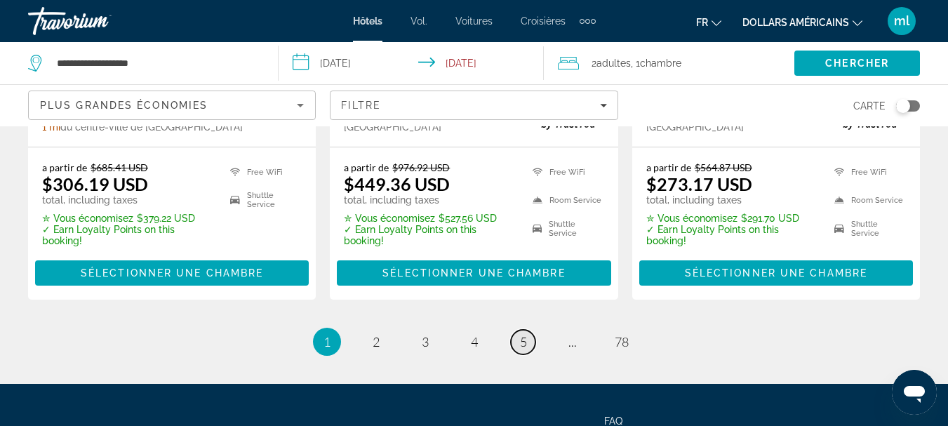
click at [526, 334] on span "5" at bounding box center [523, 341] width 7 height 15
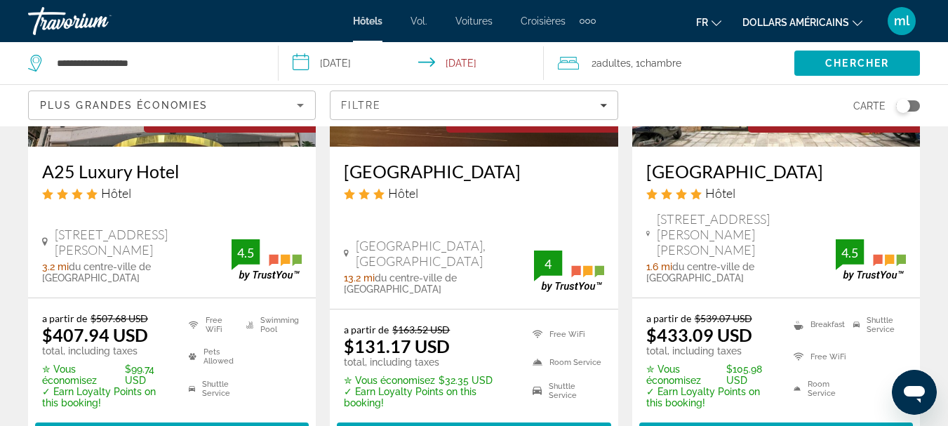
scroll to position [2044, 0]
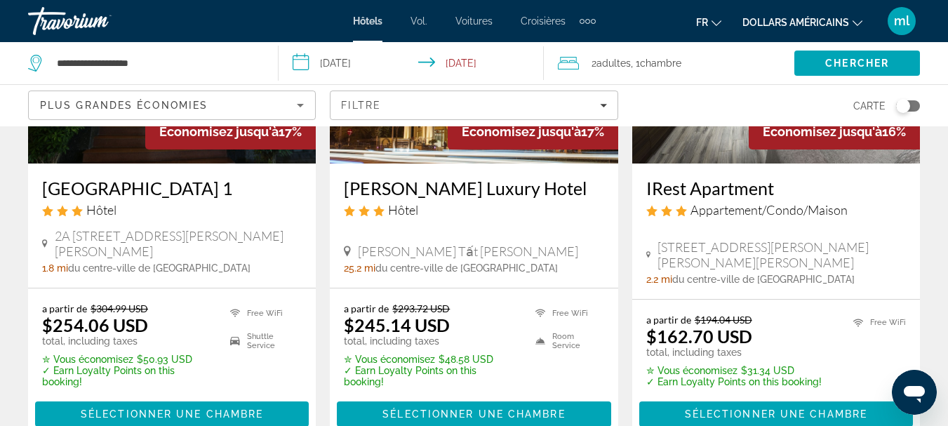
scroll to position [2029, 0]
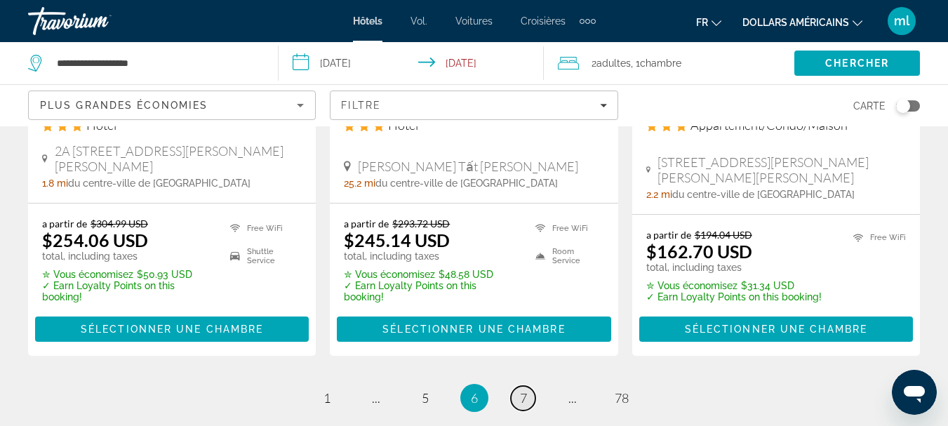
click at [516, 386] on link "page 7" at bounding box center [523, 398] width 25 height 25
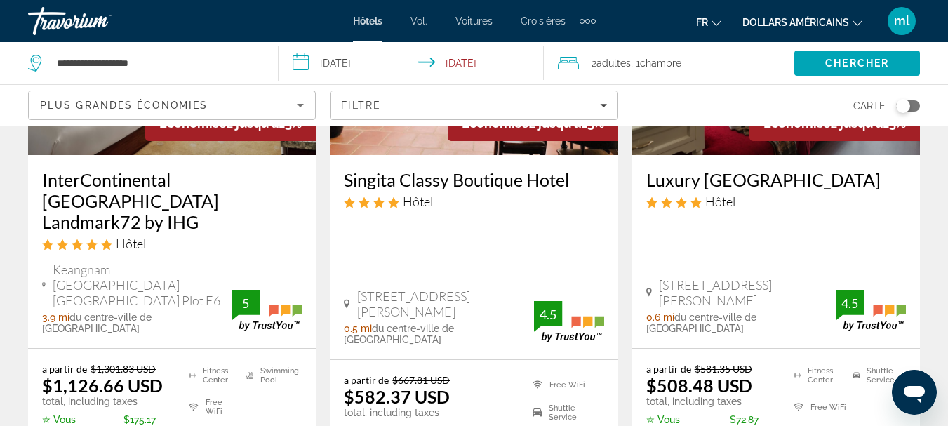
scroll to position [2059, 0]
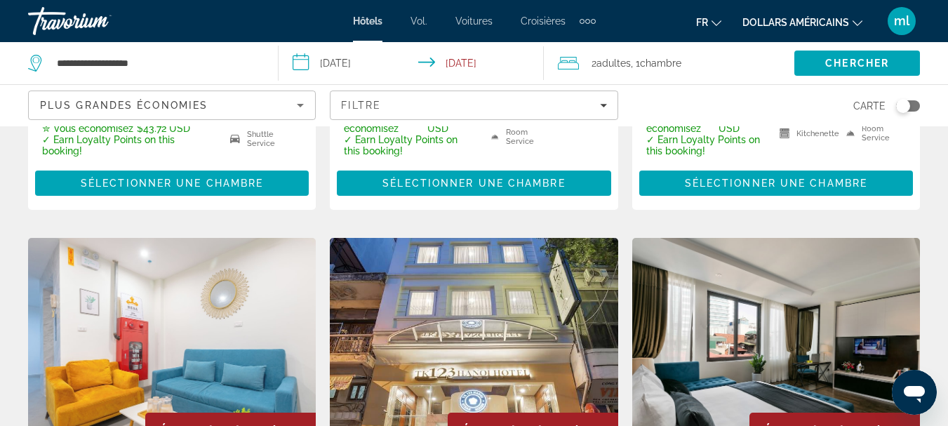
scroll to position [598, 0]
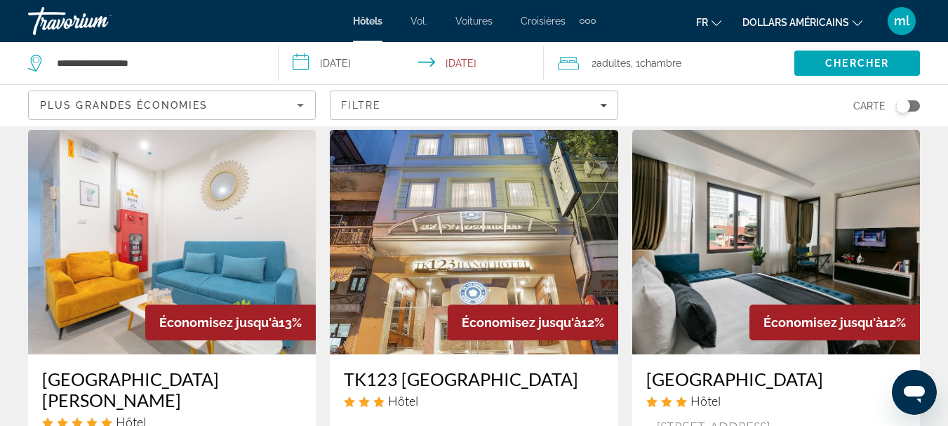
click at [162, 269] on img "Contenu principal" at bounding box center [172, 242] width 288 height 224
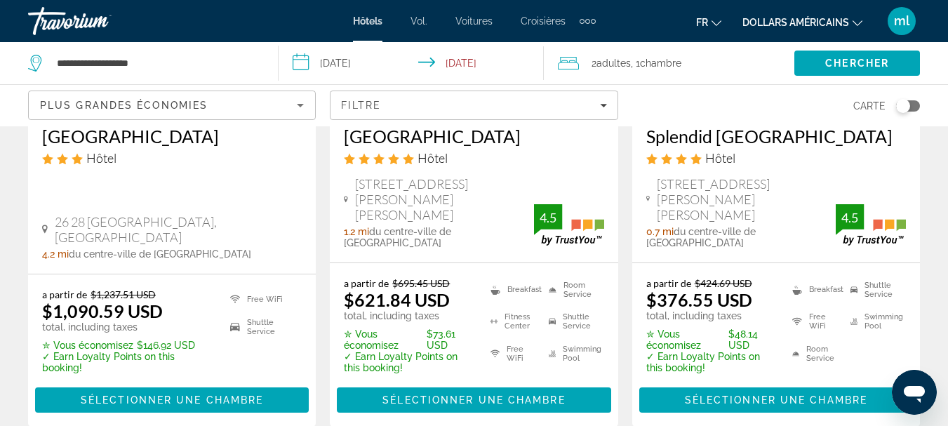
scroll to position [2005, 0]
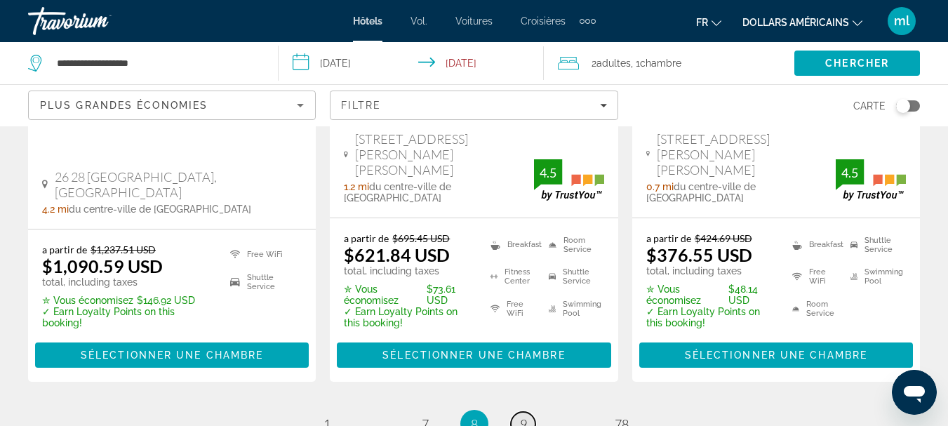
click at [525, 412] on link "page 9" at bounding box center [523, 424] width 25 height 25
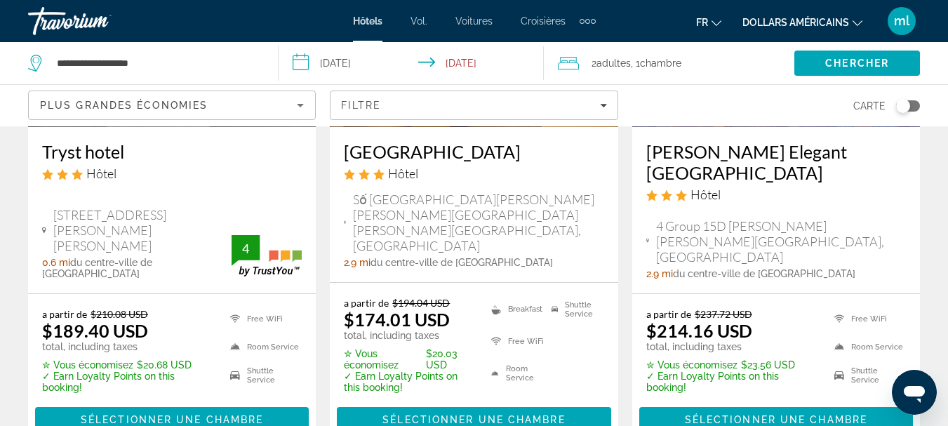
scroll to position [2062, 0]
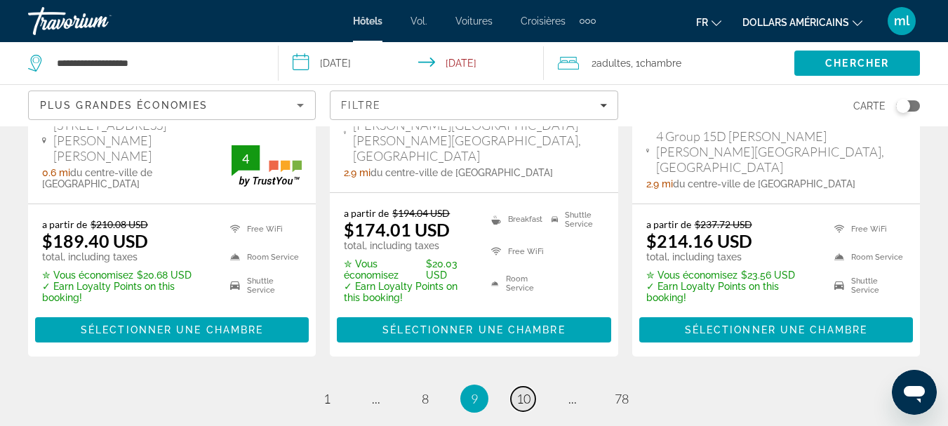
click at [520, 391] on span "10" at bounding box center [523, 398] width 14 height 15
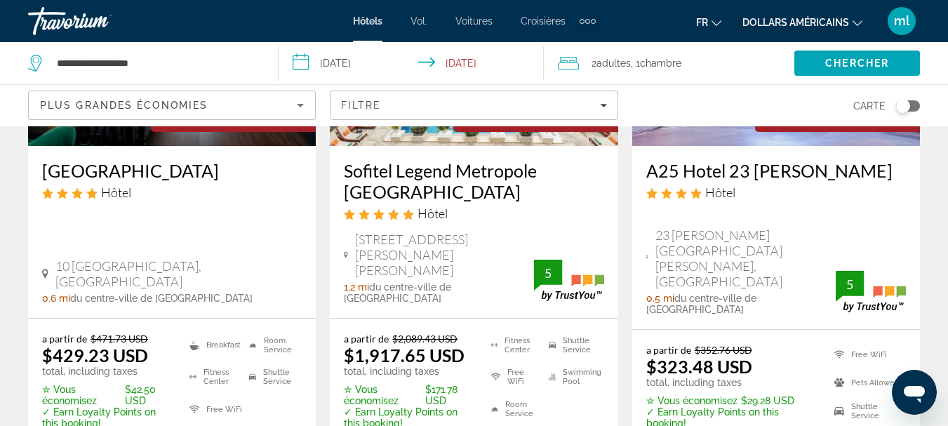
scroll to position [2033, 0]
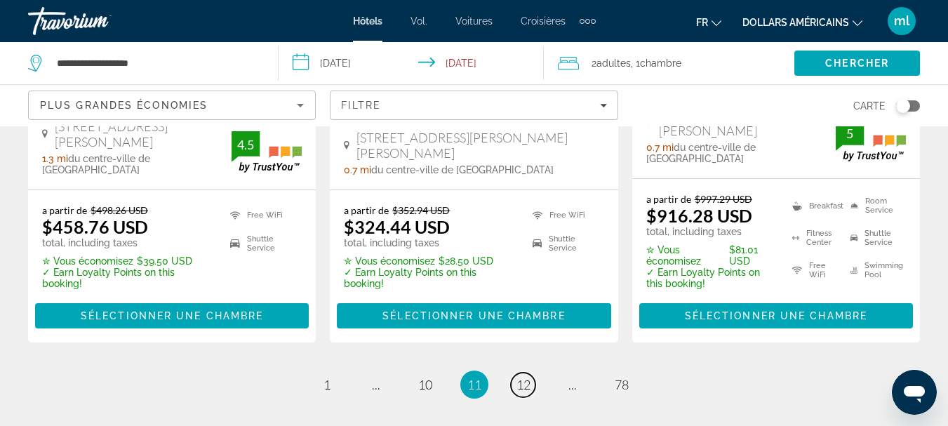
scroll to position [2111, 0]
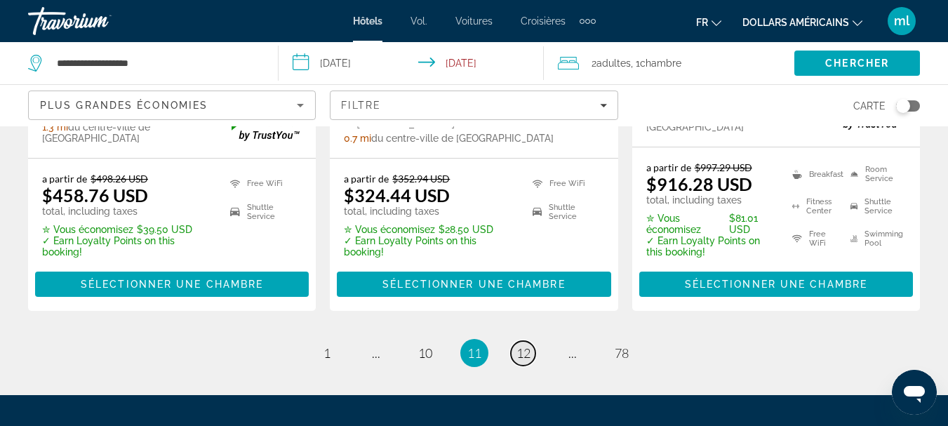
click at [525, 345] on span "12" at bounding box center [523, 352] width 14 height 15
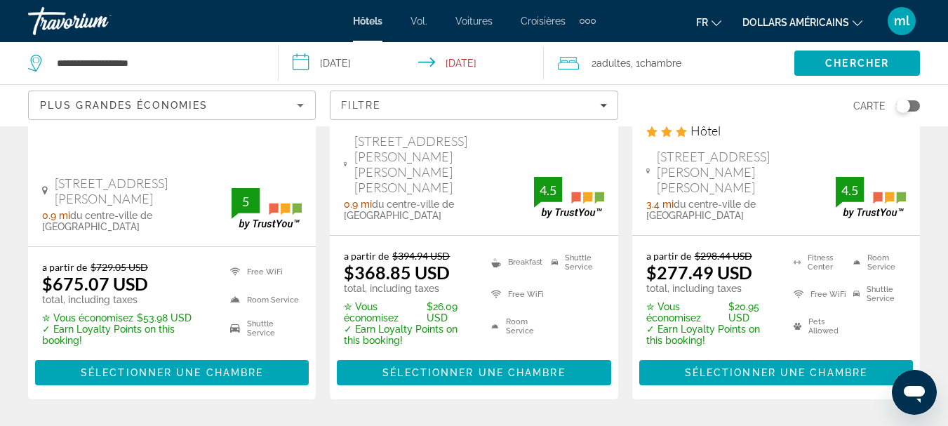
scroll to position [2045, 0]
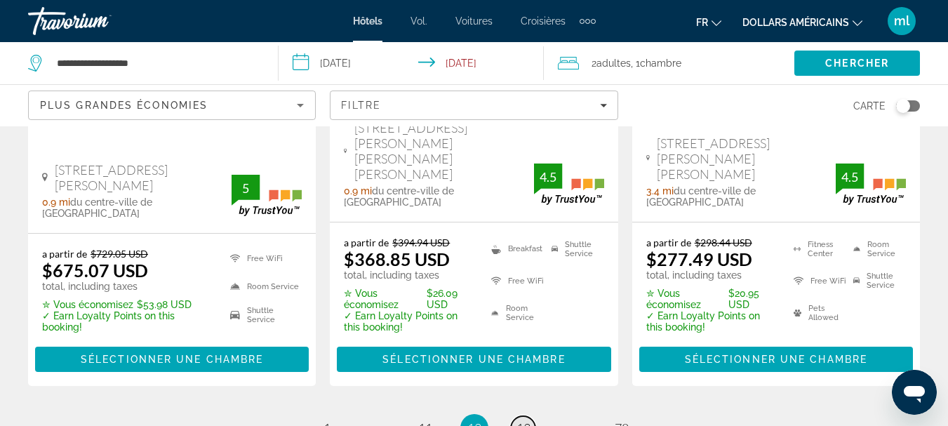
click at [523, 420] on span "13" at bounding box center [523, 427] width 14 height 15
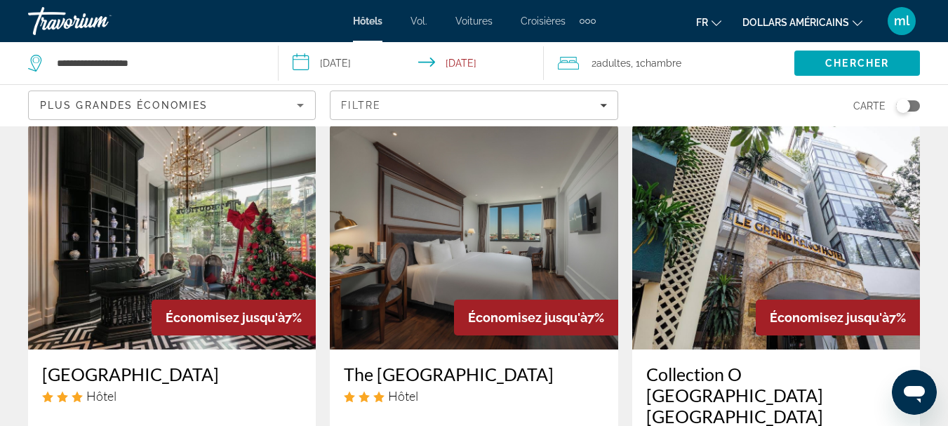
scroll to position [1203, 0]
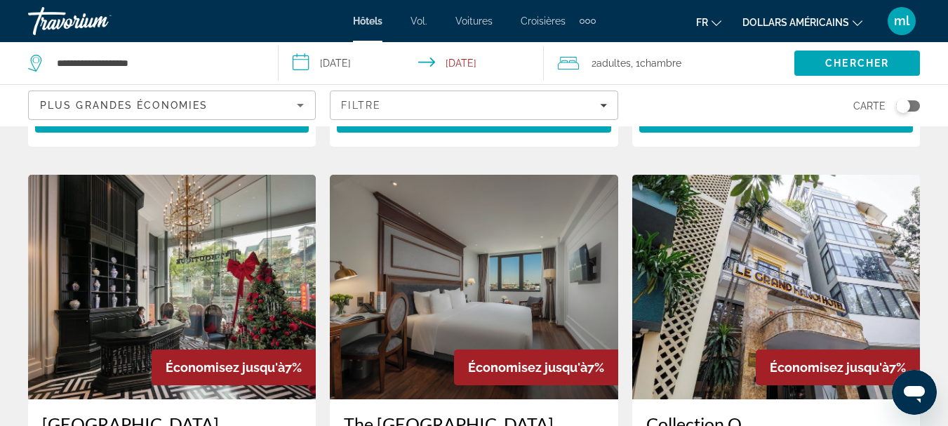
click at [807, 175] on img "Contenu principal" at bounding box center [776, 287] width 288 height 224
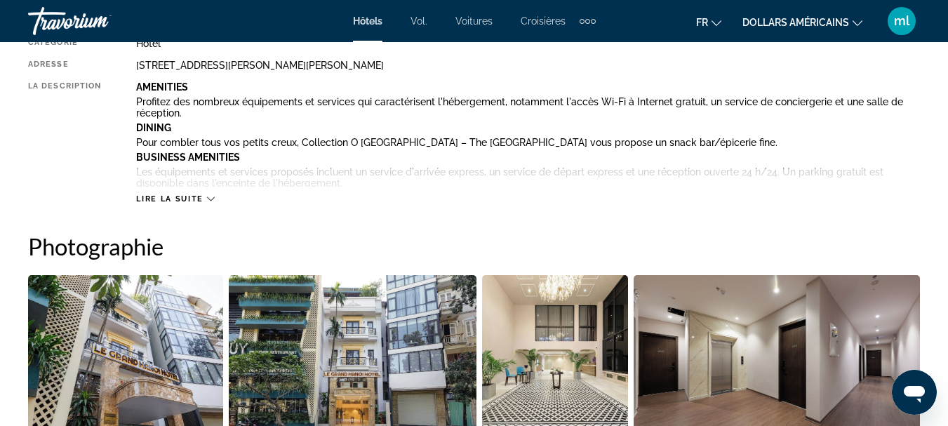
scroll to position [720, 0]
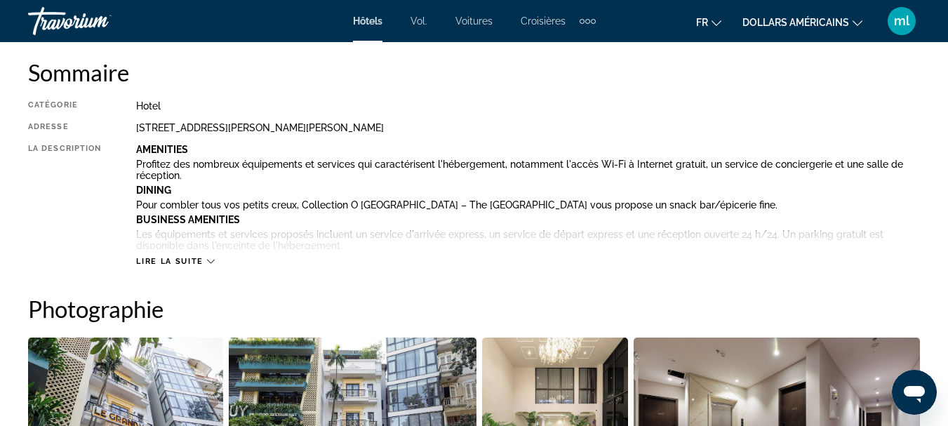
click at [185, 262] on span "Lire la suite" at bounding box center [169, 261] width 67 height 9
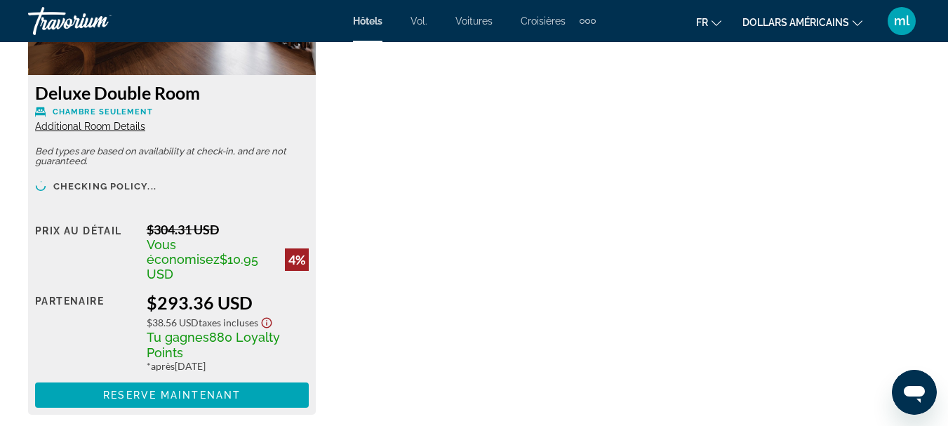
scroll to position [1676, 0]
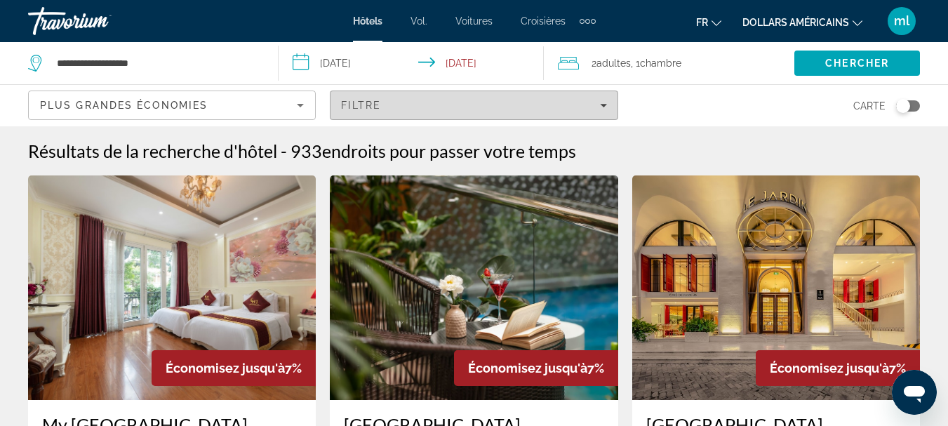
click at [604, 109] on div "Filtre" at bounding box center [473, 105] width 265 height 11
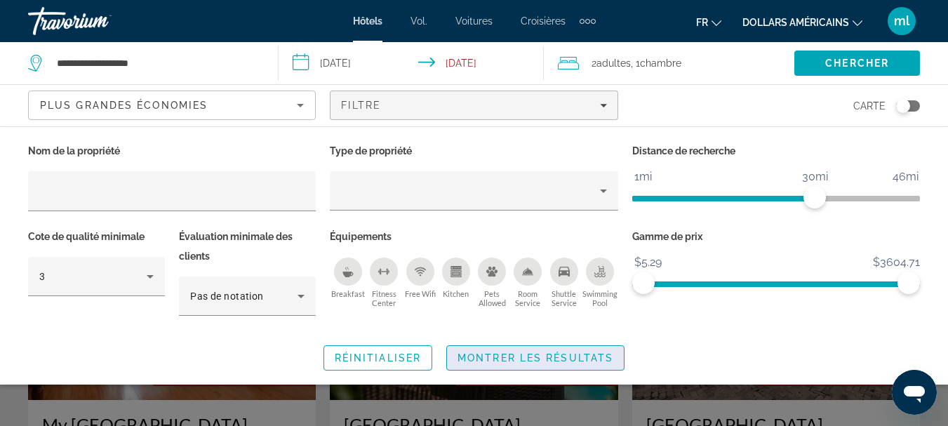
click at [551, 356] on span "Montrer les résultats" at bounding box center [535, 357] width 156 height 11
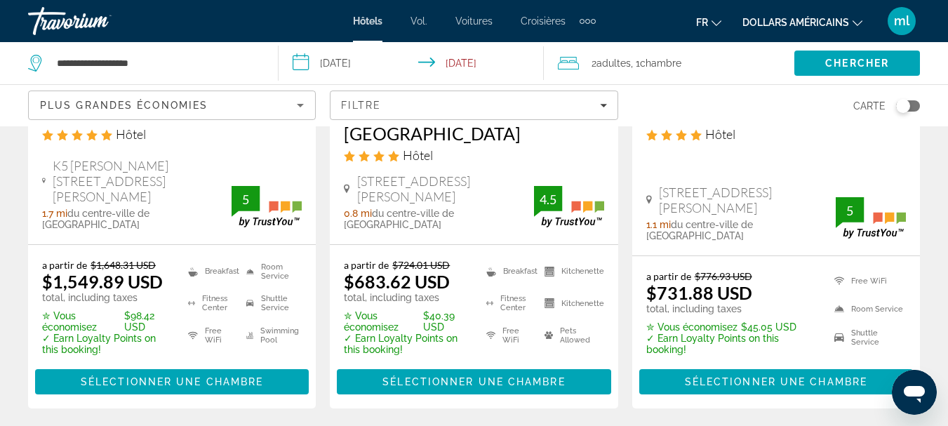
scroll to position [2145, 0]
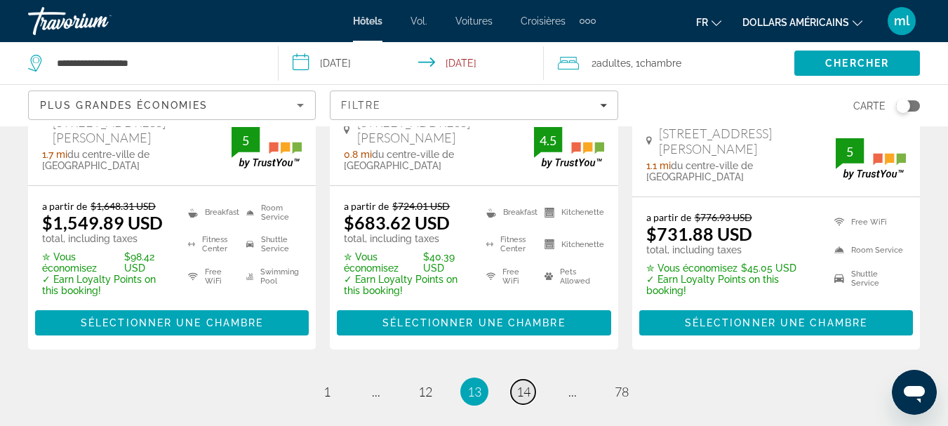
click at [523, 384] on span "14" at bounding box center [523, 391] width 14 height 15
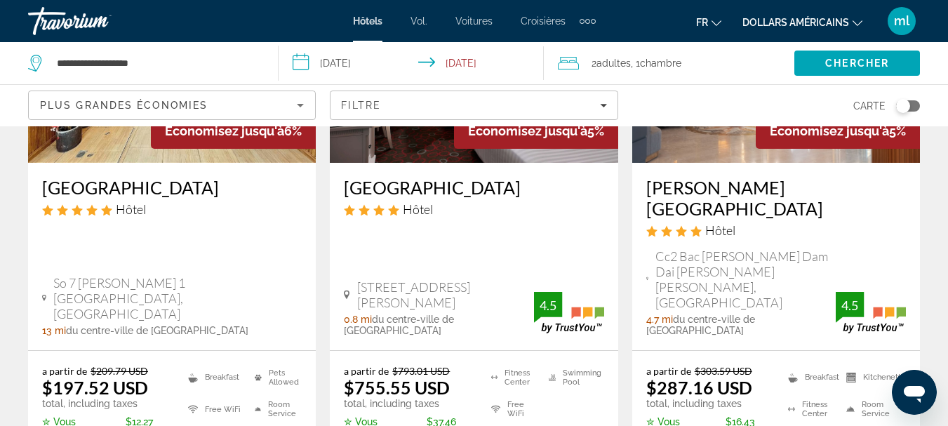
scroll to position [1956, 0]
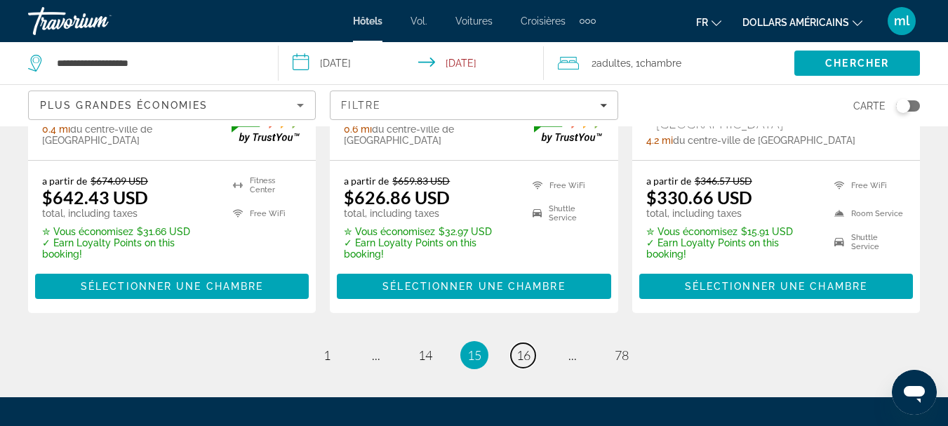
scroll to position [2128, 0]
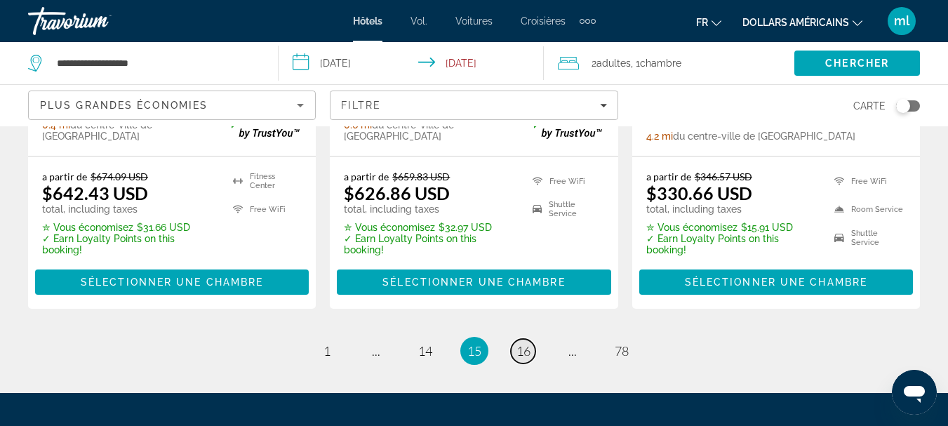
click at [527, 343] on span "16" at bounding box center [523, 350] width 14 height 15
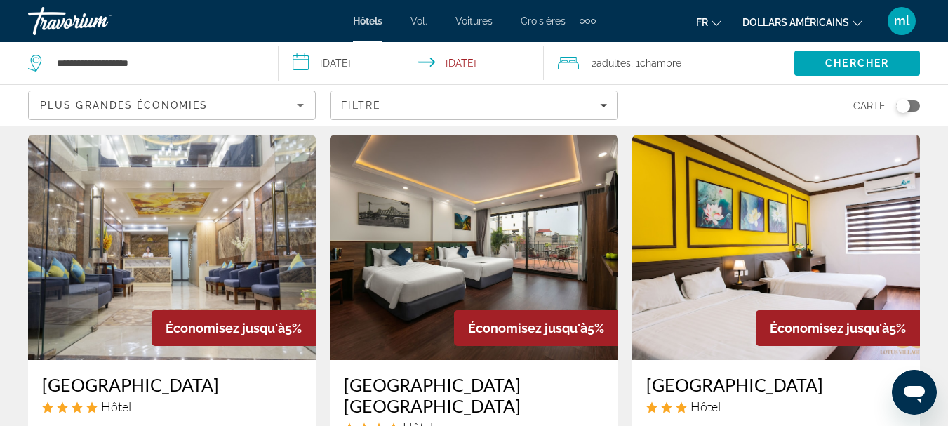
scroll to position [622, 0]
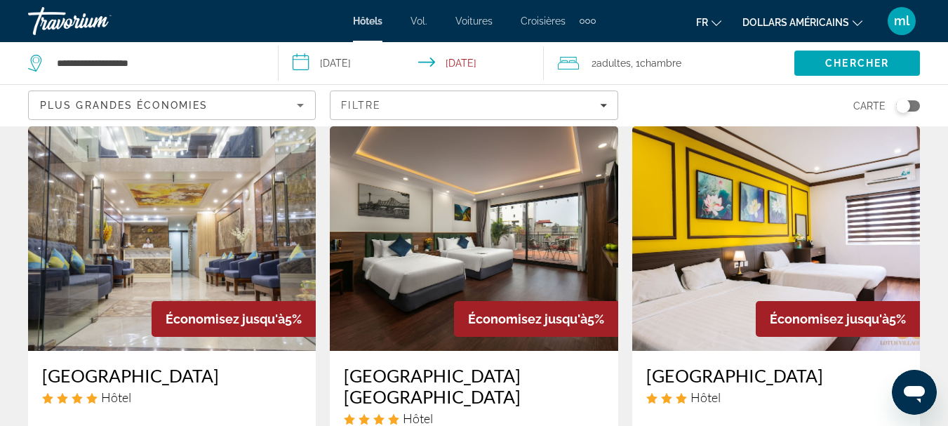
click at [481, 243] on img "Contenu principal" at bounding box center [474, 238] width 288 height 224
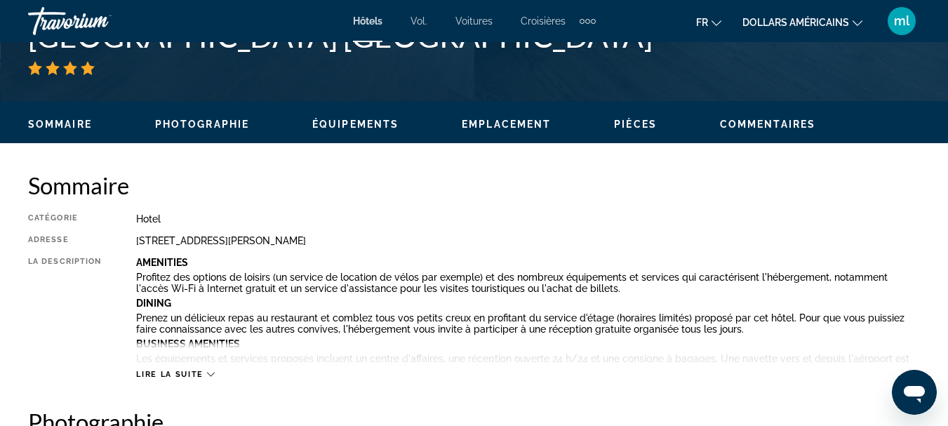
scroll to position [661, 0]
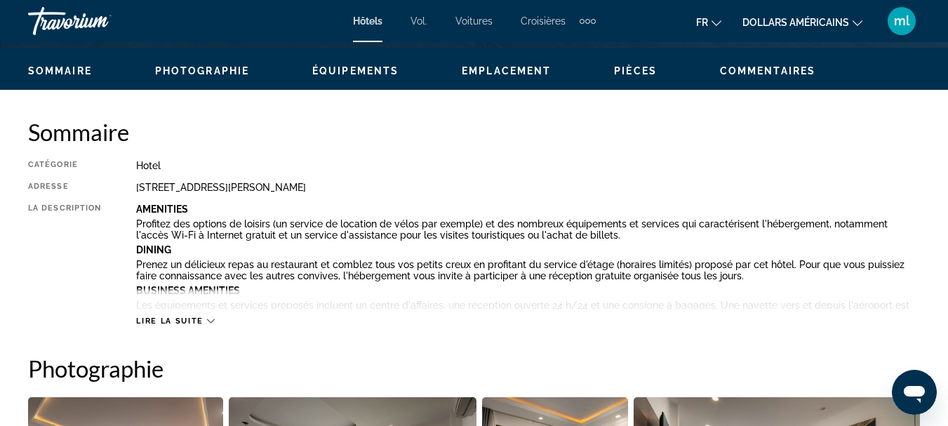
click at [173, 321] on span "Lire la suite" at bounding box center [169, 320] width 67 height 9
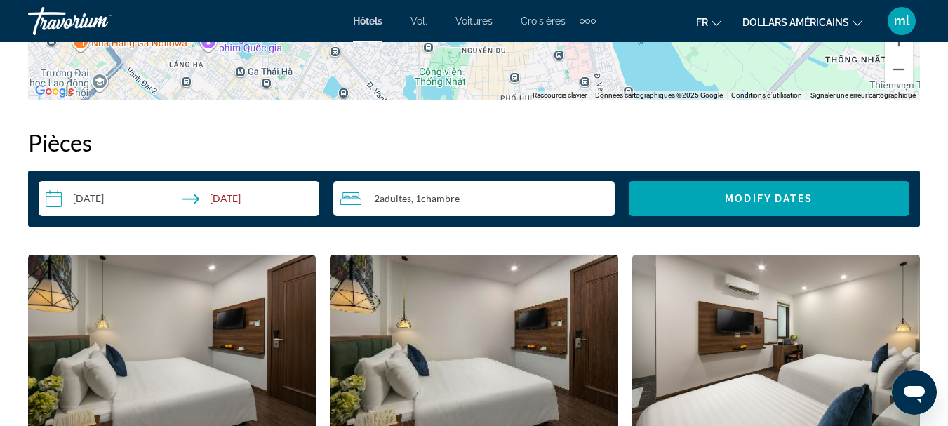
scroll to position [0, 0]
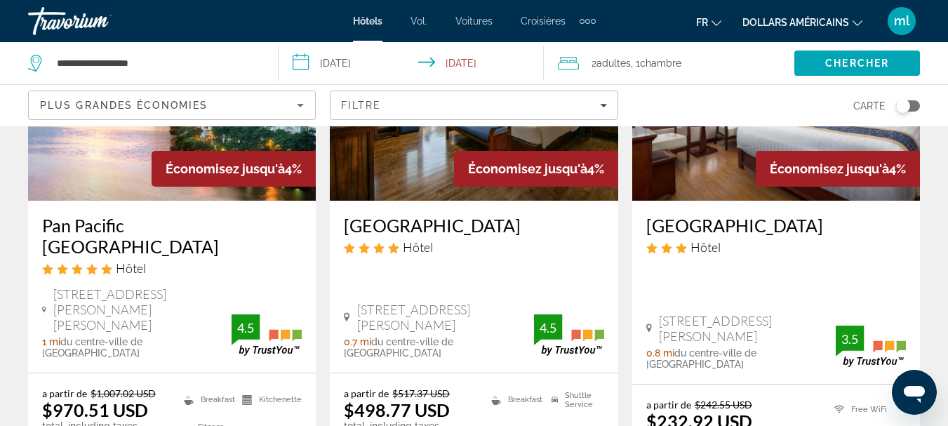
scroll to position [2018, 0]
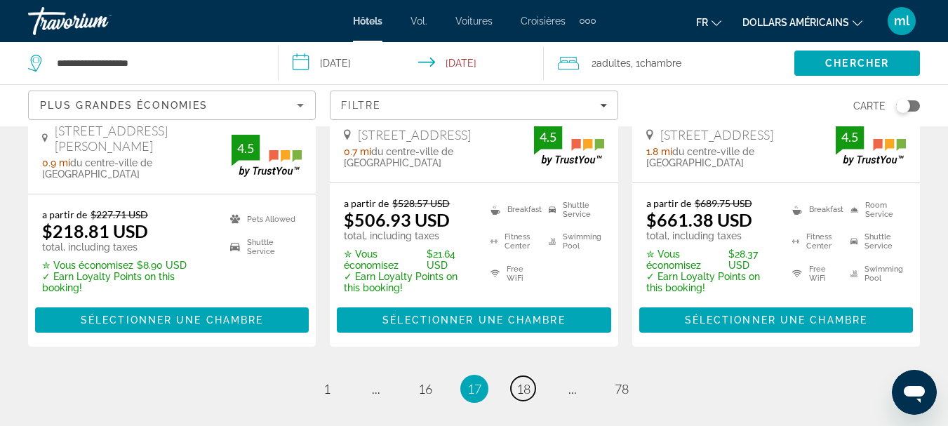
scroll to position [2079, 0]
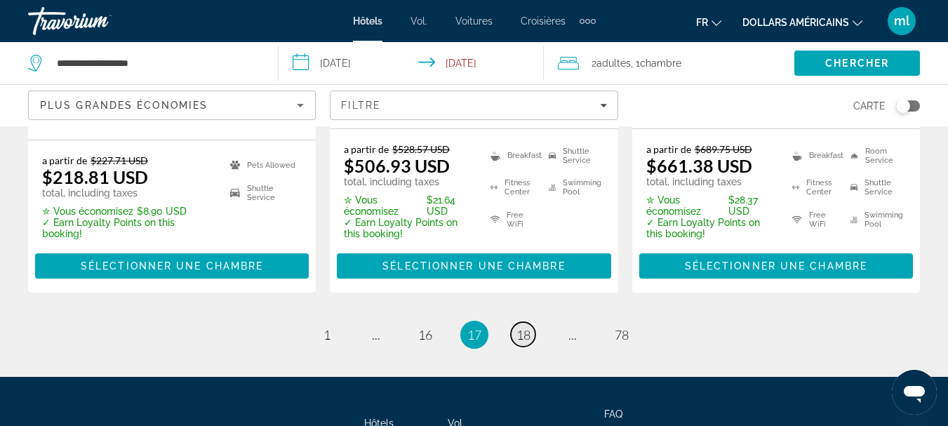
click at [513, 322] on link "page 18" at bounding box center [523, 334] width 25 height 25
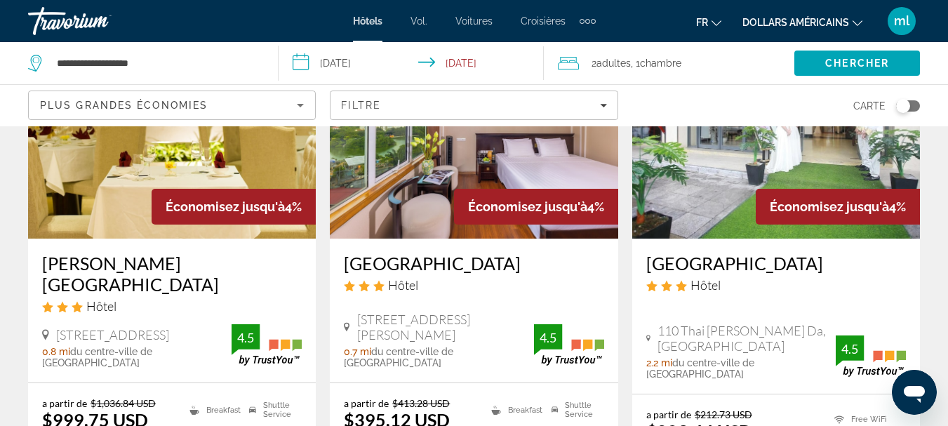
scroll to position [126, 0]
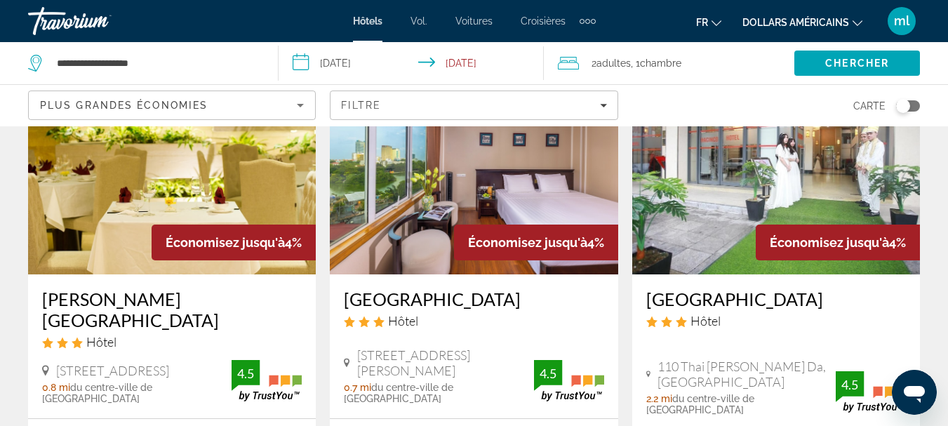
click at [769, 214] on img "Contenu principal" at bounding box center [776, 162] width 288 height 224
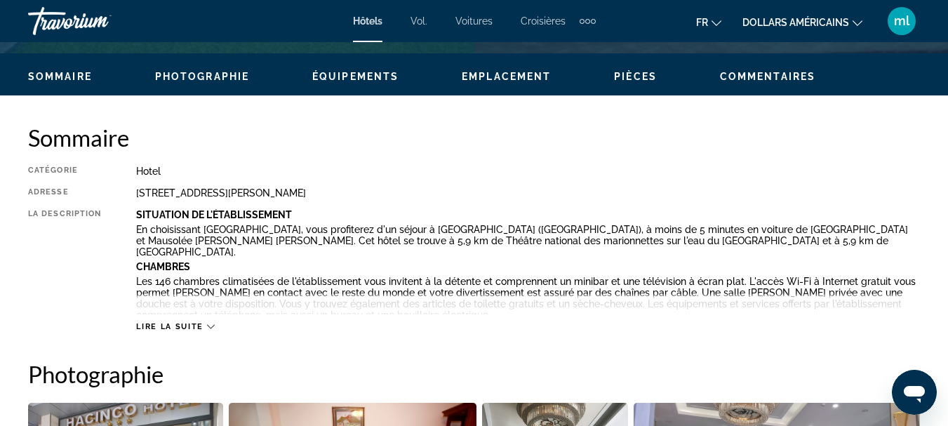
scroll to position [670, 0]
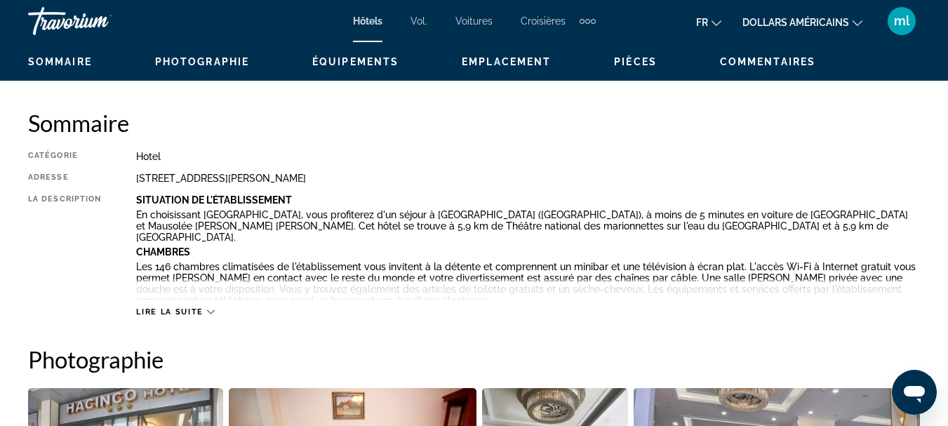
click at [172, 309] on span "Lire la suite" at bounding box center [169, 311] width 67 height 9
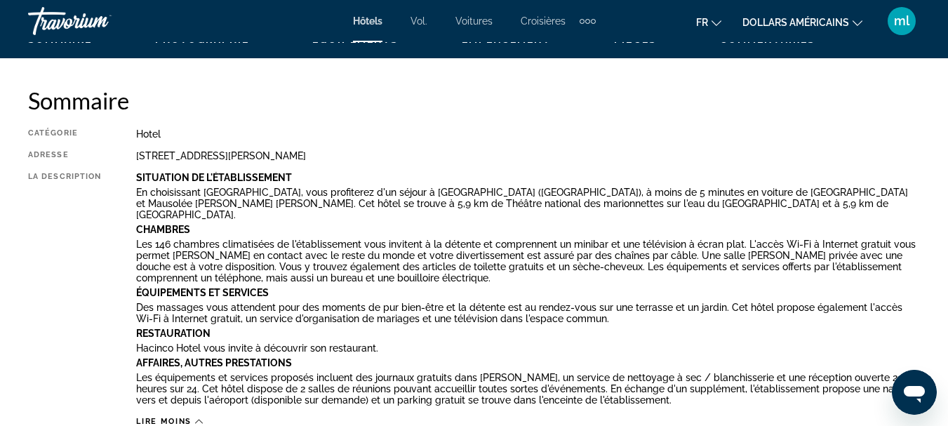
scroll to position [685, 0]
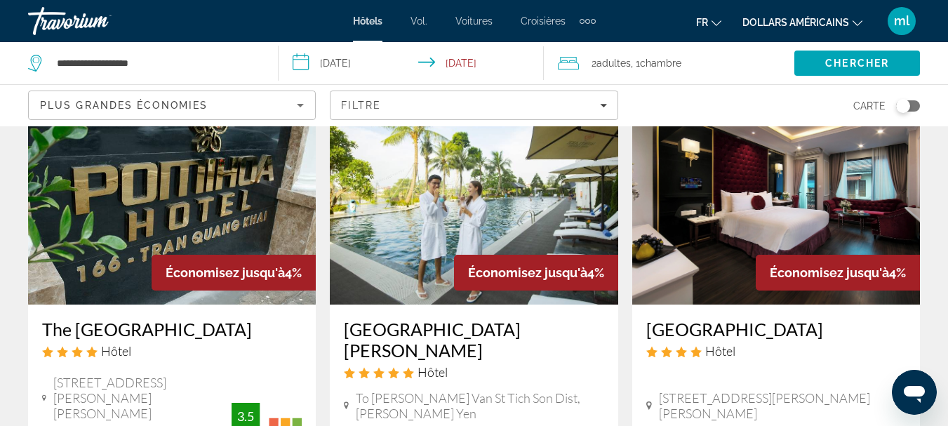
scroll to position [1246, 0]
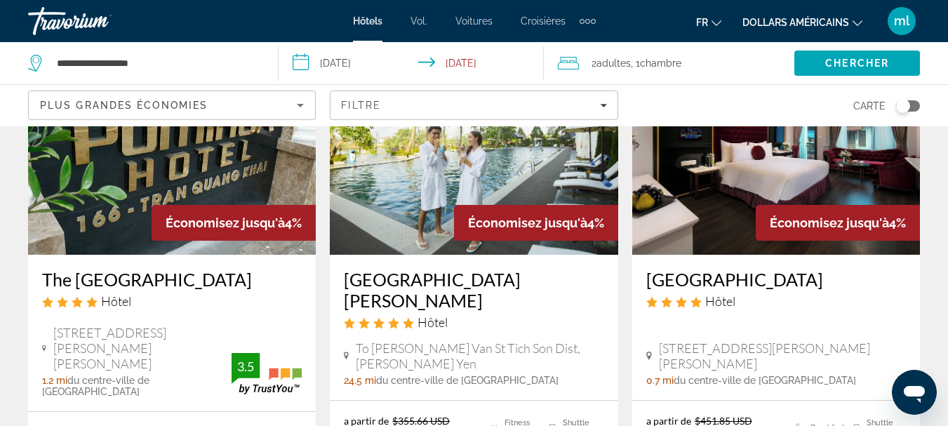
click at [460, 205] on div "Économisez jusqu'à 4%" at bounding box center [536, 223] width 164 height 36
click at [412, 160] on img "Contenu principal" at bounding box center [474, 142] width 288 height 224
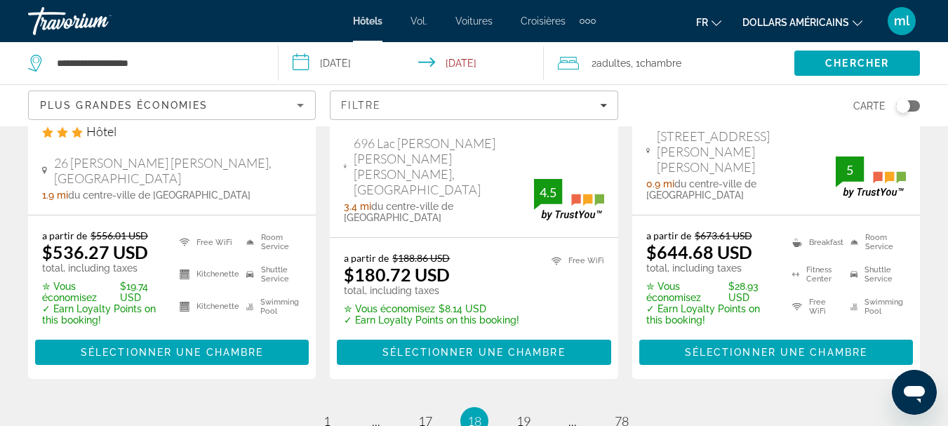
scroll to position [1959, 0]
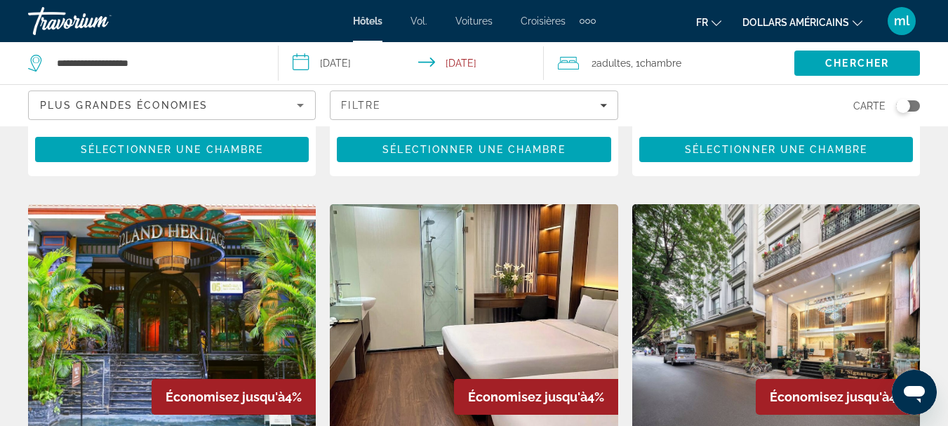
scroll to position [1123, 0]
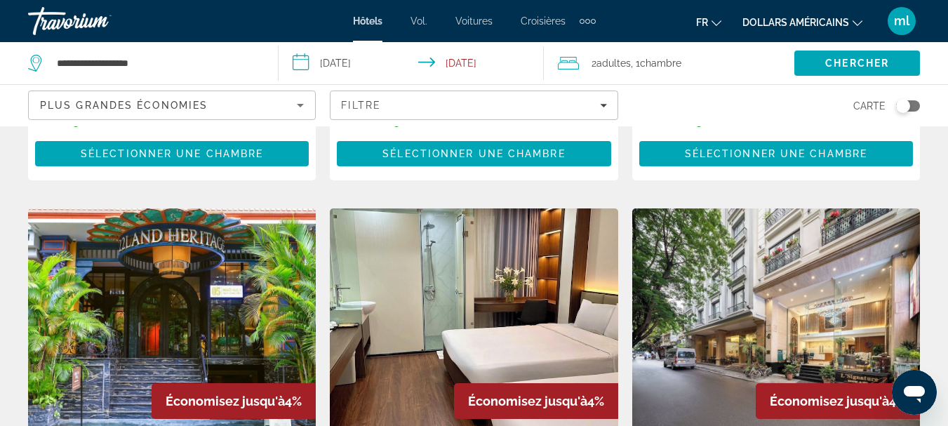
click at [65, 234] on img "Contenu principal" at bounding box center [172, 320] width 288 height 224
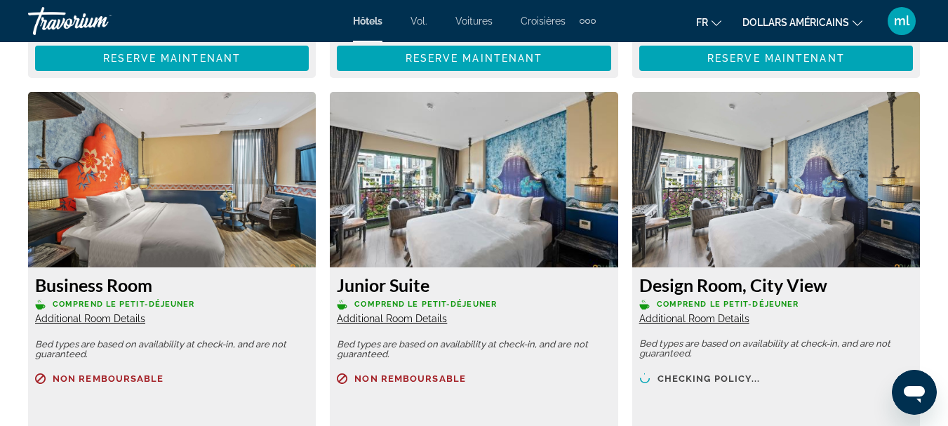
scroll to position [4074, 0]
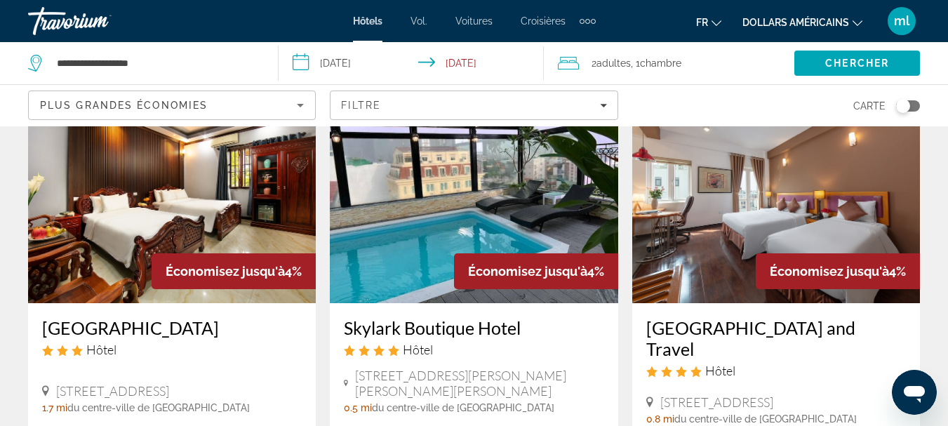
scroll to position [1784, 0]
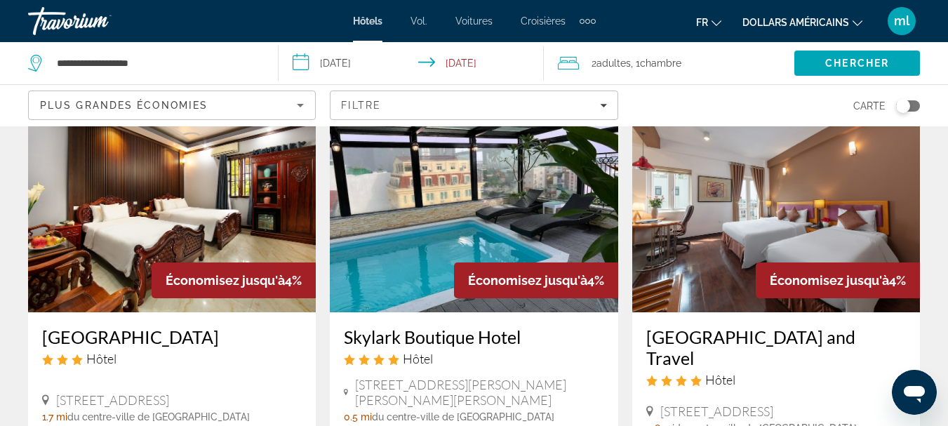
click at [420, 182] on img "Contenu principal" at bounding box center [474, 200] width 288 height 224
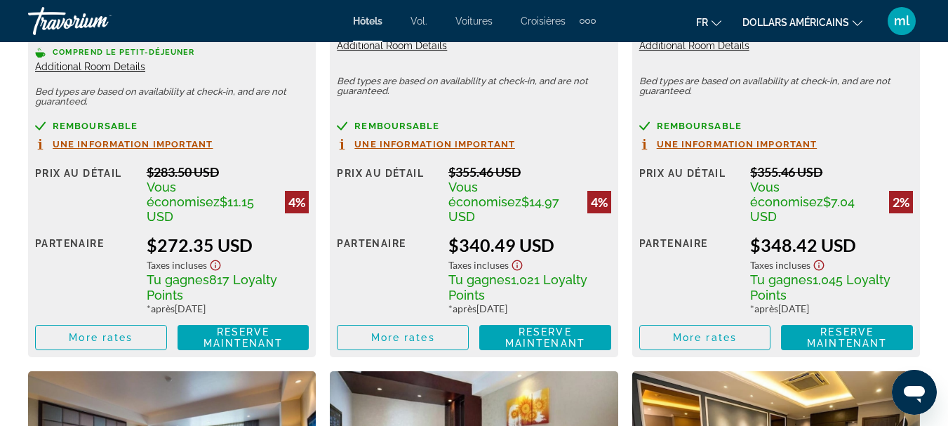
scroll to position [2341, 0]
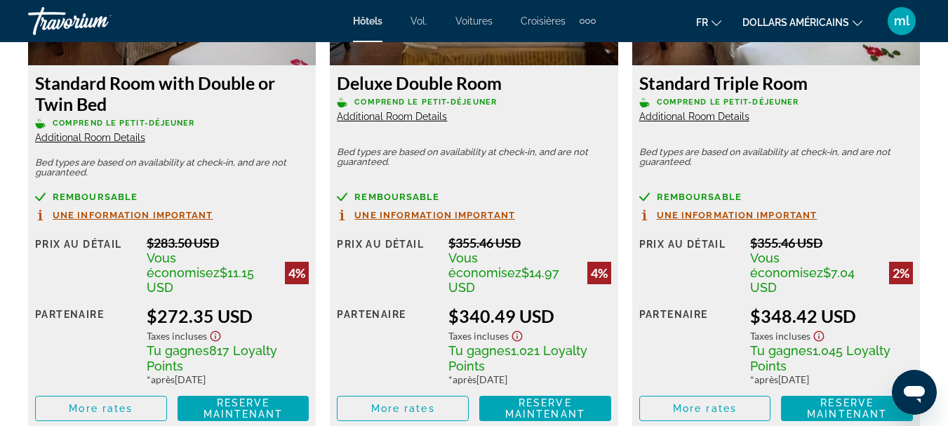
click at [92, 139] on span "Additional Room Details" at bounding box center [90, 137] width 110 height 11
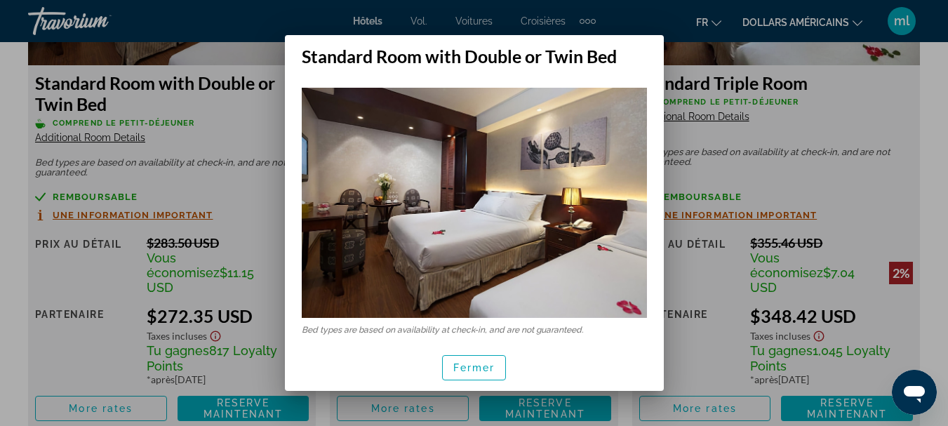
scroll to position [0, 0]
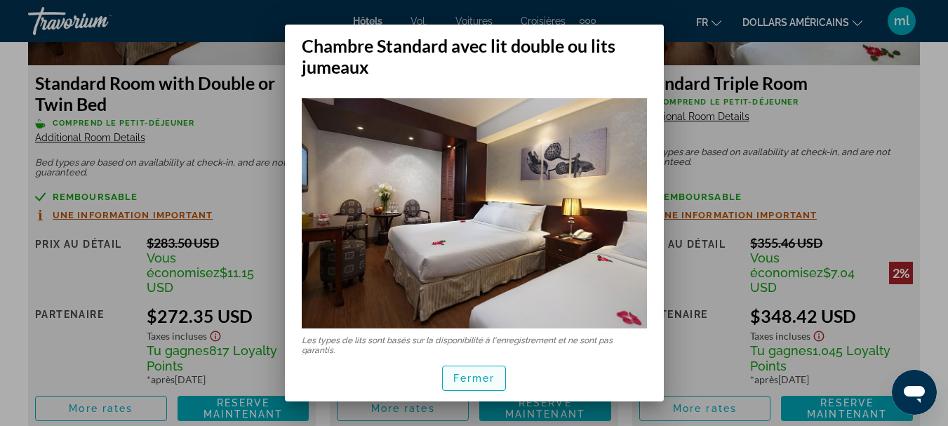
click at [467, 382] on font "Fermer" at bounding box center [474, 377] width 42 height 11
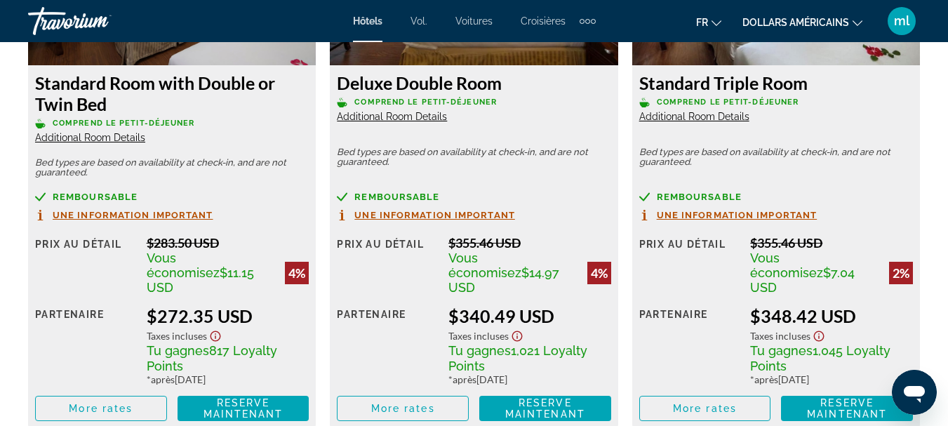
scroll to position [2341, 0]
click at [137, 391] on span "Contenu principal" at bounding box center [101, 408] width 130 height 34
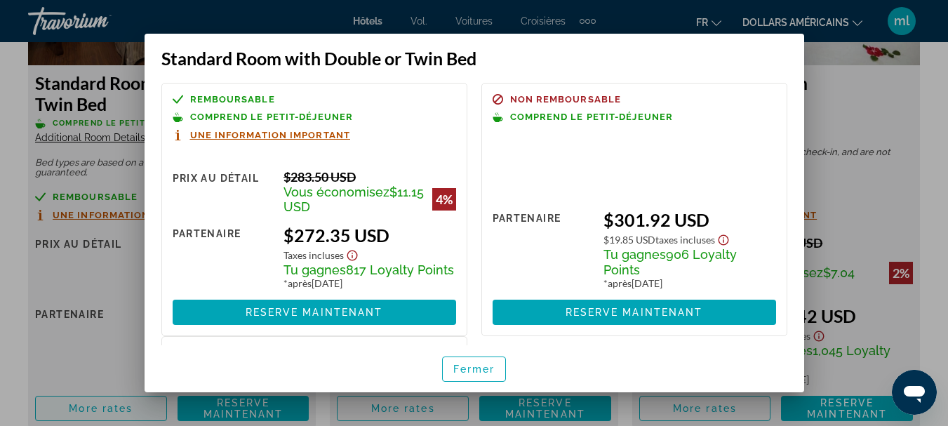
scroll to position [0, 0]
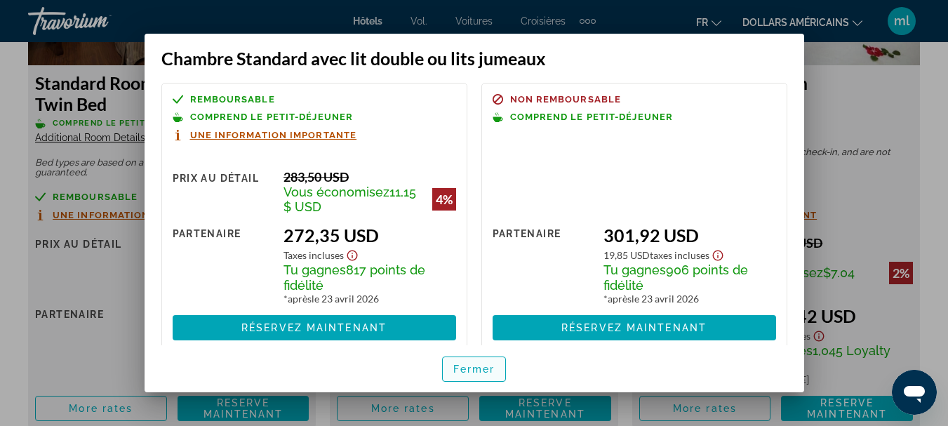
click at [483, 363] on span "button" at bounding box center [474, 369] width 63 height 34
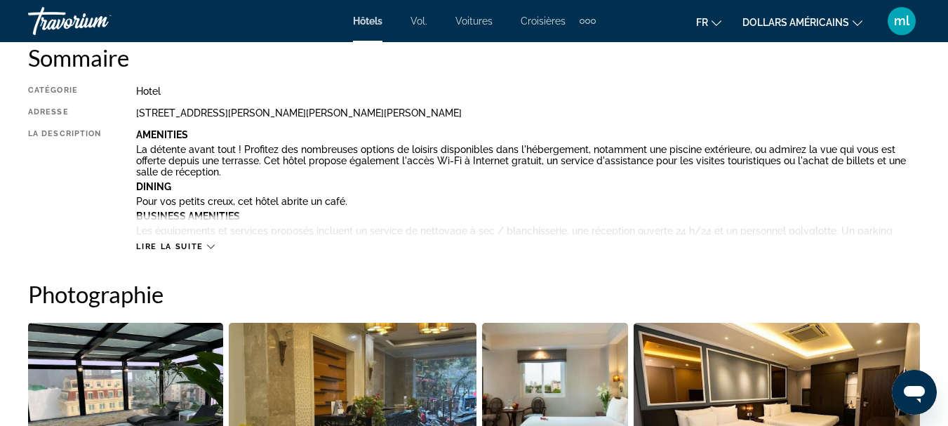
scroll to position [387, 0]
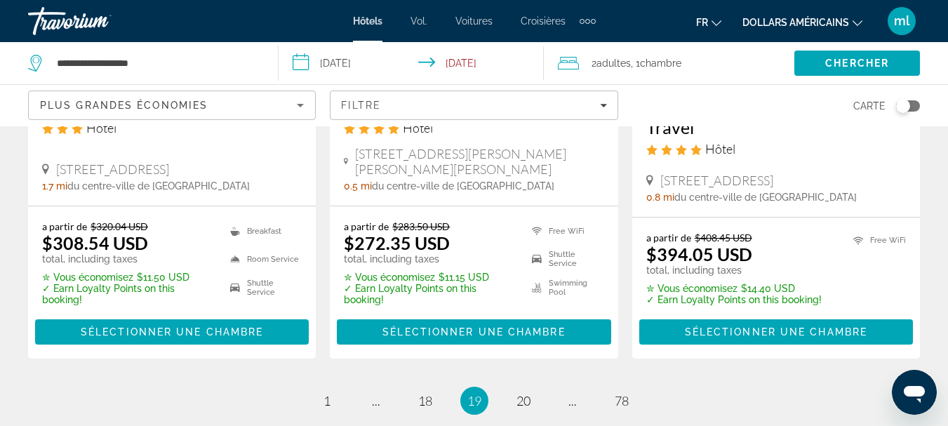
scroll to position [2108, 0]
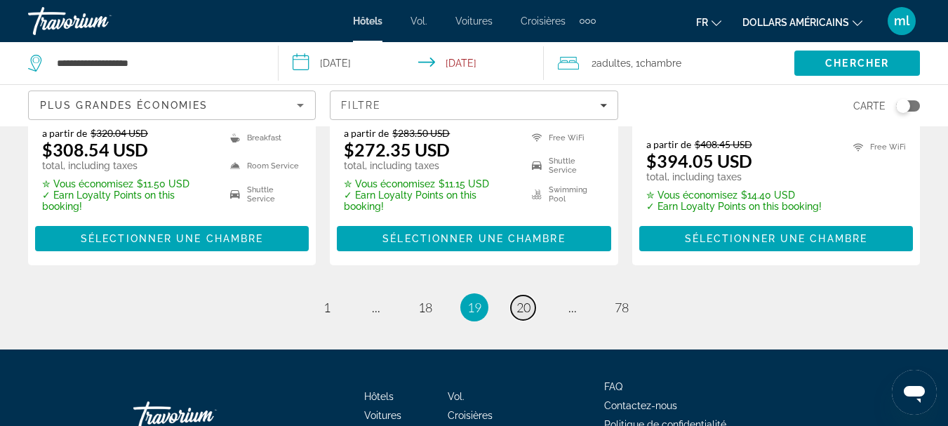
click at [524, 300] on span "20" at bounding box center [523, 307] width 14 height 15
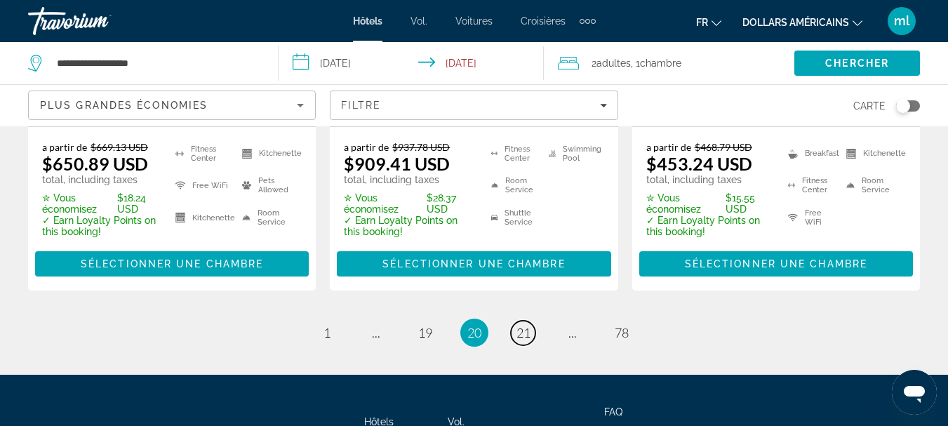
scroll to position [2165, 0]
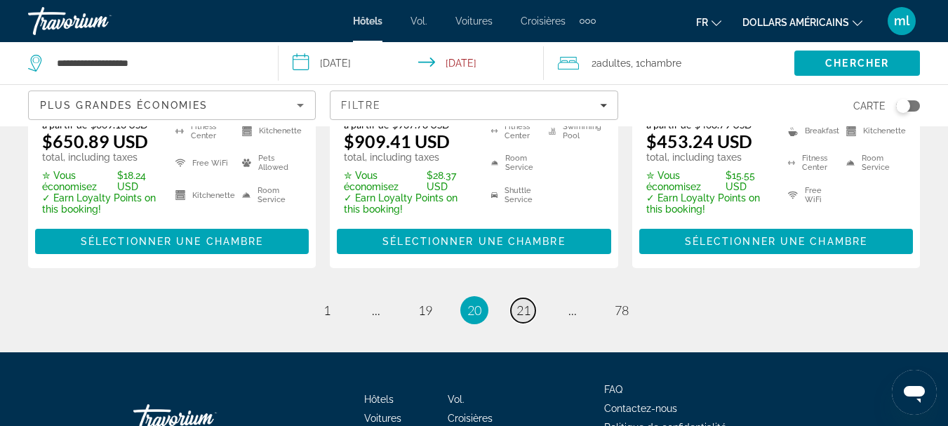
click at [523, 302] on span "21" at bounding box center [523, 309] width 14 height 15
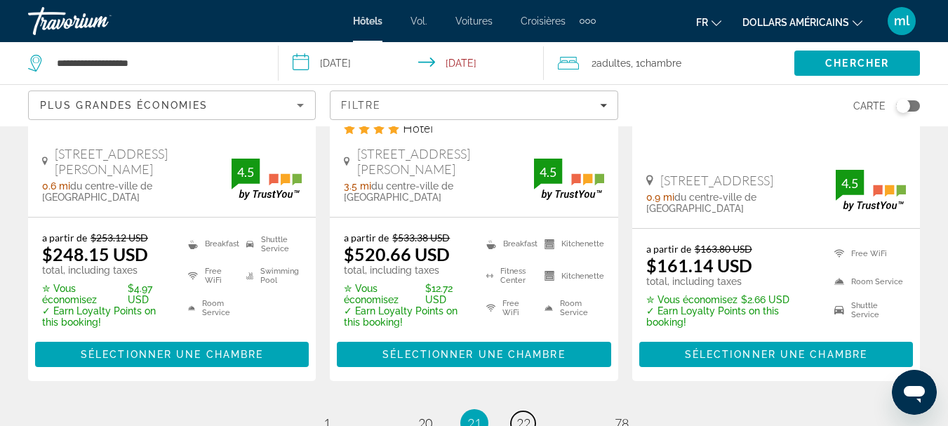
scroll to position [2073, 0]
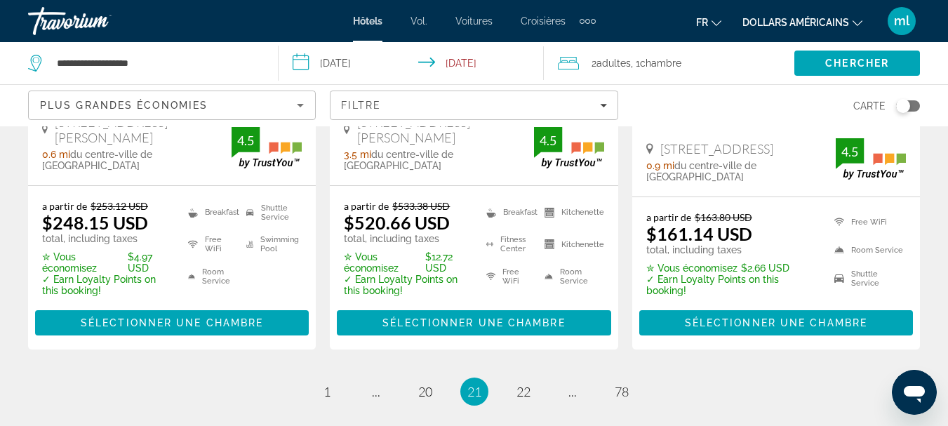
click at [524, 384] on span "22" at bounding box center [523, 391] width 14 height 15
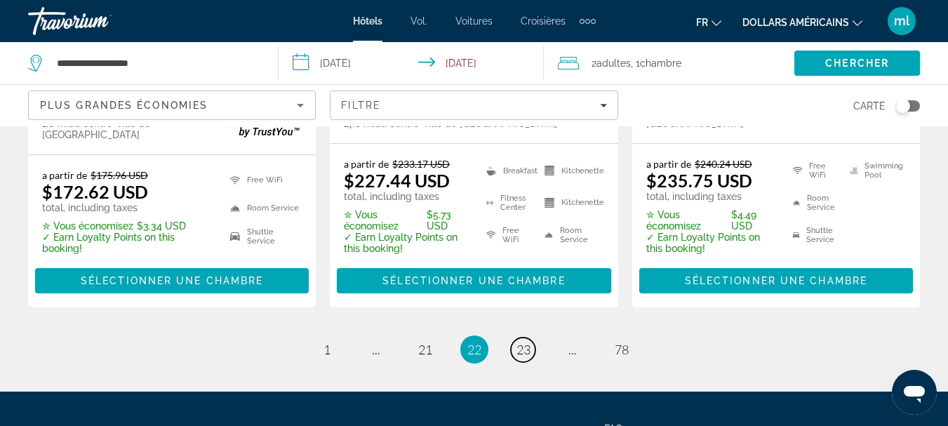
scroll to position [2139, 0]
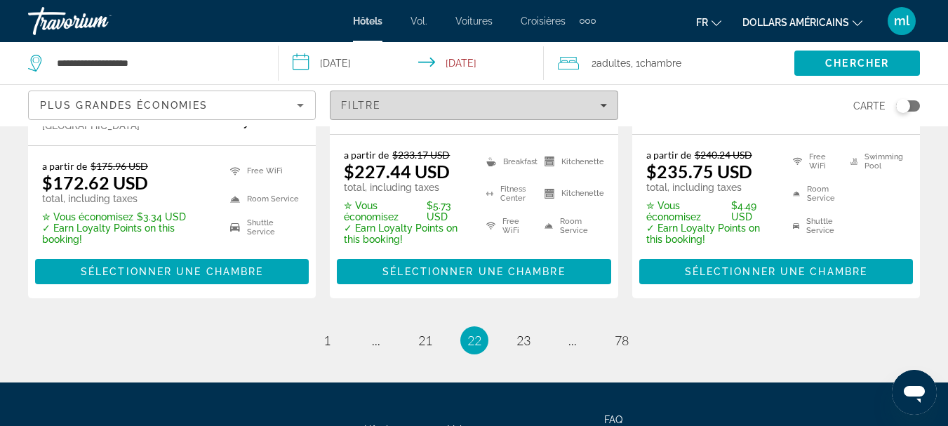
click at [602, 102] on icon "Filters" at bounding box center [603, 105] width 7 height 7
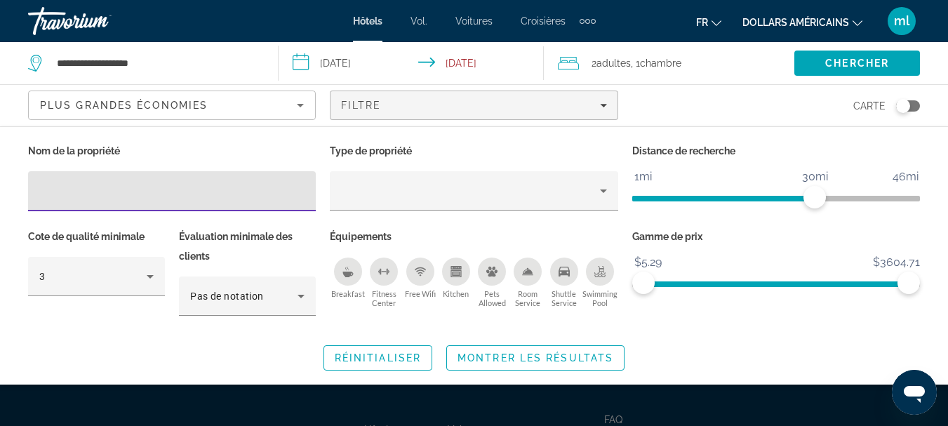
click at [383, 274] on icon "Fitness Center" at bounding box center [383, 271] width 11 height 11
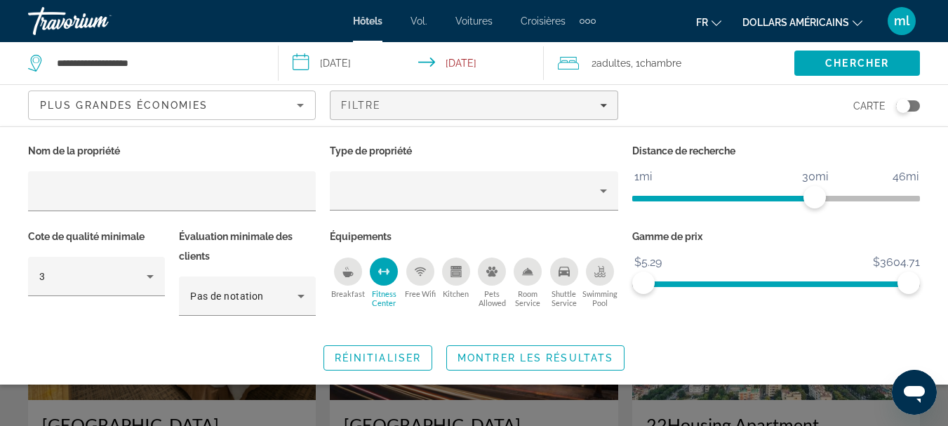
click at [385, 271] on icon "Fitness Center" at bounding box center [383, 271] width 11 height 11
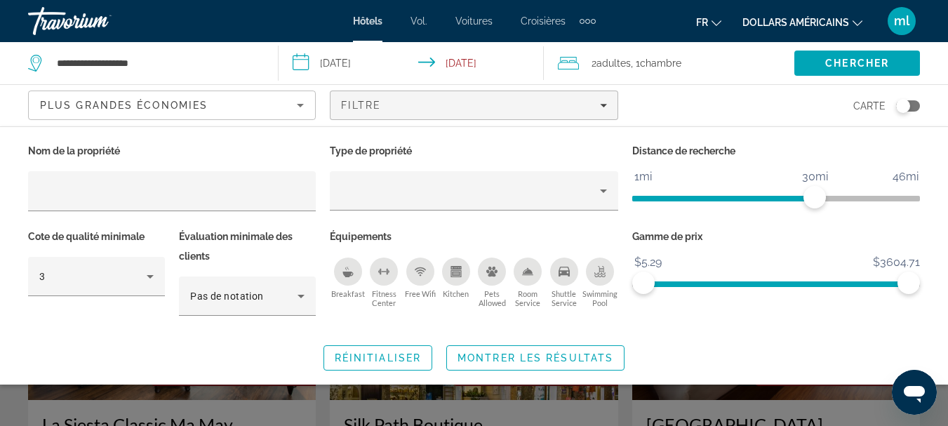
click at [345, 273] on icon "Breakfast" at bounding box center [347, 274] width 11 height 6
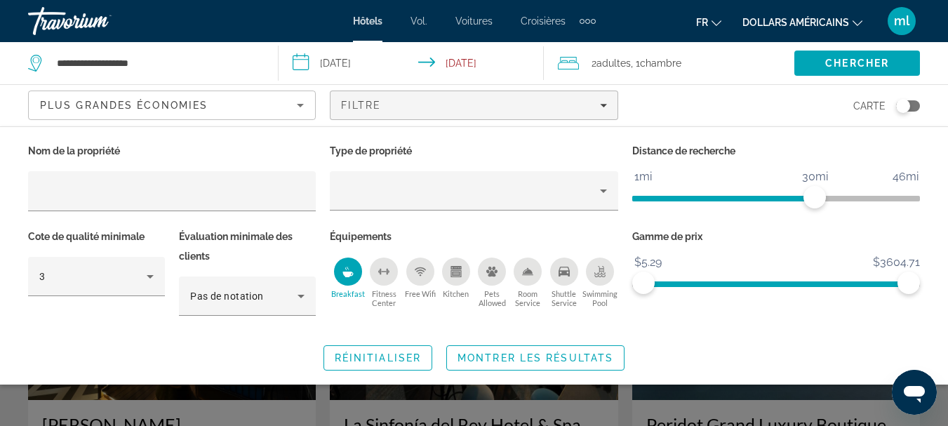
click at [529, 266] on icon "Room Service" at bounding box center [527, 271] width 11 height 11
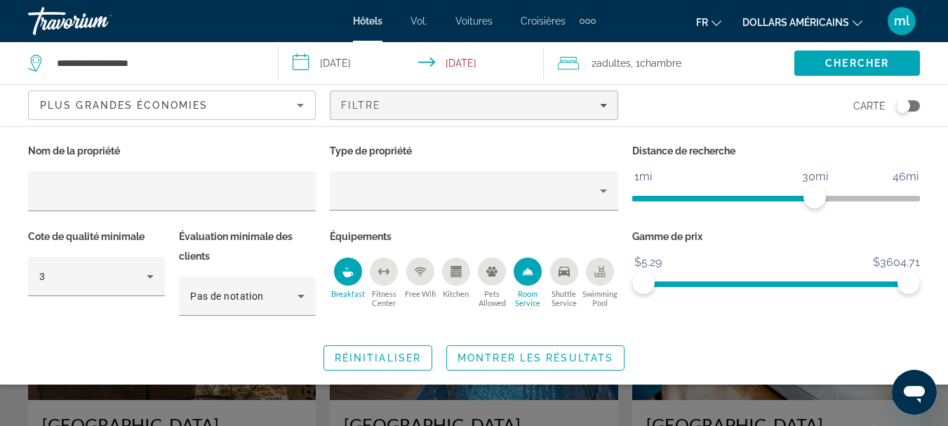
click at [599, 273] on icon "Swimming Pool" at bounding box center [599, 271] width 11 height 11
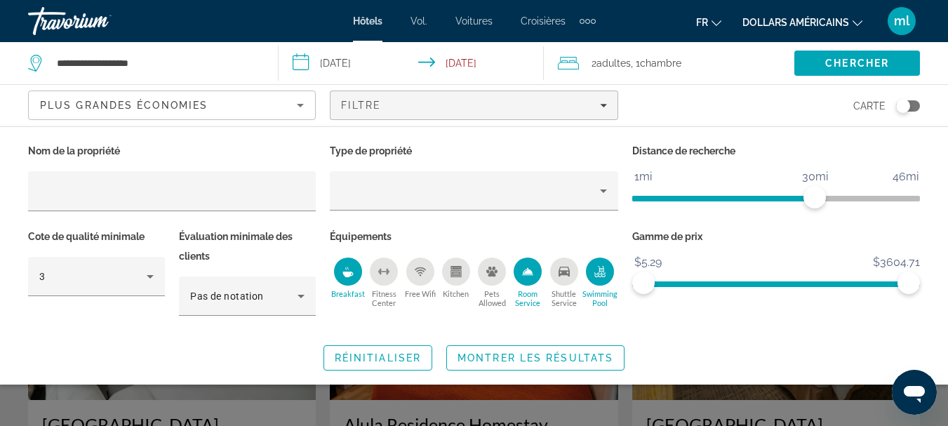
click at [426, 270] on div "Free Wifi" at bounding box center [420, 271] width 28 height 28
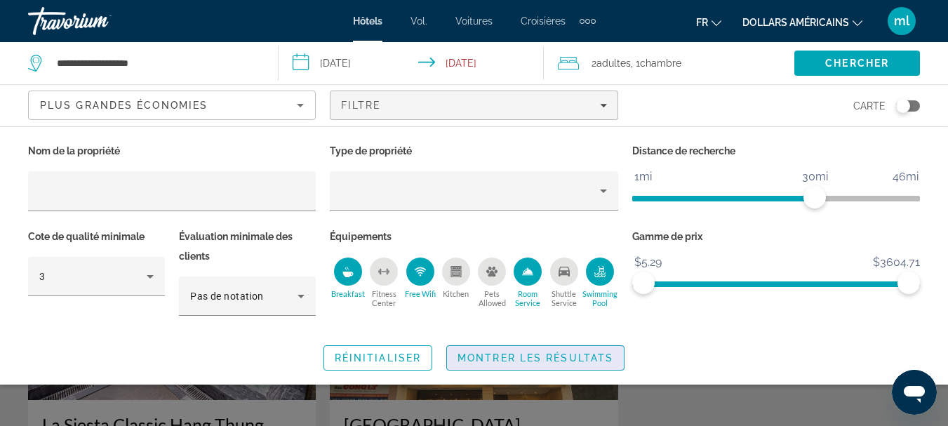
click at [511, 354] on span "Montrer les résultats" at bounding box center [535, 357] width 156 height 11
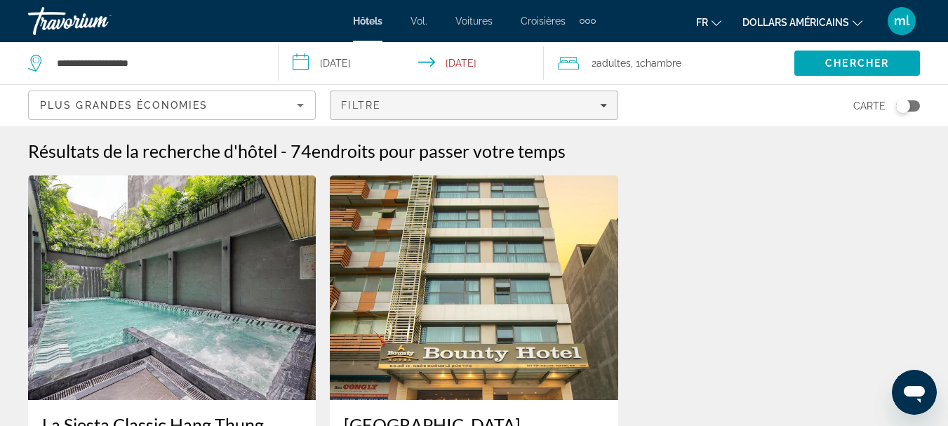
click at [423, 117] on span "Filters" at bounding box center [473, 105] width 286 height 34
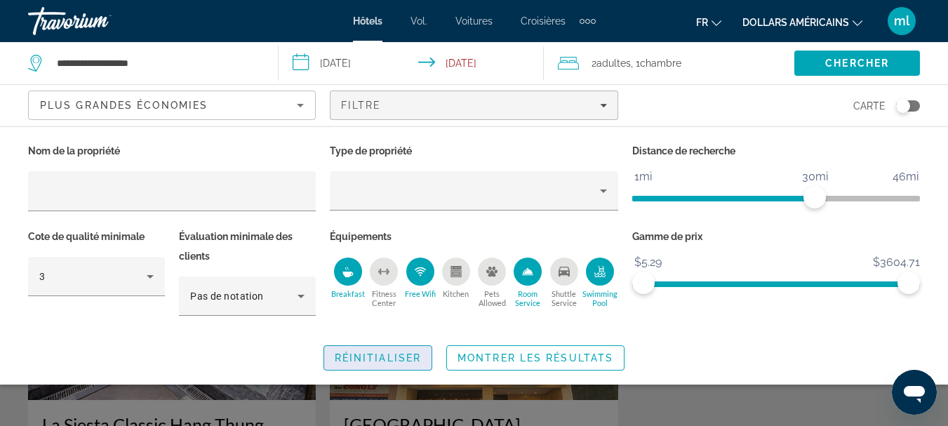
click at [394, 358] on span "Réinitialiser" at bounding box center [378, 357] width 86 height 11
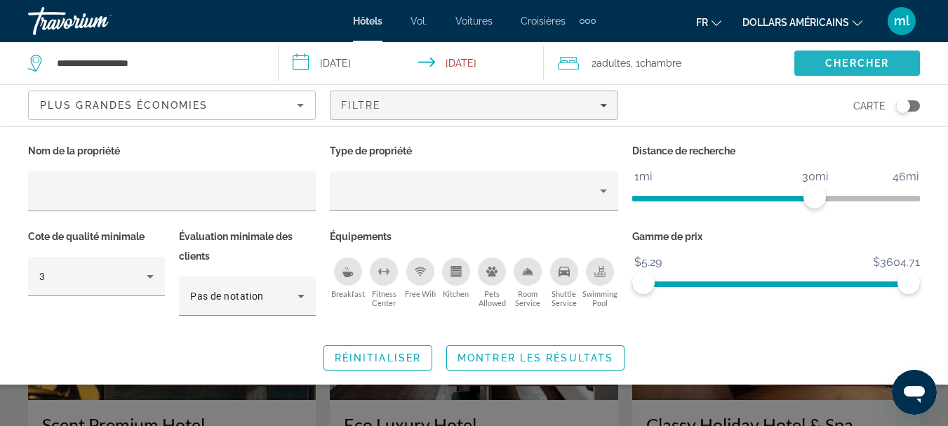
click at [873, 66] on span "Chercher" at bounding box center [857, 63] width 64 height 11
click at [874, 58] on span "Chercher" at bounding box center [857, 63] width 64 height 11
click at [355, 273] on div "Breakfast" at bounding box center [348, 271] width 28 height 28
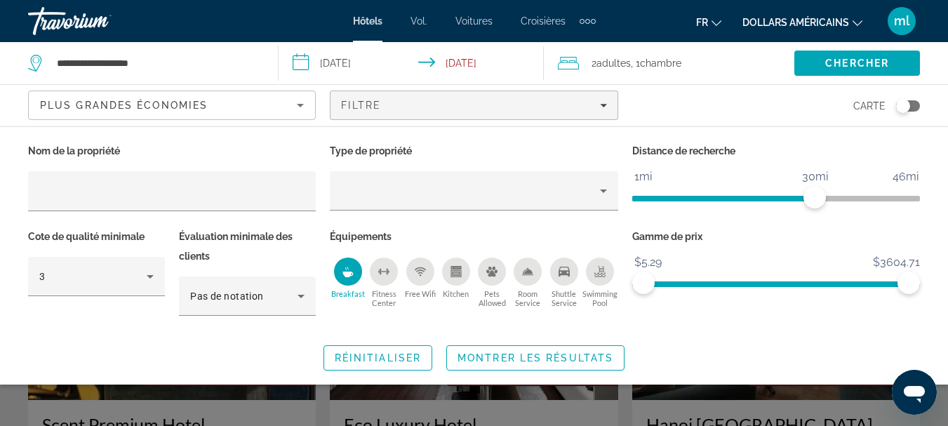
click at [423, 274] on icon "Free Wifi" at bounding box center [420, 271] width 11 height 11
click at [524, 273] on icon "Room Service" at bounding box center [528, 271] width 10 height 6
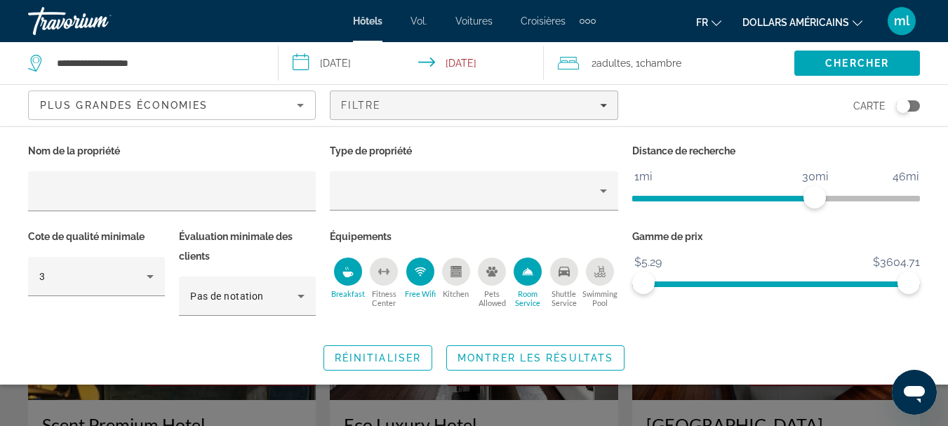
click at [599, 271] on icon "Swimming Pool" at bounding box center [601, 269] width 6 height 7
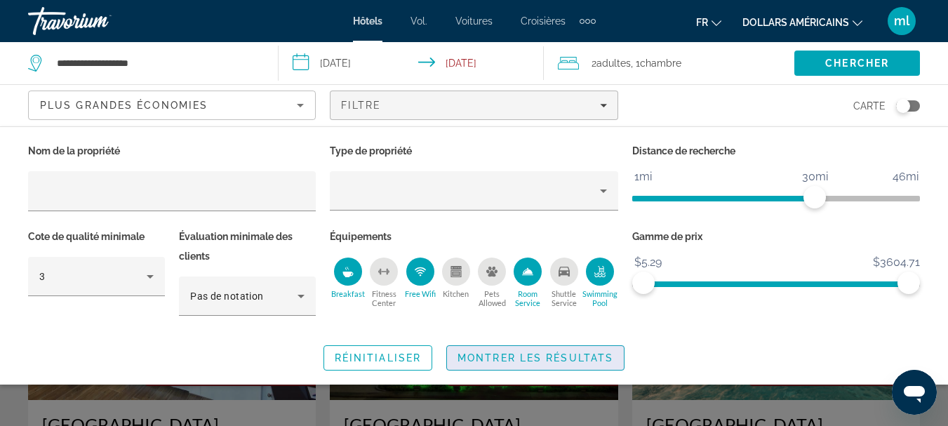
click at [521, 357] on span "Montrer les résultats" at bounding box center [535, 357] width 156 height 11
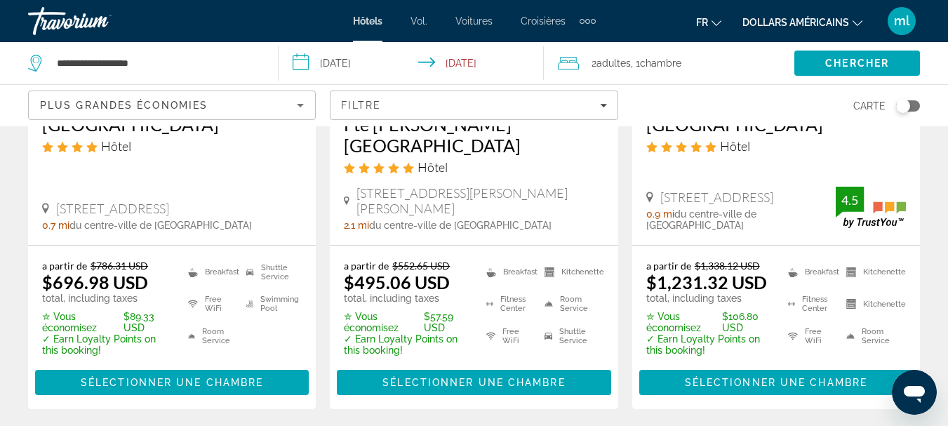
scroll to position [2064, 0]
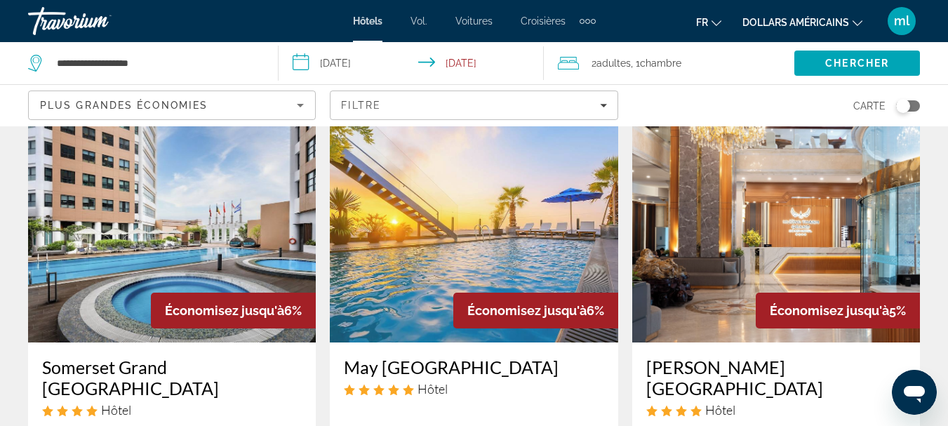
scroll to position [621, 0]
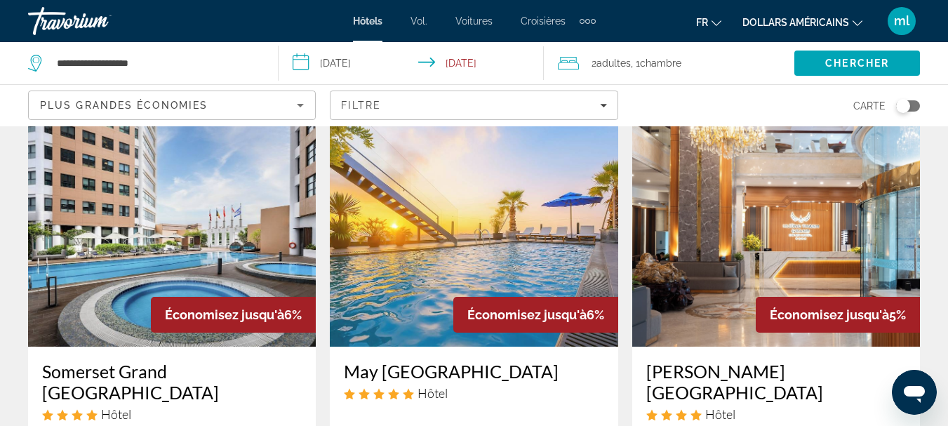
click at [736, 215] on img "Contenu principal" at bounding box center [776, 234] width 288 height 224
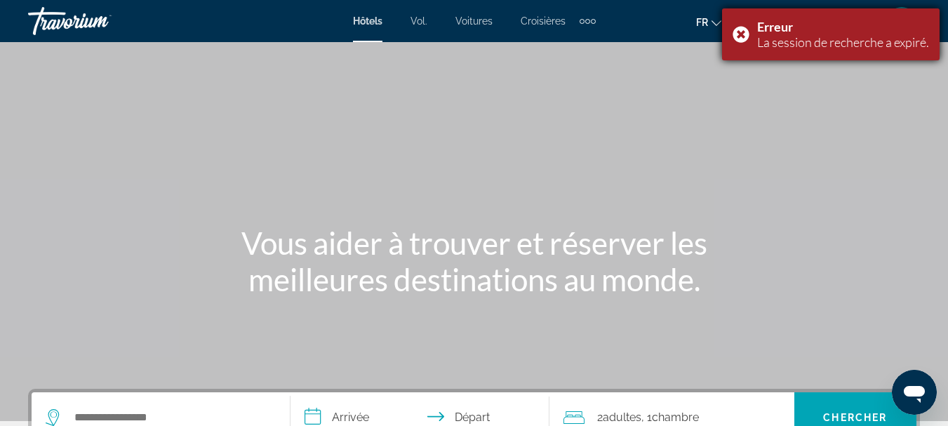
click at [737, 32] on div "Erreur La session de recherche a expiré." at bounding box center [830, 34] width 217 height 52
